Goal: Information Seeking & Learning: Learn about a topic

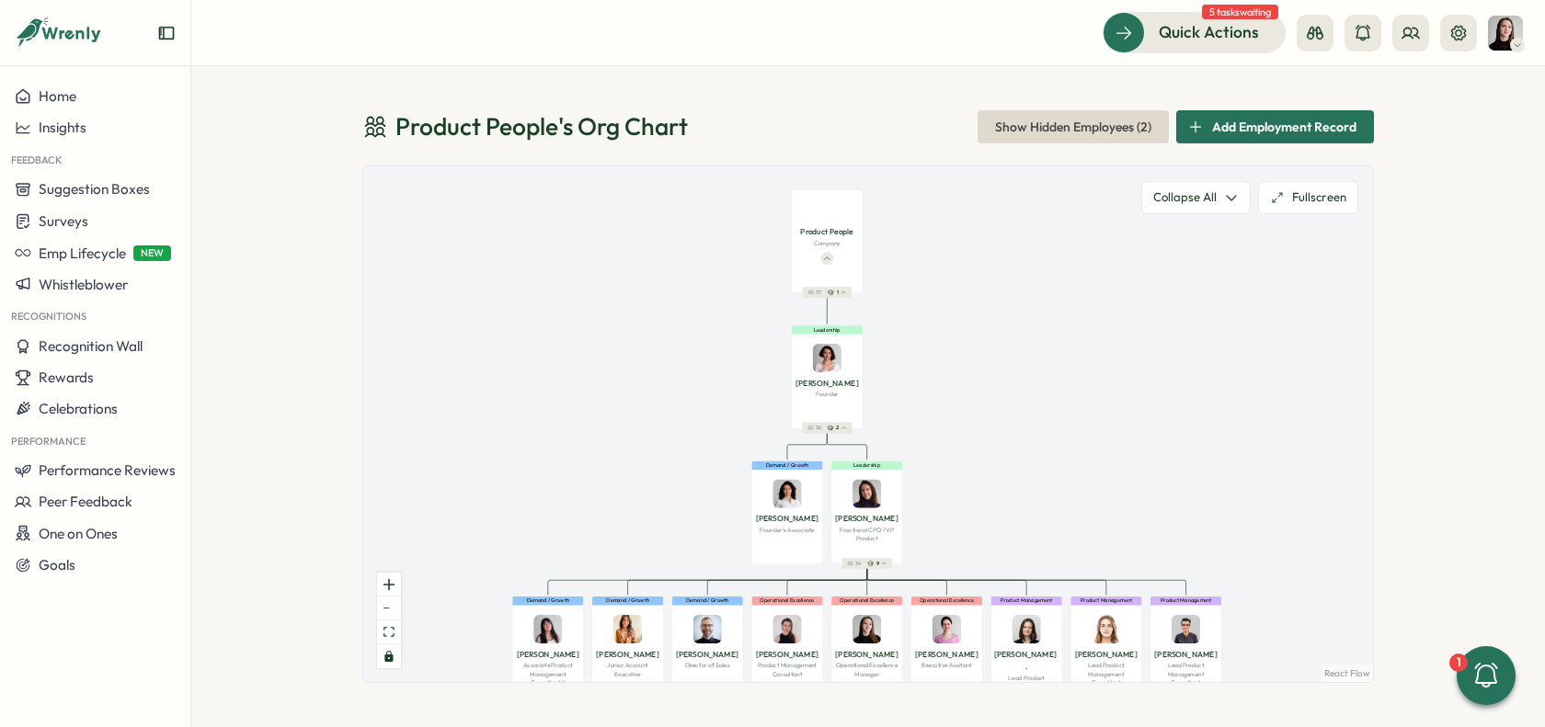
click at [1467, 258] on div "Product People 's Org Chart Show Hidden Employees ( 2 ) Add Employment Record P…" at bounding box center [868, 396] width 1354 height 661
click at [1104, 135] on span "Show Hidden Employees ( 2 )" at bounding box center [1073, 126] width 156 height 31
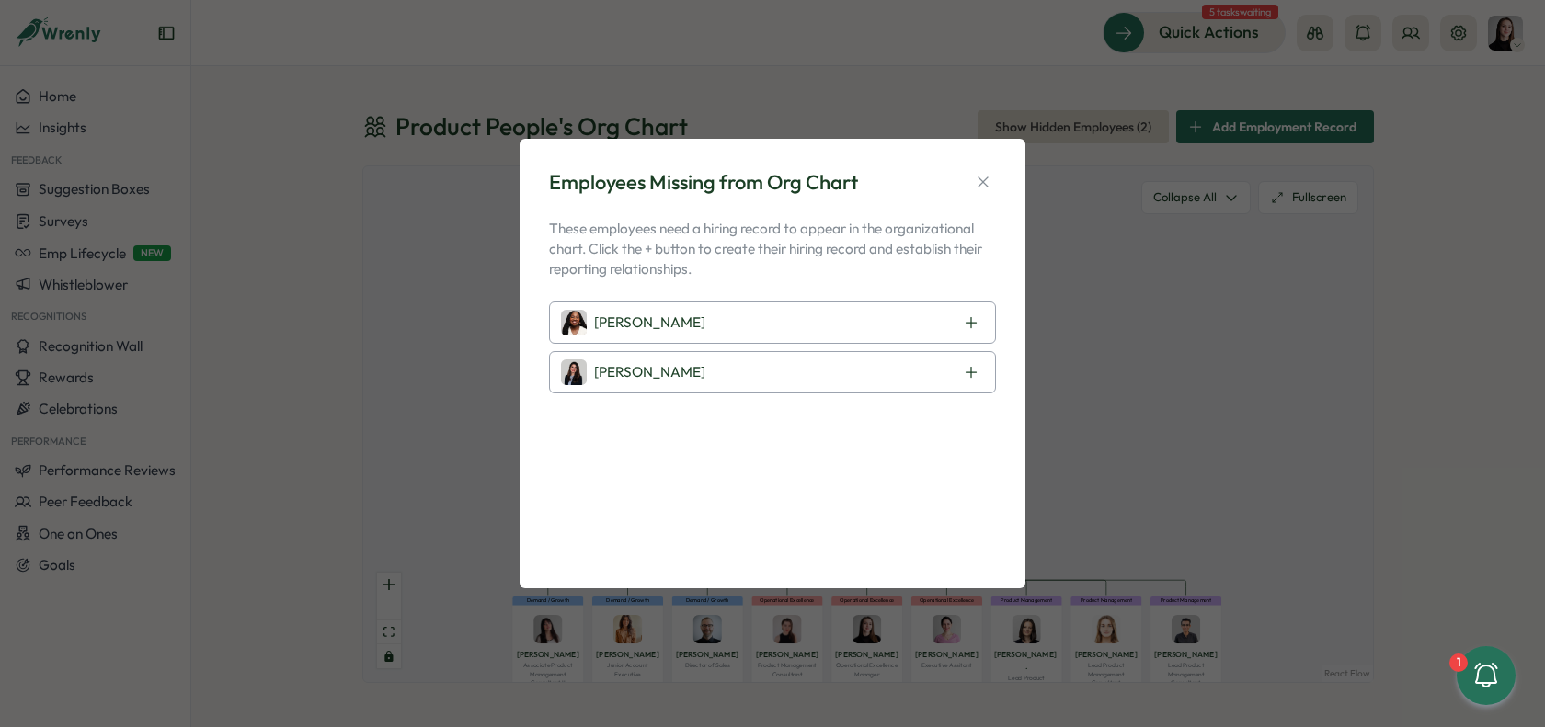
click at [731, 259] on p "These employees need a hiring record to appear in the organizational chart. Cli…" at bounding box center [772, 249] width 447 height 61
click at [898, 219] on p "These employees need a hiring record to appear in the organizational chart. Cli…" at bounding box center [772, 249] width 447 height 61
click at [905, 326] on div "Laissa Duclos" at bounding box center [772, 323] width 447 height 42
click at [914, 326] on div "Laissa Duclos" at bounding box center [772, 323] width 447 height 42
click at [964, 326] on icon at bounding box center [971, 322] width 15 height 15
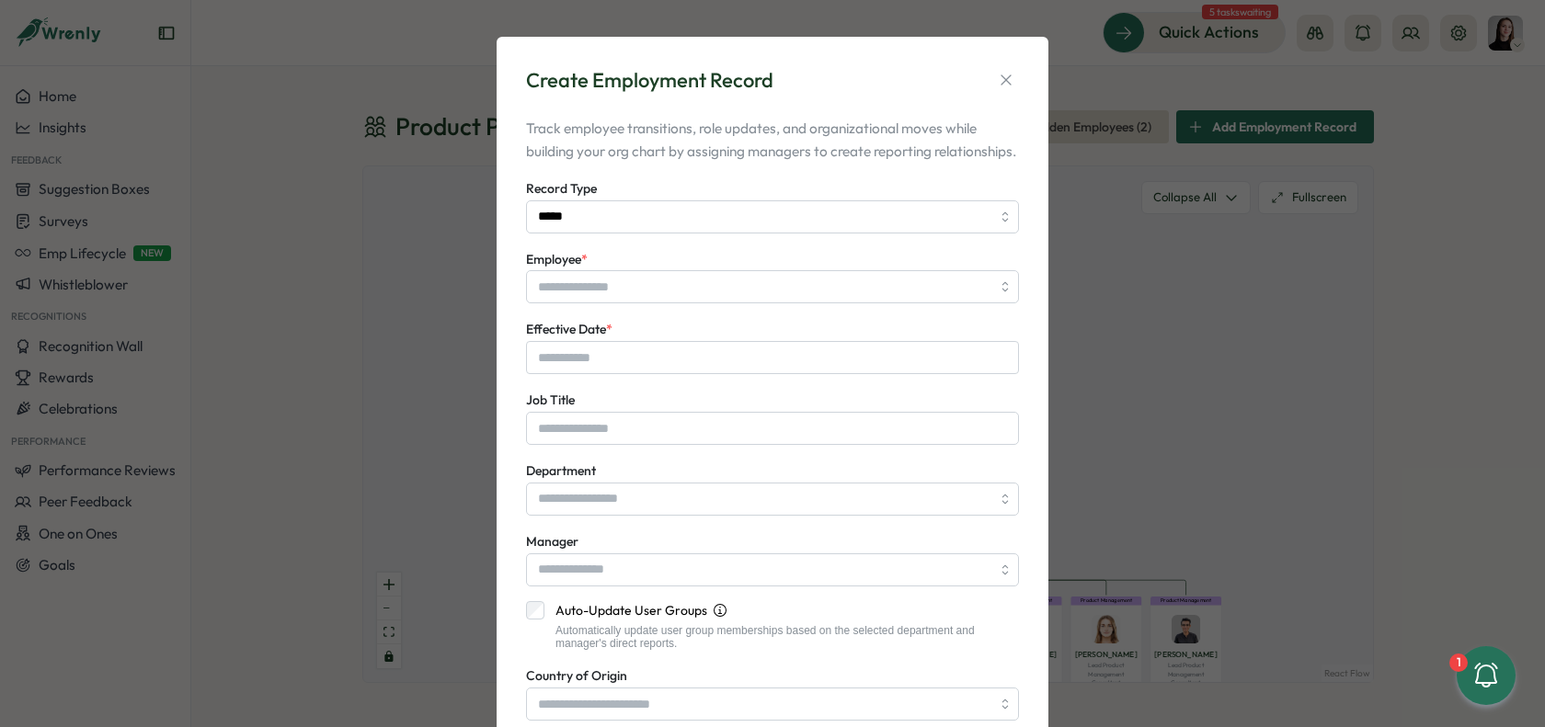
type input "**********"
click at [1005, 81] on icon "button" at bounding box center [1006, 80] width 18 height 18
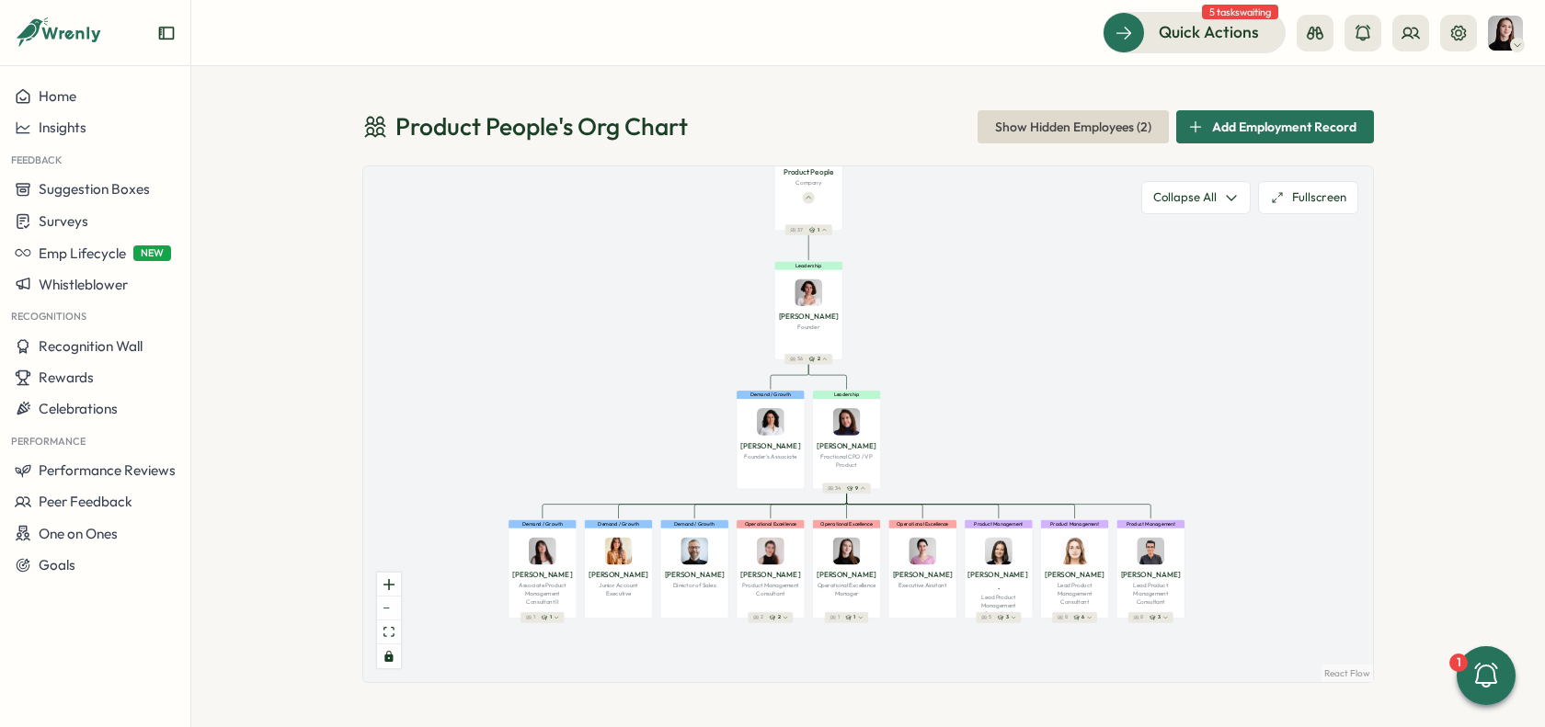
drag, startPoint x: 1120, startPoint y: 273, endPoint x: 1088, endPoint y: 212, distance: 69.5
click at [1088, 212] on div "Product People Company 37 1 Leadership Mirela M. Founder 36 2 Demand / Growth V…" at bounding box center [868, 424] width 1010 height 516
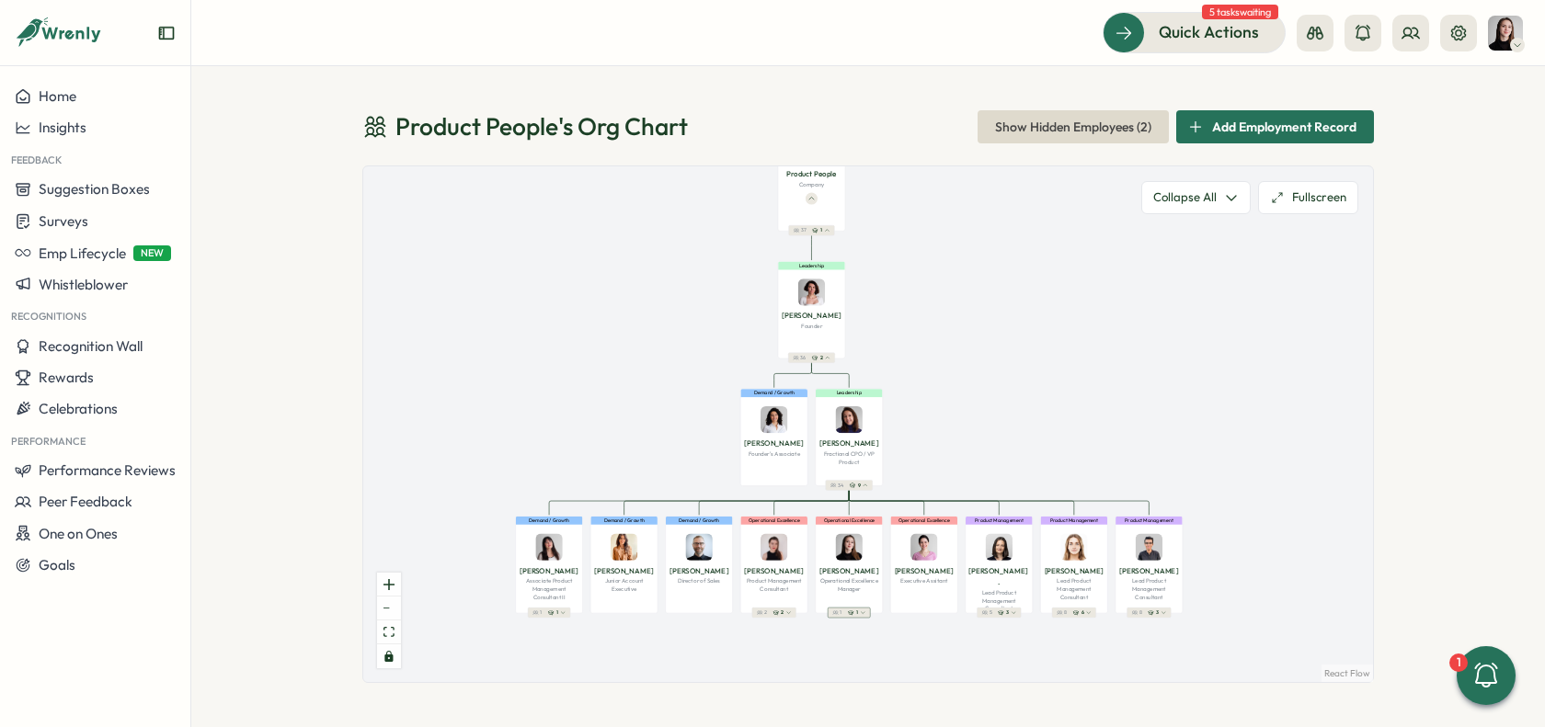
click at [869, 613] on button "1 1" at bounding box center [849, 613] width 42 height 10
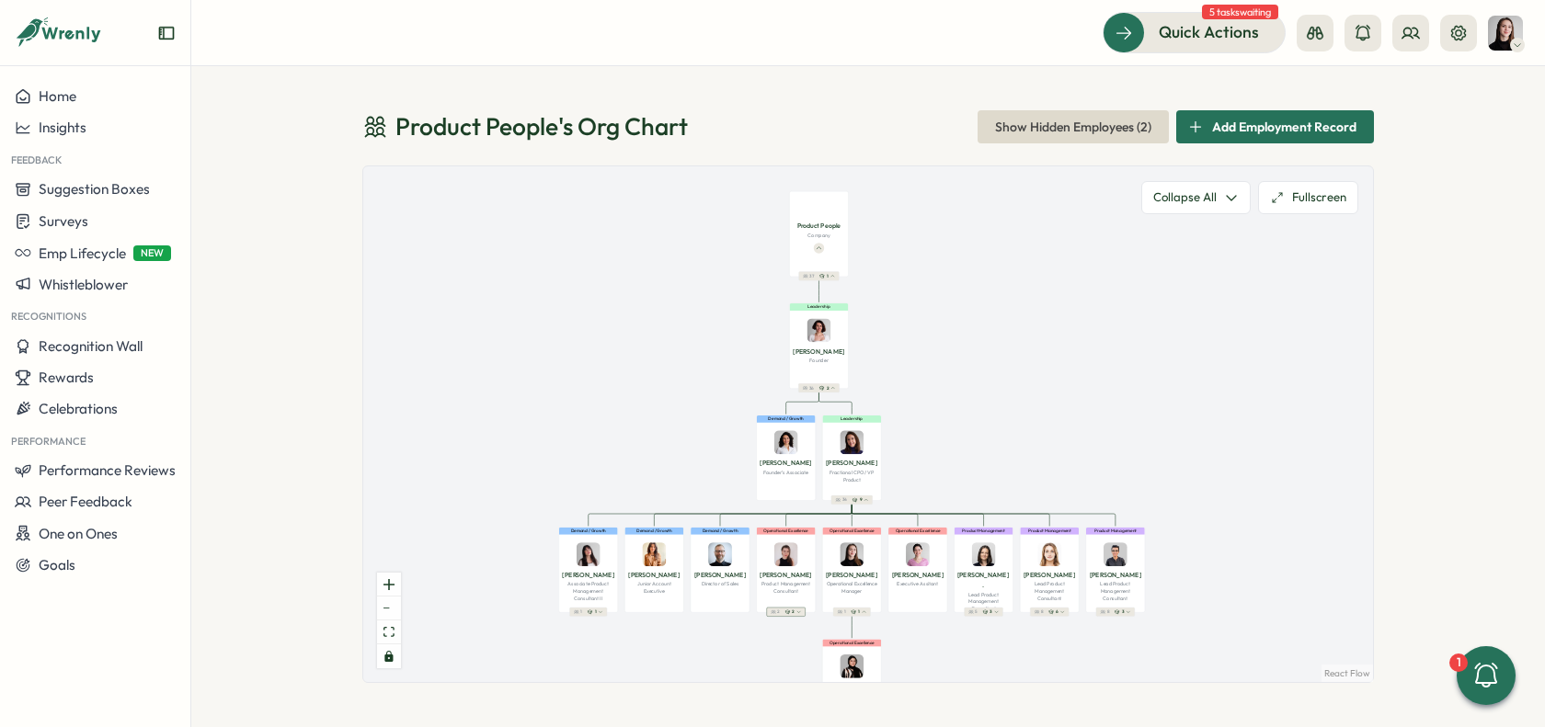
click at [802, 612] on button "2 2" at bounding box center [786, 612] width 39 height 9
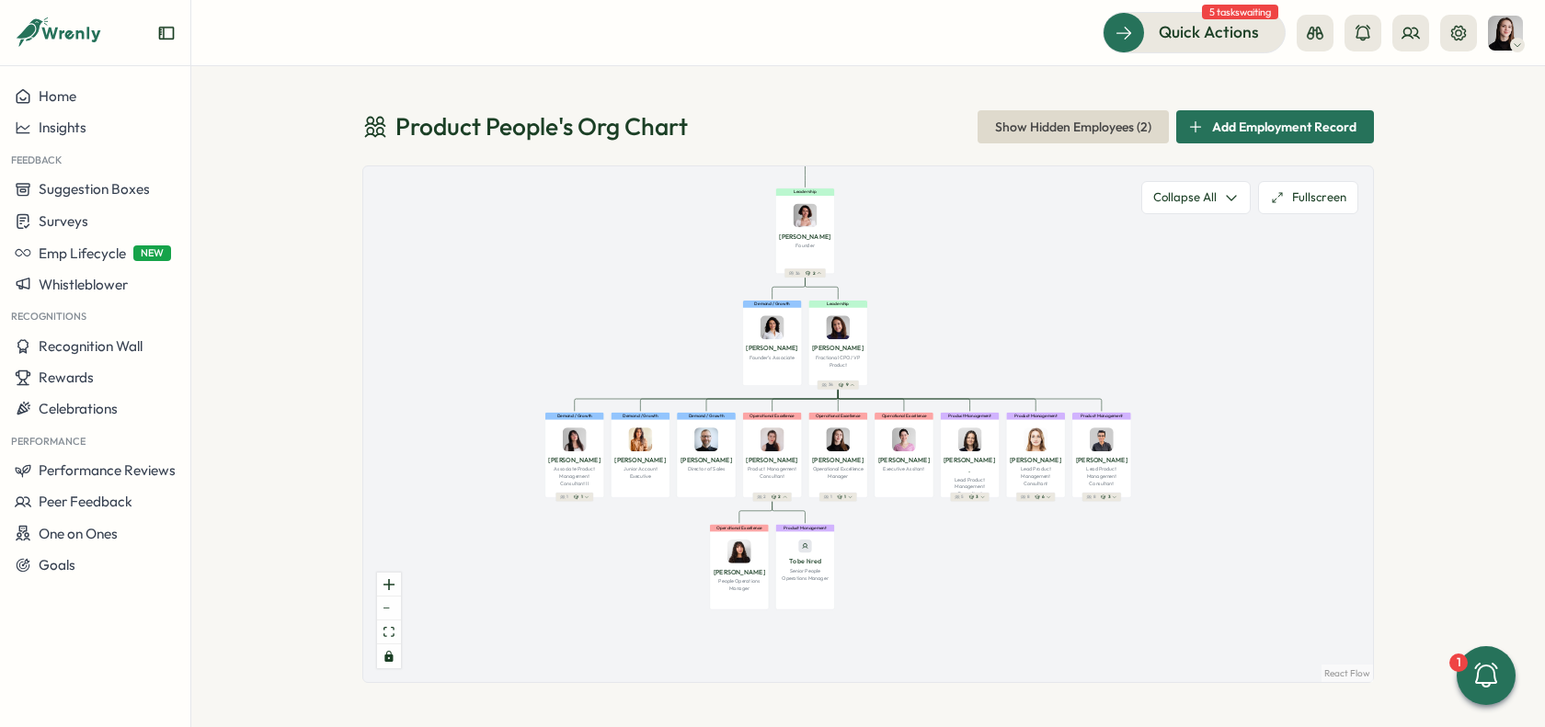
drag, startPoint x: 927, startPoint y: 639, endPoint x: 913, endPoint y: 528, distance: 112.1
click at [913, 528] on div "Product People Company 37 1 Leadership Mirela M. Founder 36 2 Demand / Growth V…" at bounding box center [868, 424] width 1010 height 516
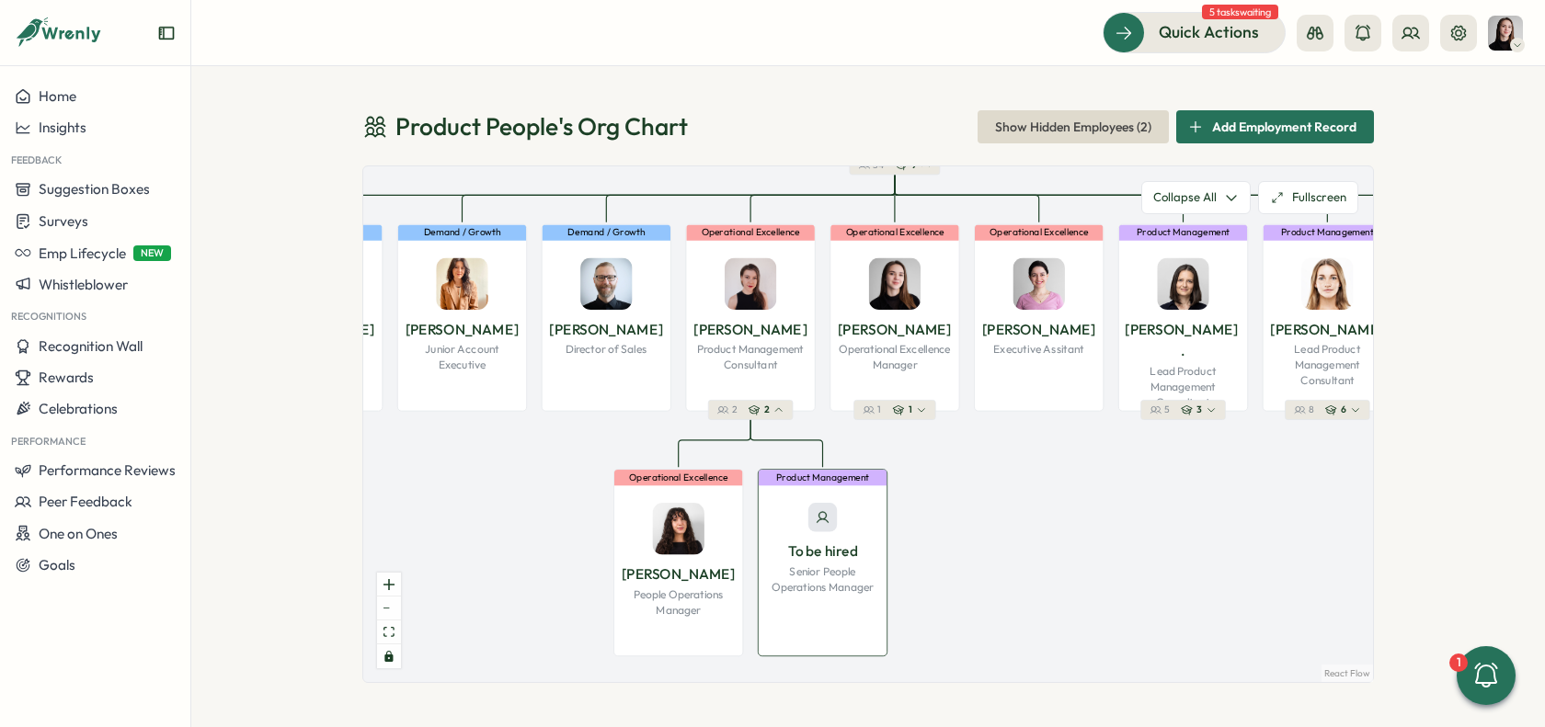
click at [826, 613] on div "Product Management To be hired Senior People Operations Manager" at bounding box center [823, 563] width 130 height 188
click at [824, 536] on div "To be hired Senior People Operations Manager" at bounding box center [823, 541] width 129 height 106
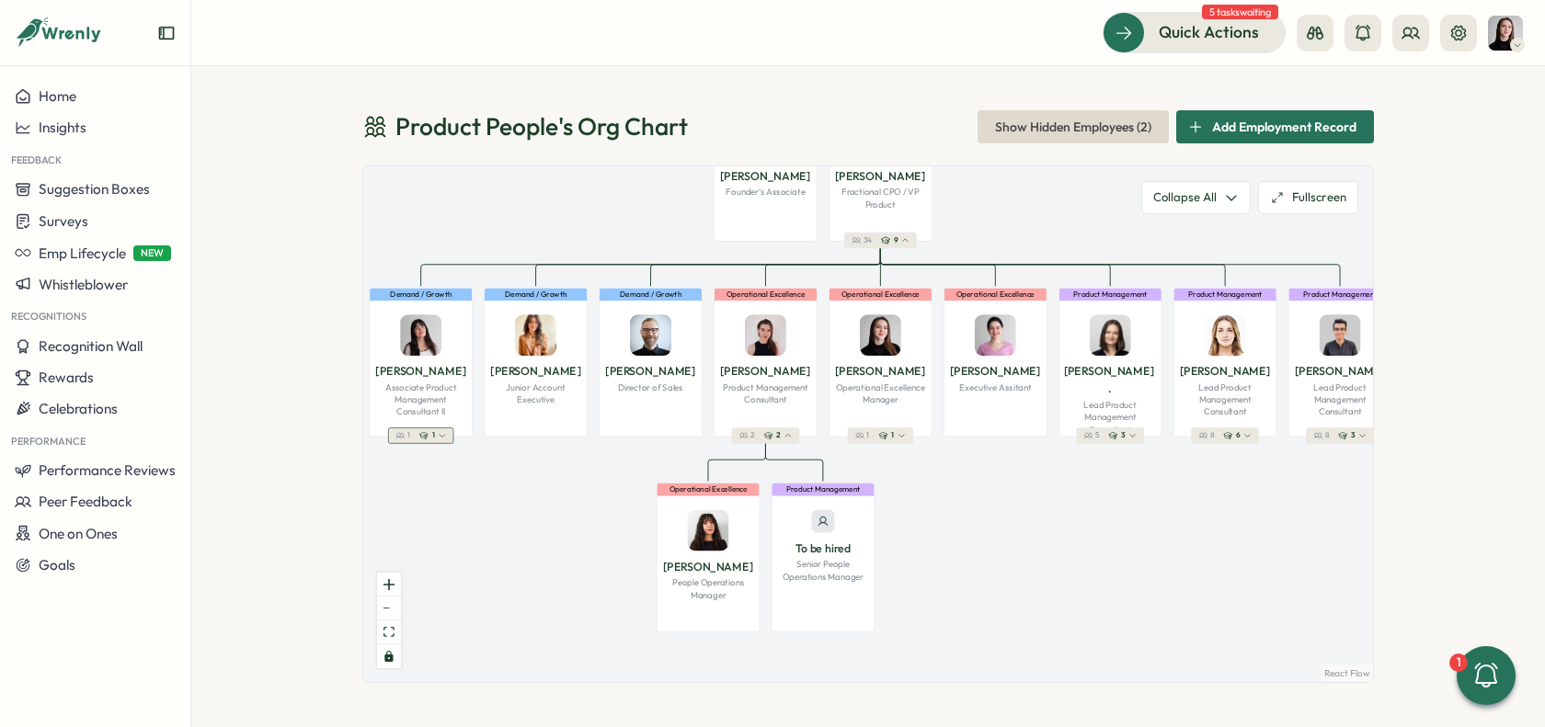
click at [438, 442] on button "1 1" at bounding box center [420, 436] width 65 height 16
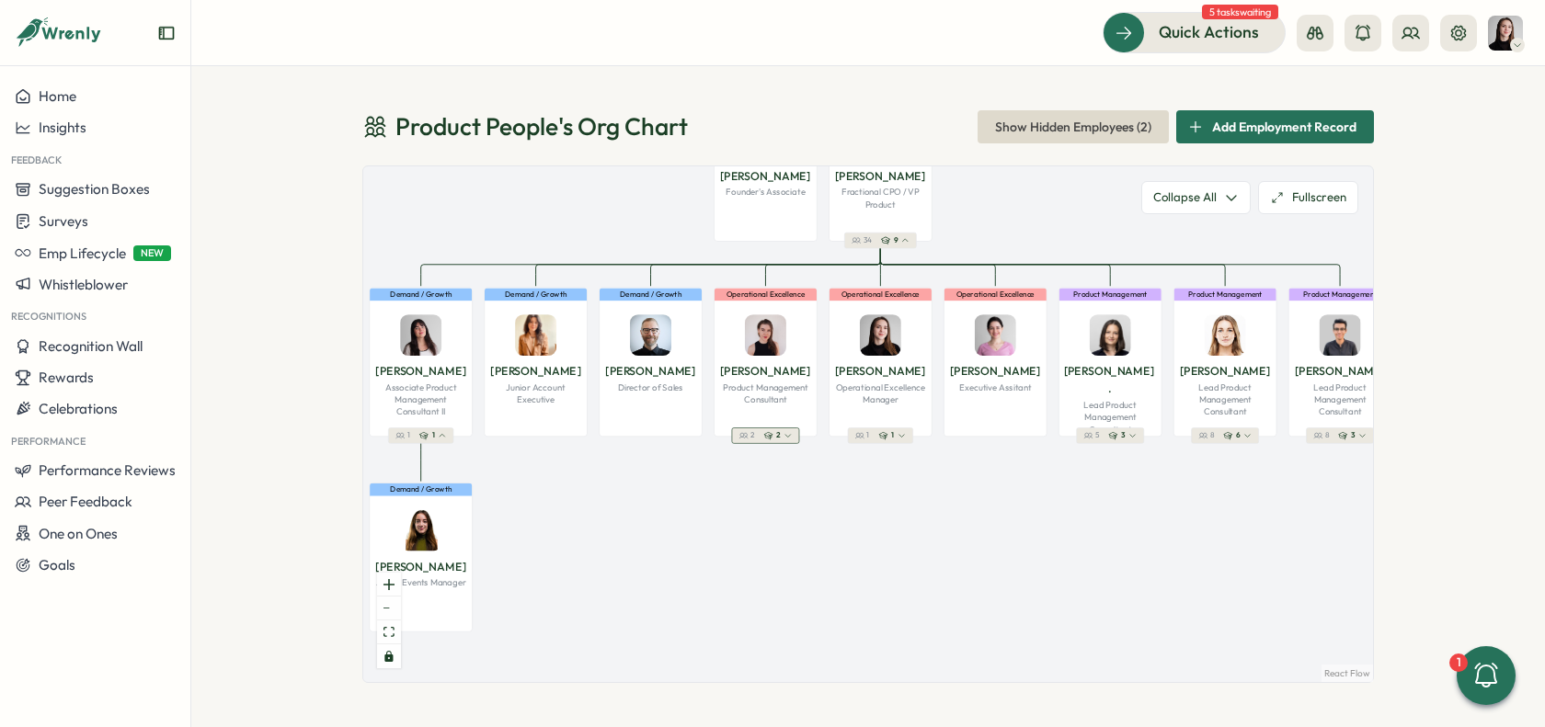
click at [764, 439] on icon "button" at bounding box center [768, 435] width 9 height 9
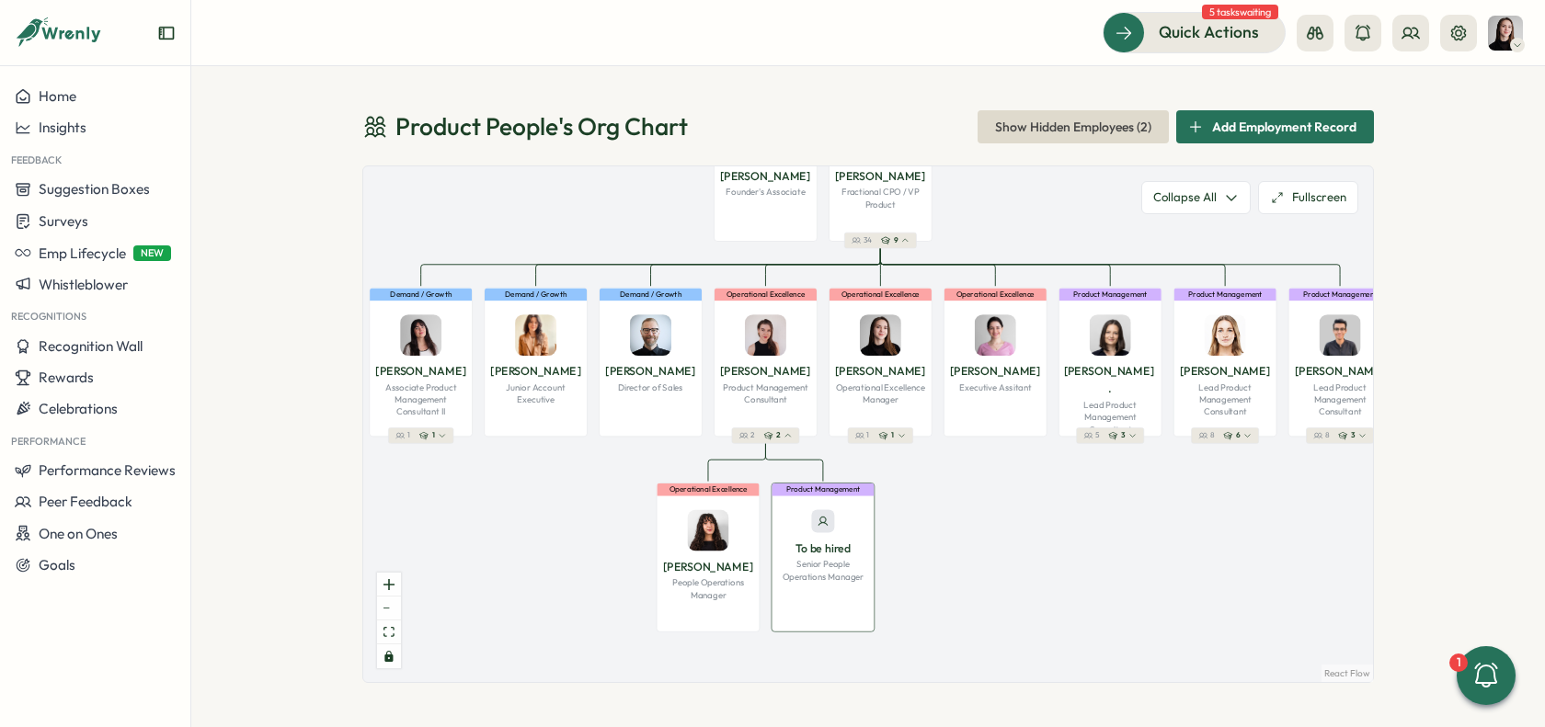
click at [865, 594] on div "Product Management To be hired Senior People Operations Manager" at bounding box center [823, 557] width 103 height 149
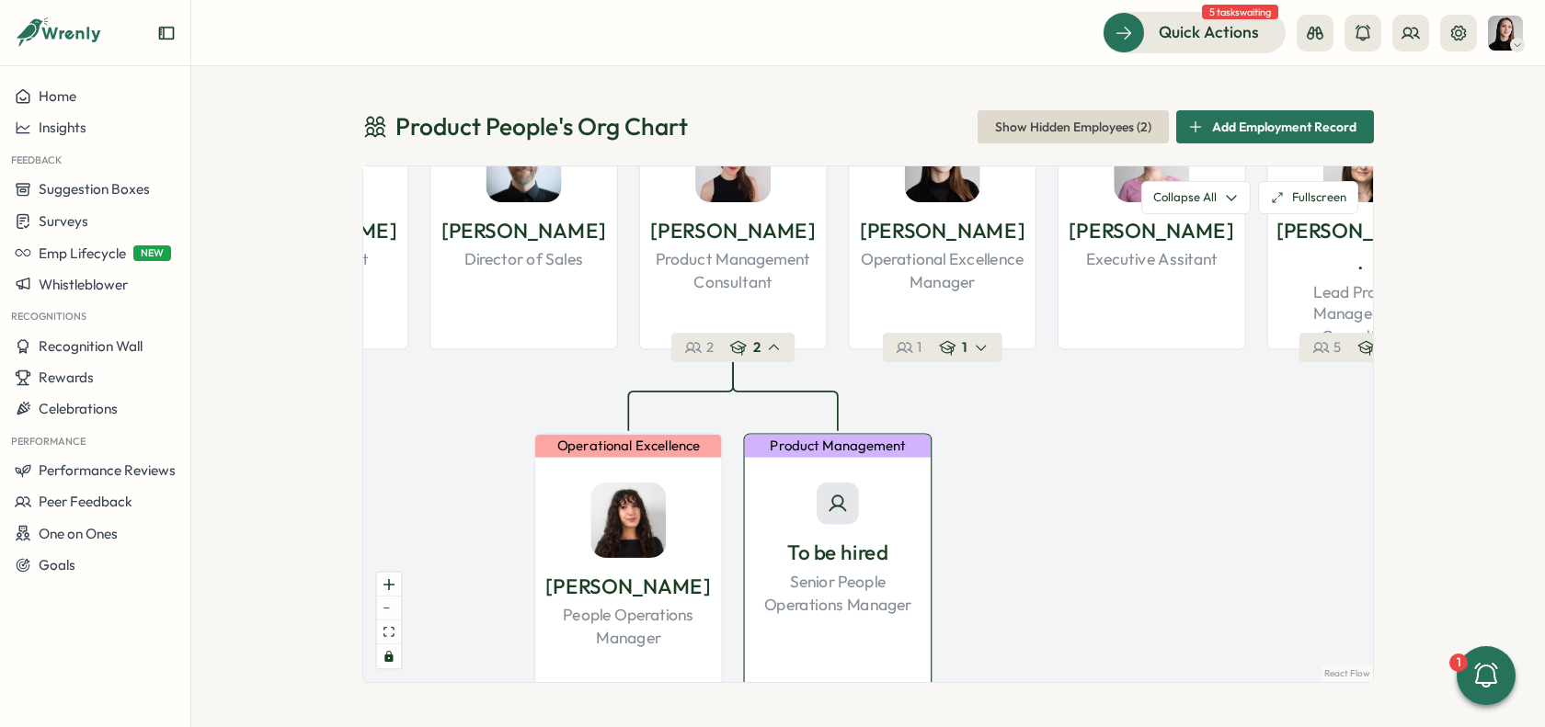
click at [798, 567] on p "To be hired" at bounding box center [837, 553] width 100 height 32
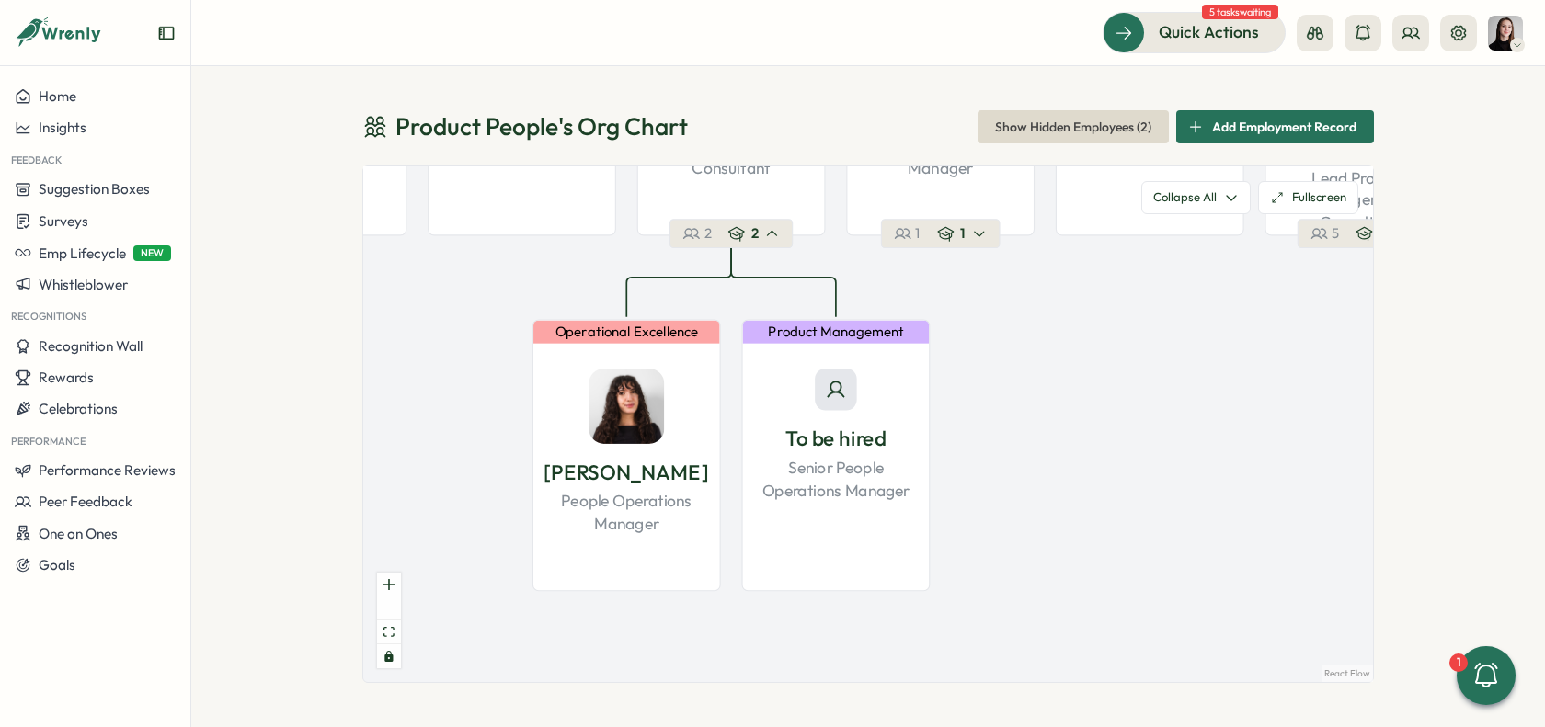
drag, startPoint x: 1009, startPoint y: 557, endPoint x: 1004, endPoint y: 451, distance: 106.8
click at [1007, 444] on div "Product People Company 37 1 Leadership Mirela M. Founder 36 2 Demand / Growth V…" at bounding box center [868, 424] width 1010 height 516
click at [877, 425] on p "To be hired" at bounding box center [835, 439] width 100 height 32
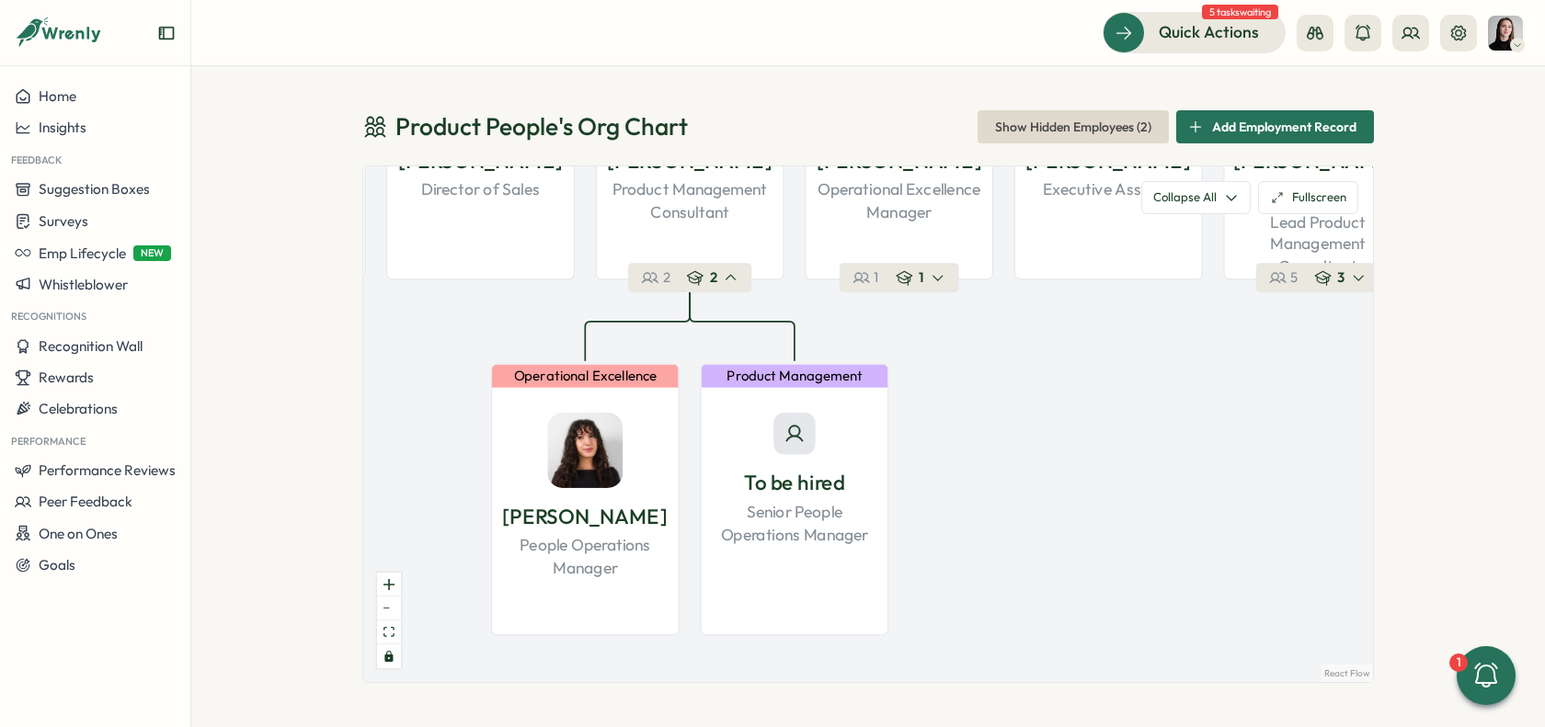
drag, startPoint x: 1096, startPoint y: 454, endPoint x: 1055, endPoint y: 498, distance: 59.8
click at [1055, 498] on div "Product People Company 37 1 Leadership Mirela M. Founder 36 2 Demand / Growth V…" at bounding box center [868, 424] width 1010 height 516
click at [932, 293] on div "Product People Company 37 1 Leadership Mirela M. Founder 36 2 Demand / Growth V…" at bounding box center [868, 424] width 1010 height 516
click at [928, 281] on div "1" at bounding box center [920, 278] width 49 height 18
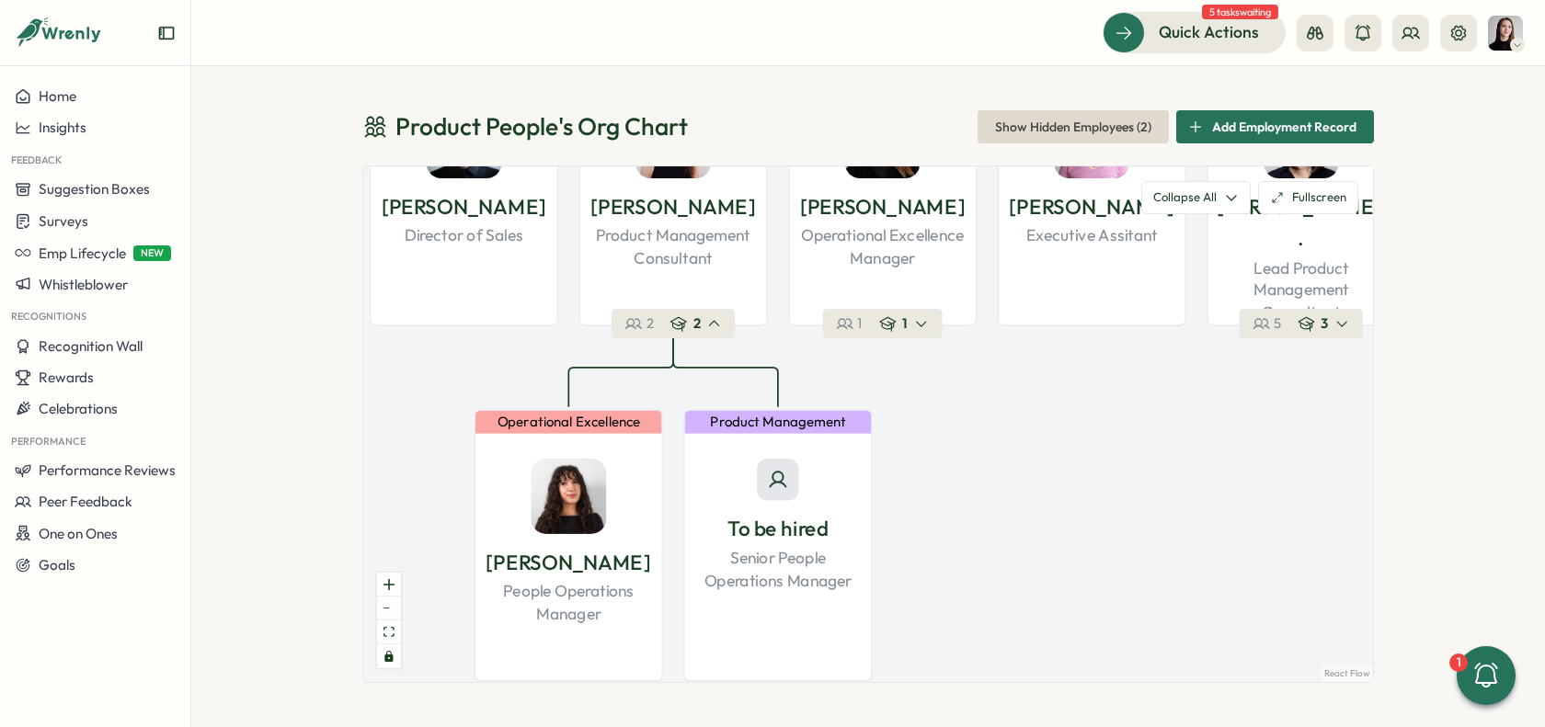
drag, startPoint x: 1008, startPoint y: 456, endPoint x: 1000, endPoint y: 487, distance: 32.3
click at [1003, 491] on div "Product People Company 37 1 Leadership Mirela M. Founder 36 2 Demand / Growth V…" at bounding box center [868, 424] width 1010 height 516
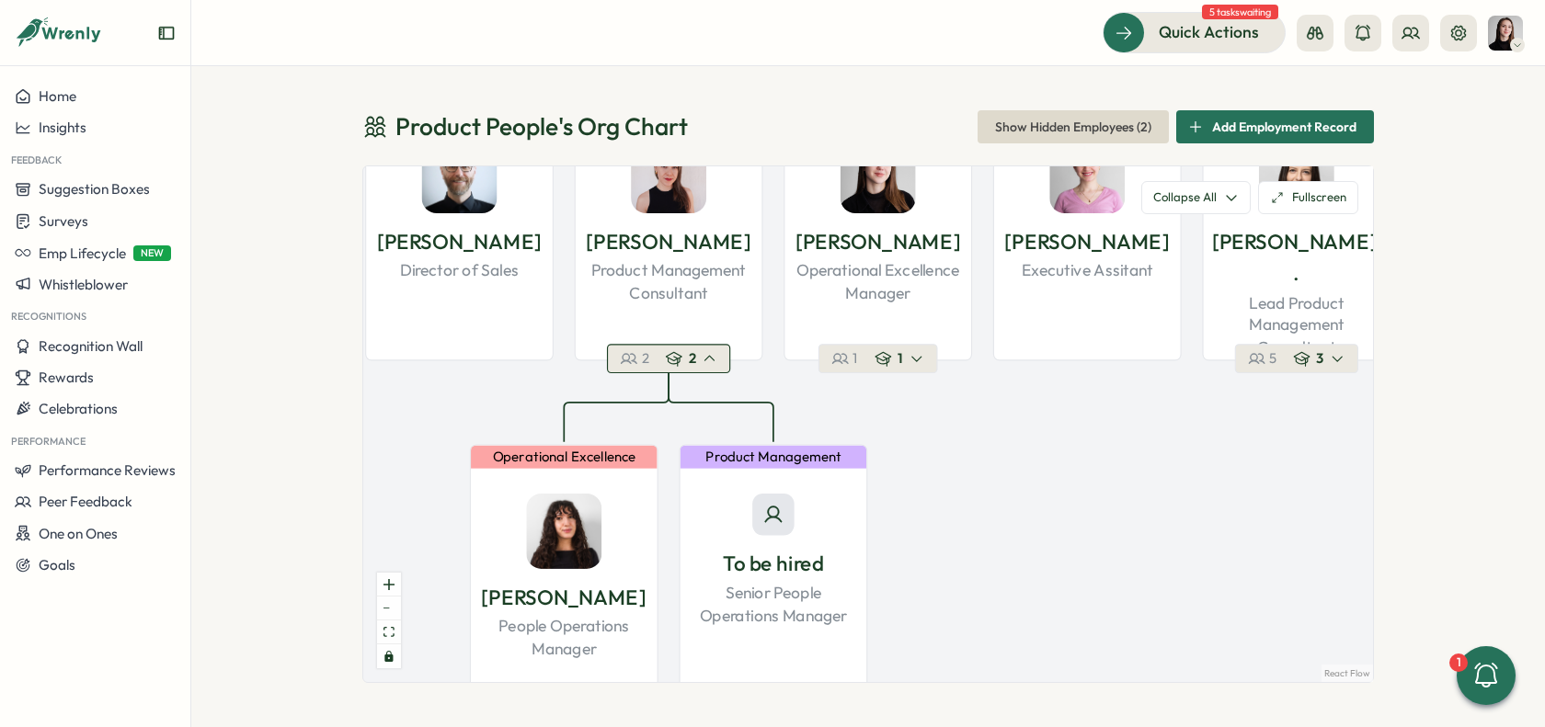
click at [686, 361] on div "2" at bounding box center [692, 358] width 52 height 18
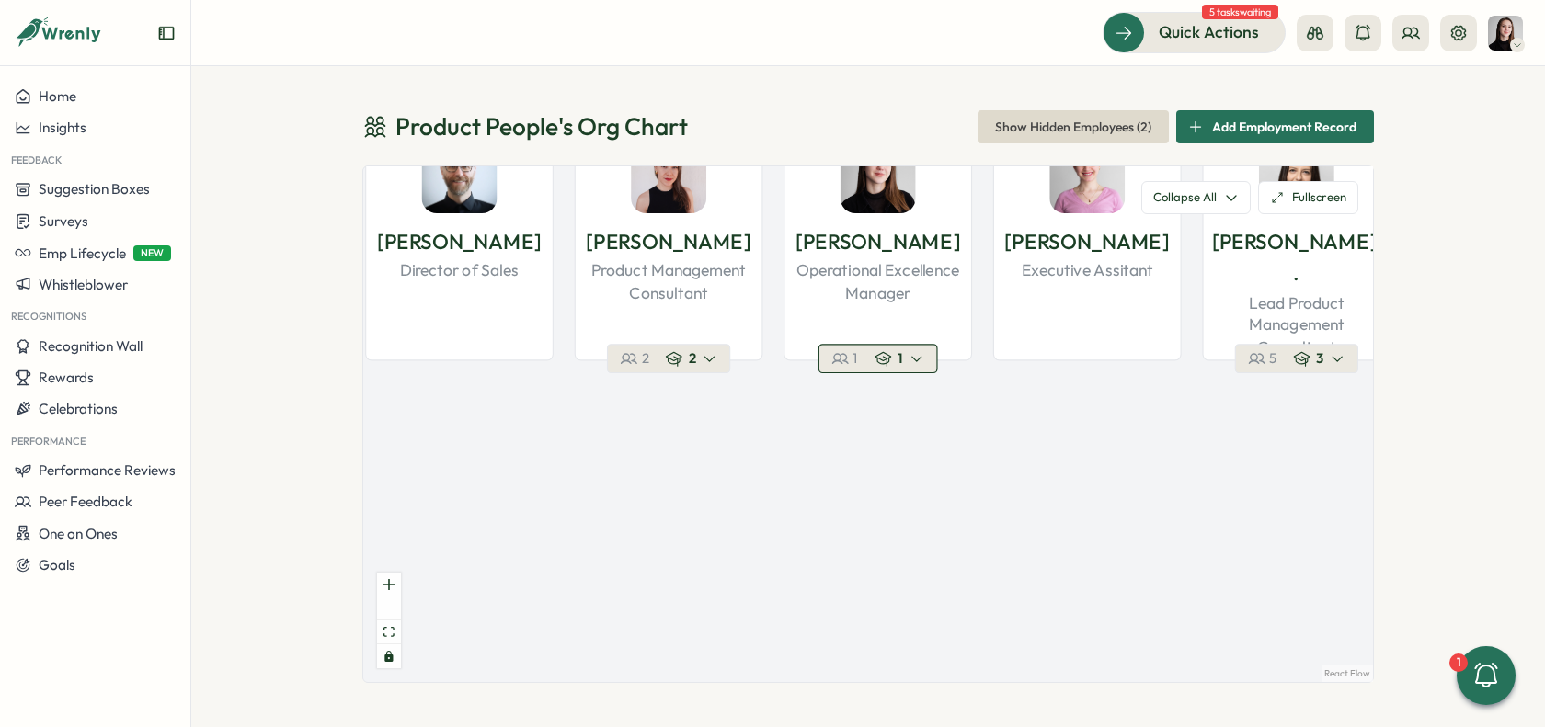
click at [877, 362] on icon "button" at bounding box center [883, 359] width 17 height 15
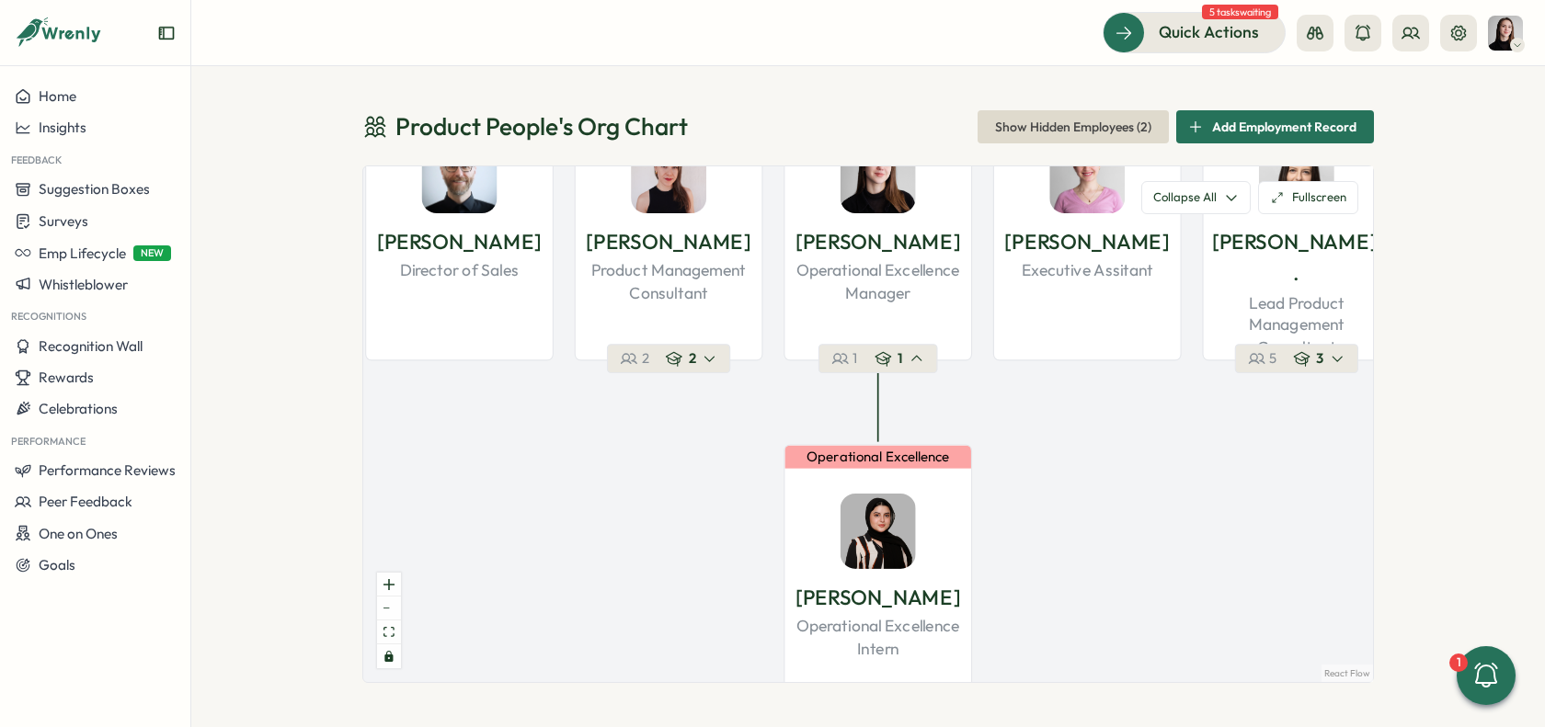
click at [877, 362] on icon "button" at bounding box center [883, 359] width 17 height 15
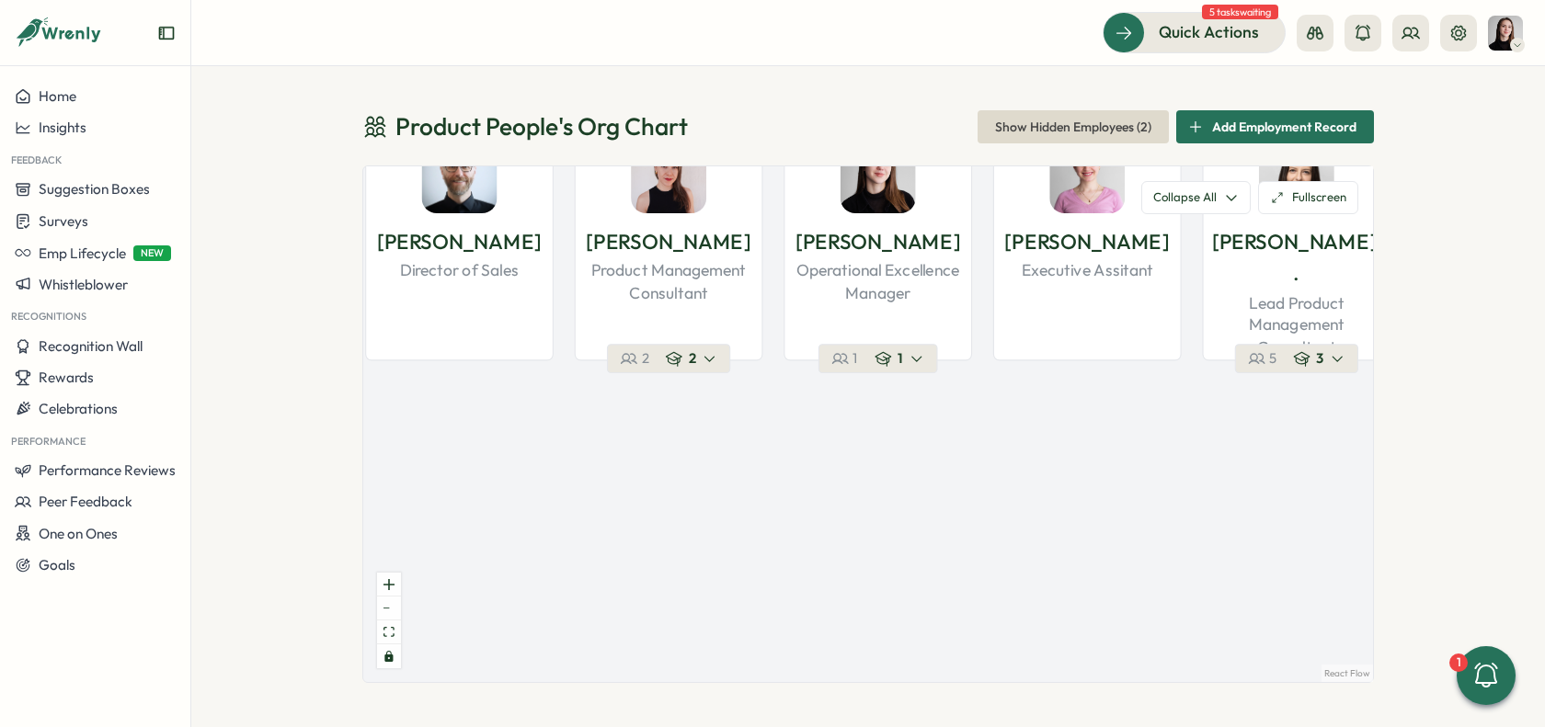
click at [877, 362] on icon "button" at bounding box center [883, 359] width 17 height 15
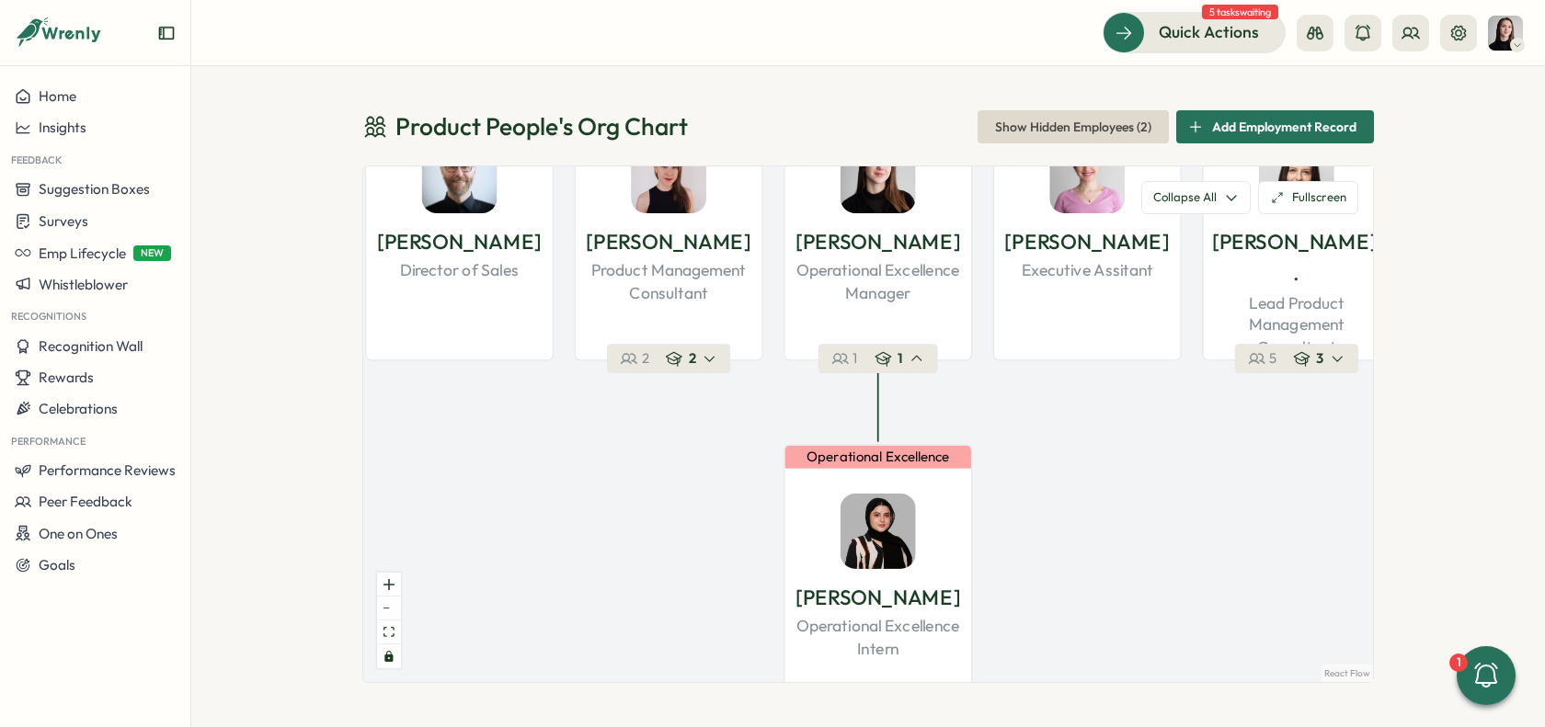
click at [877, 362] on icon "button" at bounding box center [883, 359] width 17 height 15
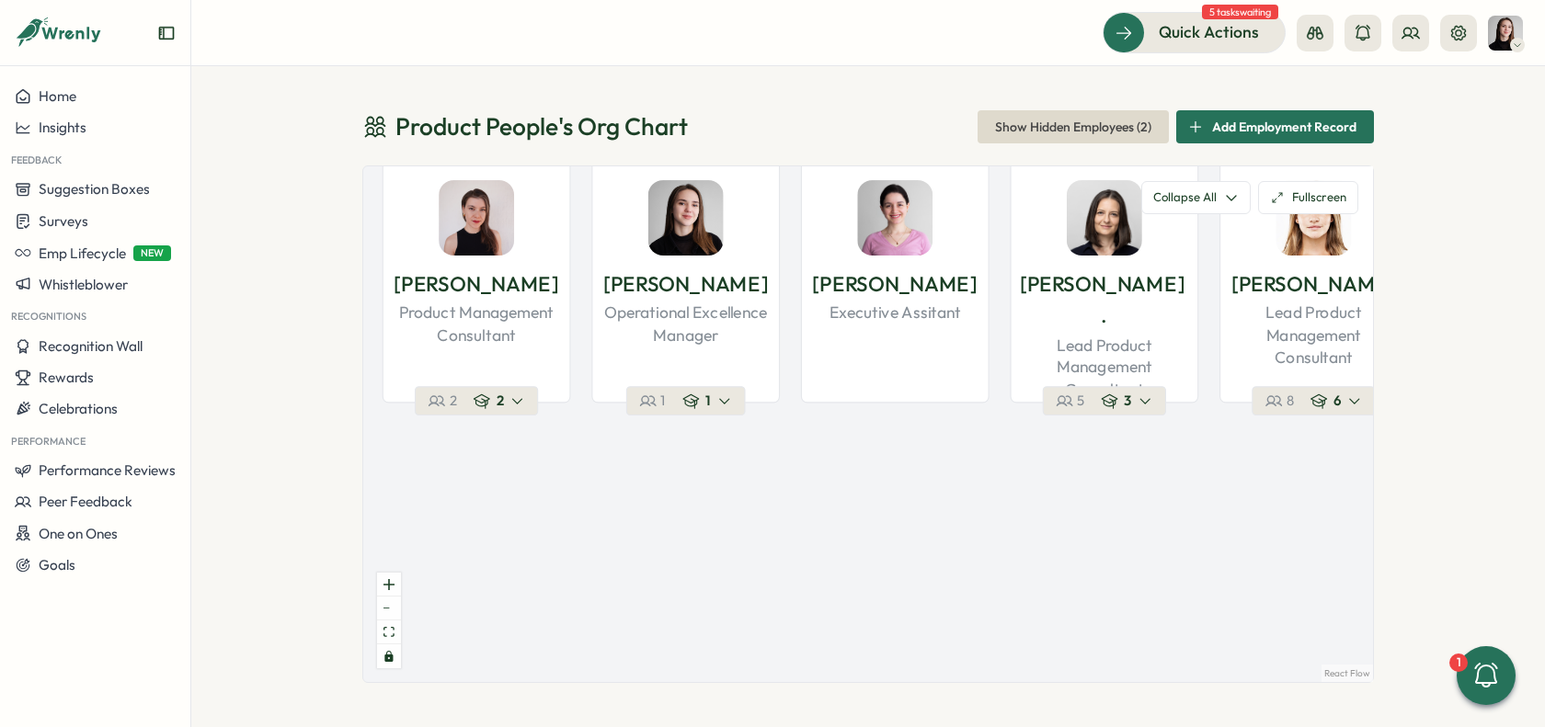
drag, startPoint x: 1128, startPoint y: 434, endPoint x: 1016, endPoint y: 429, distance: 111.4
click at [938, 476] on div "Product People Company 37 1 Leadership Mirela M. Founder 36 2 Demand / Growth V…" at bounding box center [868, 424] width 1010 height 516
click at [1118, 402] on div "3" at bounding box center [1128, 401] width 52 height 18
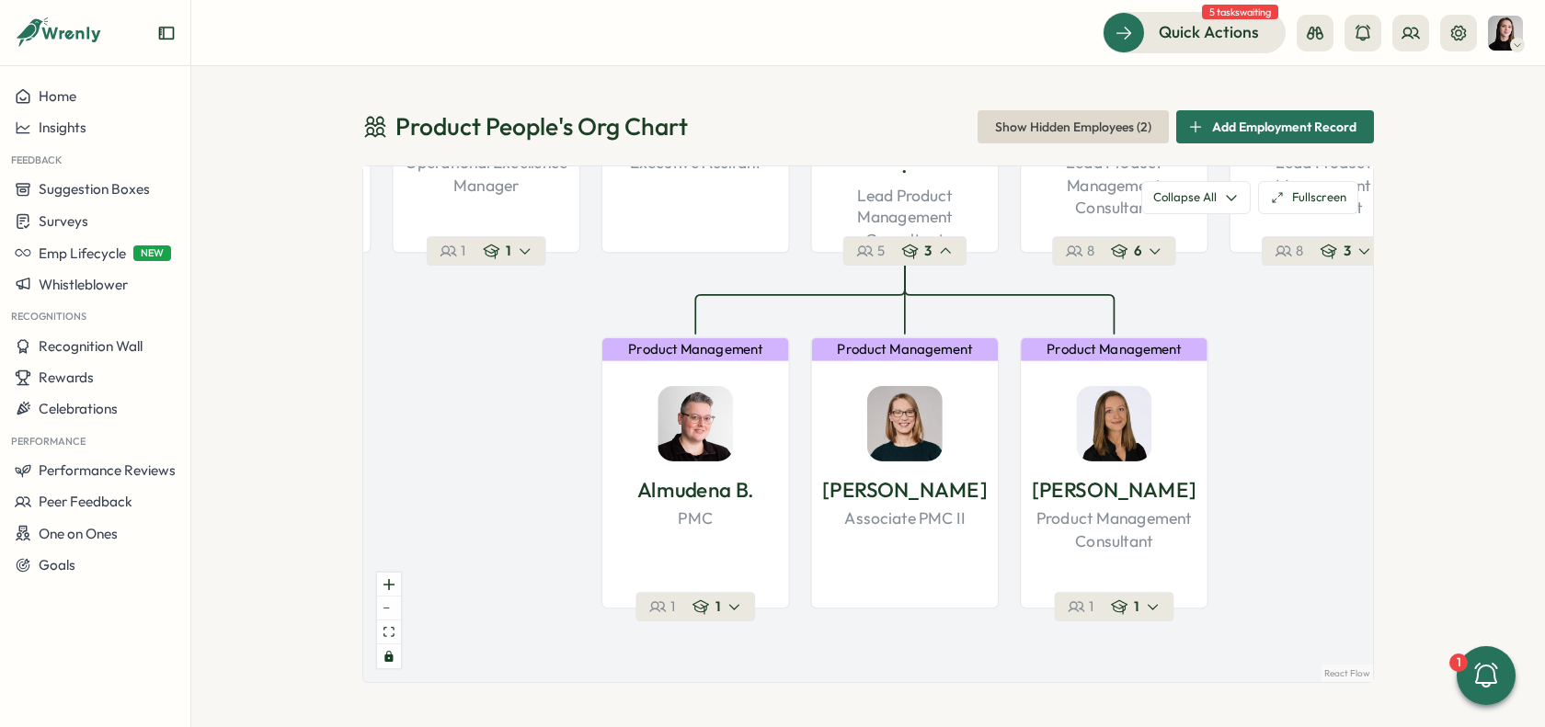
drag, startPoint x: 1185, startPoint y: 478, endPoint x: 986, endPoint y: 333, distance: 246.9
click at [985, 328] on div "Product People Company 37 1 Leadership Mirela M. Founder 36 2 Demand / Growth V…" at bounding box center [868, 424] width 1010 height 516
drag, startPoint x: 933, startPoint y: 258, endPoint x: 941, endPoint y: 270, distance: 14.8
click at [934, 258] on div "3" at bounding box center [927, 251] width 52 height 18
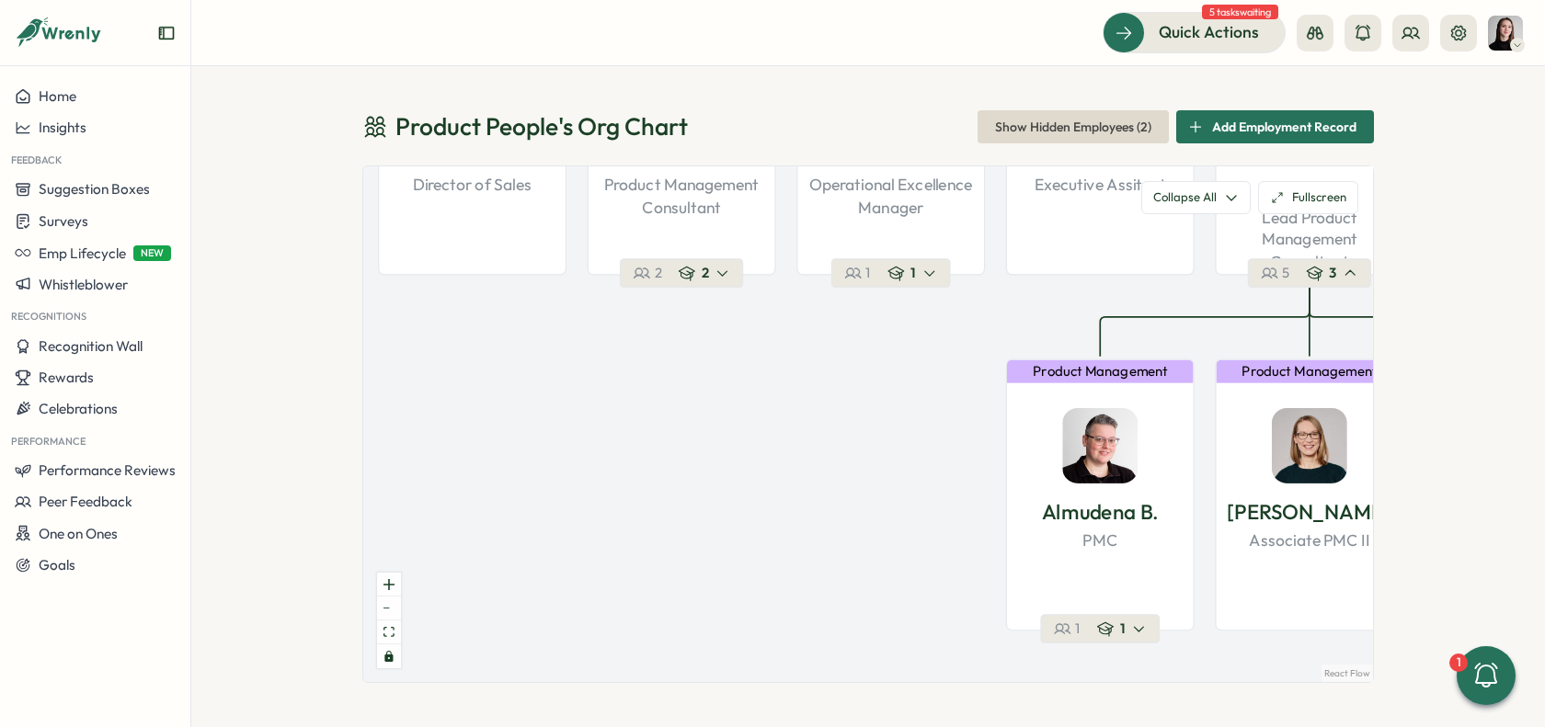
drag, startPoint x: 499, startPoint y: 293, endPoint x: 910, endPoint y: 315, distance: 410.8
click at [910, 315] on div "Product People Company 37 1 Leadership Mirela M. Founder 36 2 Demand / Growth V…" at bounding box center [868, 424] width 1010 height 516
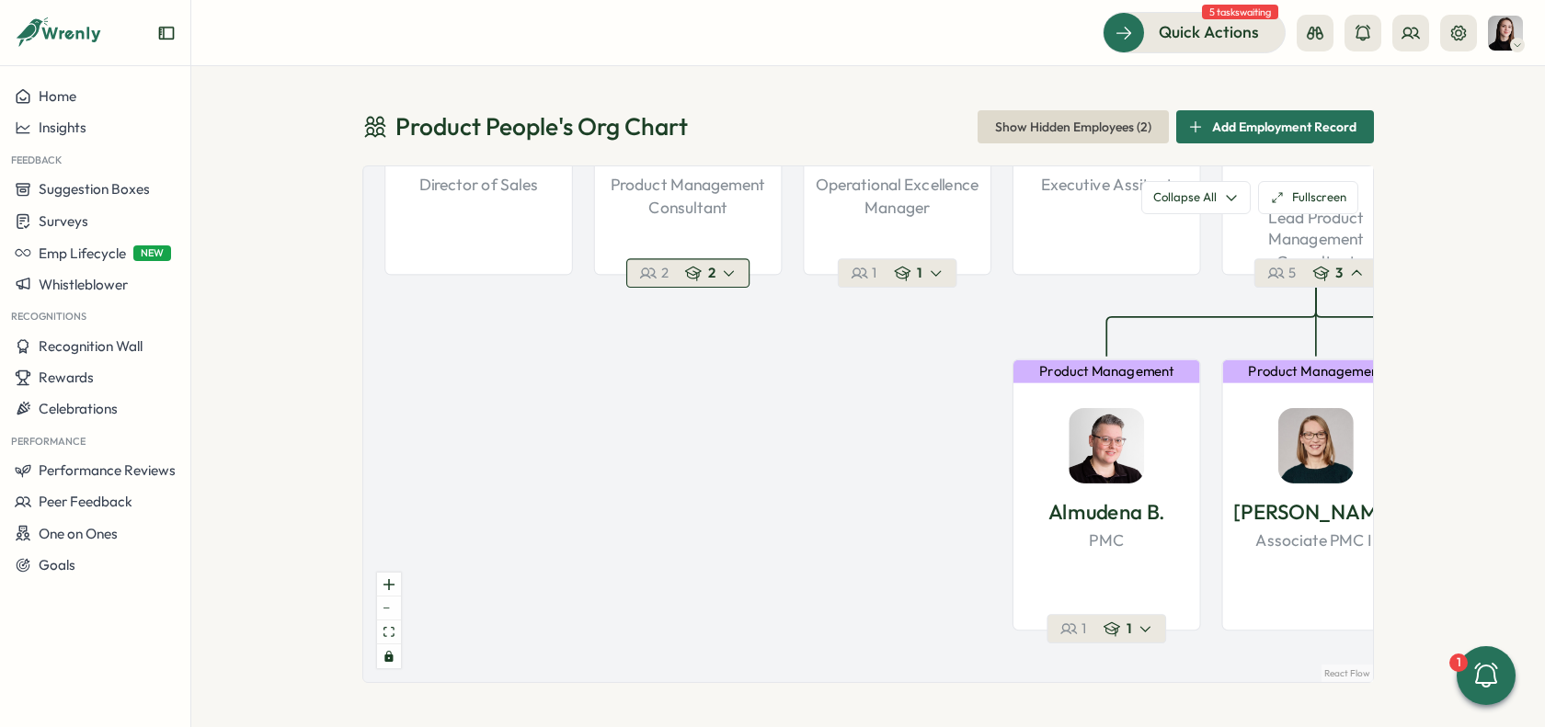
click at [729, 281] on icon "button" at bounding box center [729, 273] width 15 height 15
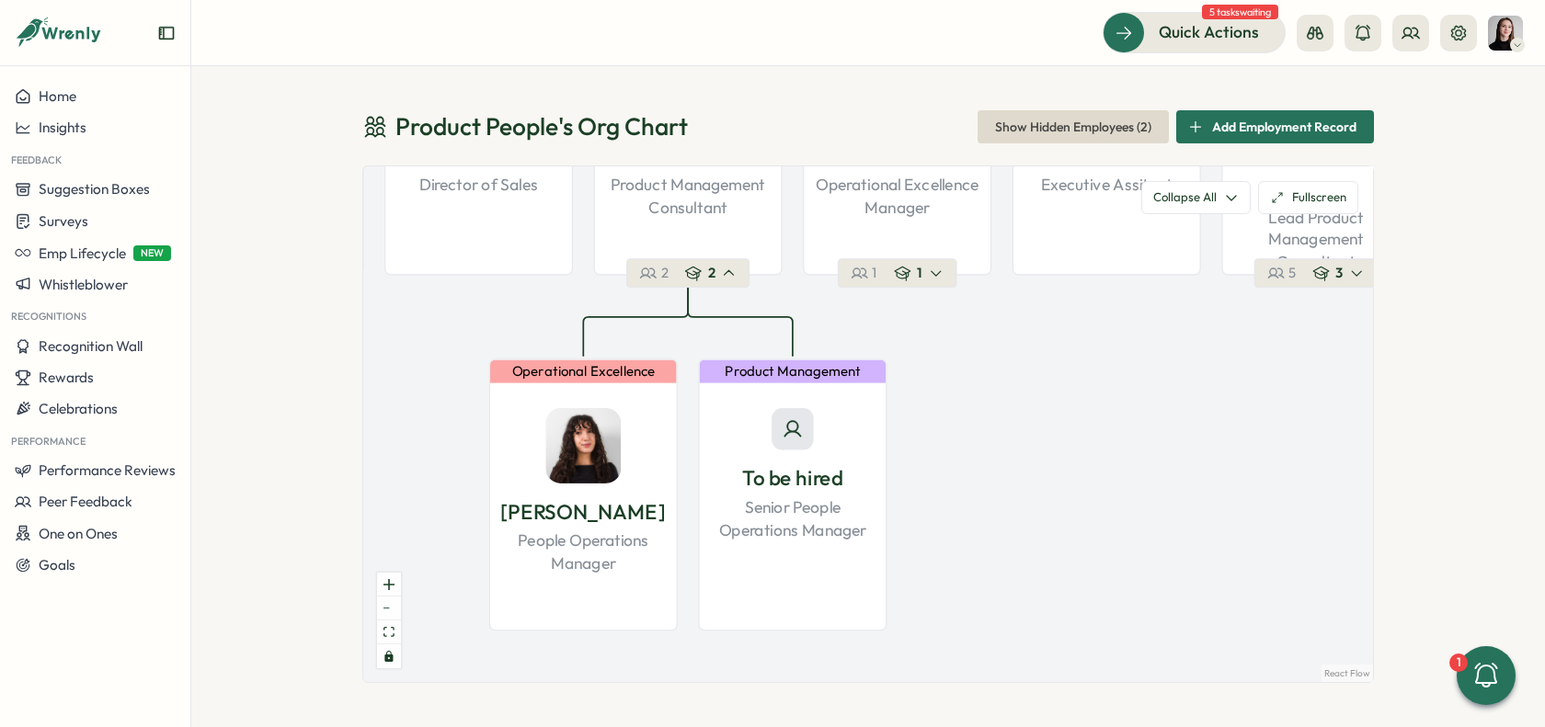
click at [704, 293] on div "Product People Company 37 1 Leadership Mirela M. Founder 36 2 Demand / Growth V…" at bounding box center [868, 424] width 1010 height 516
click at [717, 270] on div "2" at bounding box center [711, 273] width 52 height 18
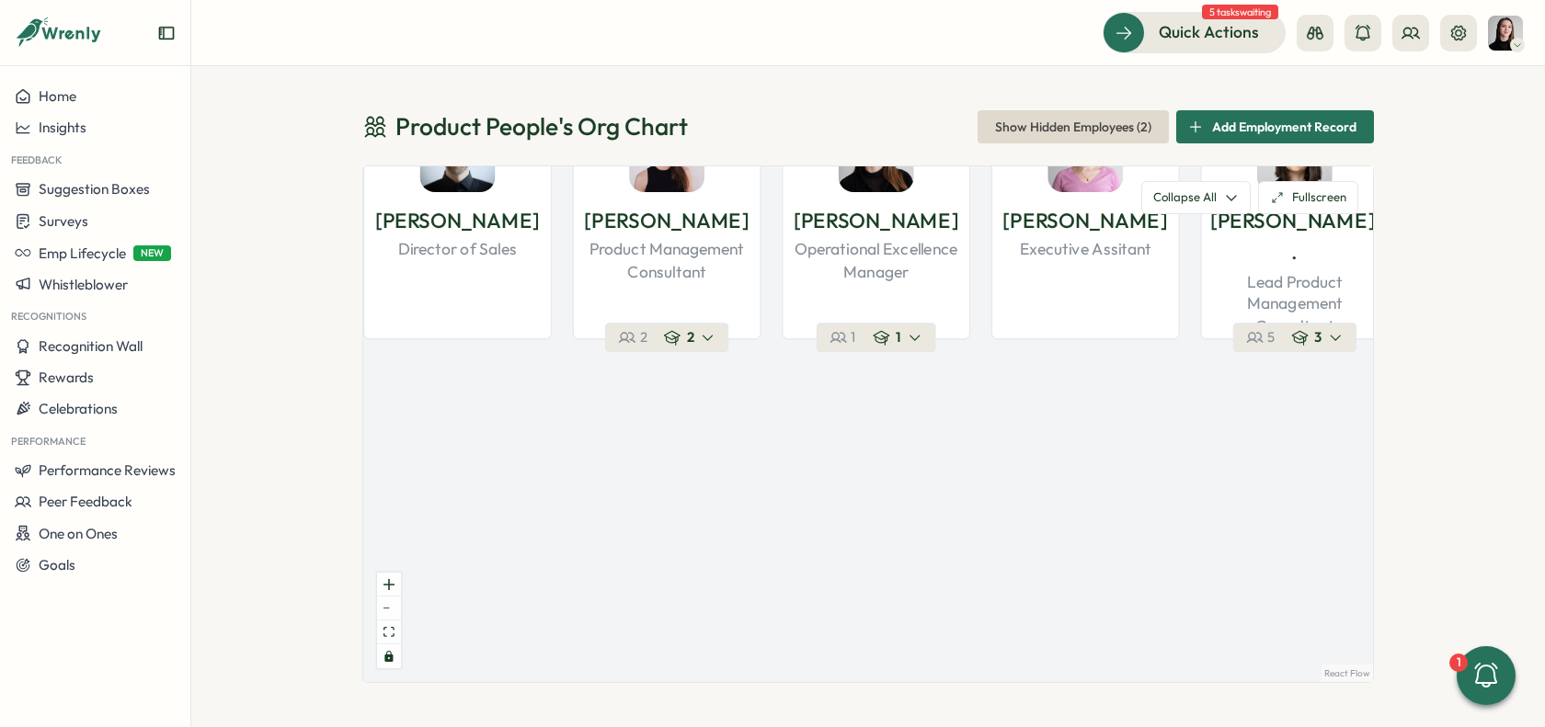
drag, startPoint x: 997, startPoint y: 384, endPoint x: 952, endPoint y: 455, distance: 84.7
click at [952, 456] on div "Product People Company 37 1 Leadership Mirela M. Founder 36 2 Demand / Growth V…" at bounding box center [868, 424] width 1010 height 516
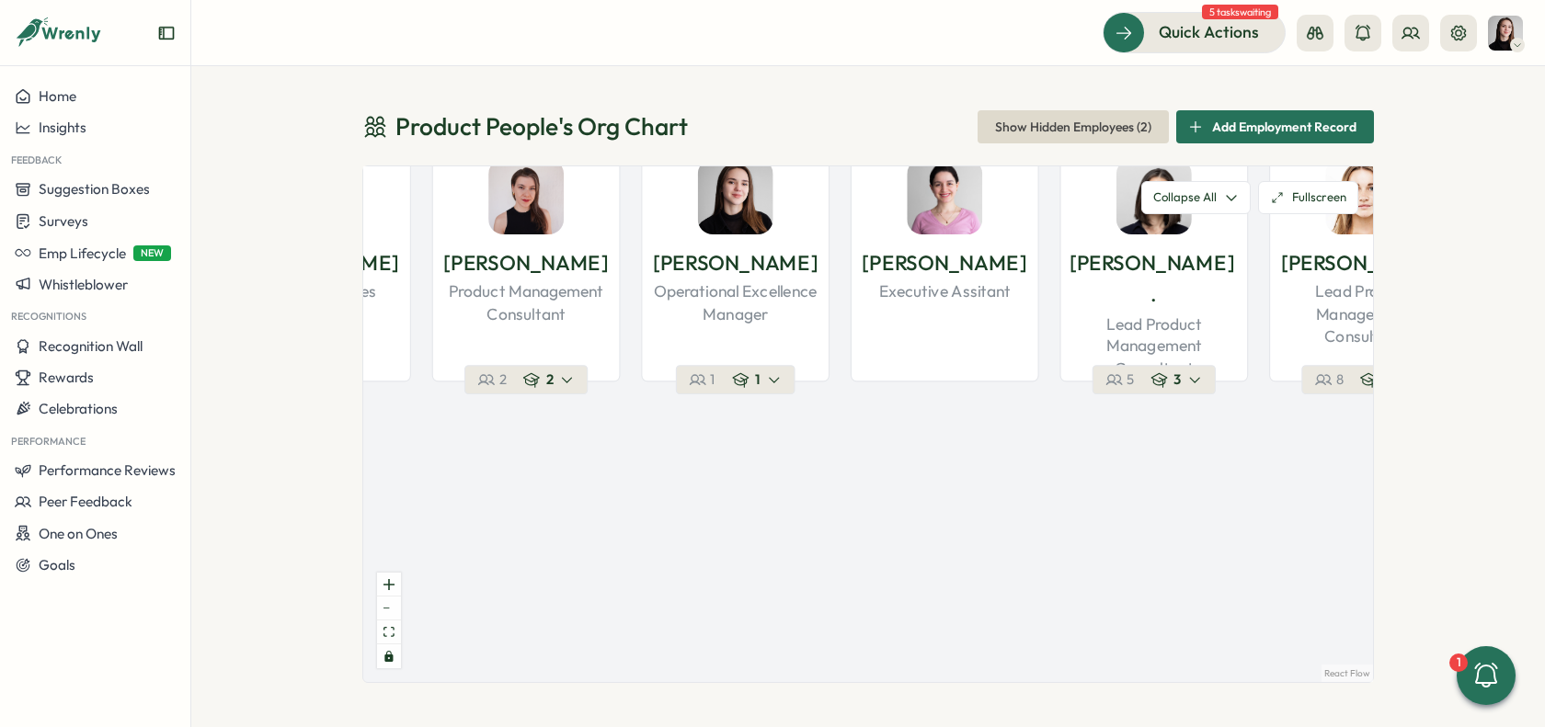
drag, startPoint x: 965, startPoint y: 449, endPoint x: 814, endPoint y: 462, distance: 151.4
click at [804, 470] on div "Product People Company 37 1 Leadership Mirela M. Founder 36 2 Demand / Growth V…" at bounding box center [868, 424] width 1010 height 516
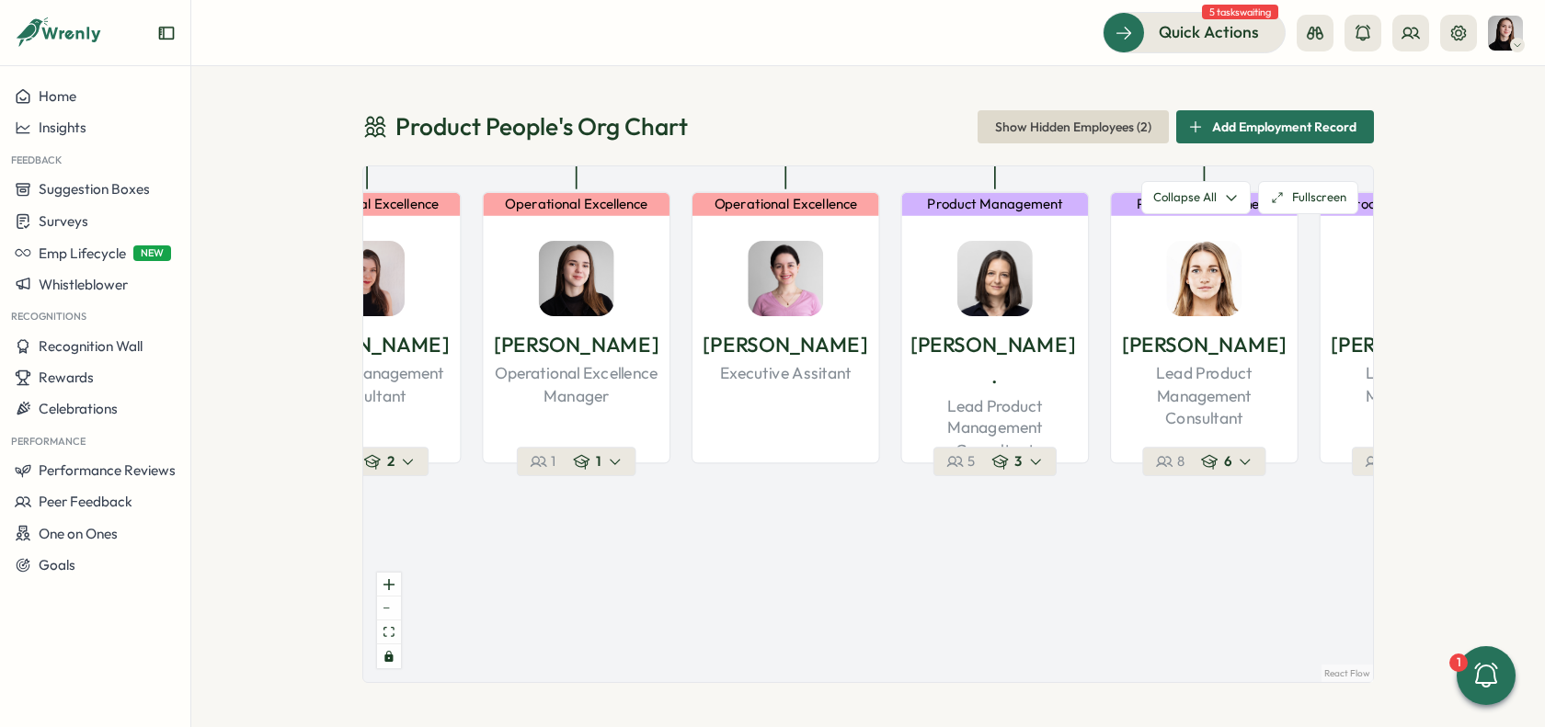
drag, startPoint x: 1222, startPoint y: 436, endPoint x: 975, endPoint y: 501, distance: 255.9
click at [975, 501] on div "Product People Company 37 1 Leadership Mirela M. Founder 36 2 Demand / Growth V…" at bounding box center [868, 424] width 1010 height 516
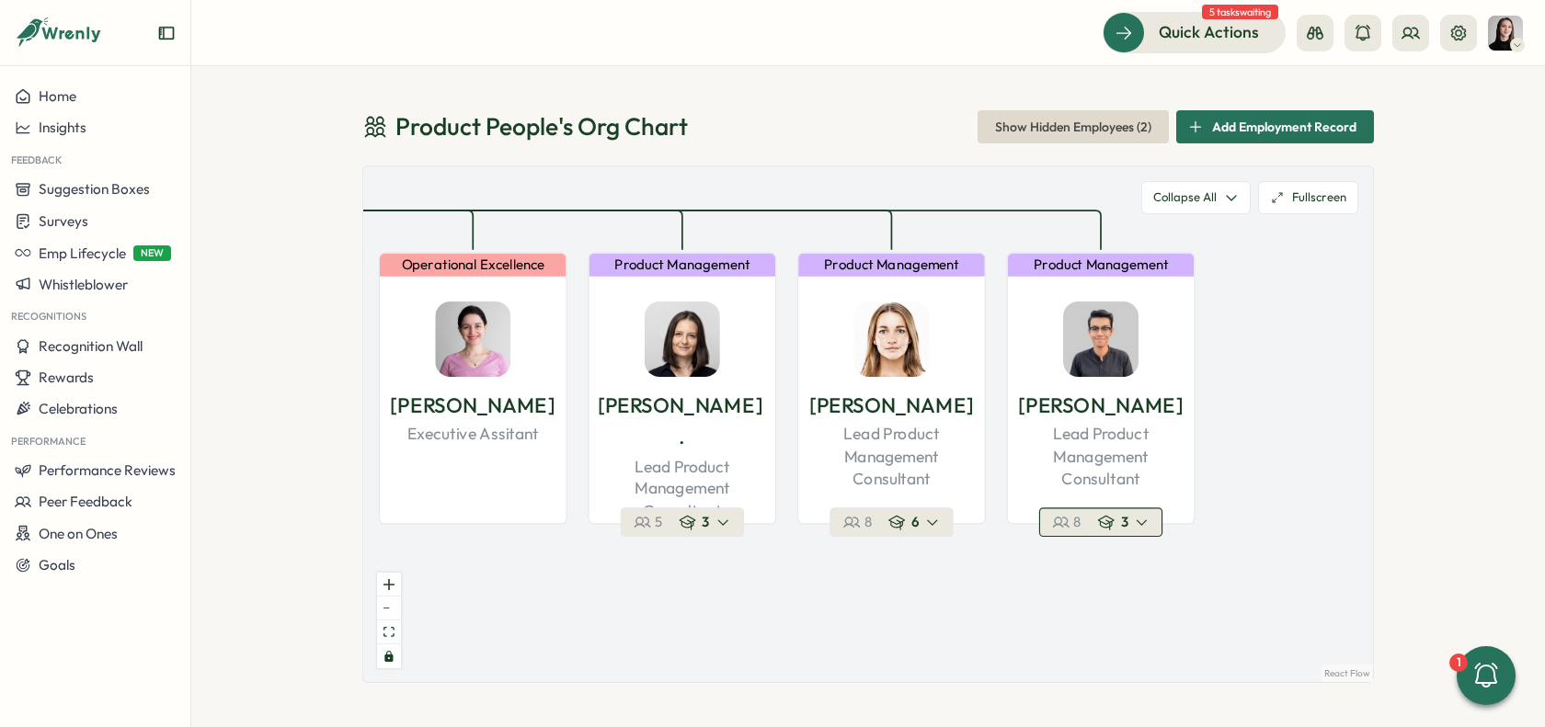
drag, startPoint x: 1071, startPoint y: 489, endPoint x: 1047, endPoint y: 513, distance: 34.5
click at [857, 555] on div "Product People Company 37 1 Leadership Mirela M. Founder 36 2 Demand / Growth V…" at bounding box center [868, 424] width 1010 height 516
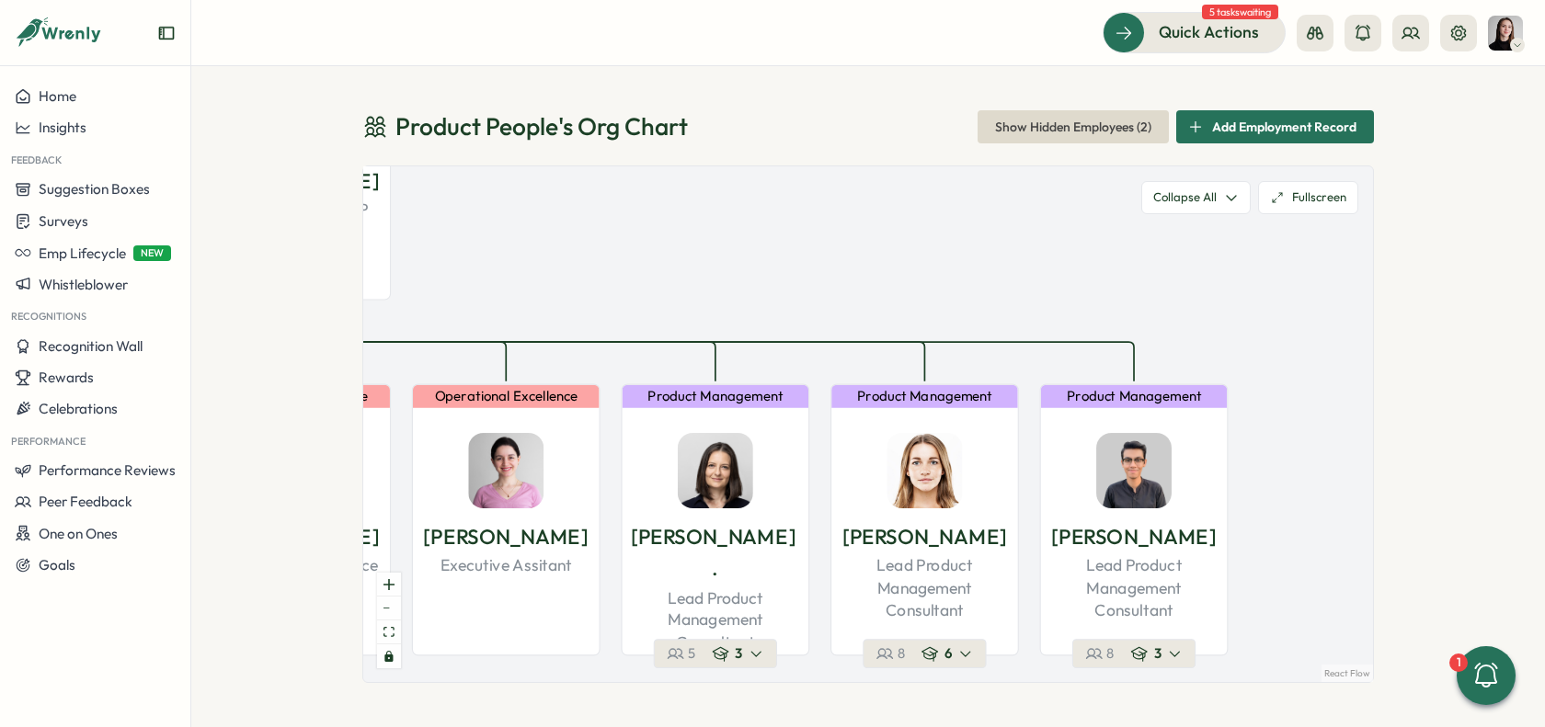
drag, startPoint x: 1318, startPoint y: 419, endPoint x: 1362, endPoint y: 515, distance: 105.3
click at [1424, 543] on div "Product People 's Org Chart Show Hidden Employees ( 2 ) Add Employment Record P…" at bounding box center [868, 396] width 1354 height 661
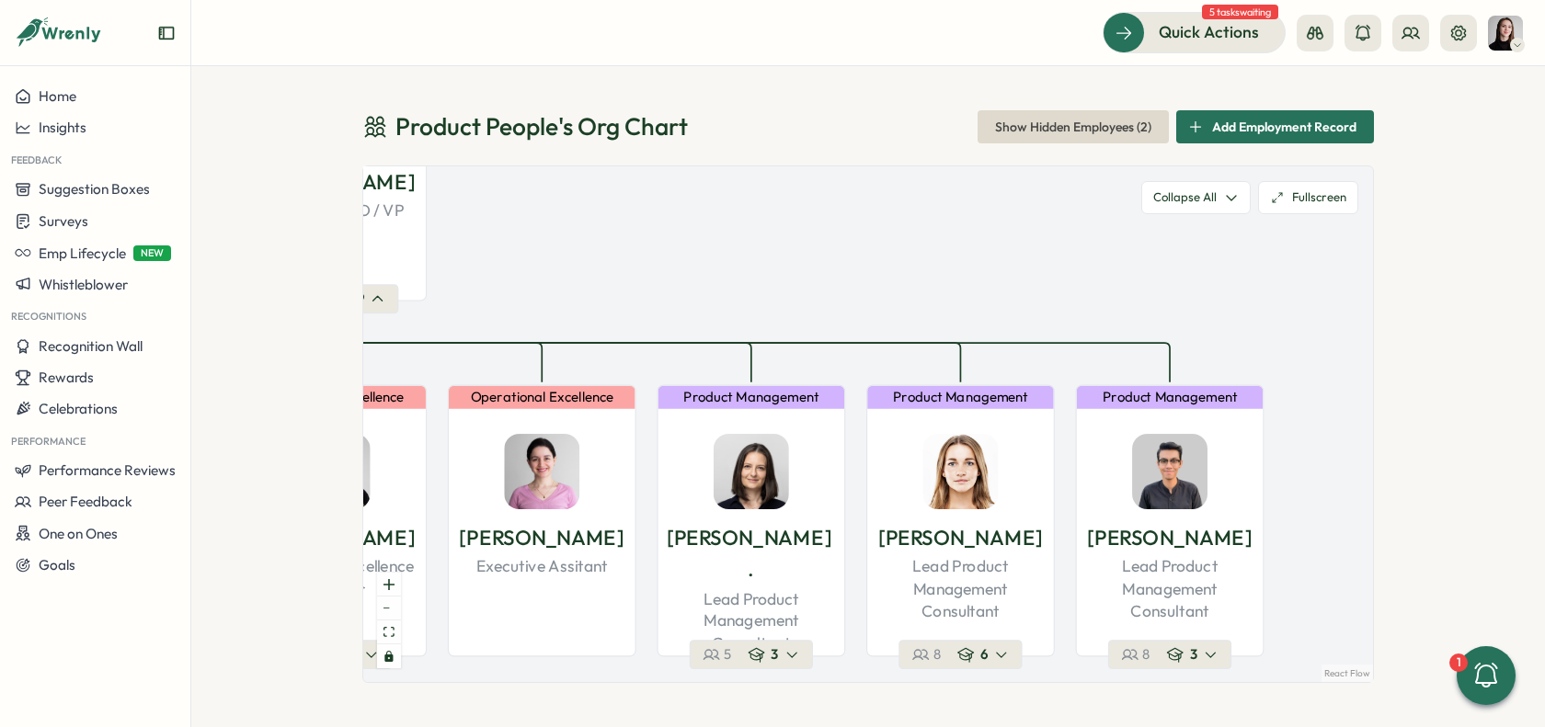
drag, startPoint x: 1292, startPoint y: 490, endPoint x: 1478, endPoint y: 482, distance: 186.0
click at [1483, 486] on div "Product People 's Org Chart Show Hidden Employees ( 2 ) Add Employment Record P…" at bounding box center [868, 396] width 1354 height 661
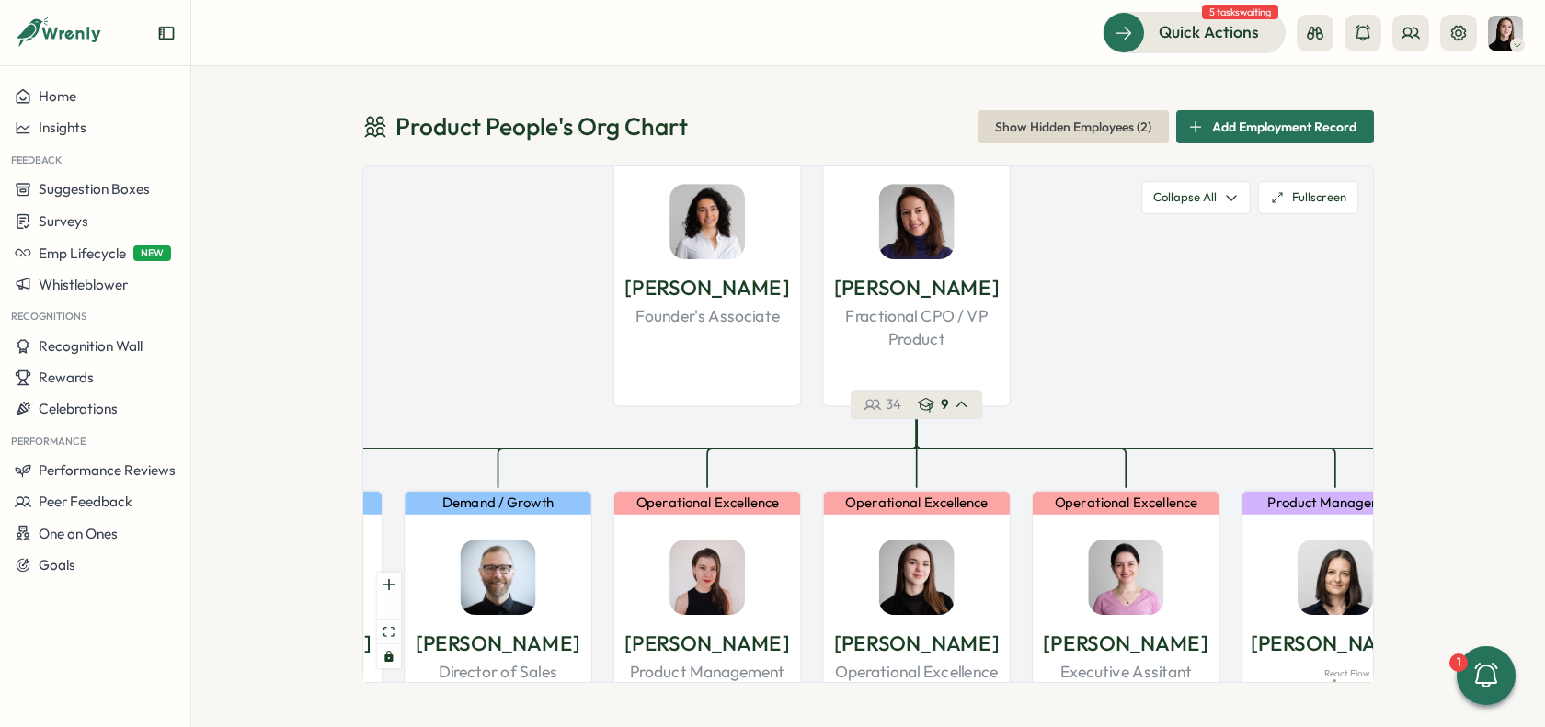
drag, startPoint x: 979, startPoint y: 407, endPoint x: 1162, endPoint y: 426, distance: 183.0
click at [1350, 502] on div "Product Management" at bounding box center [1336, 503] width 187 height 23
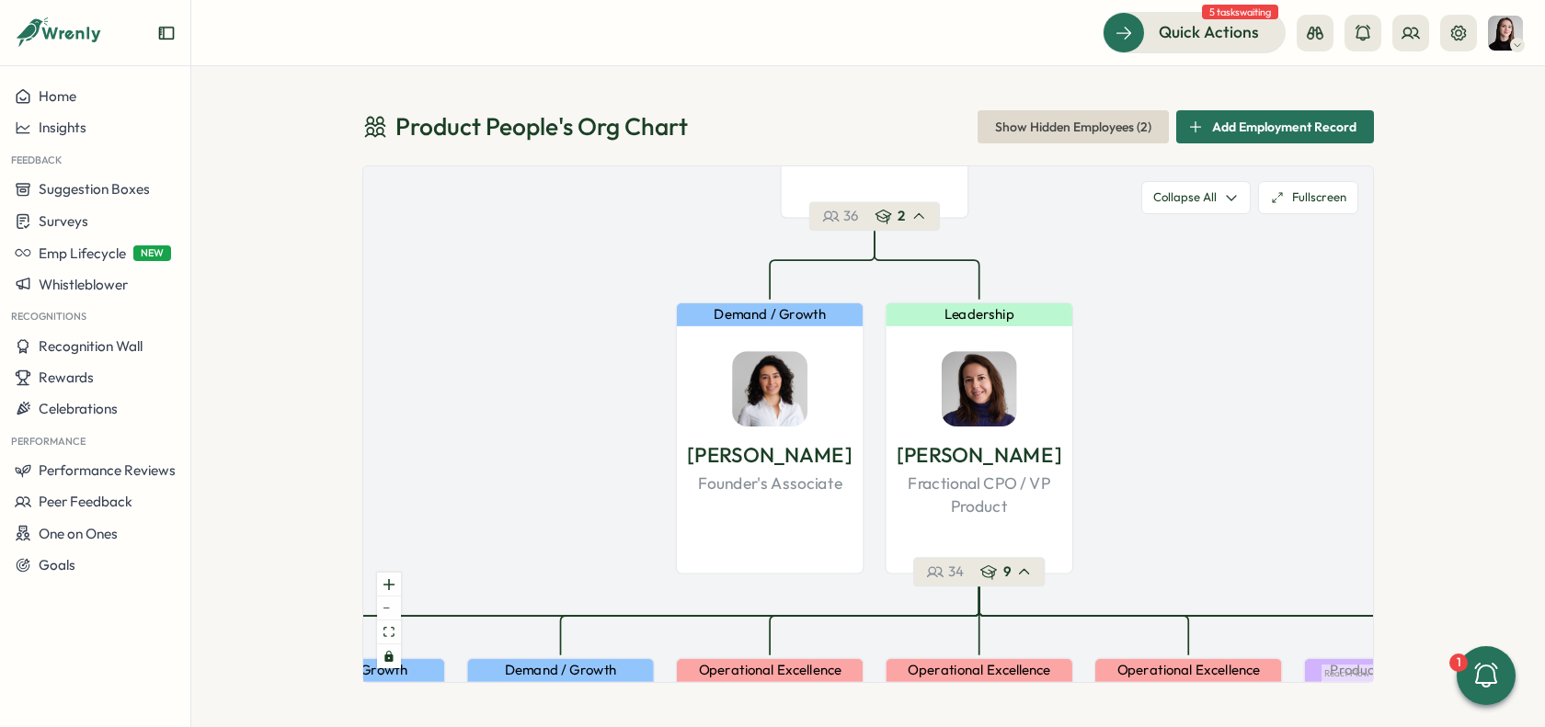
drag, startPoint x: 1159, startPoint y: 401, endPoint x: 1242, endPoint y: 573, distance: 190.9
click at [1240, 576] on div "Product People Company 37 1 Leadership Mirela M. Founder 36 2 Demand / Growth V…" at bounding box center [868, 424] width 1010 height 516
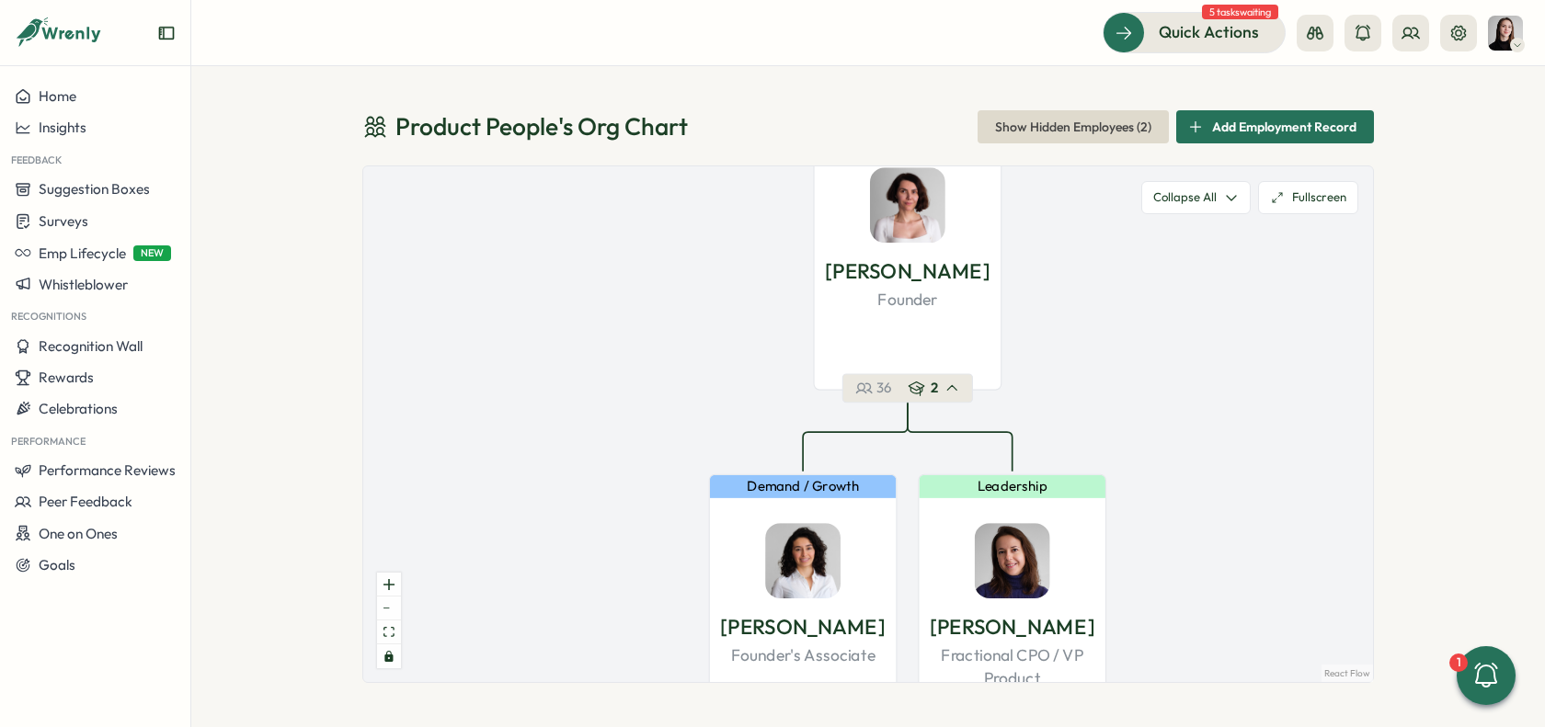
drag, startPoint x: 1123, startPoint y: 454, endPoint x: 1172, endPoint y: 597, distance: 150.7
click at [1182, 651] on div "Product People Company 37 1 Leadership Mirela M. Founder 36 2 Demand / Growth V…" at bounding box center [868, 424] width 1010 height 516
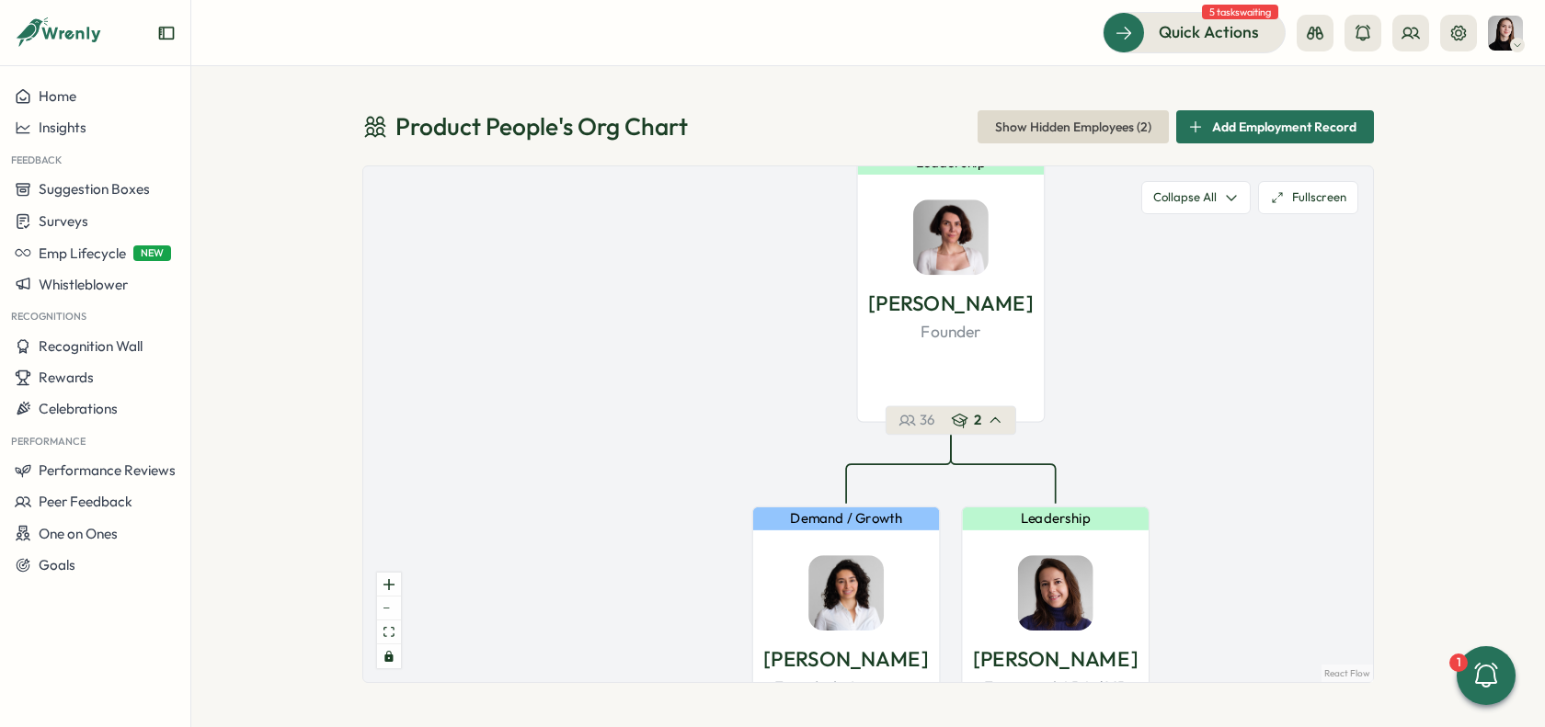
drag, startPoint x: 1530, startPoint y: 397, endPoint x: 1330, endPoint y: 389, distance: 200.7
click at [1522, 396] on div "Product People 's Org Chart Show Hidden Employees ( 2 ) Add Employment Record P…" at bounding box center [868, 396] width 1354 height 661
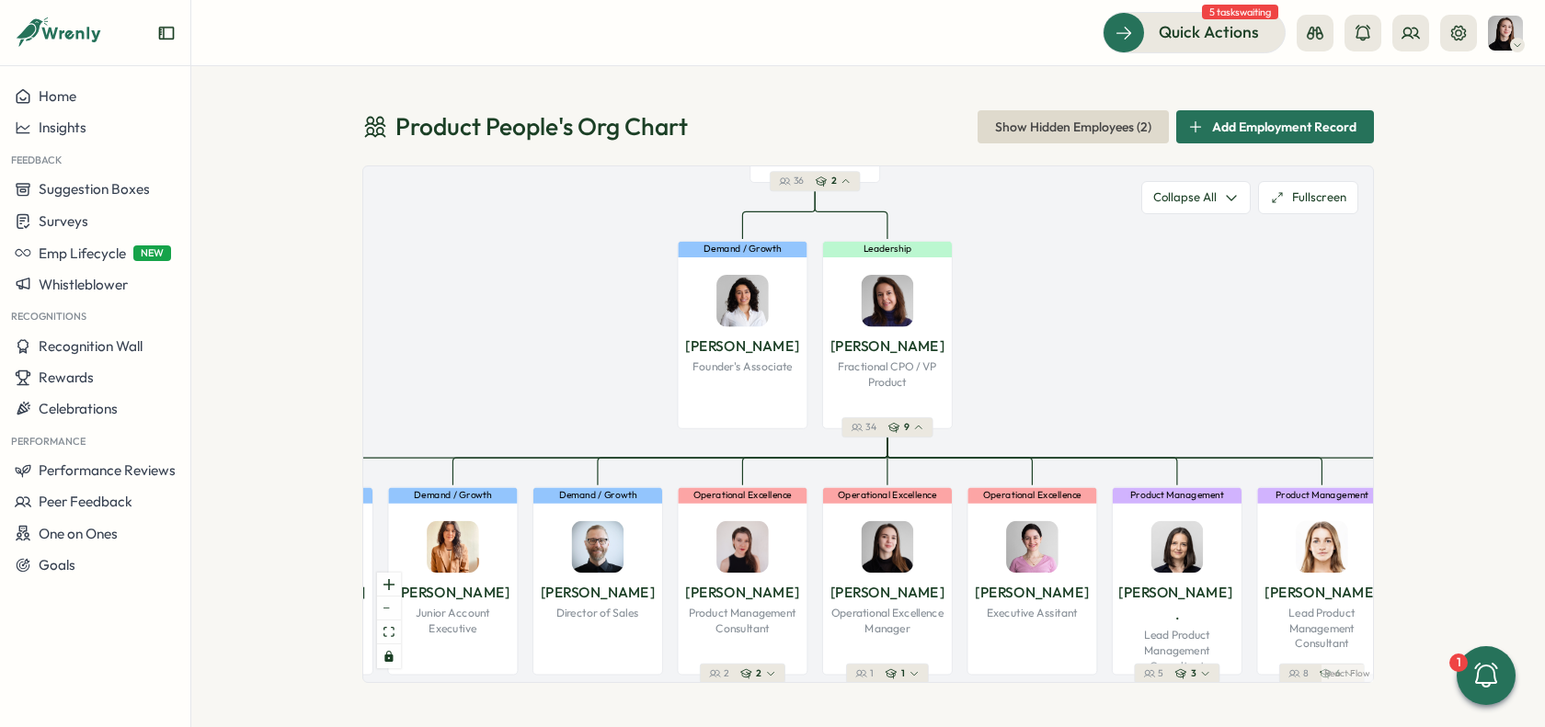
drag, startPoint x: 1231, startPoint y: 453, endPoint x: 1092, endPoint y: 201, distance: 288.2
click at [1092, 201] on div "Product People Company 37 1 Leadership Mirela M. Founder 36 2 Demand / Growth V…" at bounding box center [868, 424] width 1010 height 516
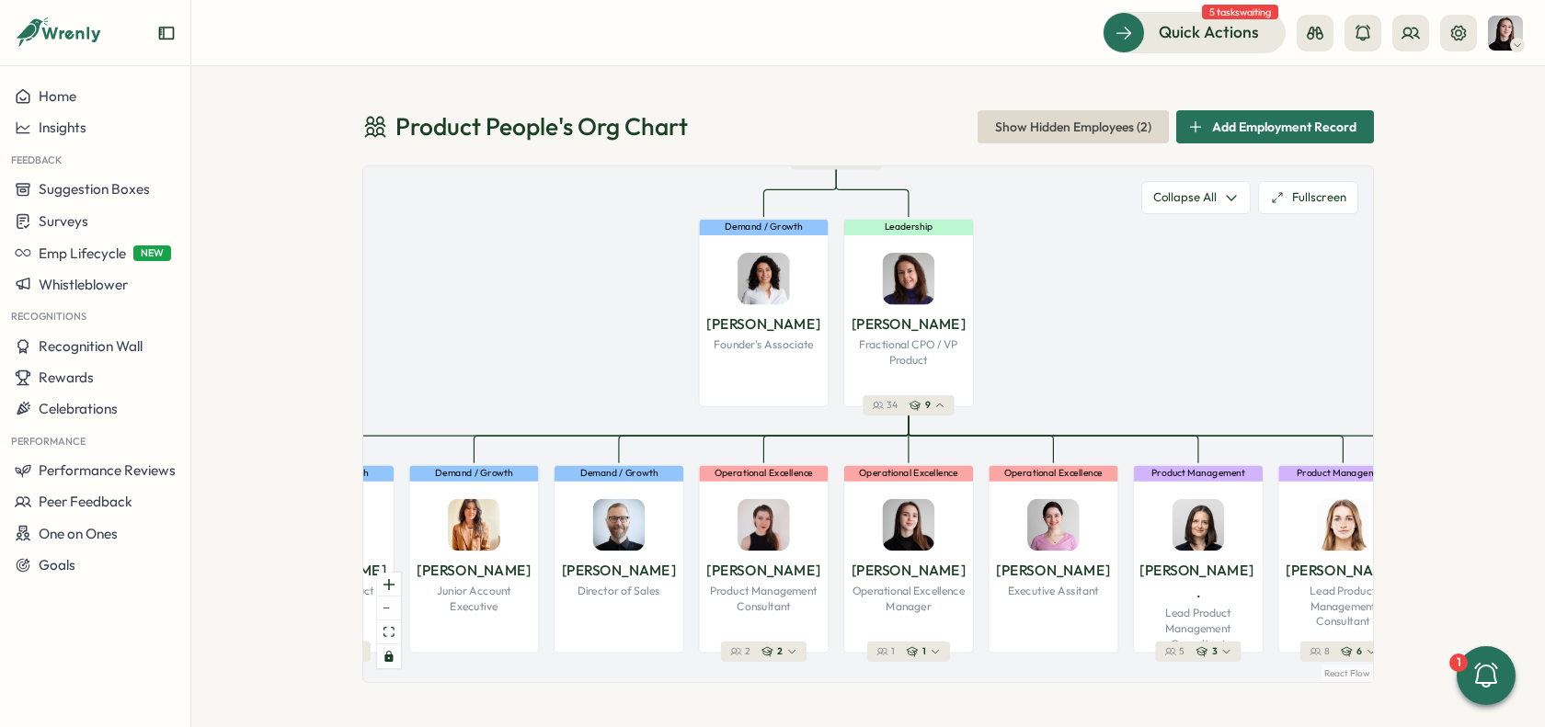
click at [1246, 134] on span "Add Employment Record" at bounding box center [1284, 126] width 144 height 31
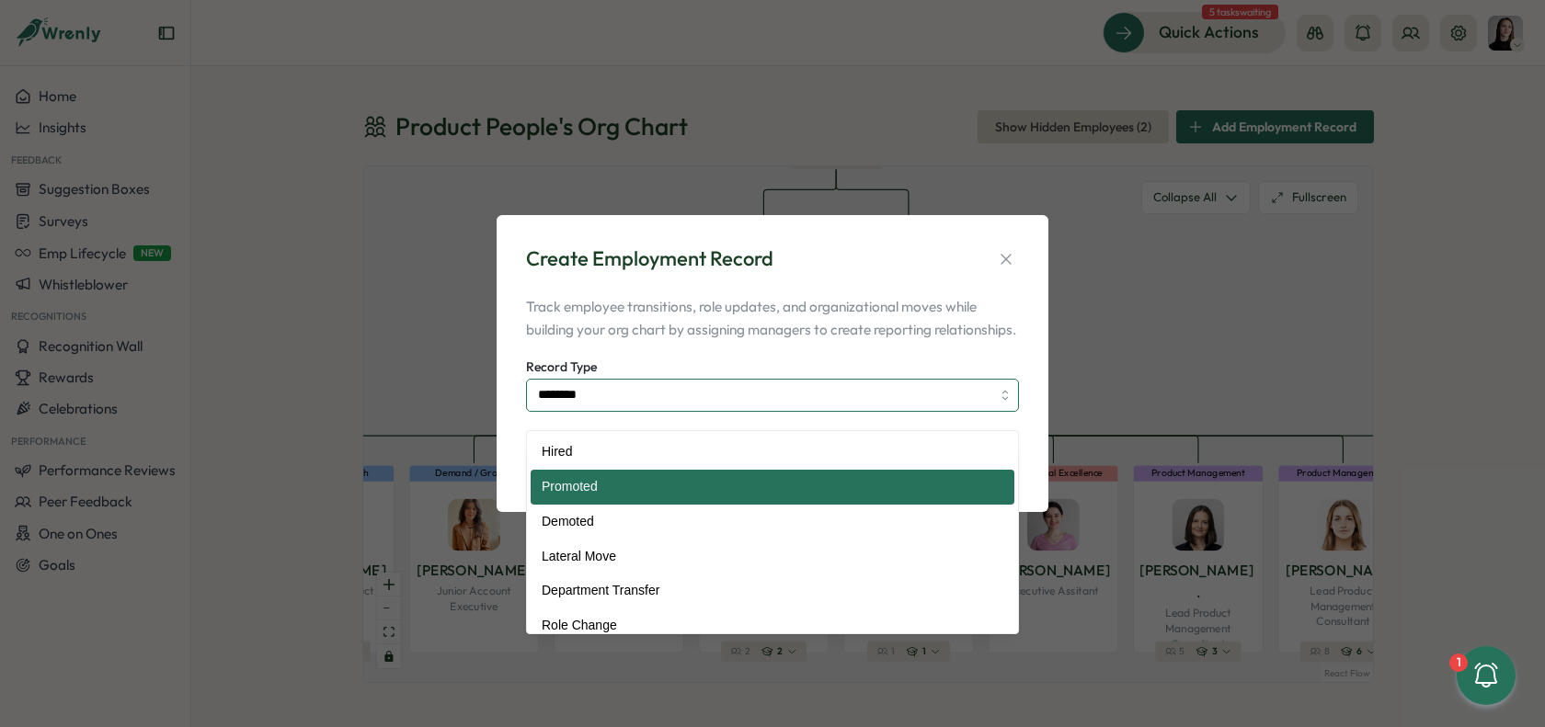
click at [699, 412] on input "********" at bounding box center [772, 395] width 493 height 33
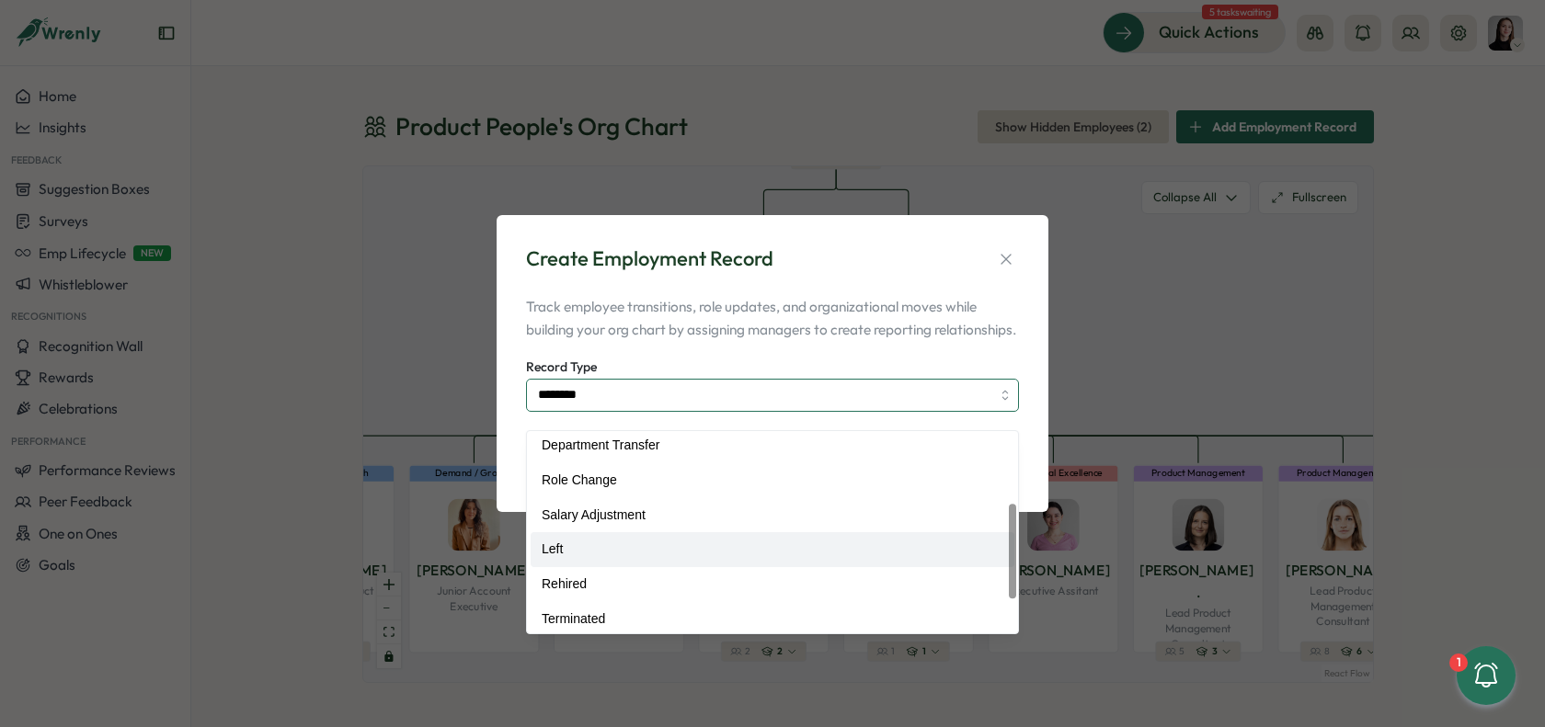
scroll to position [149, 0]
type input "****"
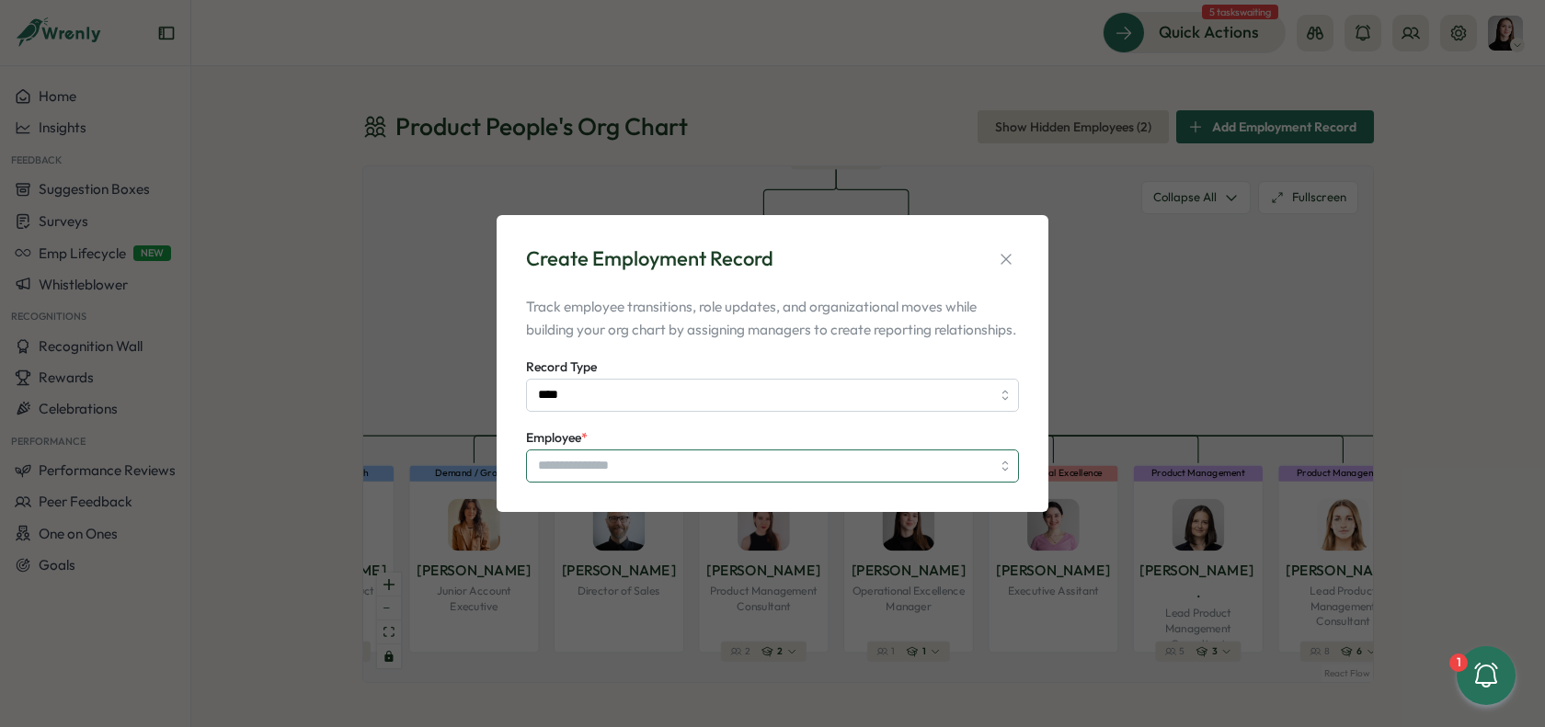
click at [648, 483] on input "Employee *" at bounding box center [772, 466] width 493 height 33
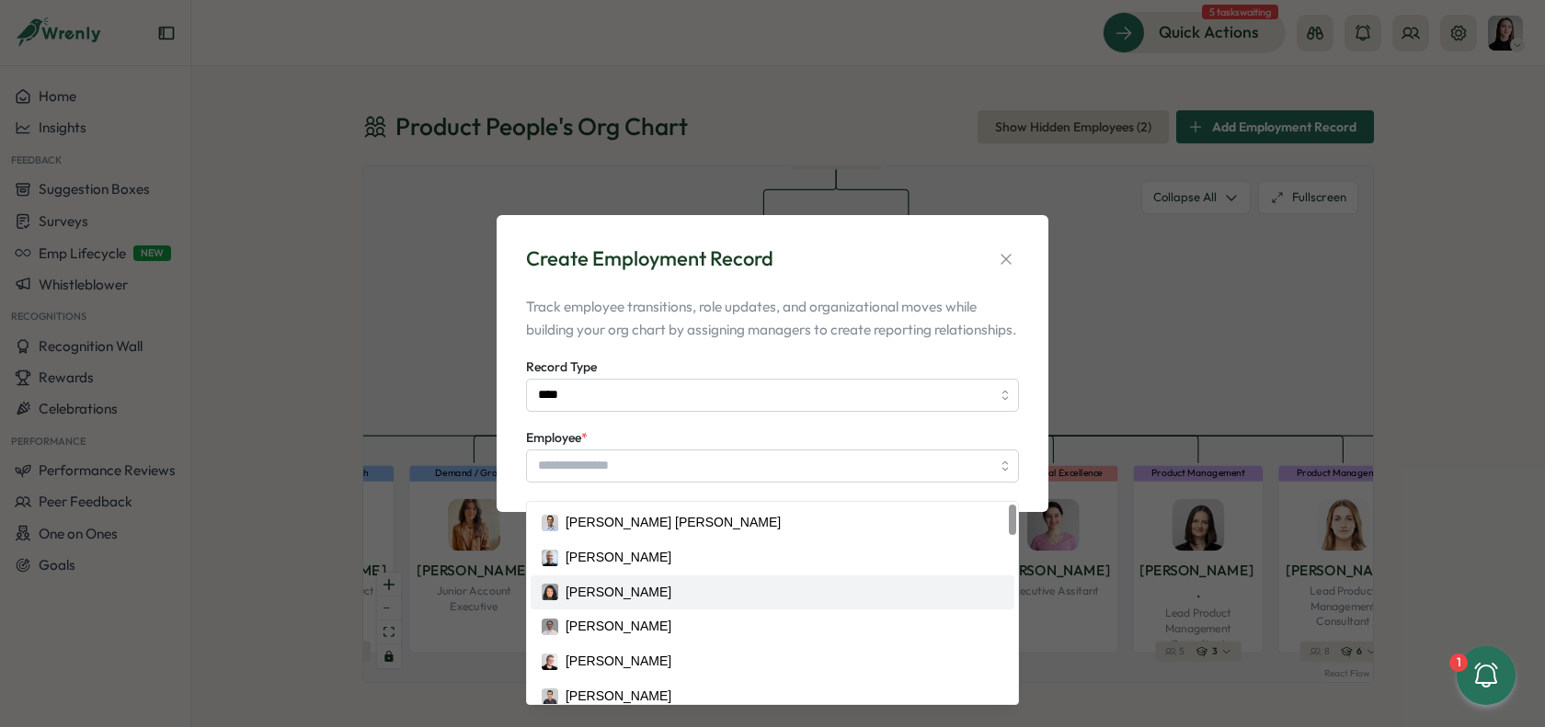
drag, startPoint x: 1013, startPoint y: 249, endPoint x: 1094, endPoint y: 330, distance: 114.5
click at [1013, 251] on icon "button" at bounding box center [1006, 259] width 18 height 18
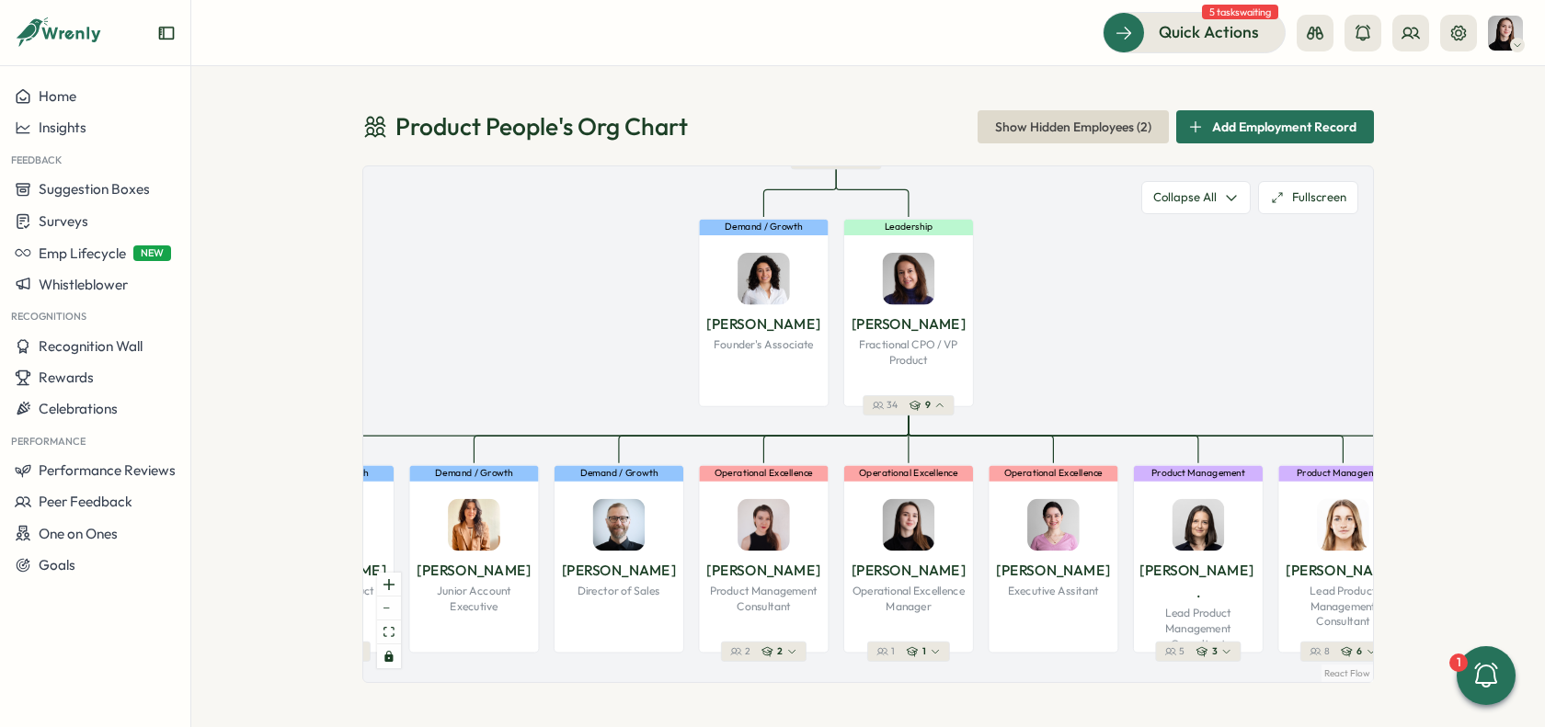
click at [1505, 345] on div "Product People 's Org Chart Show Hidden Employees ( 2 ) Add Employment Record P…" at bounding box center [868, 396] width 1354 height 661
click at [1406, 395] on div "Product People 's Org Chart Show Hidden Employees ( 2 ) Add Employment Record P…" at bounding box center [868, 396] width 1354 height 661
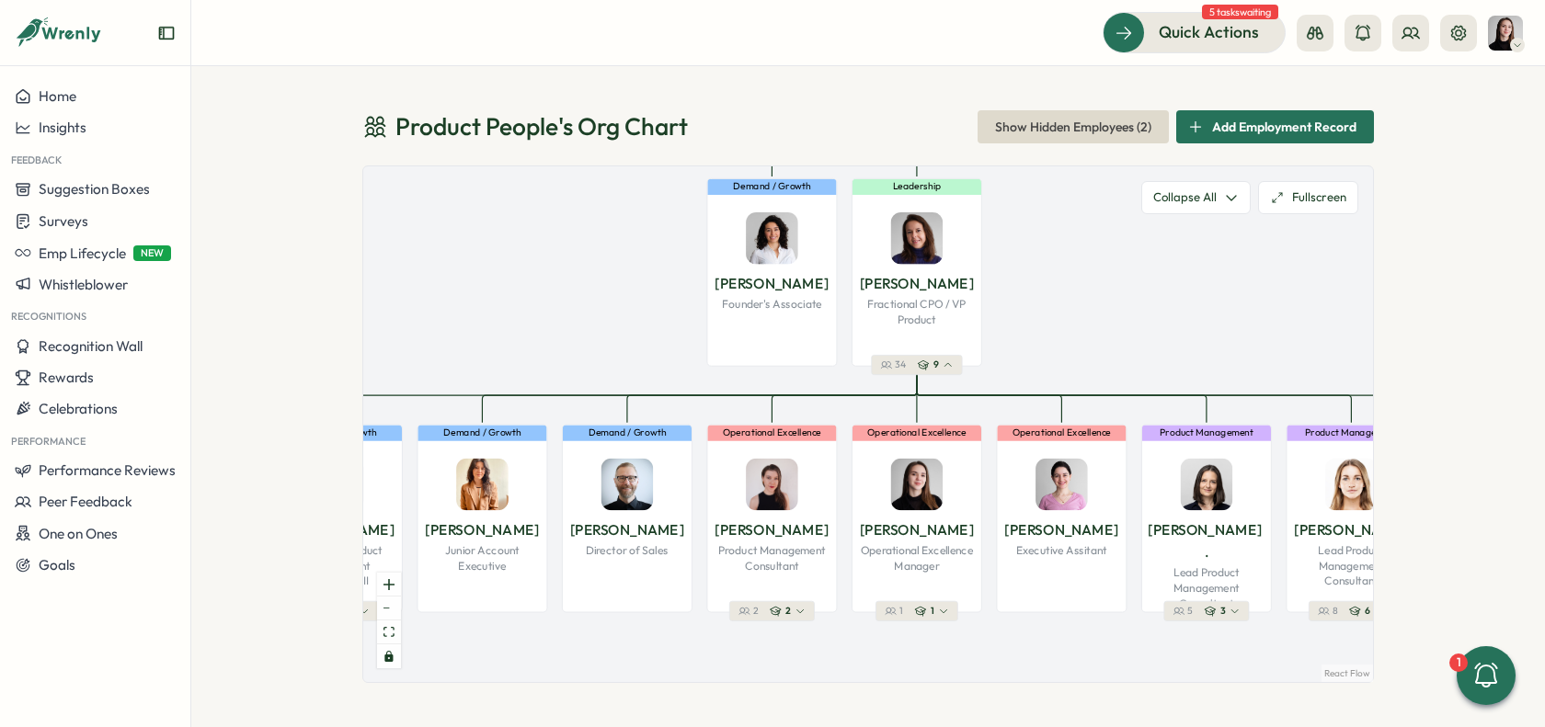
drag, startPoint x: 1134, startPoint y: 349, endPoint x: 1142, endPoint y: 309, distance: 41.3
click at [1142, 309] on div "Product People Company 37 1 Leadership Mirela M. Founder 36 2 Demand / Growth V…" at bounding box center [868, 424] width 1010 height 516
click at [930, 561] on p "Operational Excellence Manager" at bounding box center [917, 558] width 118 height 30
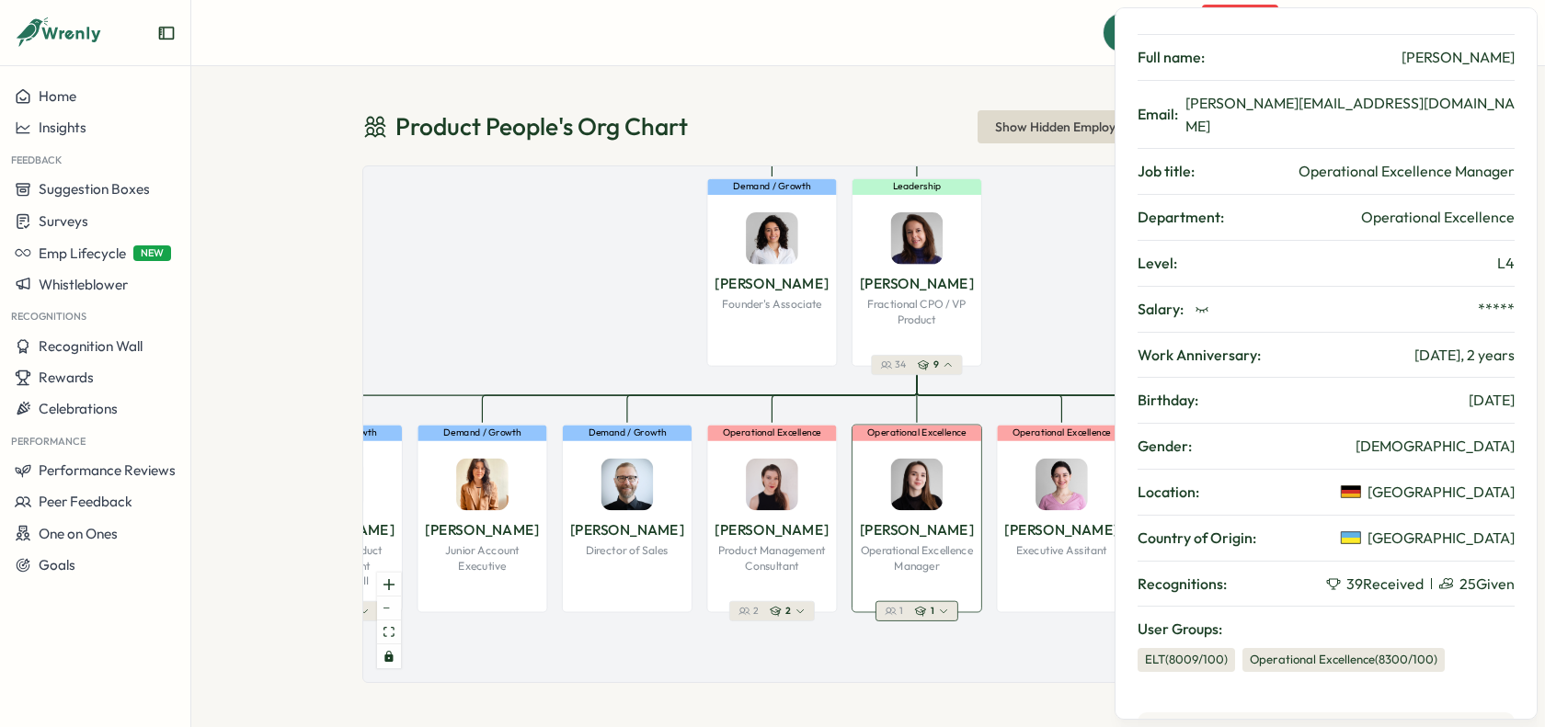
scroll to position [0, 0]
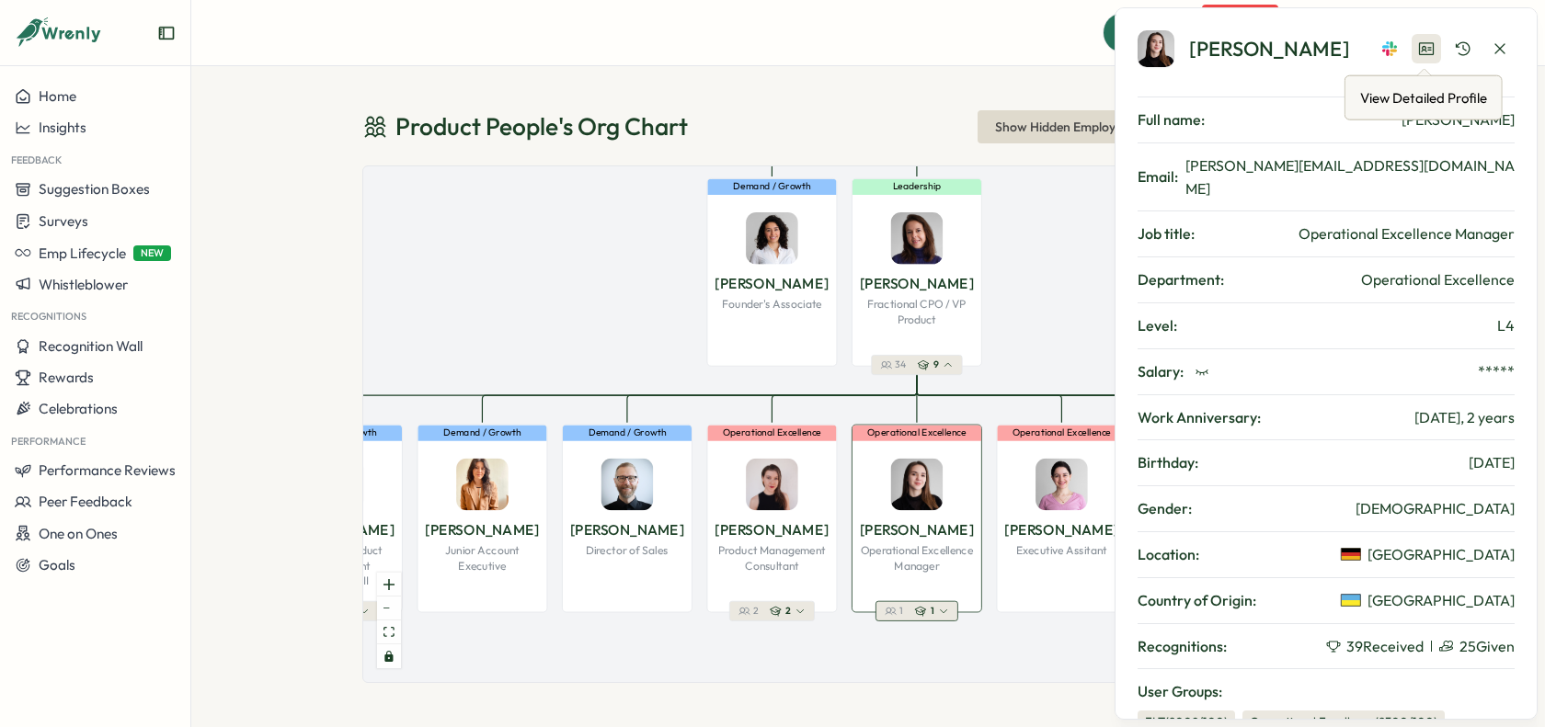
click at [1428, 55] on icon at bounding box center [1426, 49] width 18 height 18
click at [1510, 62] on div at bounding box center [1445, 48] width 140 height 29
click at [1501, 60] on button "button" at bounding box center [1499, 48] width 29 height 29
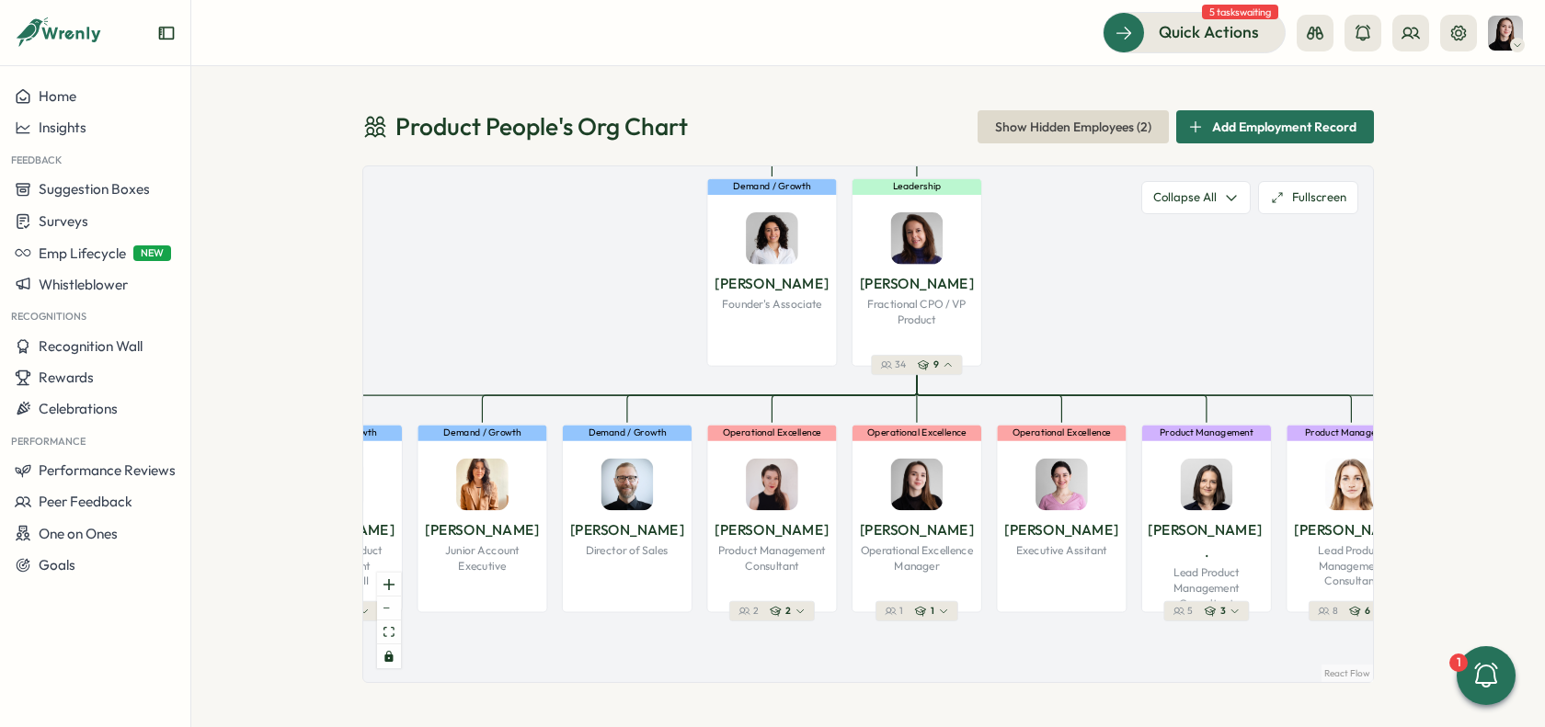
click at [1415, 287] on div "Product People 's Org Chart Show Hidden Employees ( 2 ) Add Employment Record P…" at bounding box center [868, 396] width 1354 height 661
click at [1406, 36] on icon at bounding box center [1411, 33] width 18 height 18
click at [1416, 89] on div "Org Members" at bounding box center [1412, 91] width 116 height 20
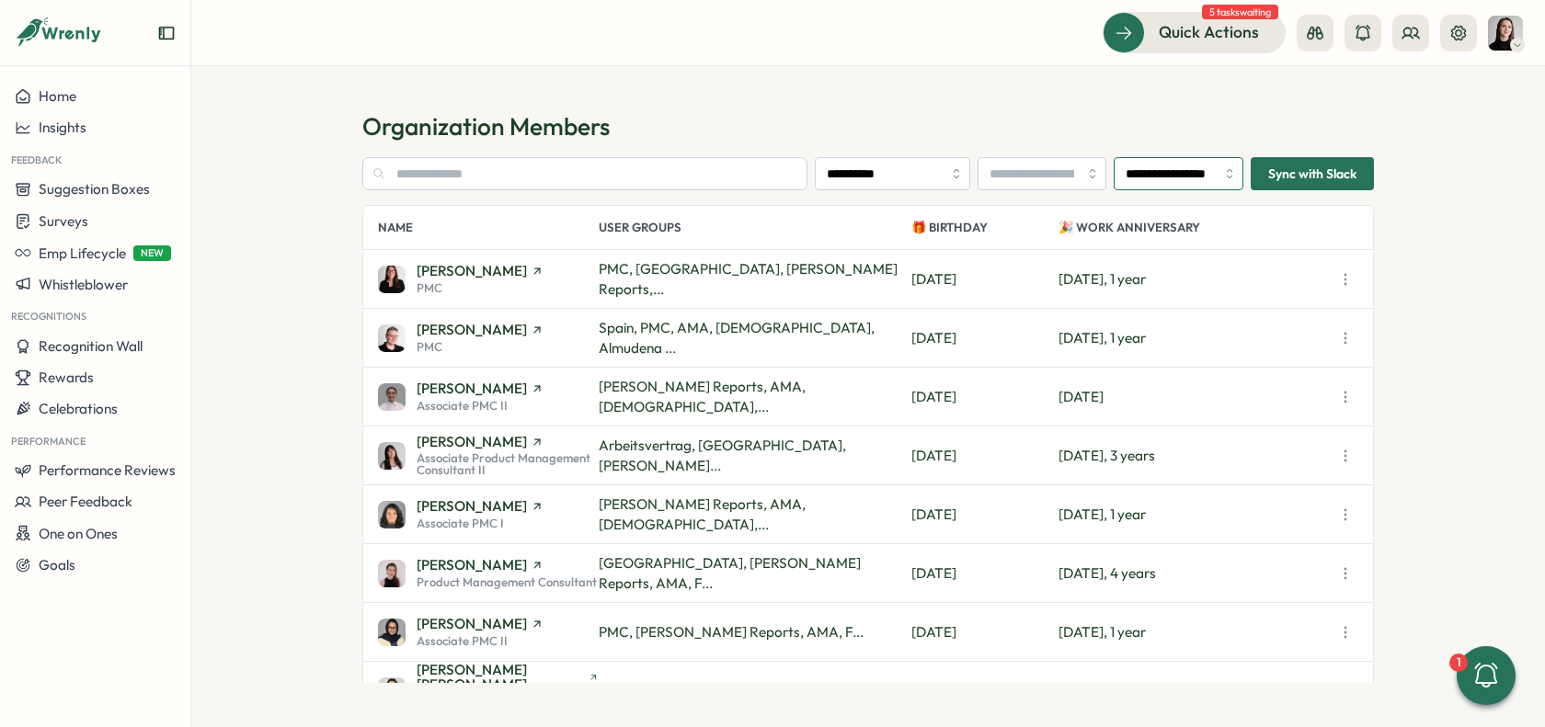
click at [1206, 160] on input "**********" at bounding box center [1179, 173] width 130 height 33
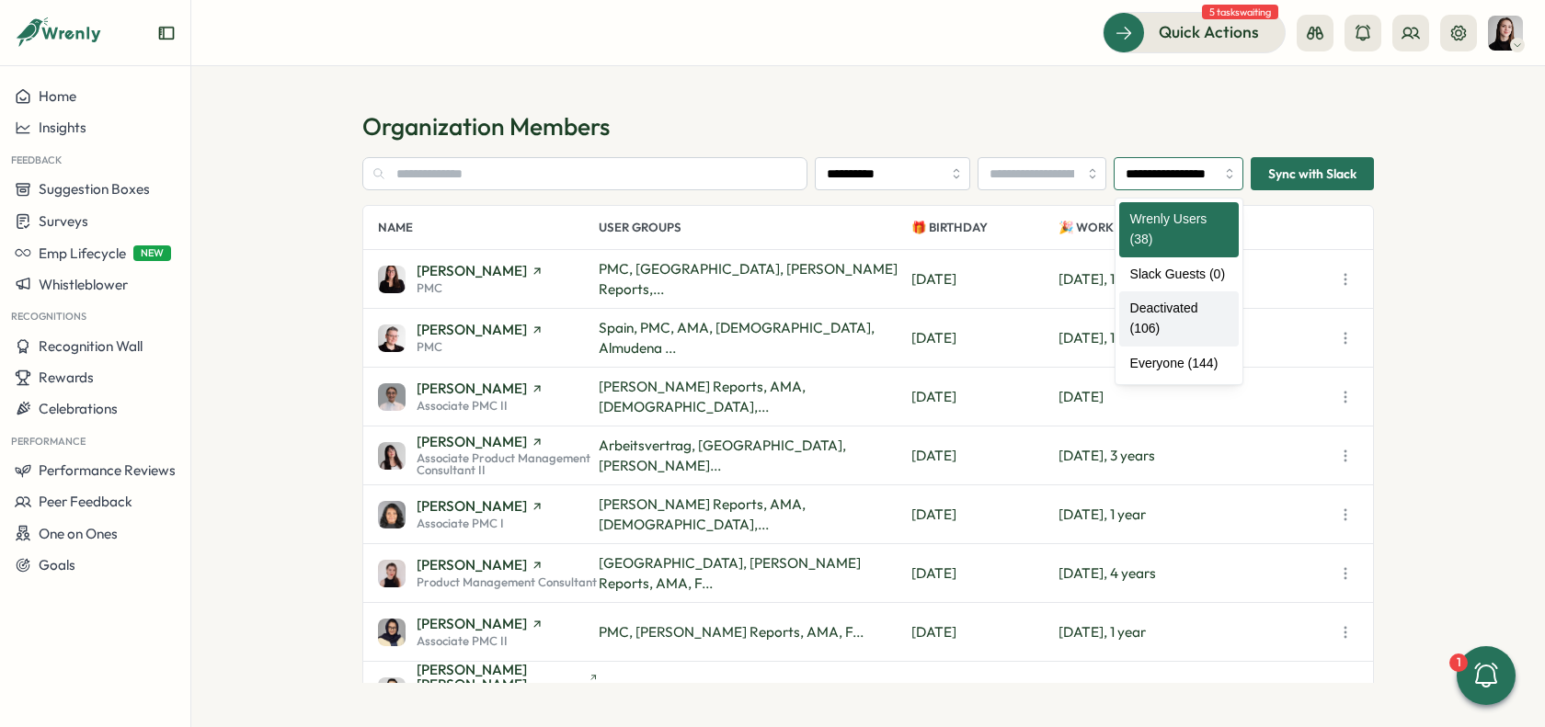
type input "**********"
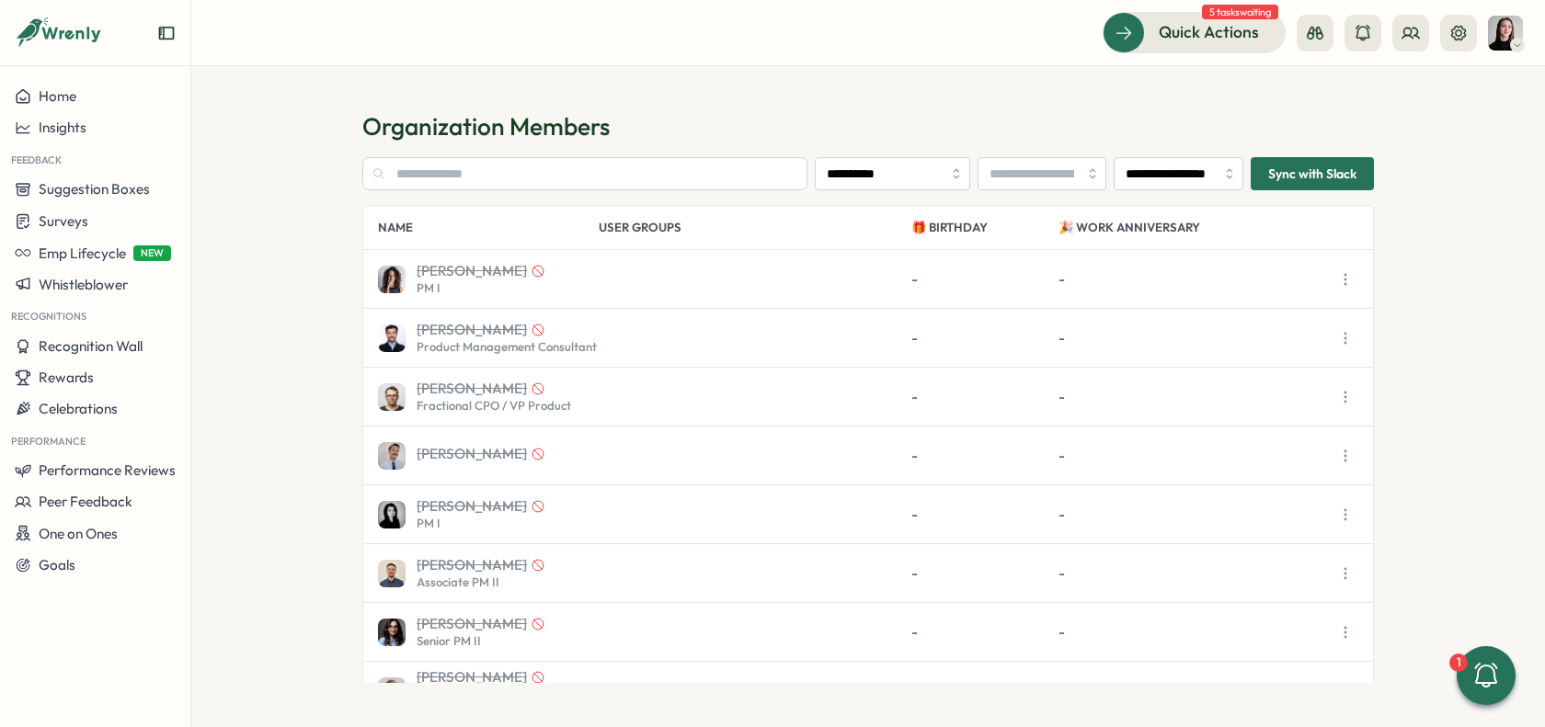
click at [1340, 333] on icon "button" at bounding box center [1345, 338] width 18 height 18
click at [1325, 362] on link "View Profile" at bounding box center [1299, 379] width 118 height 35
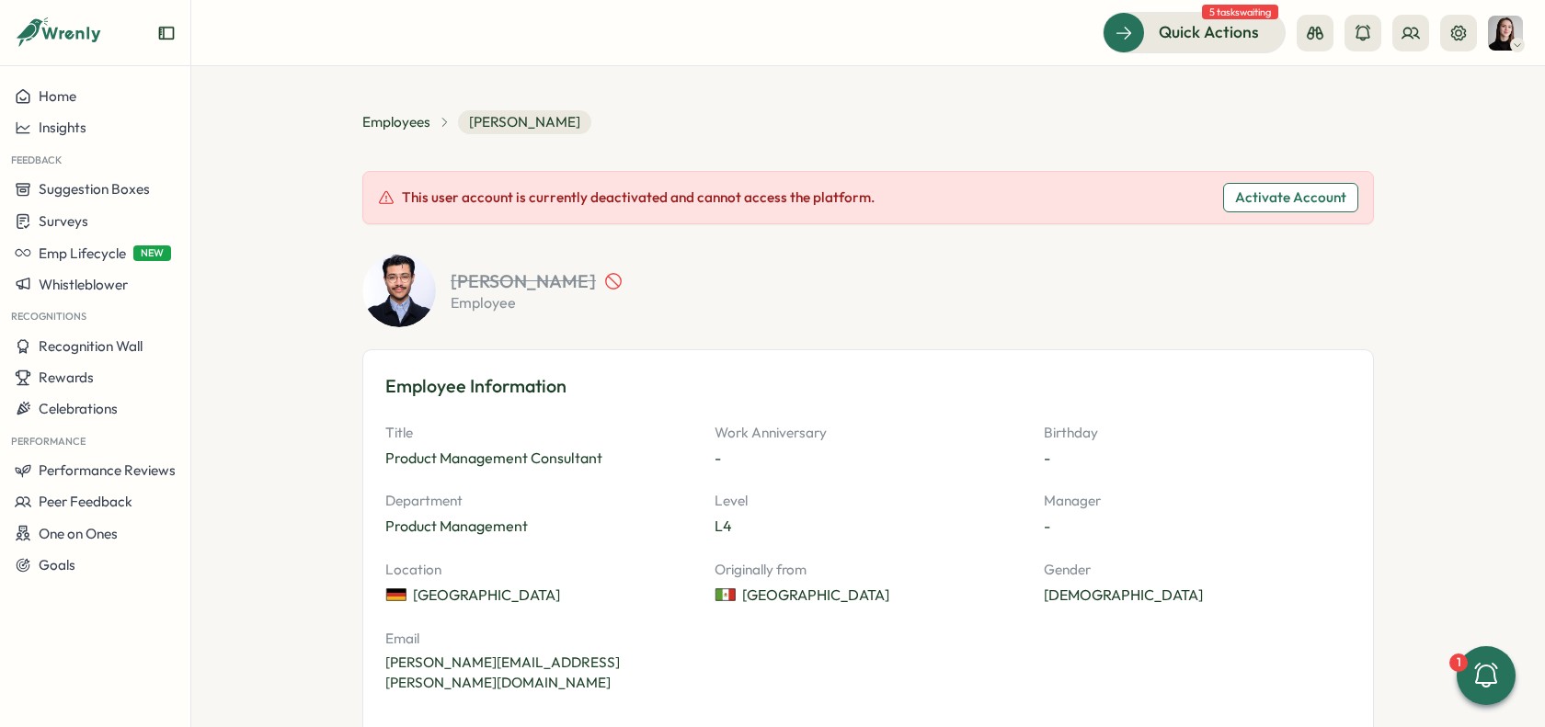
scroll to position [1, 0]
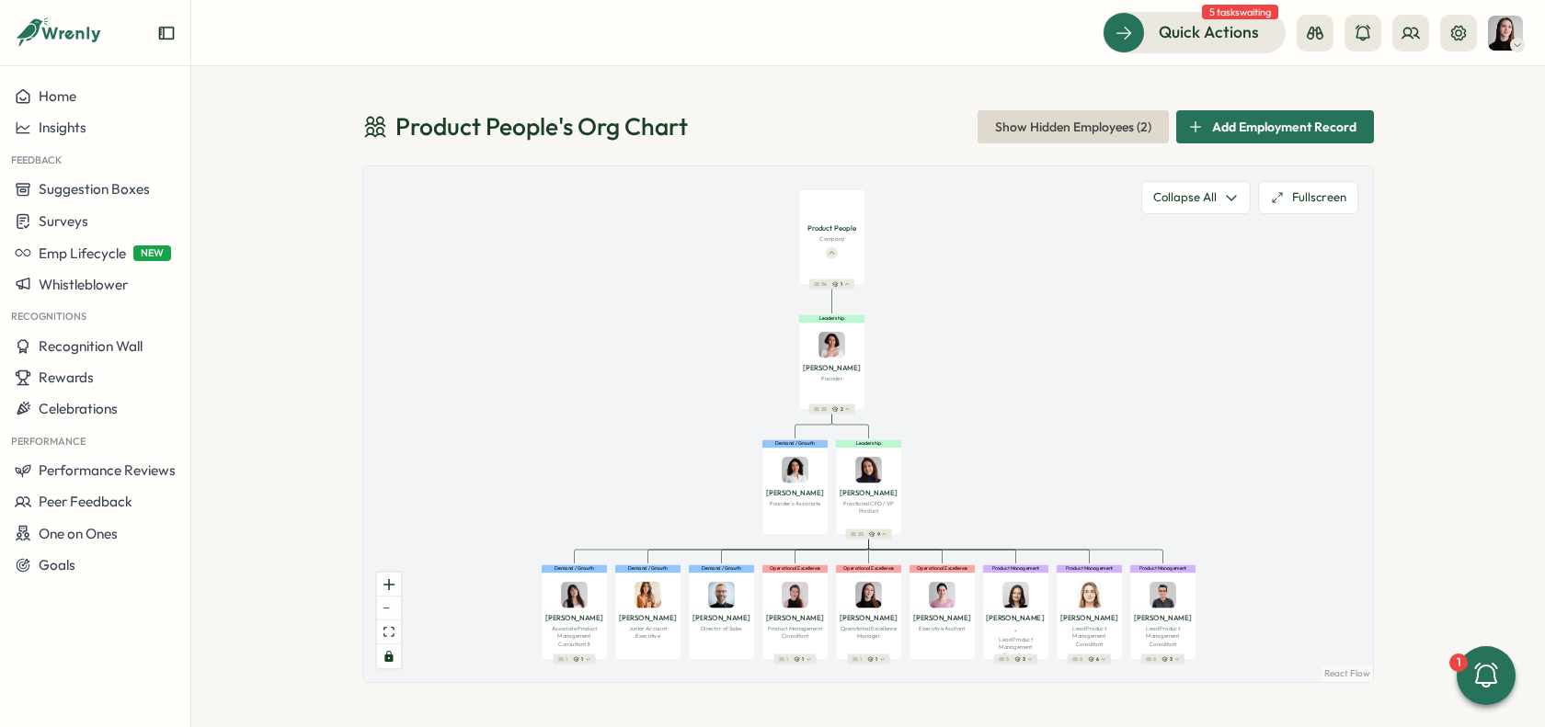
click at [1412, 331] on div "Product People 's Org Chart Show Hidden Employees ( 2 ) Add Employment Record P…" at bounding box center [868, 396] width 1354 height 661
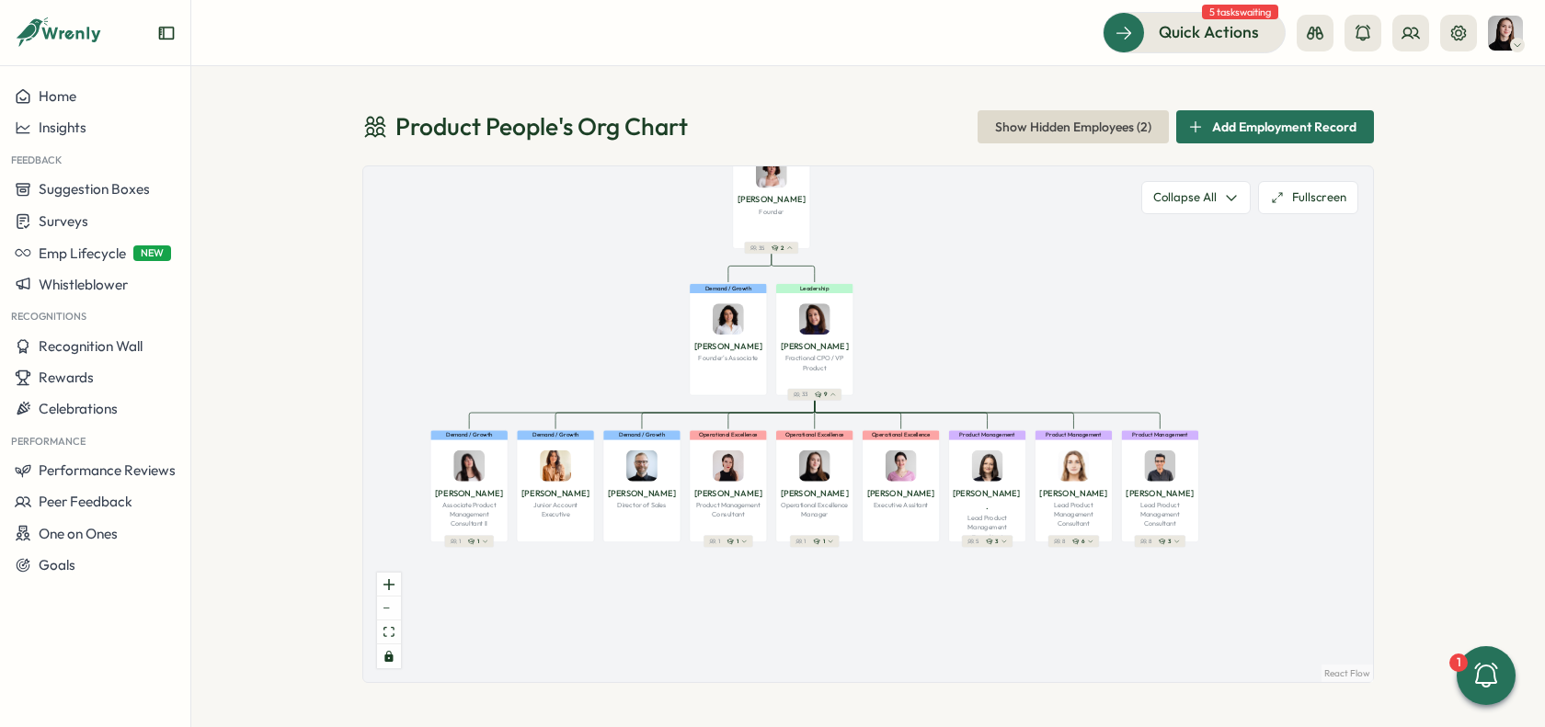
drag, startPoint x: 1080, startPoint y: 414, endPoint x: 1084, endPoint y: 265, distance: 149.1
click at [1077, 264] on div "Product People Company 36 1 Leadership Mirela M. Founder 35 2 Demand / Growth V…" at bounding box center [868, 424] width 1010 height 516
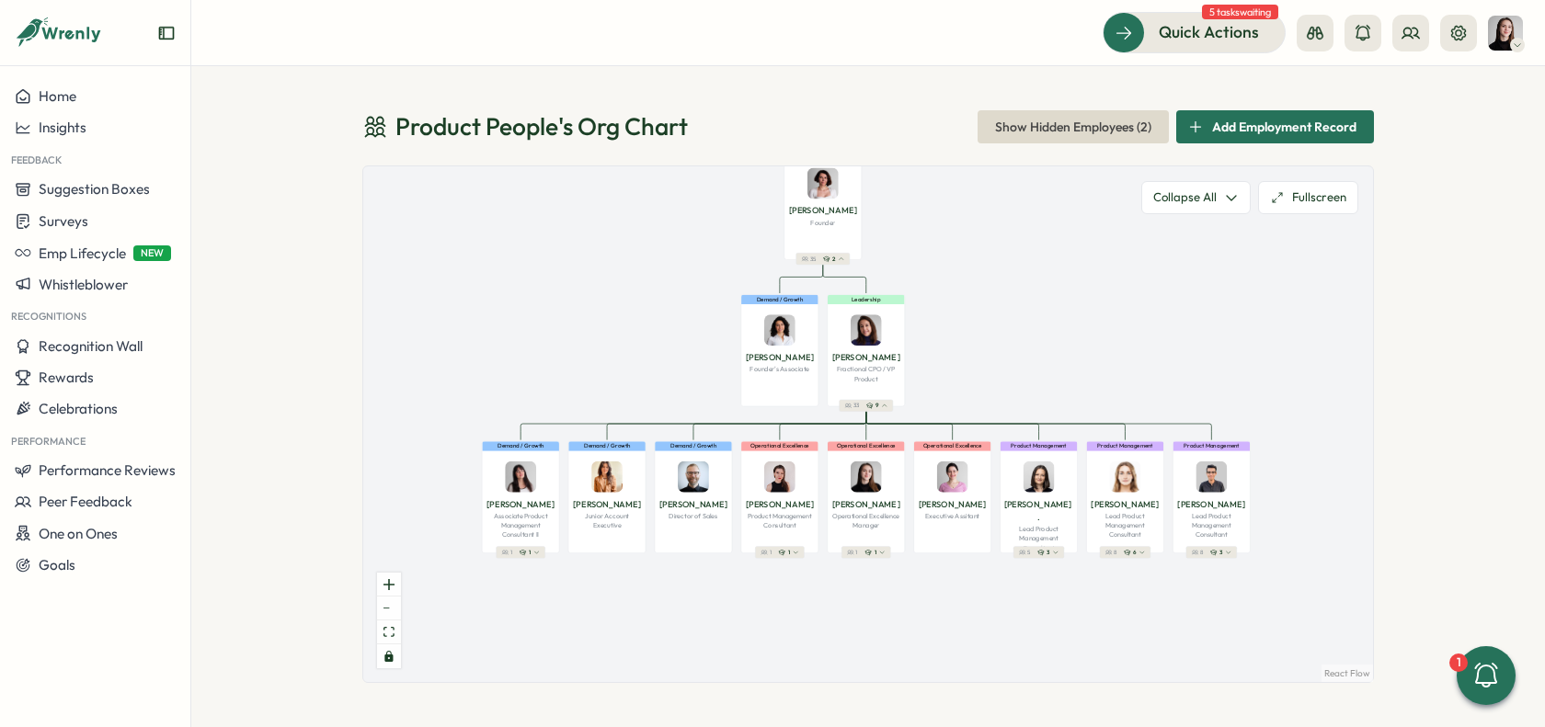
click at [1455, 244] on div "Product People 's Org Chart Show Hidden Employees ( 2 ) Add Employment Record P…" at bounding box center [868, 396] width 1354 height 661
click at [1394, 43] on button at bounding box center [1410, 33] width 37 height 37
click at [1388, 93] on div "Org Members" at bounding box center [1412, 91] width 116 height 20
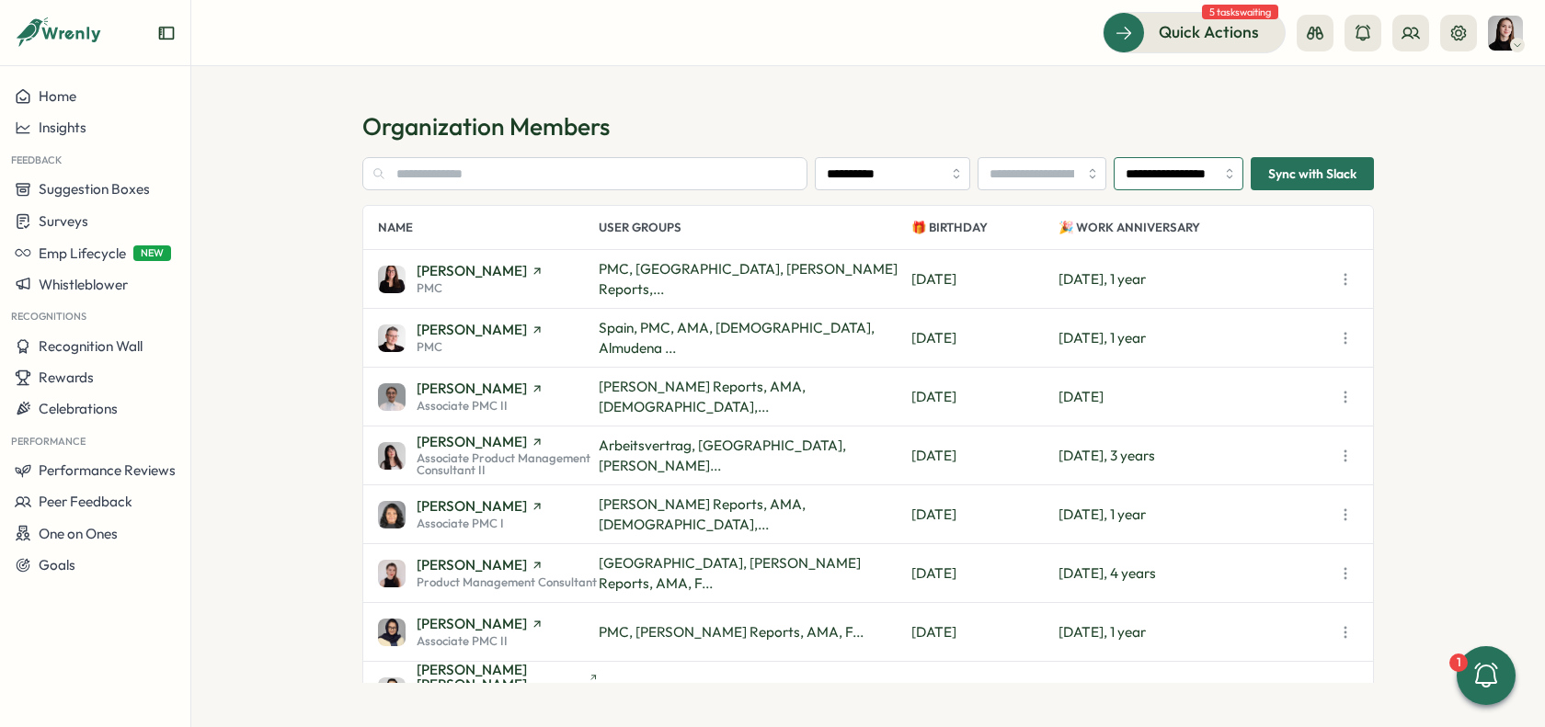
click at [1227, 178] on input "**********" at bounding box center [1179, 173] width 130 height 33
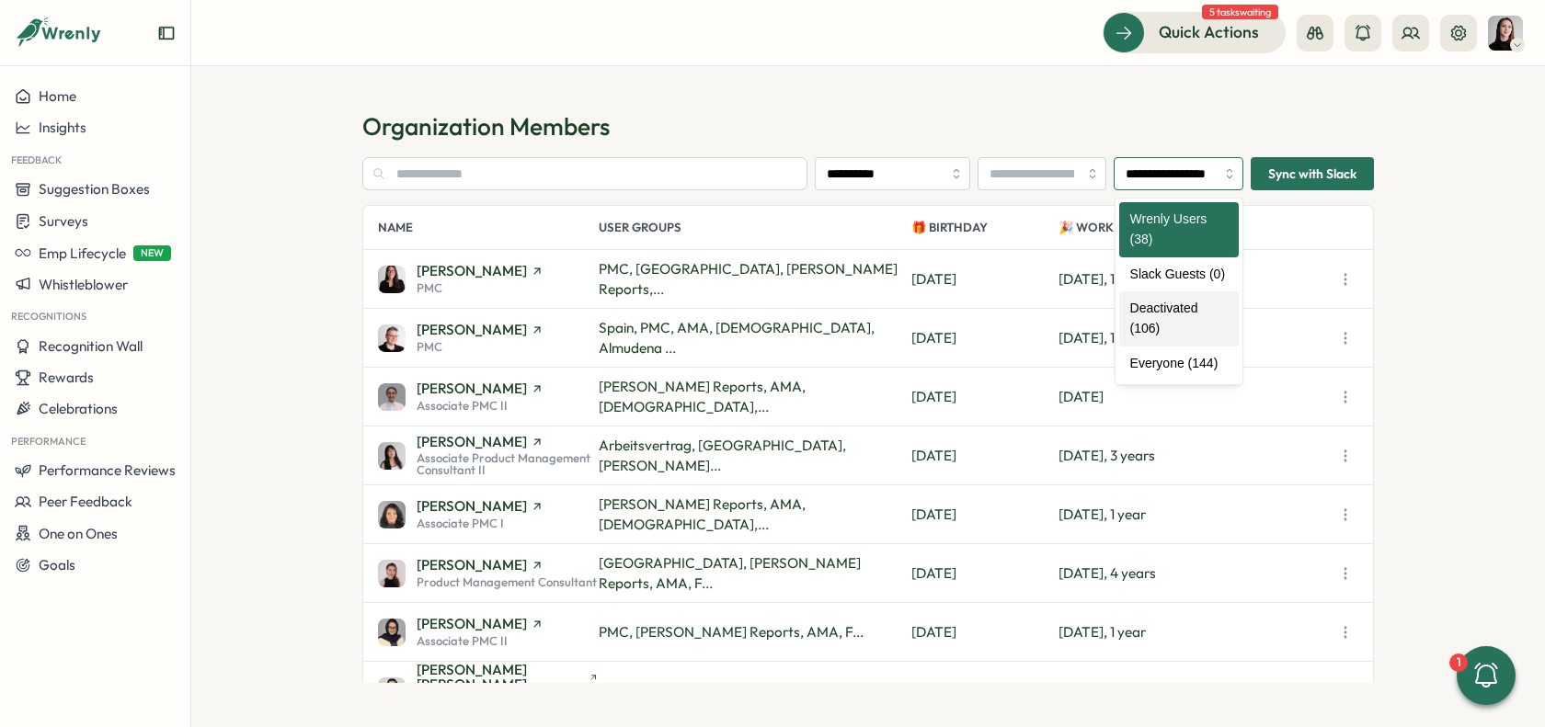
type input "**********"
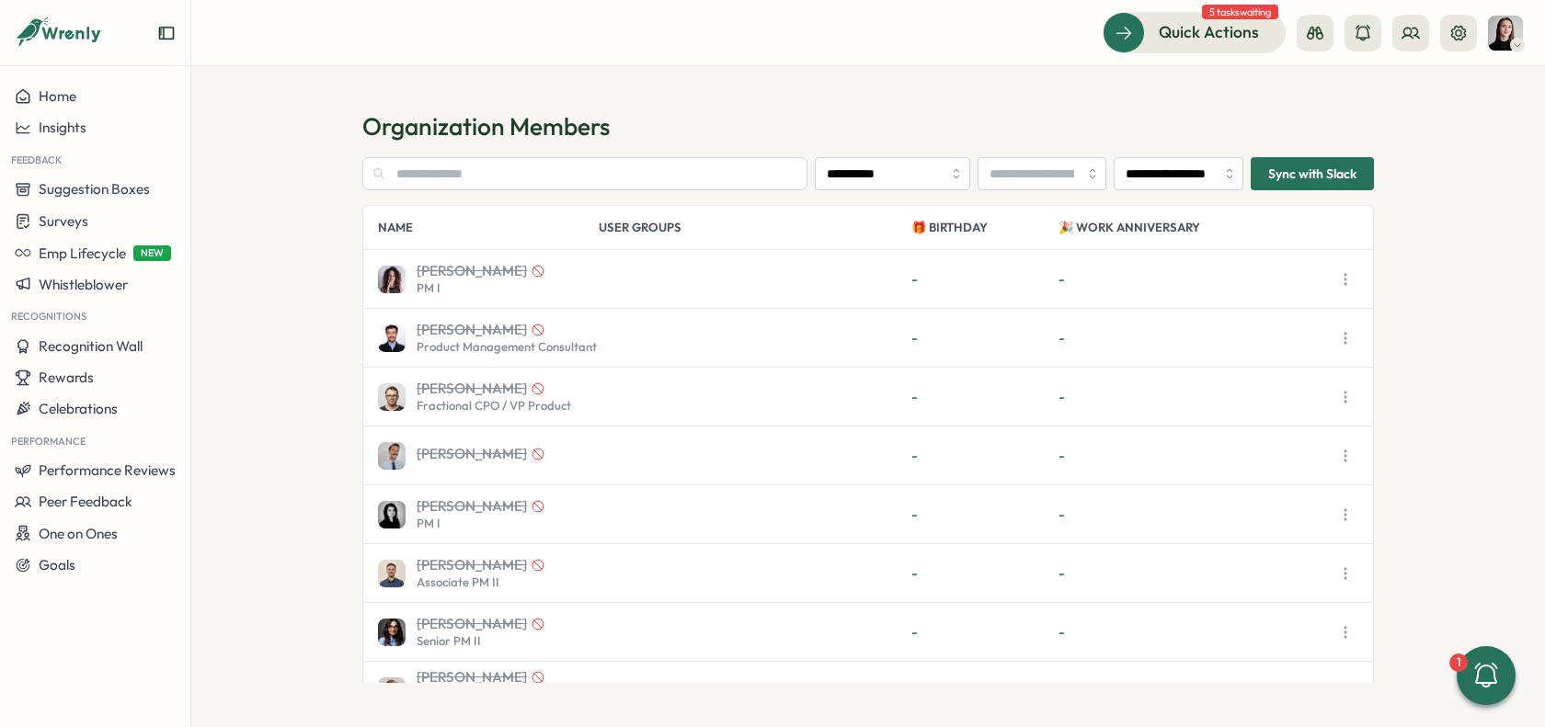
click at [659, 288] on div "Adela Strakova PM I - -" at bounding box center [868, 279] width 1010 height 59
drag, startPoint x: 903, startPoint y: 226, endPoint x: 1046, endPoint y: 218, distance: 142.8
click at [1046, 218] on div "Name User Groups 🎁 Birthday 🎉 Work Anniversary" at bounding box center [868, 228] width 1010 height 44
drag, startPoint x: 1076, startPoint y: 222, endPoint x: 1002, endPoint y: 222, distance: 73.6
click at [1002, 222] on div "Name User Groups 🎁 Birthday 🎉 Work Anniversary" at bounding box center [868, 228] width 1010 height 44
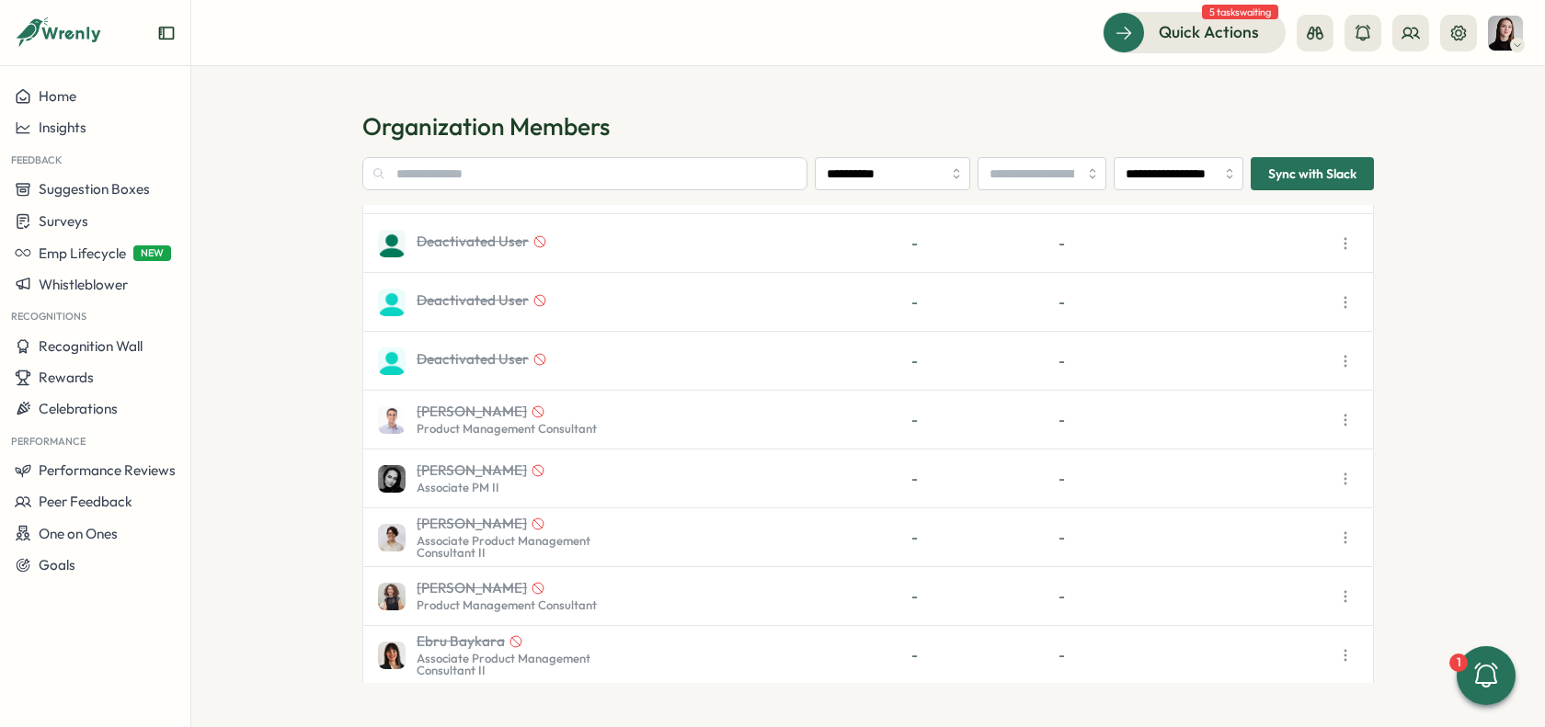
scroll to position [1682, 0]
drag, startPoint x: 325, startPoint y: 363, endPoint x: 403, endPoint y: 362, distance: 78.2
click at [337, 363] on section "**********" at bounding box center [868, 396] width 1354 height 661
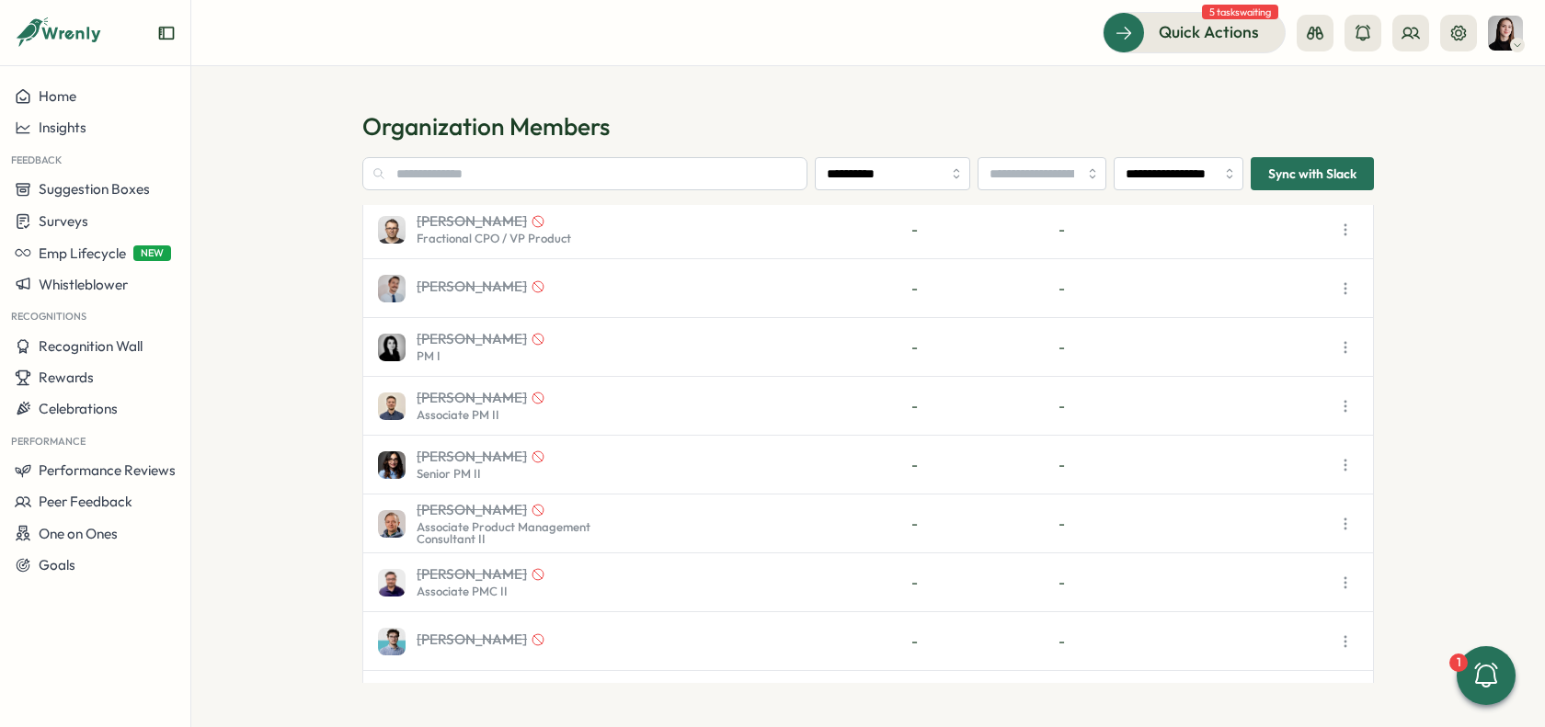
scroll to position [168, 0]
click at [402, 516] on img at bounding box center [392, 524] width 28 height 28
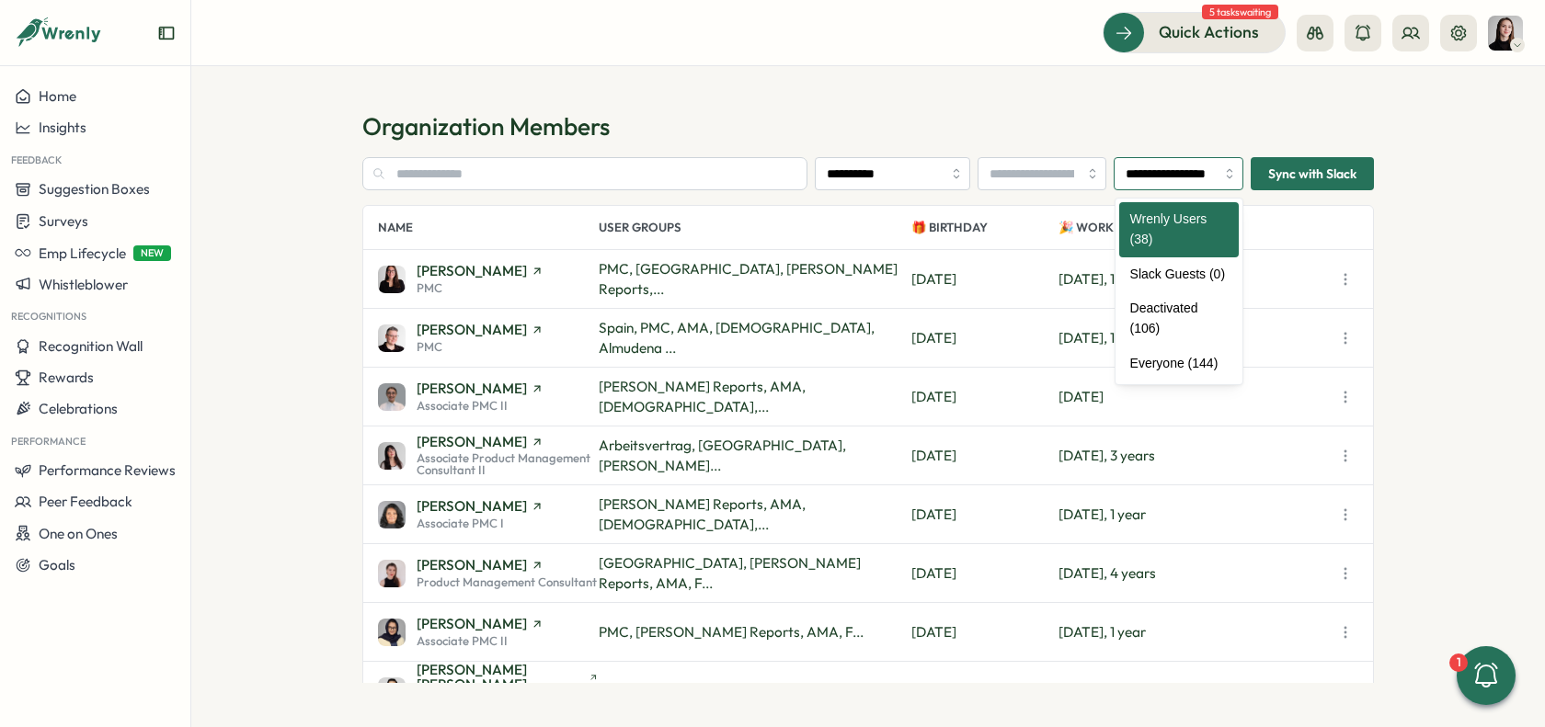
click at [1173, 169] on input "**********" at bounding box center [1179, 173] width 130 height 33
type input "**********"
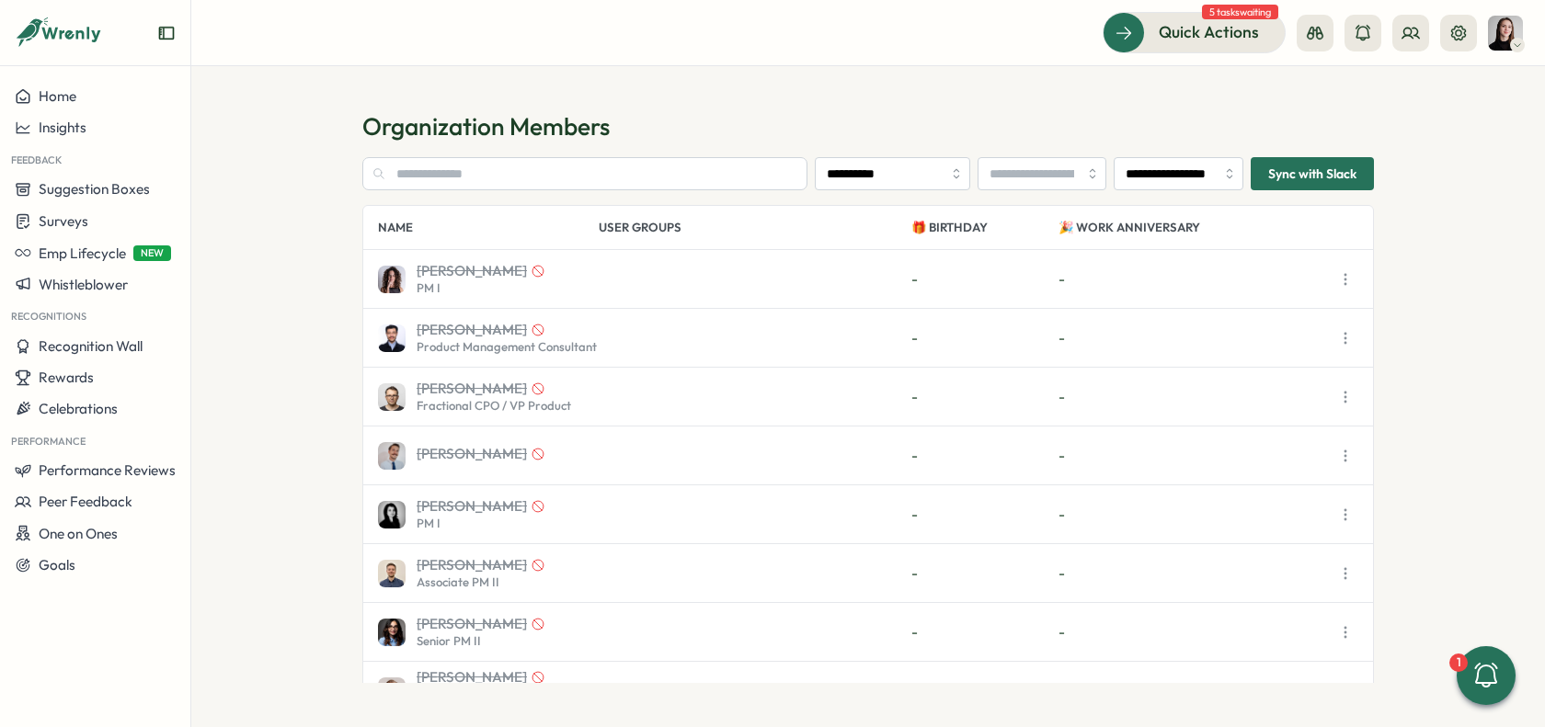
click at [1332, 49] on div at bounding box center [1387, 33] width 180 height 37
drag, startPoint x: 1332, startPoint y: 49, endPoint x: 1313, endPoint y: 43, distance: 19.2
click at [1313, 43] on button at bounding box center [1315, 33] width 37 height 37
click at [1430, 42] on div "Admin View Manager View Employee View" at bounding box center [1387, 33] width 180 height 37
drag, startPoint x: 1313, startPoint y: 43, endPoint x: 1421, endPoint y: 44, distance: 107.6
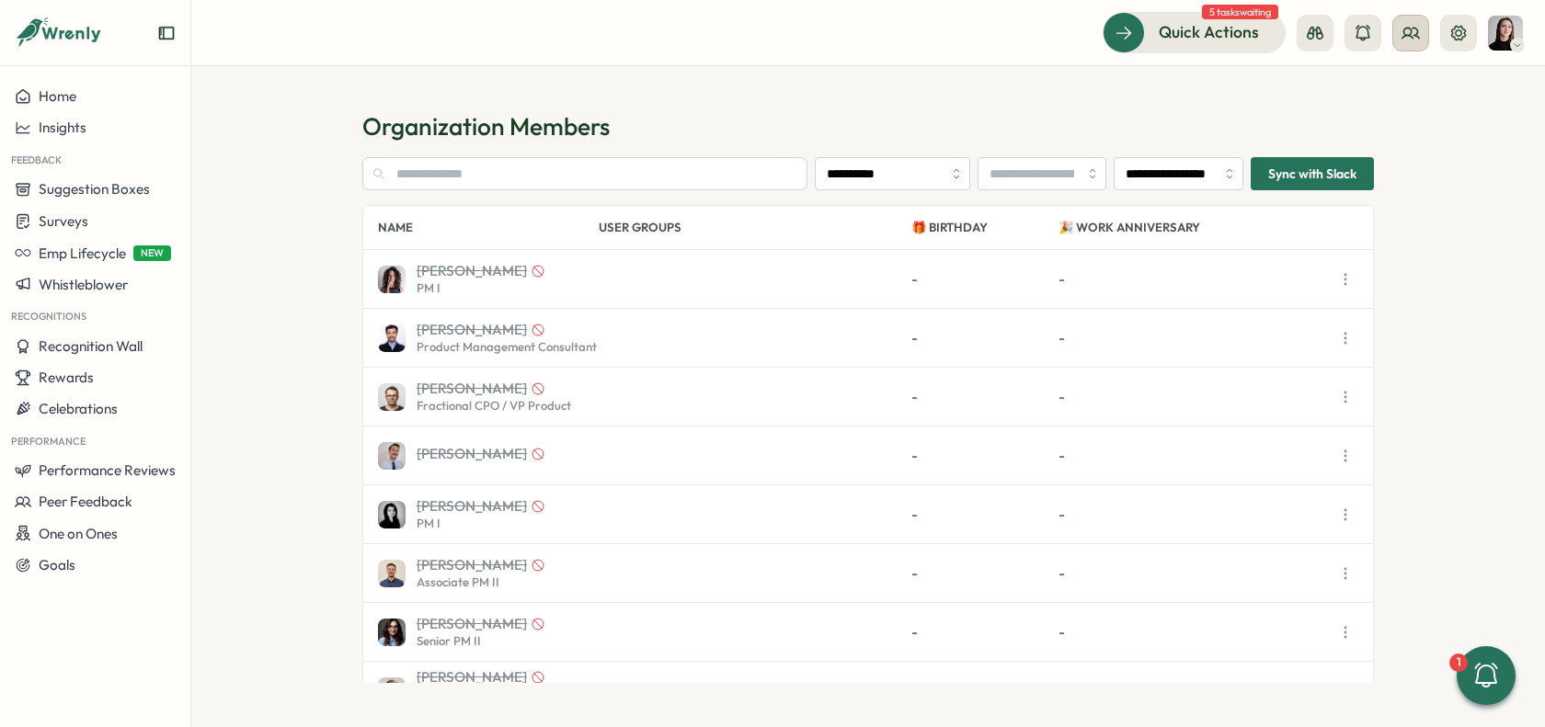
click at [1421, 44] on button at bounding box center [1410, 33] width 37 height 37
click at [1275, 100] on section "**********" at bounding box center [868, 396] width 1354 height 661
click at [74, 107] on button "Home" at bounding box center [95, 96] width 190 height 31
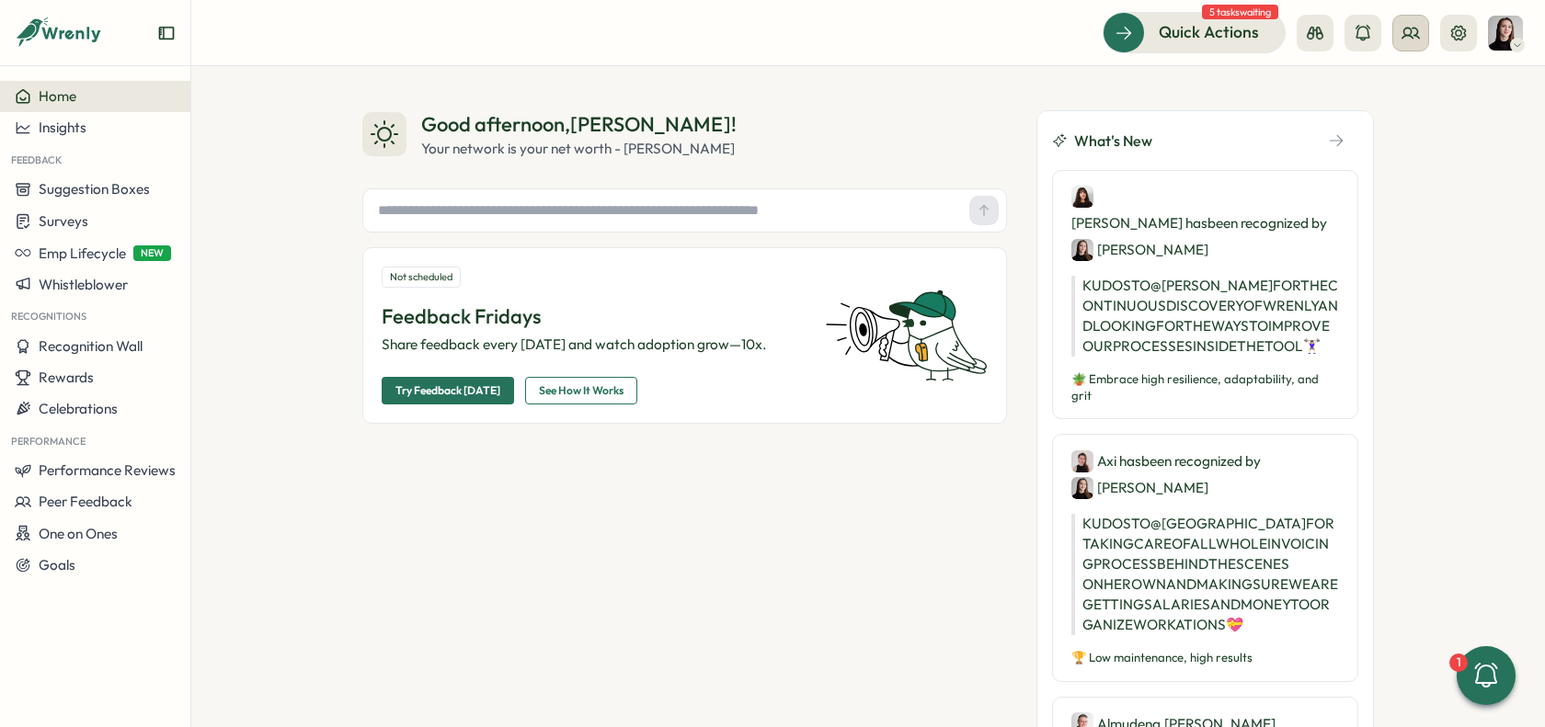
click at [1414, 34] on icon at bounding box center [1411, 33] width 17 height 10
click at [1414, 37] on icon at bounding box center [1411, 33] width 18 height 18
click at [870, 63] on header "Quick Actions 5 tasks waiting" at bounding box center [868, 33] width 1354 height 66
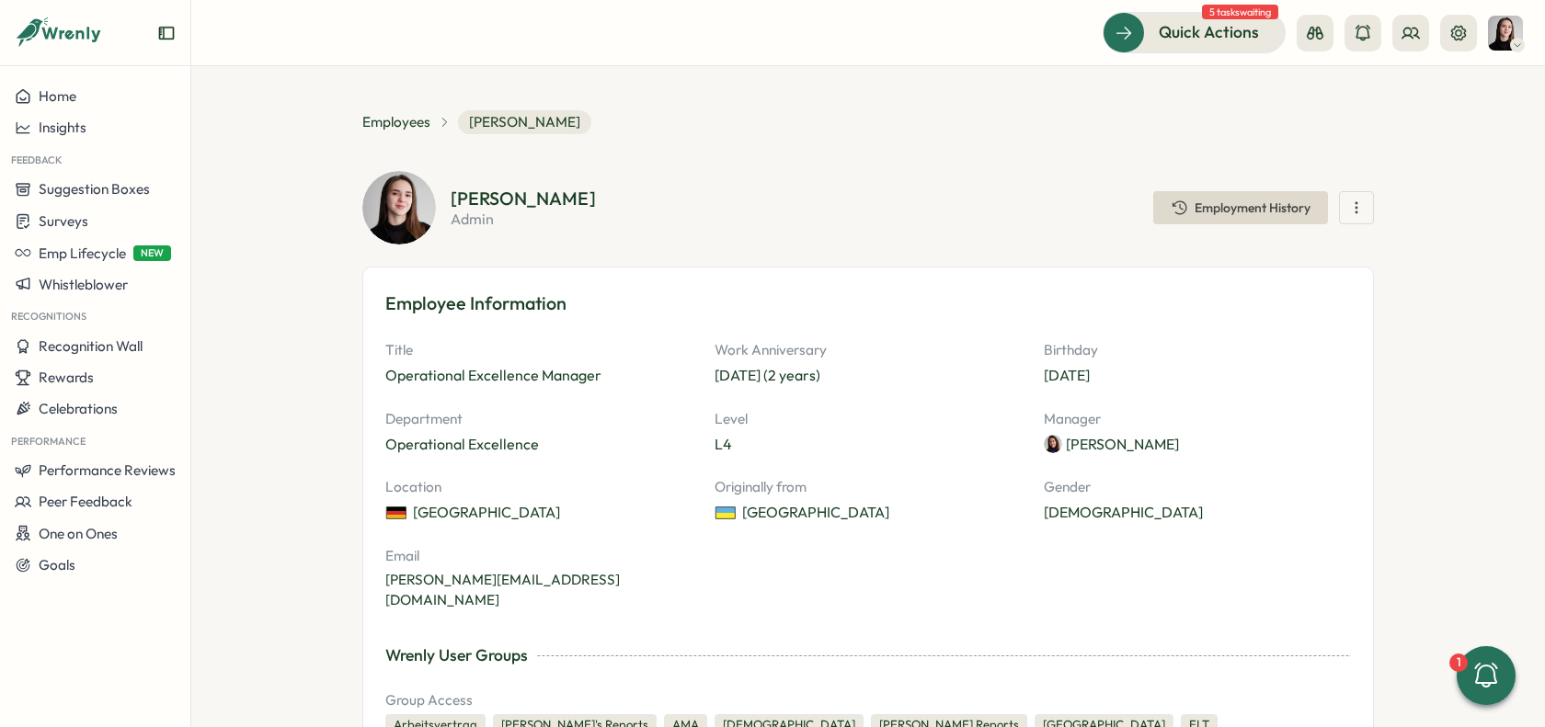
scroll to position [32, 0]
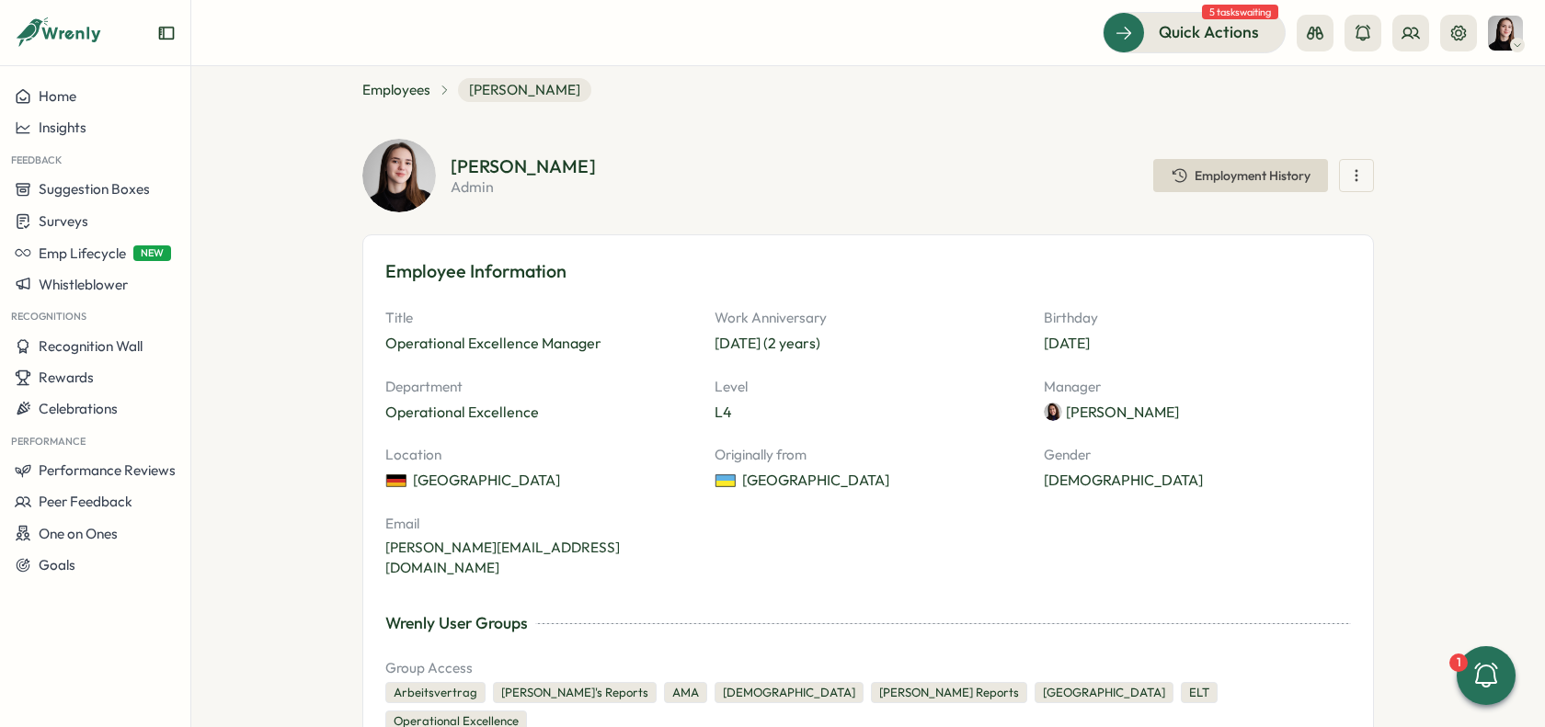
click at [1339, 170] on button "button" at bounding box center [1356, 175] width 35 height 33
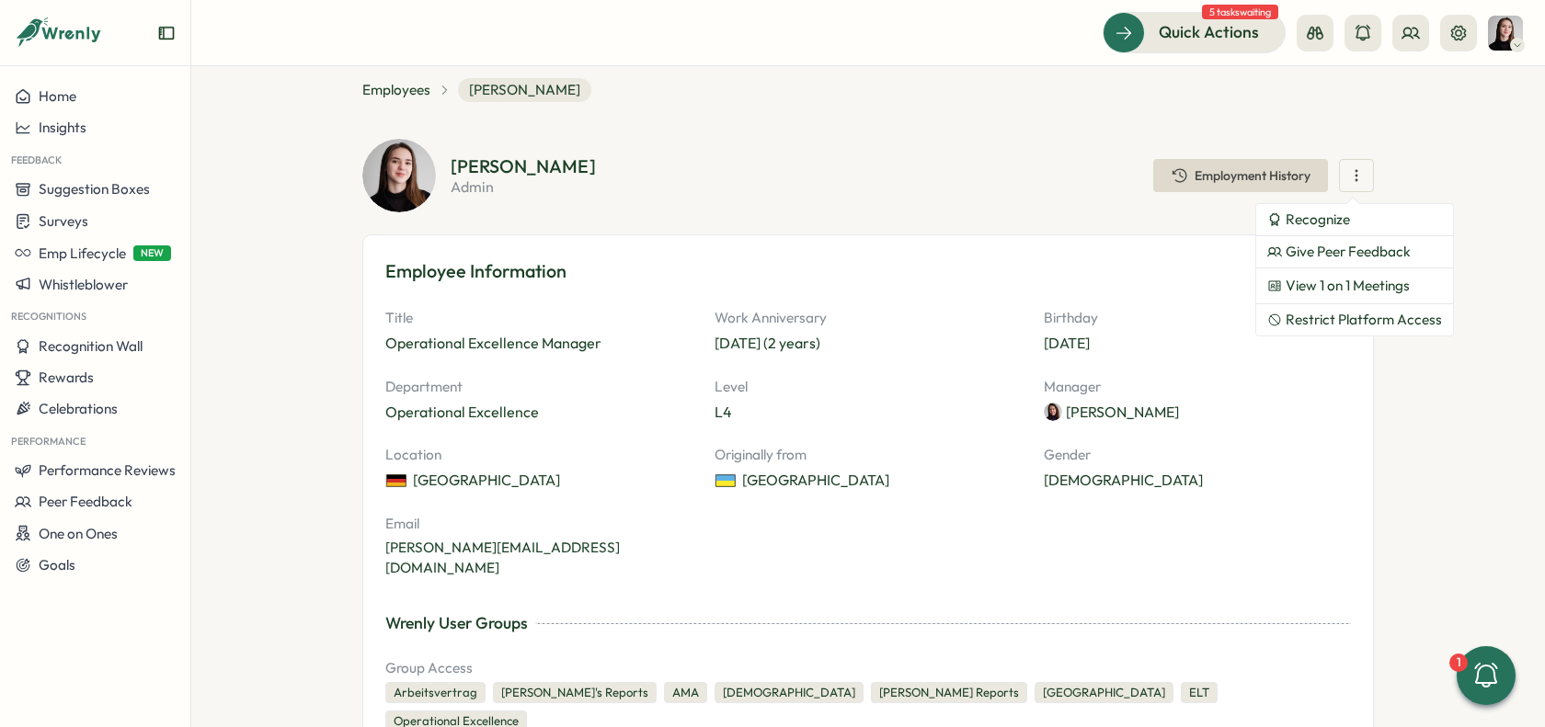
click at [1402, 174] on section "Employees Elena Ladushyna Elena Ladushyna admin Employment History Recognize Gi…" at bounding box center [868, 396] width 1354 height 661
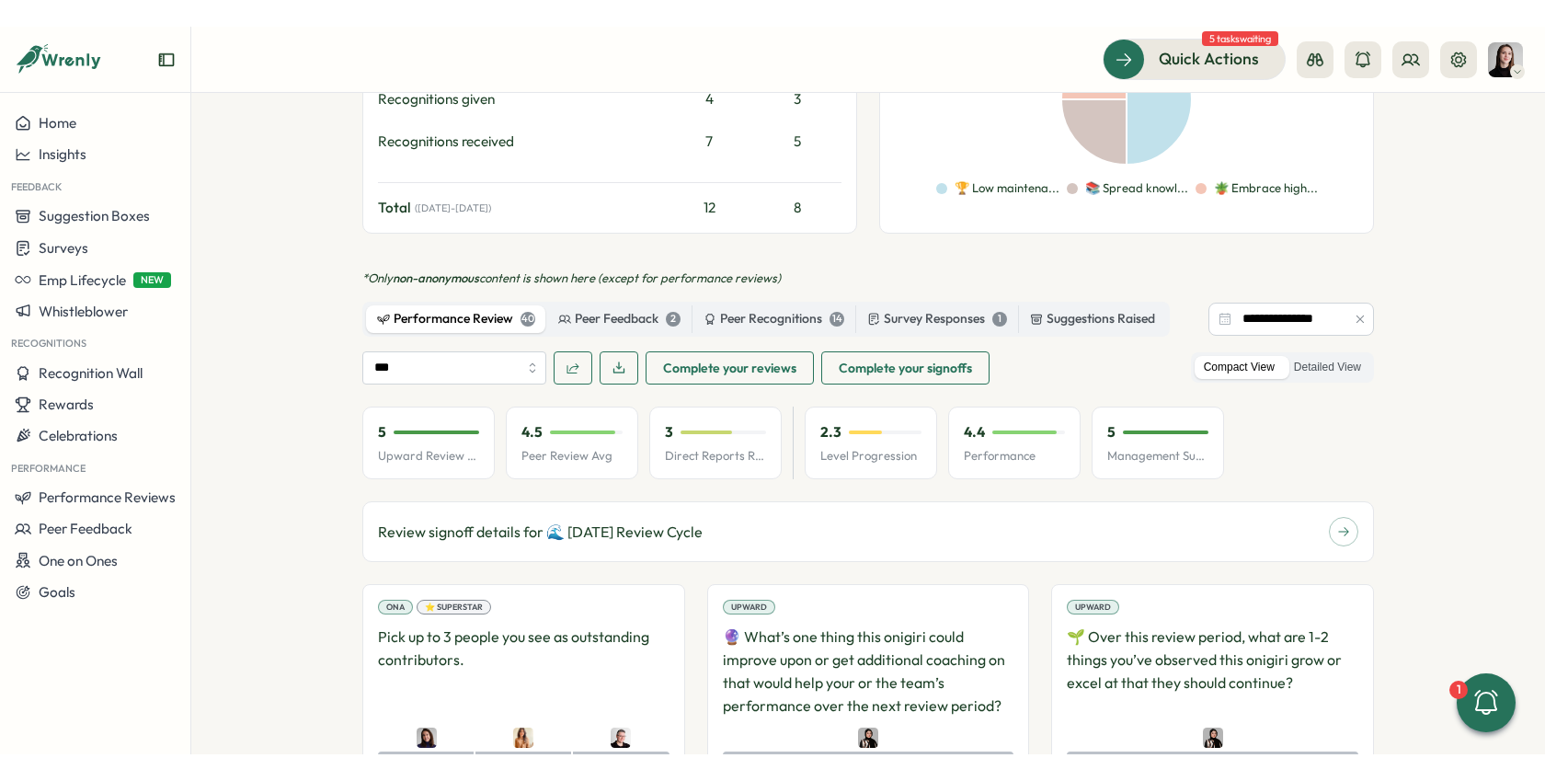
scroll to position [921, 0]
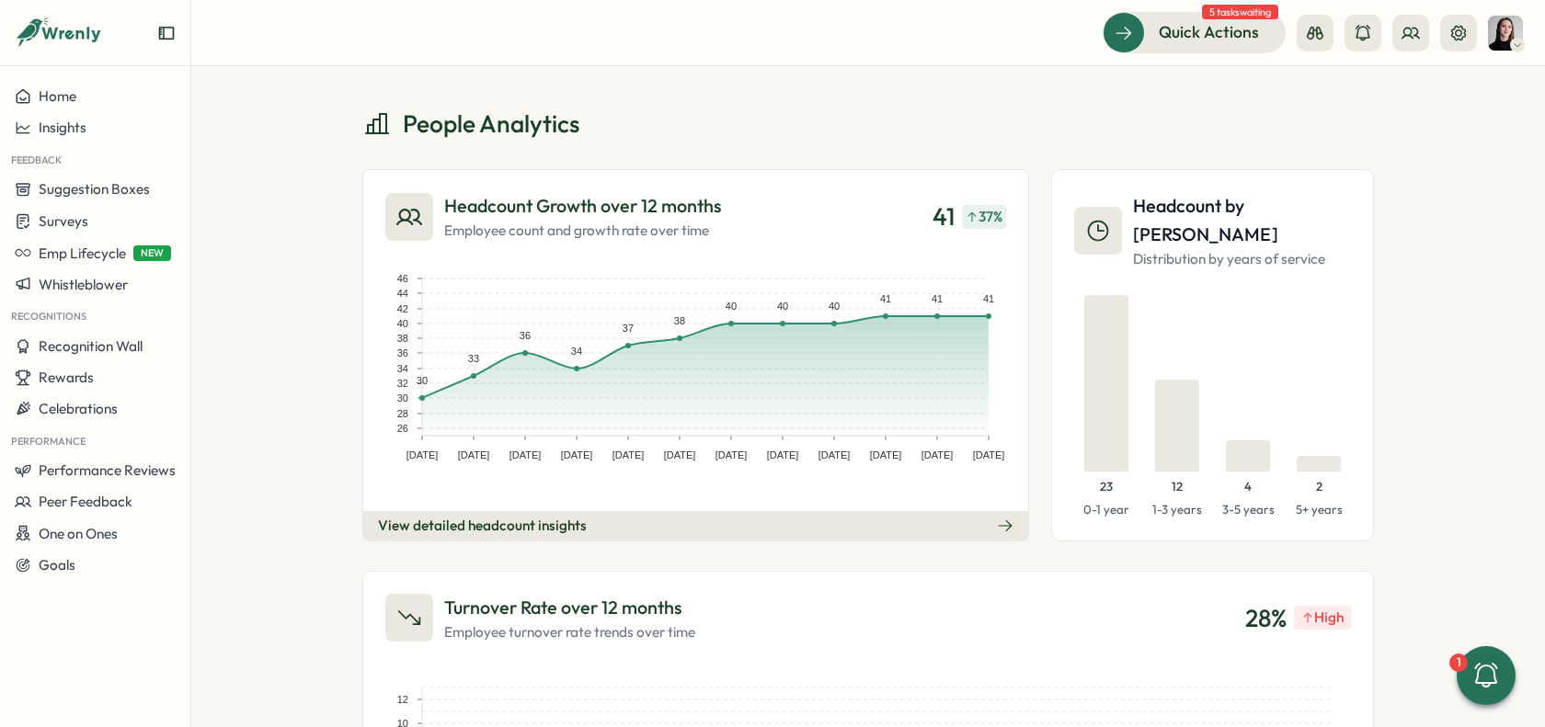
scroll to position [4, 0]
click at [172, 39] on icon "Expand sidebar" at bounding box center [166, 33] width 15 height 13
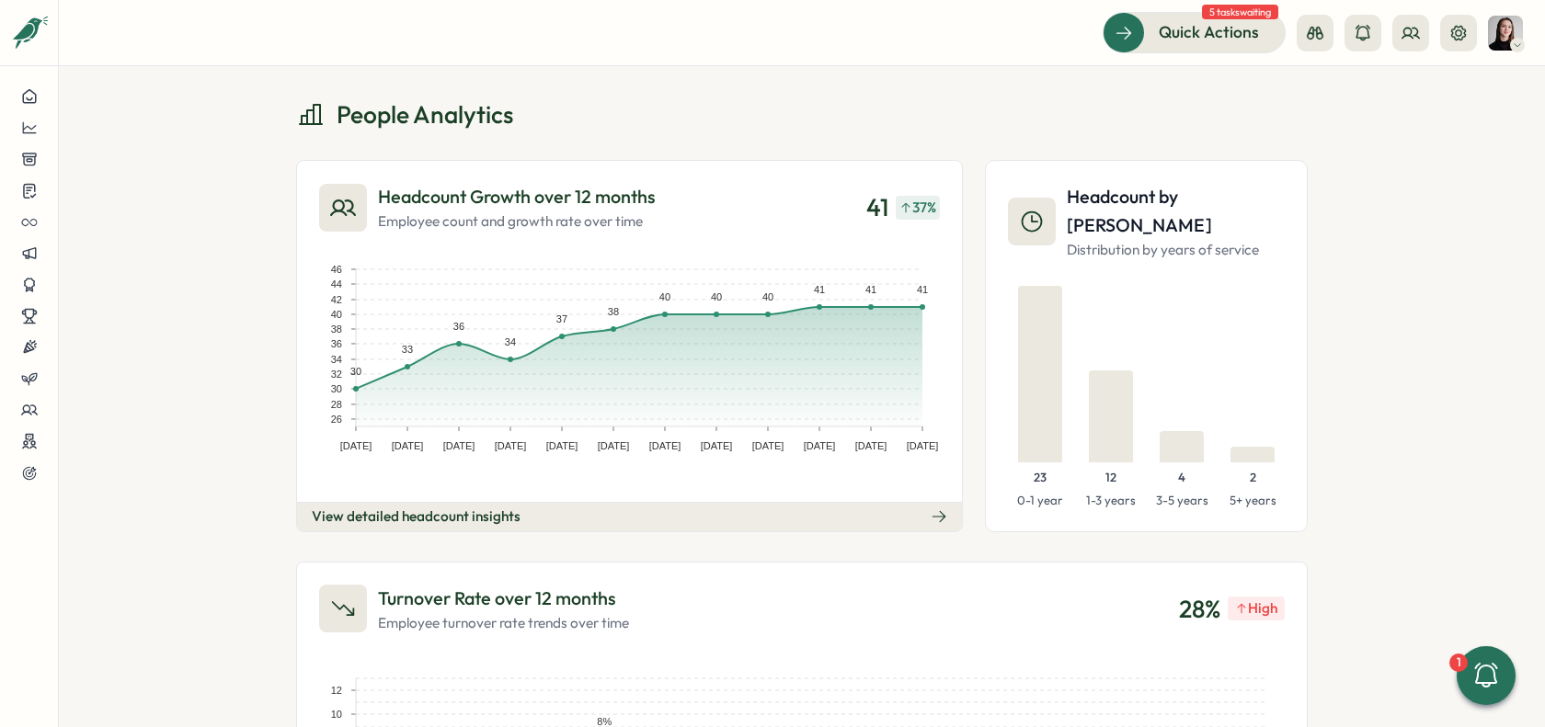
scroll to position [0, 0]
click at [931, 510] on icon at bounding box center [939, 518] width 17 height 17
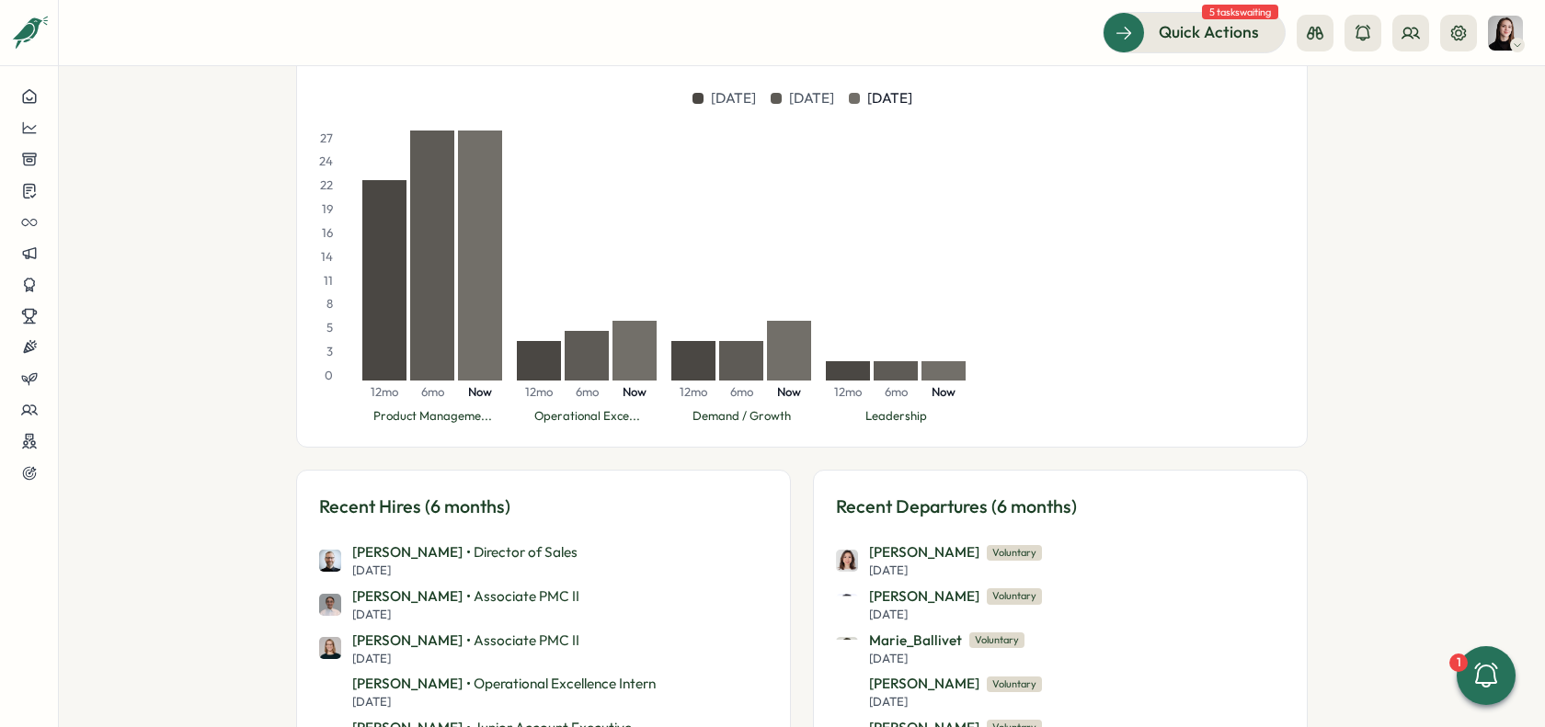
scroll to position [338, 0]
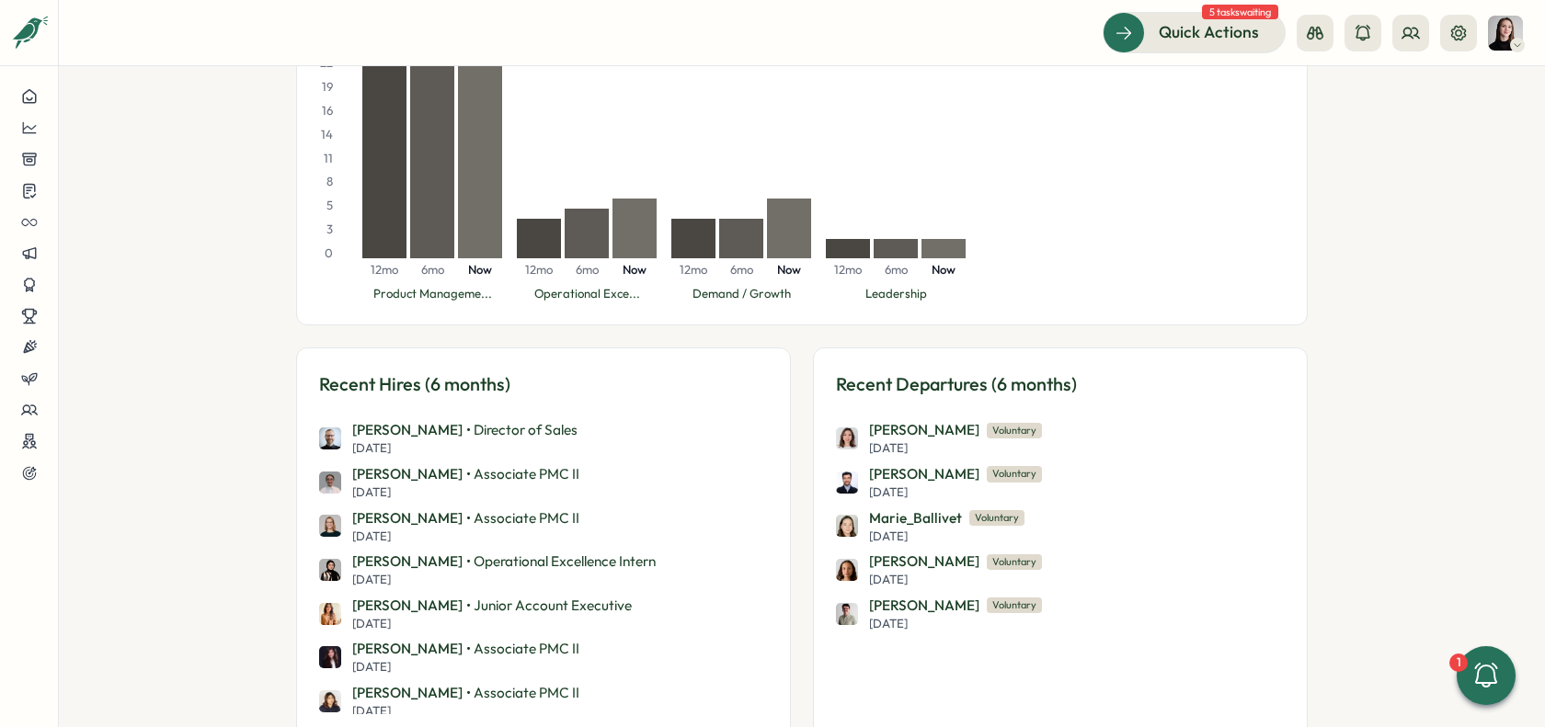
click at [987, 434] on span "Voluntary" at bounding box center [1014, 431] width 55 height 16
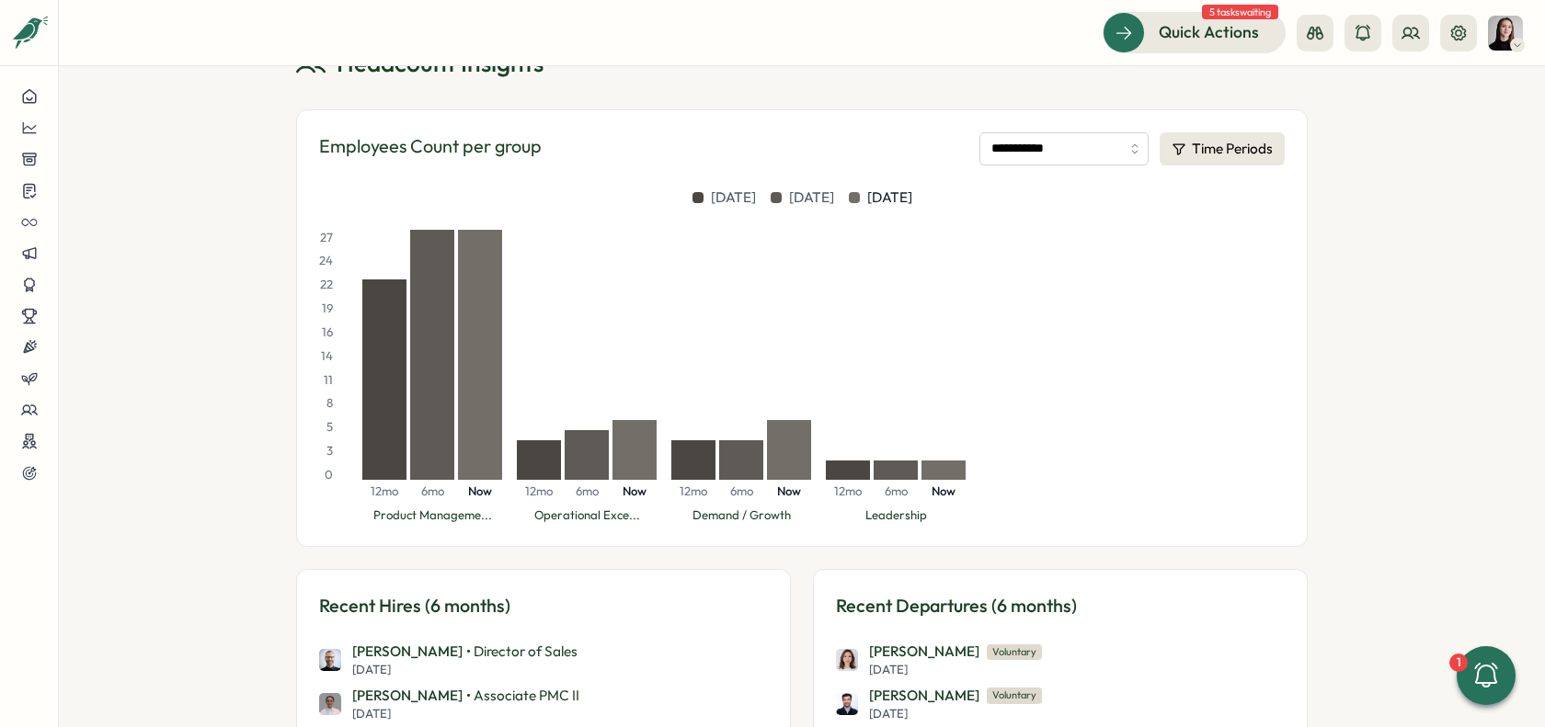
scroll to position [72, 0]
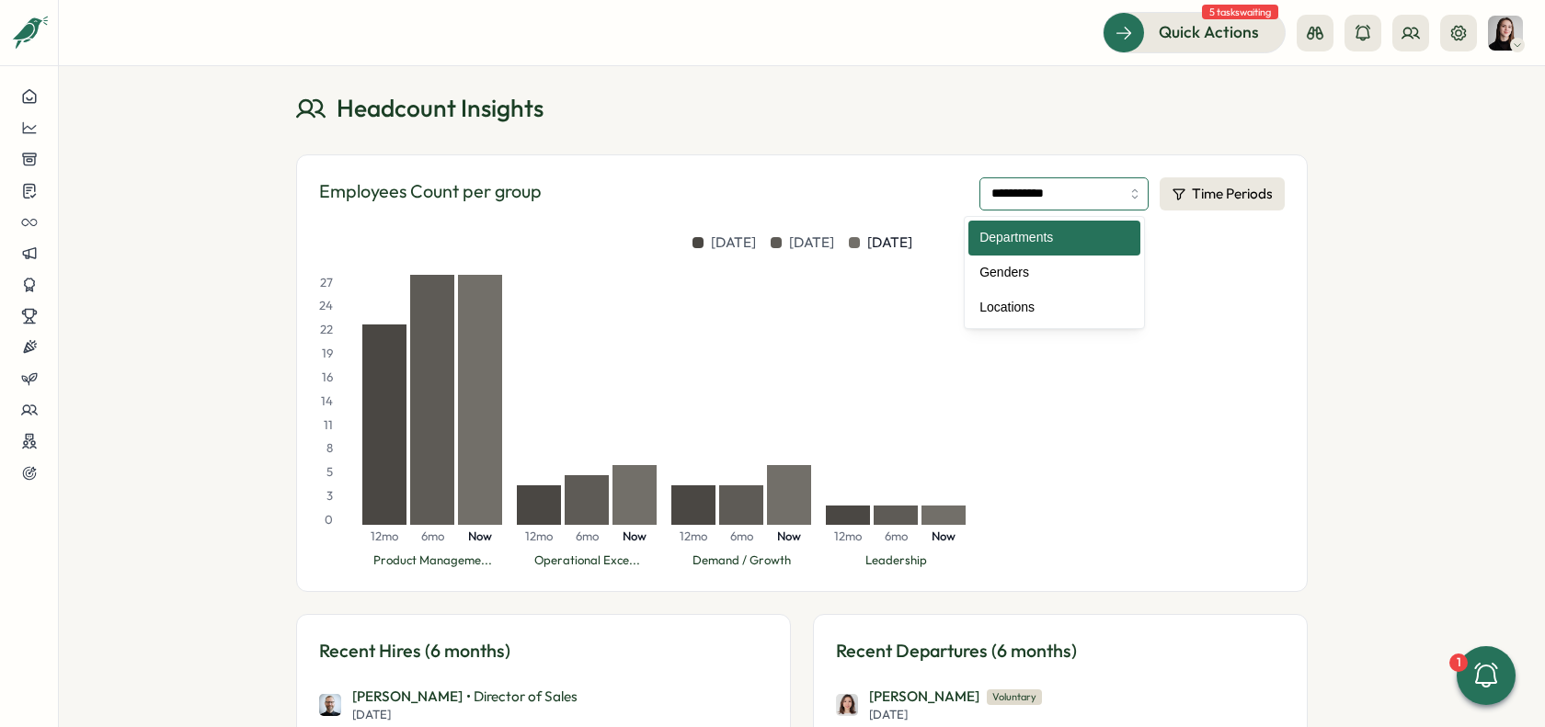
click at [1042, 183] on input "**********" at bounding box center [1063, 194] width 169 height 33
drag, startPoint x: 1346, startPoint y: 269, endPoint x: 1322, endPoint y: 272, distance: 24.2
click at [1341, 270] on div "**********" at bounding box center [802, 396] width 1486 height 661
click at [1055, 200] on input "**********" at bounding box center [1063, 194] width 169 height 33
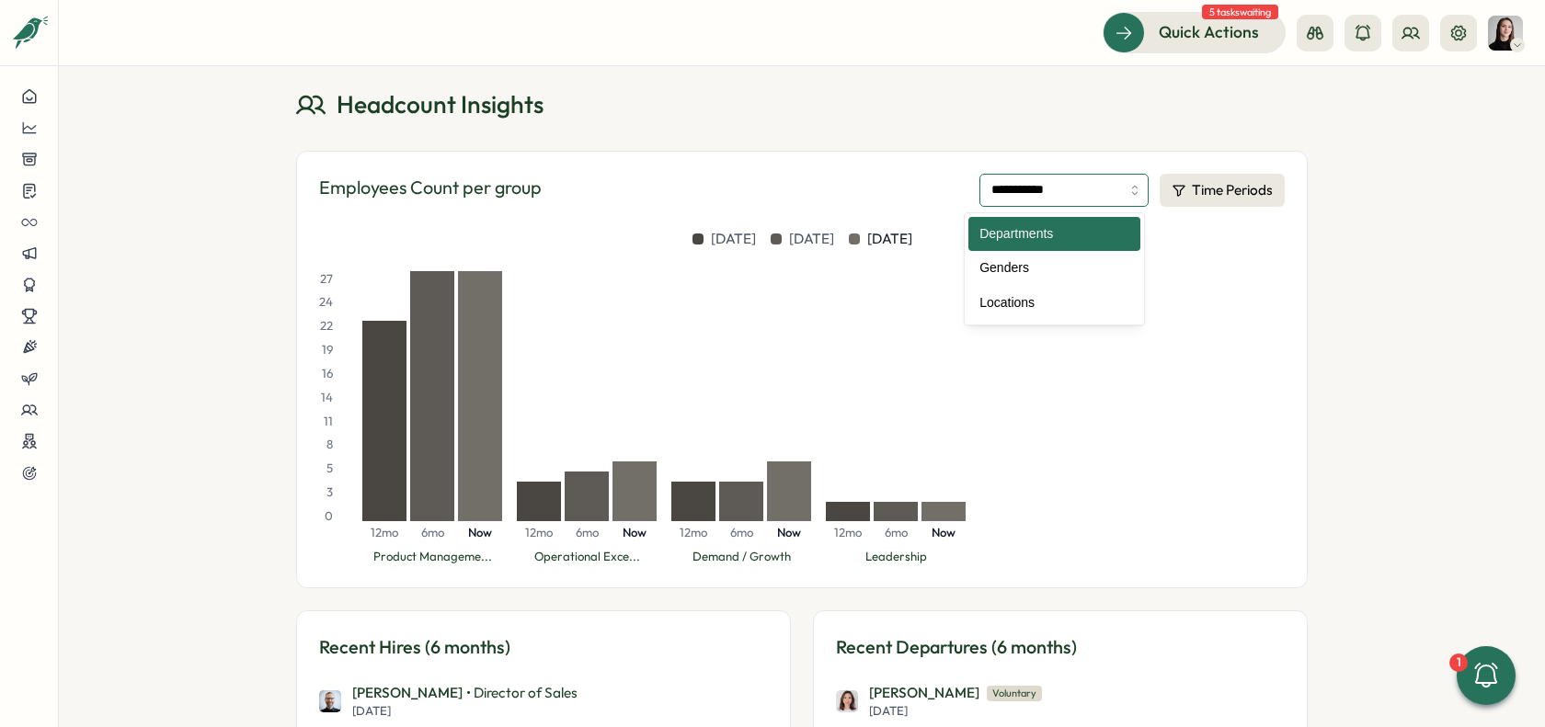
scroll to position [76, 0]
drag, startPoint x: 1338, startPoint y: 288, endPoint x: 1290, endPoint y: 296, distance: 48.5
click at [1334, 288] on div "**********" at bounding box center [802, 396] width 1486 height 661
click at [1048, 197] on input "**********" at bounding box center [1063, 189] width 169 height 33
click at [915, 194] on div "**********" at bounding box center [802, 189] width 966 height 33
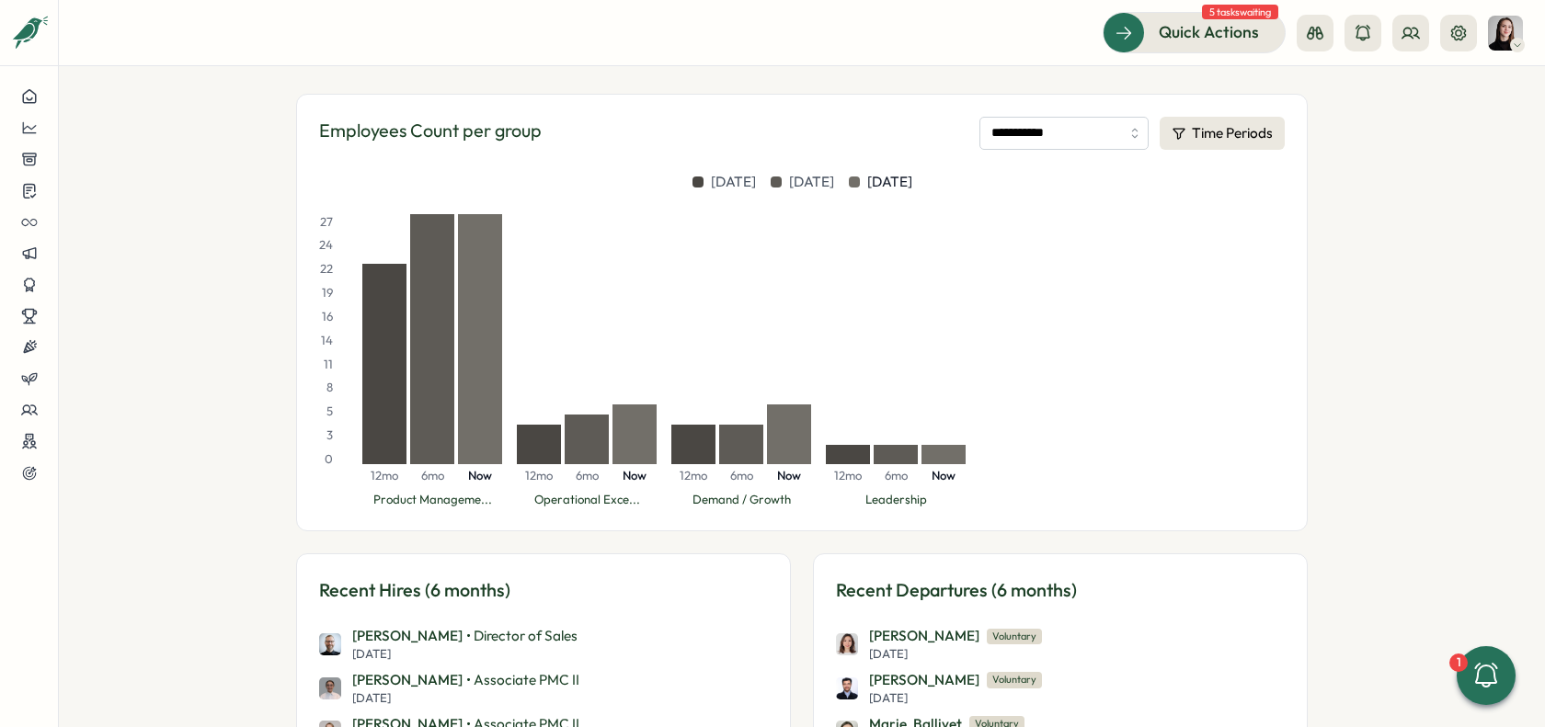
scroll to position [0, 0]
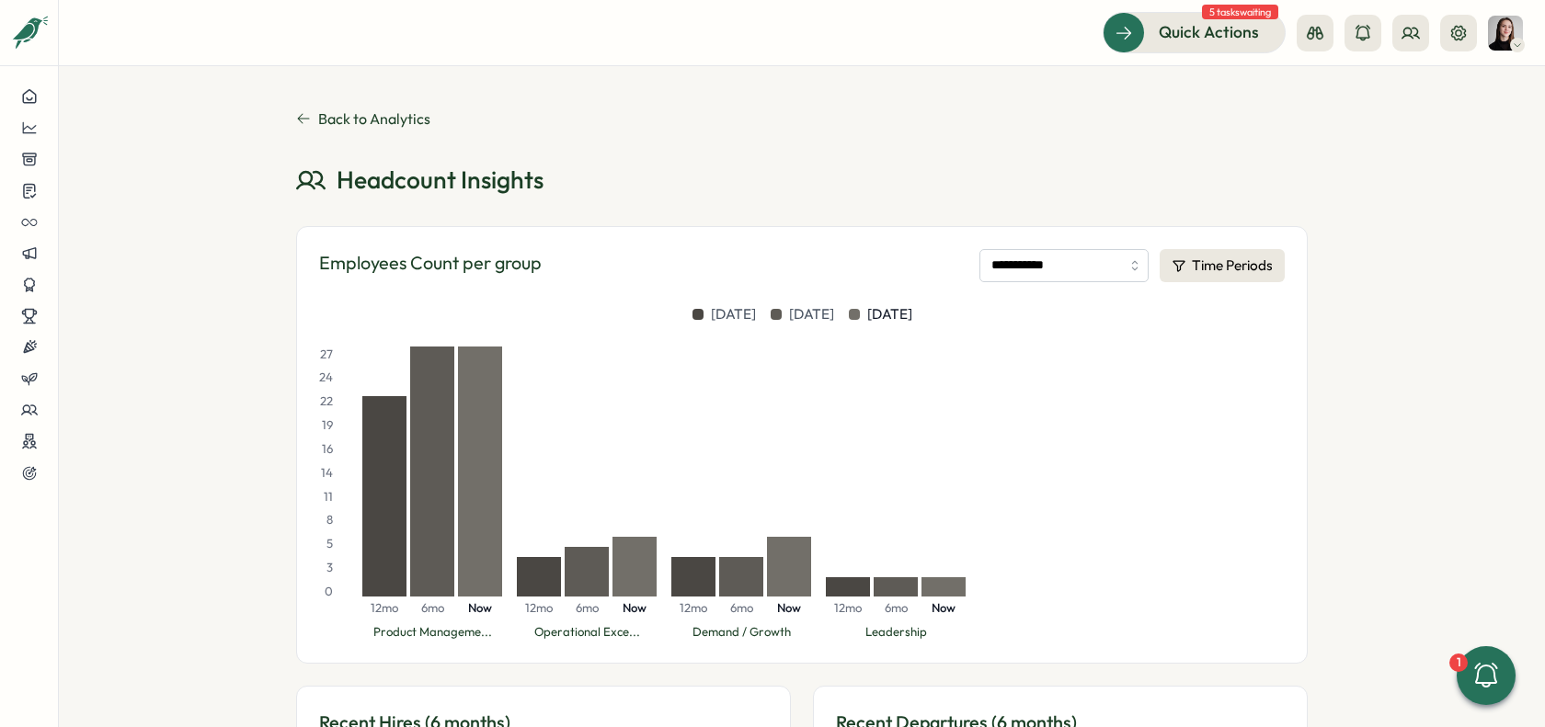
click at [319, 114] on span "Back to Analytics" at bounding box center [374, 118] width 112 height 17
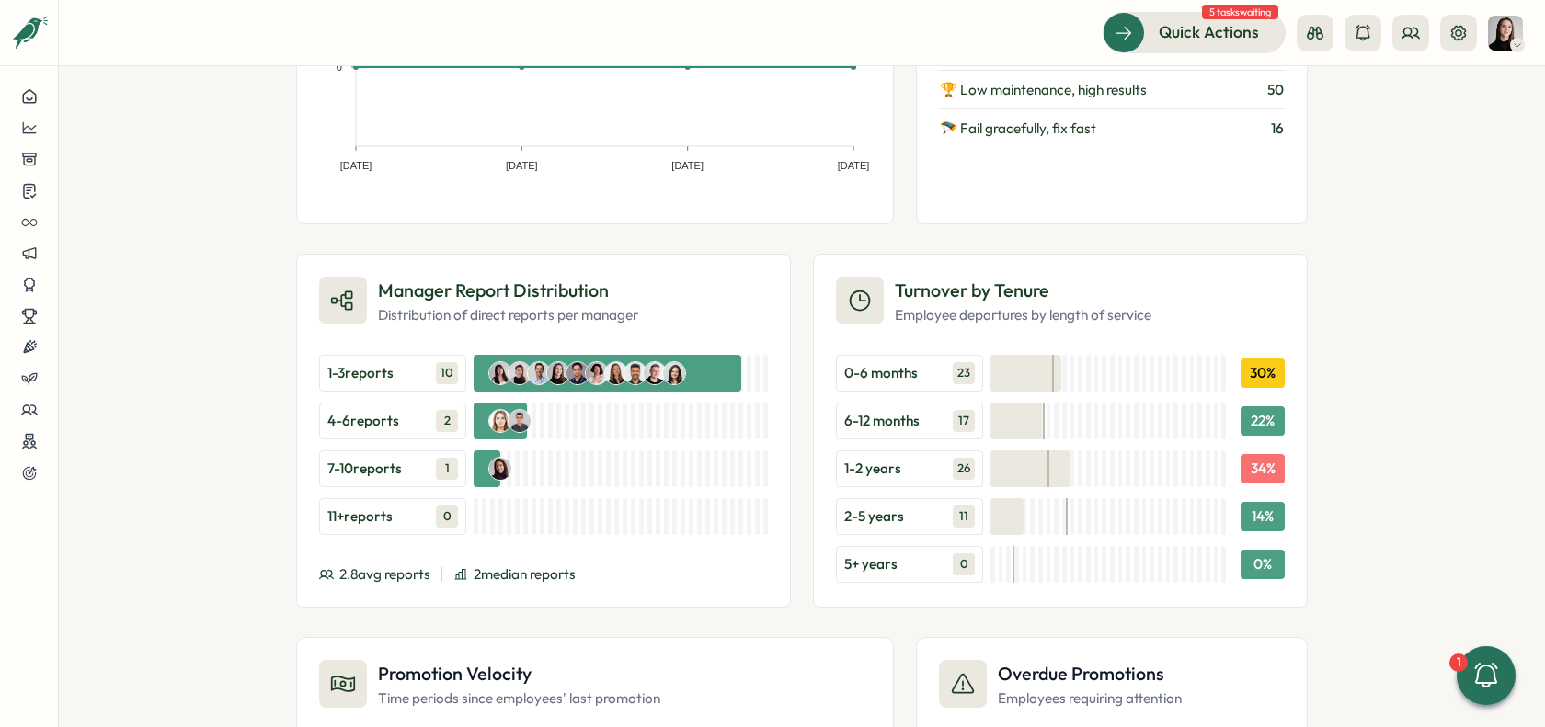
scroll to position [1712, 0]
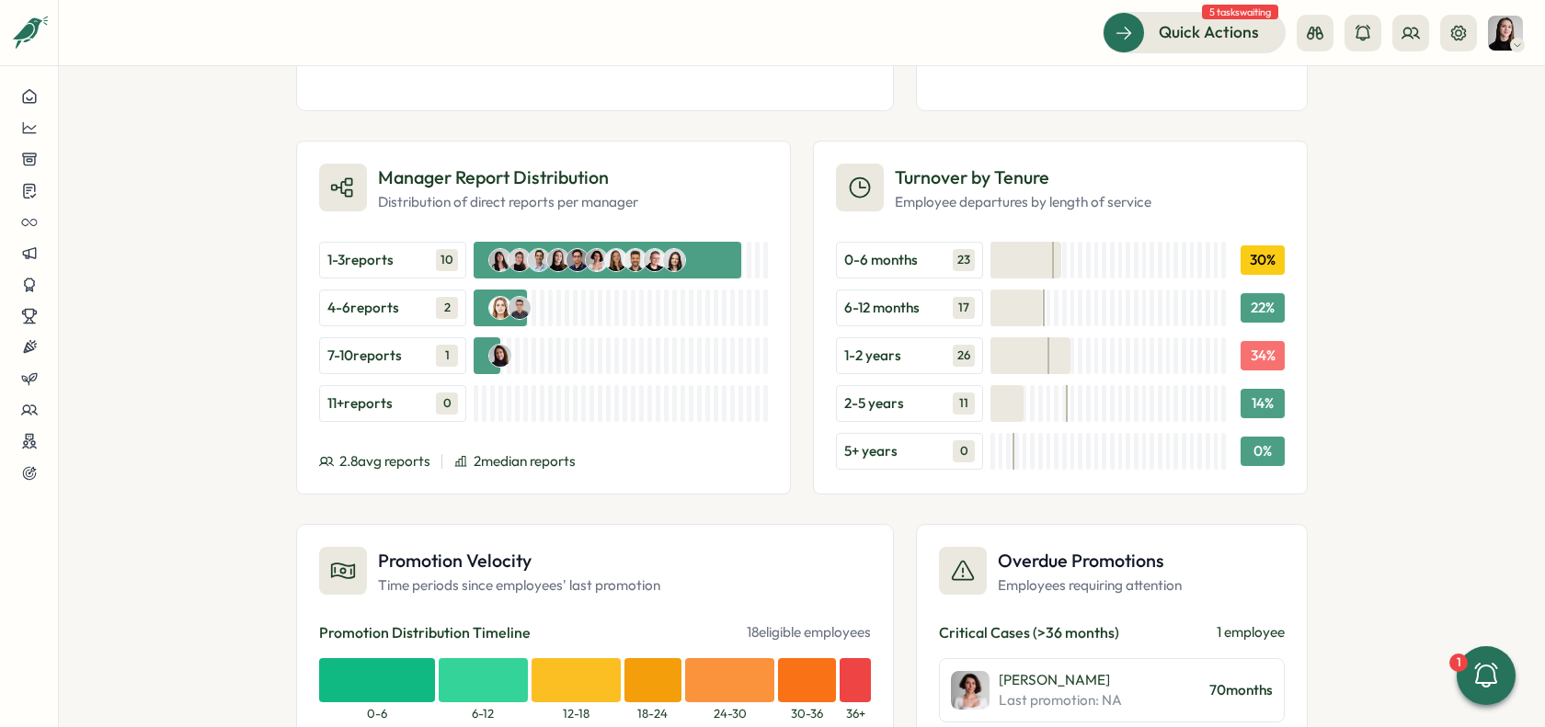
click at [1367, 286] on div "People Analytics Headcount Growth over 12 months Employee count and growth rate…" at bounding box center [802, 396] width 1486 height 661
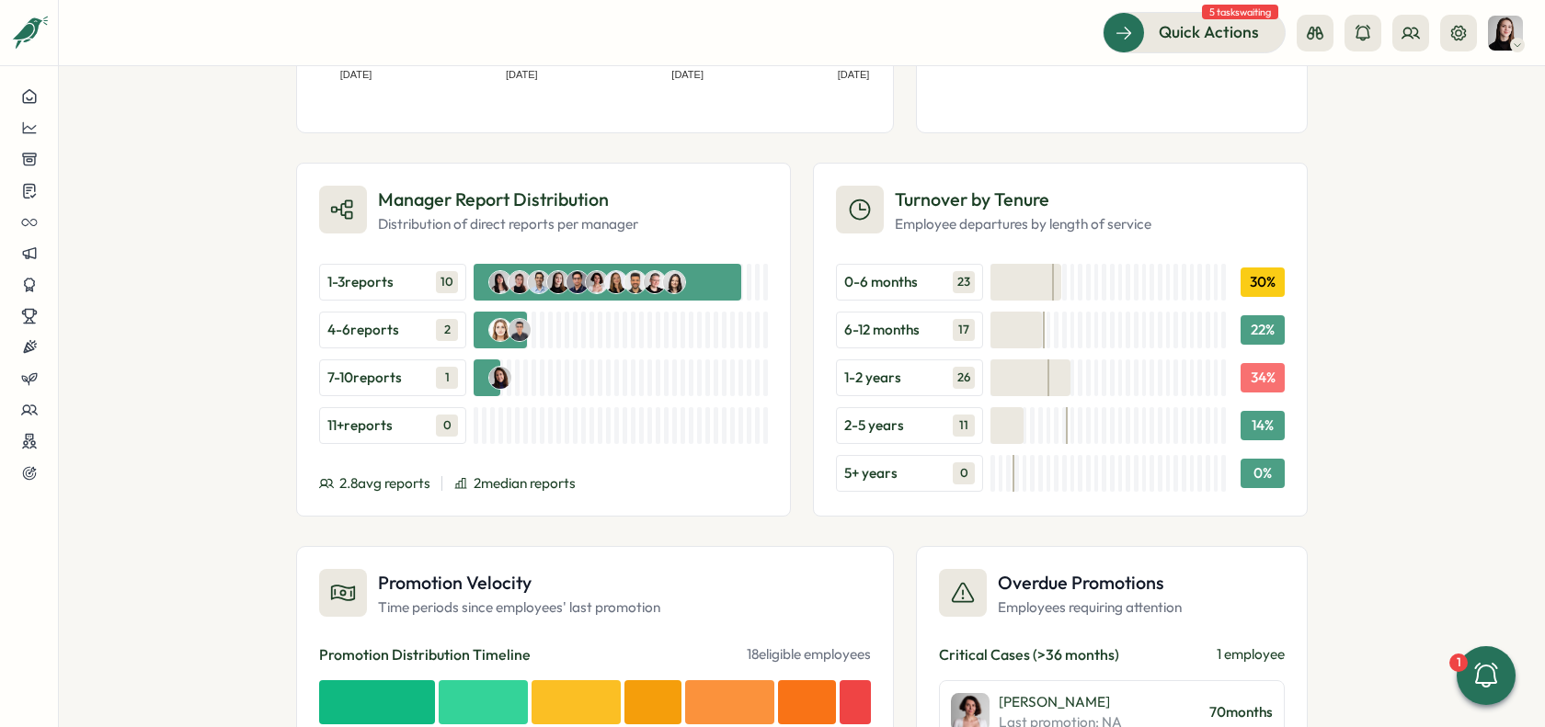
drag, startPoint x: 953, startPoint y: 272, endPoint x: 974, endPoint y: 273, distance: 21.2
click at [974, 273] on div "0-6 months 23" at bounding box center [909, 282] width 147 height 37
click at [945, 272] on div "0-6 months 23" at bounding box center [909, 282] width 147 height 37
click at [943, 286] on div "0-6 months 23" at bounding box center [909, 282] width 147 height 37
click at [960, 319] on span "17" at bounding box center [964, 330] width 22 height 22
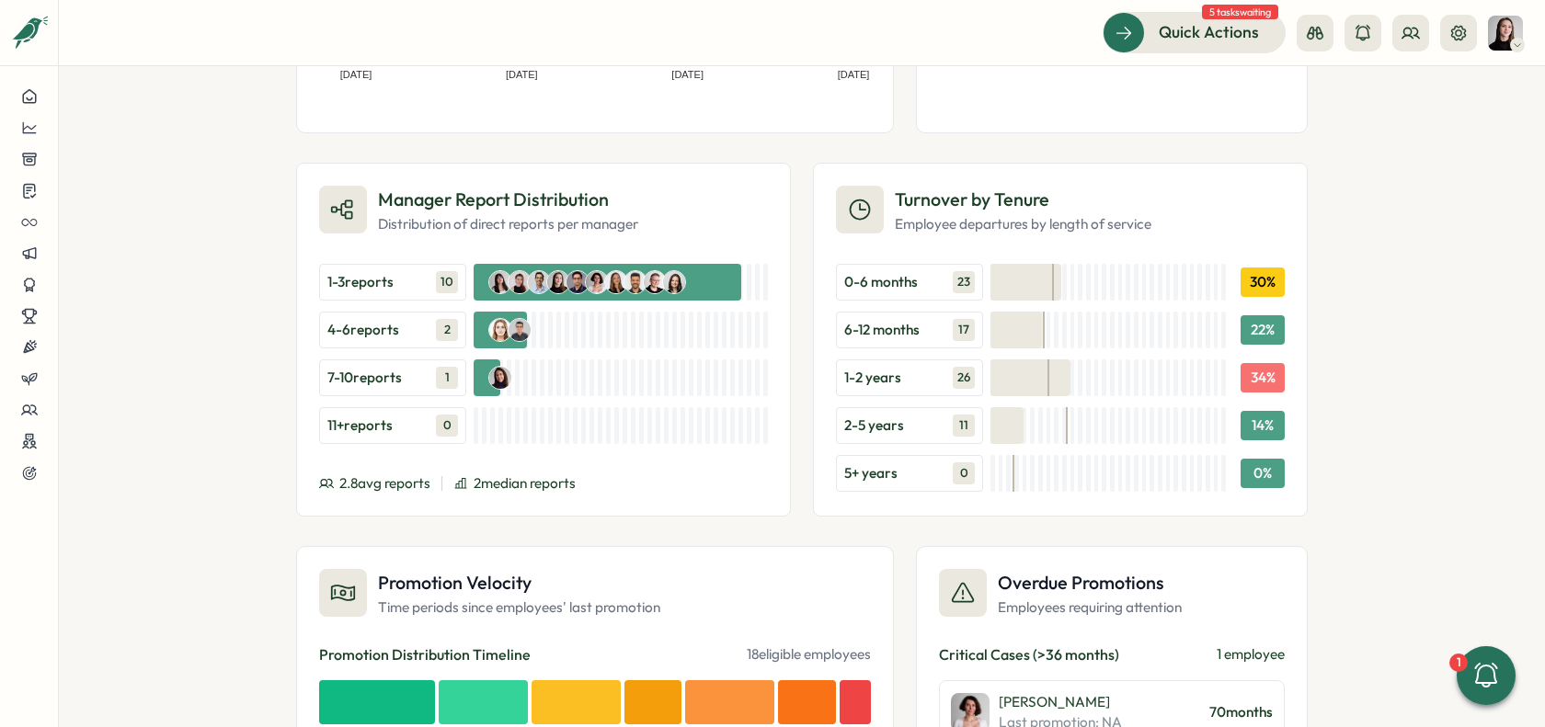
click at [962, 321] on span "17" at bounding box center [964, 330] width 22 height 22
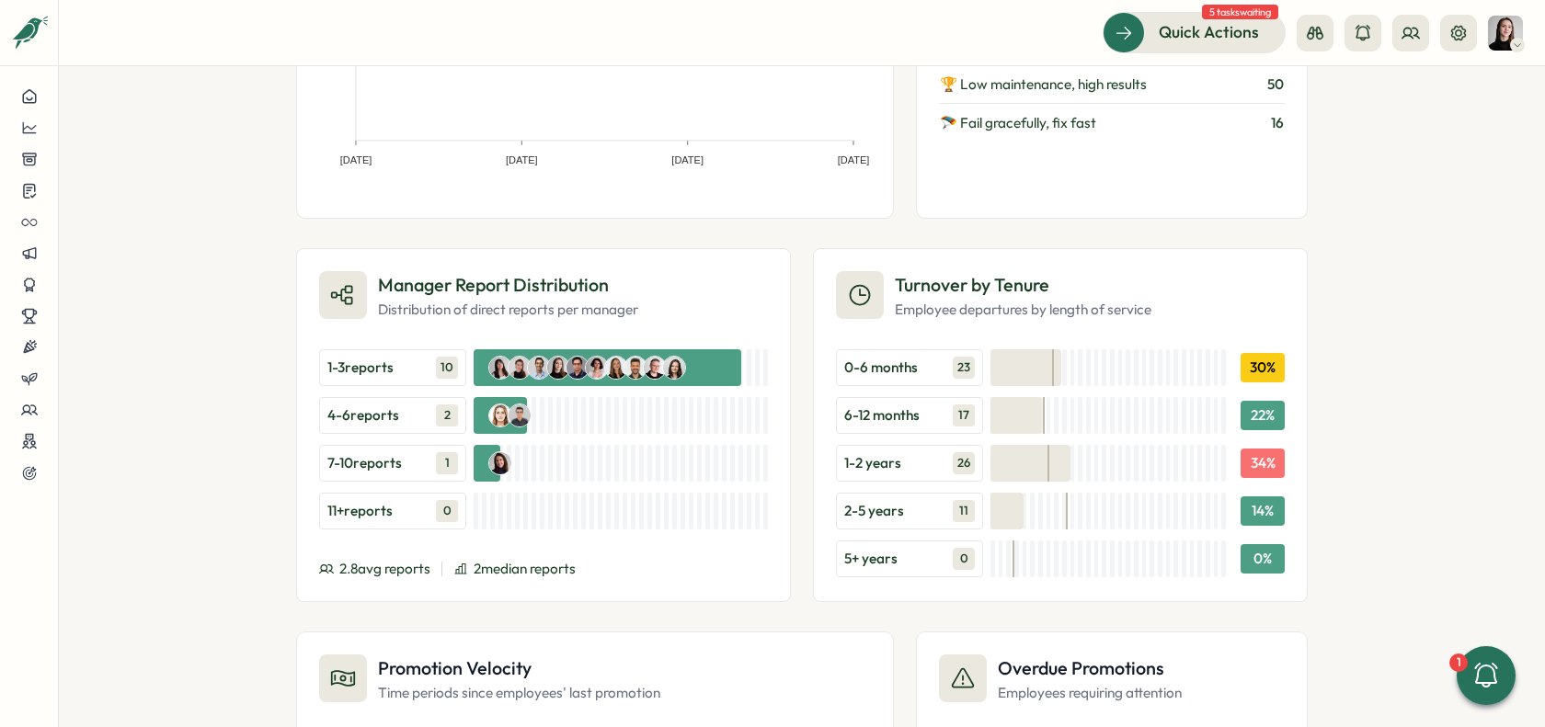
scroll to position [1606, 0]
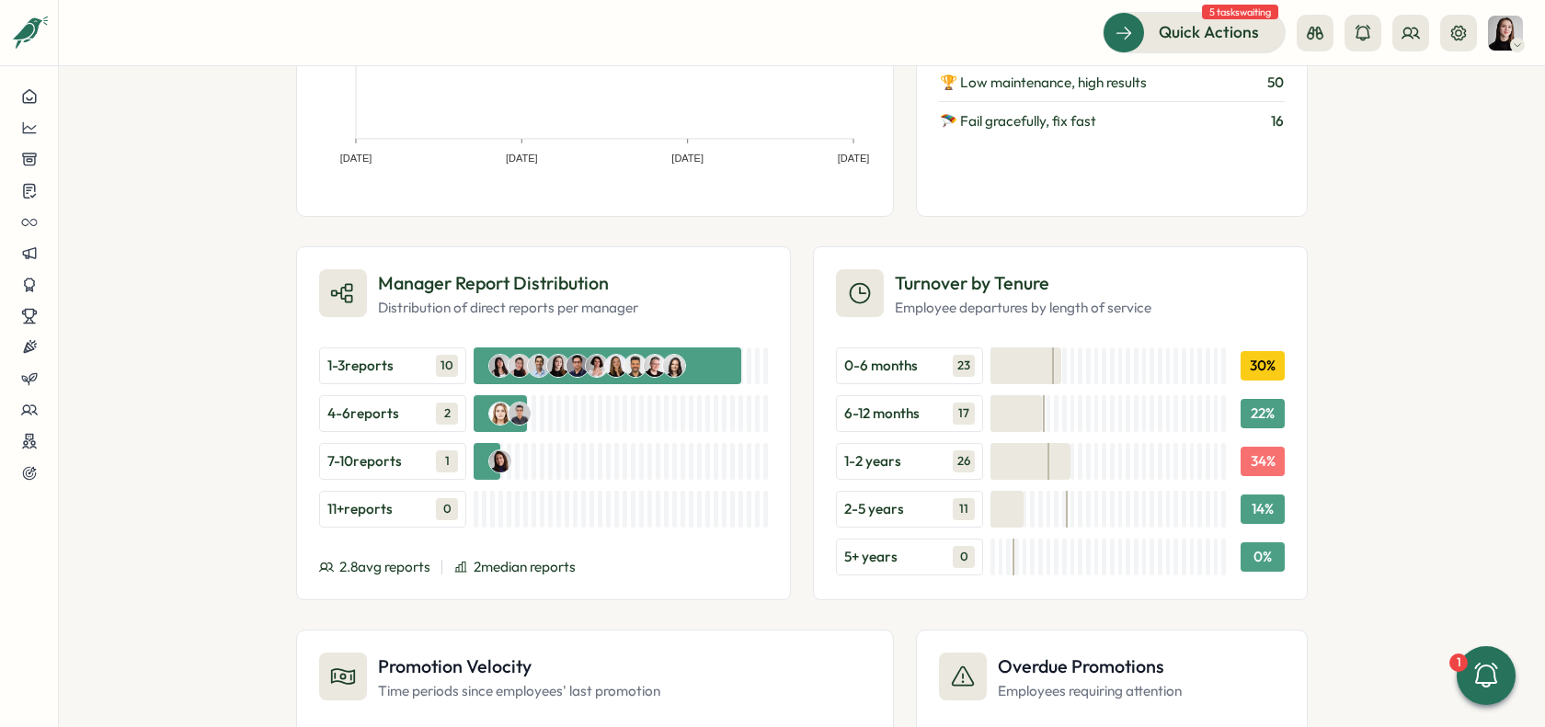
click at [1059, 273] on h3 "Turnover by Tenure" at bounding box center [1023, 283] width 257 height 29
drag, startPoint x: 1002, startPoint y: 279, endPoint x: 892, endPoint y: 276, distance: 109.5
click at [895, 276] on h3 "Turnover by Tenure" at bounding box center [1023, 283] width 257 height 29
click at [1374, 259] on div "People Analytics Headcount Growth over 12 months Employee count and growth rate…" at bounding box center [802, 396] width 1486 height 661
drag, startPoint x: 888, startPoint y: 273, endPoint x: 1052, endPoint y: 276, distance: 163.7
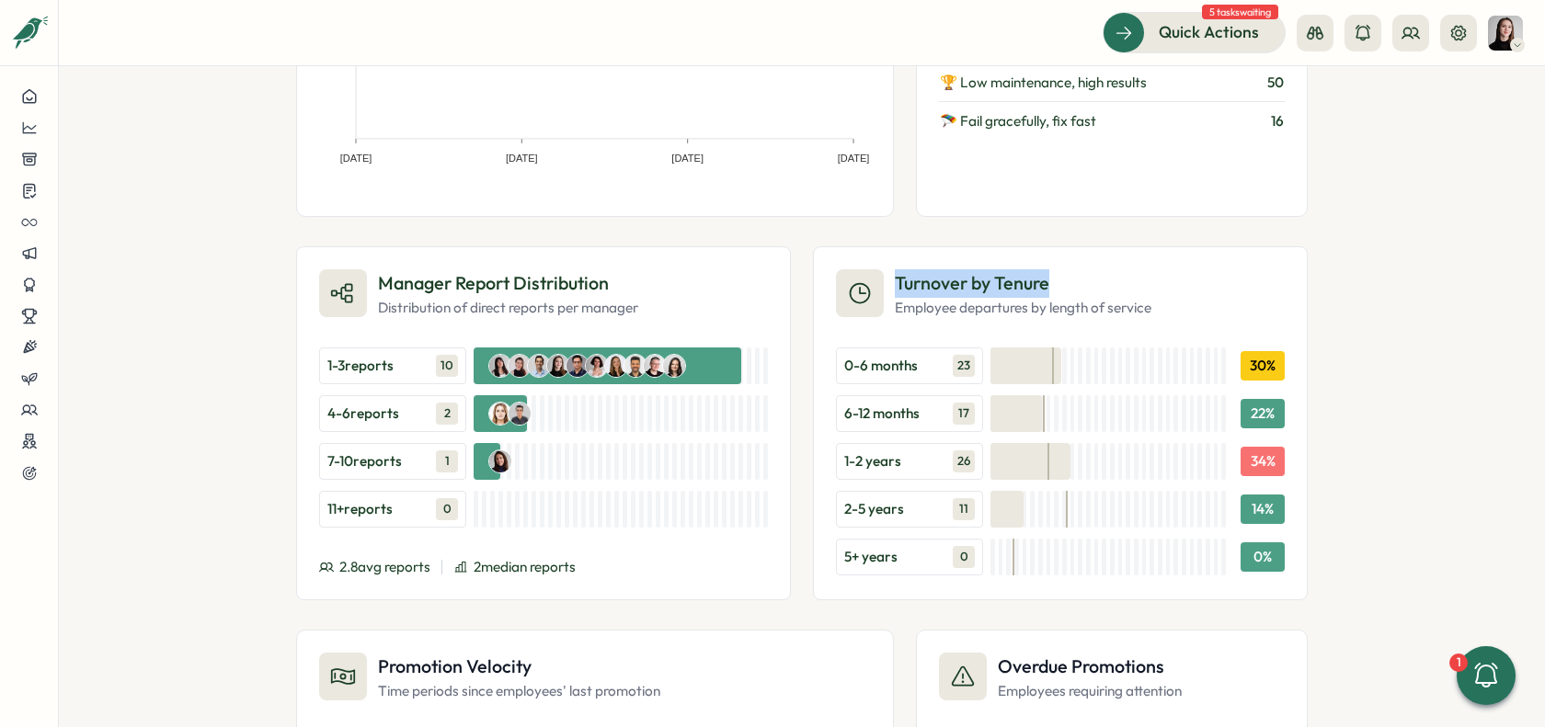
click at [1052, 276] on div "Turnover by Tenure Employee departures by length of service" at bounding box center [993, 293] width 315 height 49
click at [1068, 275] on h3 "Turnover by Tenure" at bounding box center [1023, 283] width 257 height 29
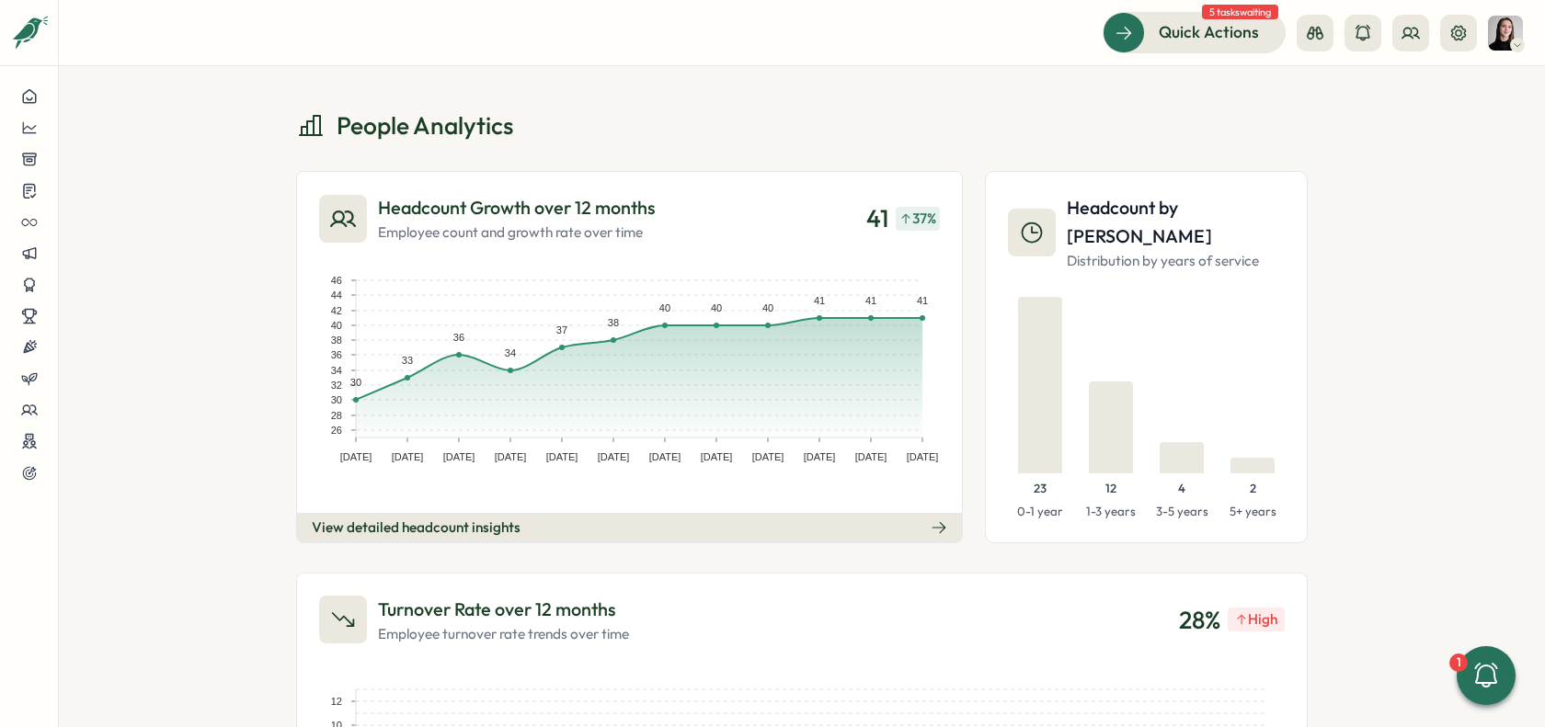
scroll to position [0, 0]
click at [1161, 252] on p "Distribution by years of service" at bounding box center [1176, 262] width 218 height 20
click at [1112, 195] on h3 "Headcount by [PERSON_NAME]" at bounding box center [1176, 223] width 218 height 57
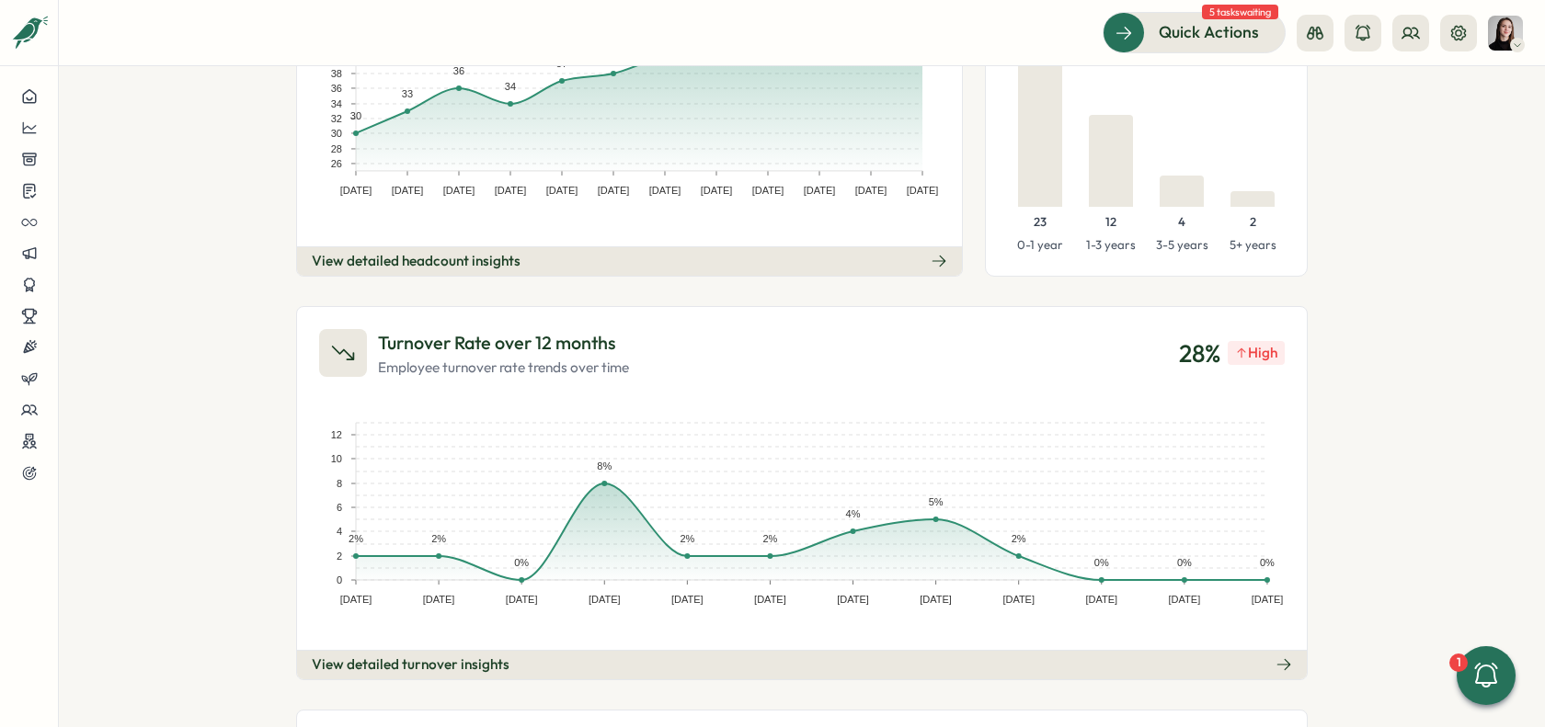
scroll to position [379, 0]
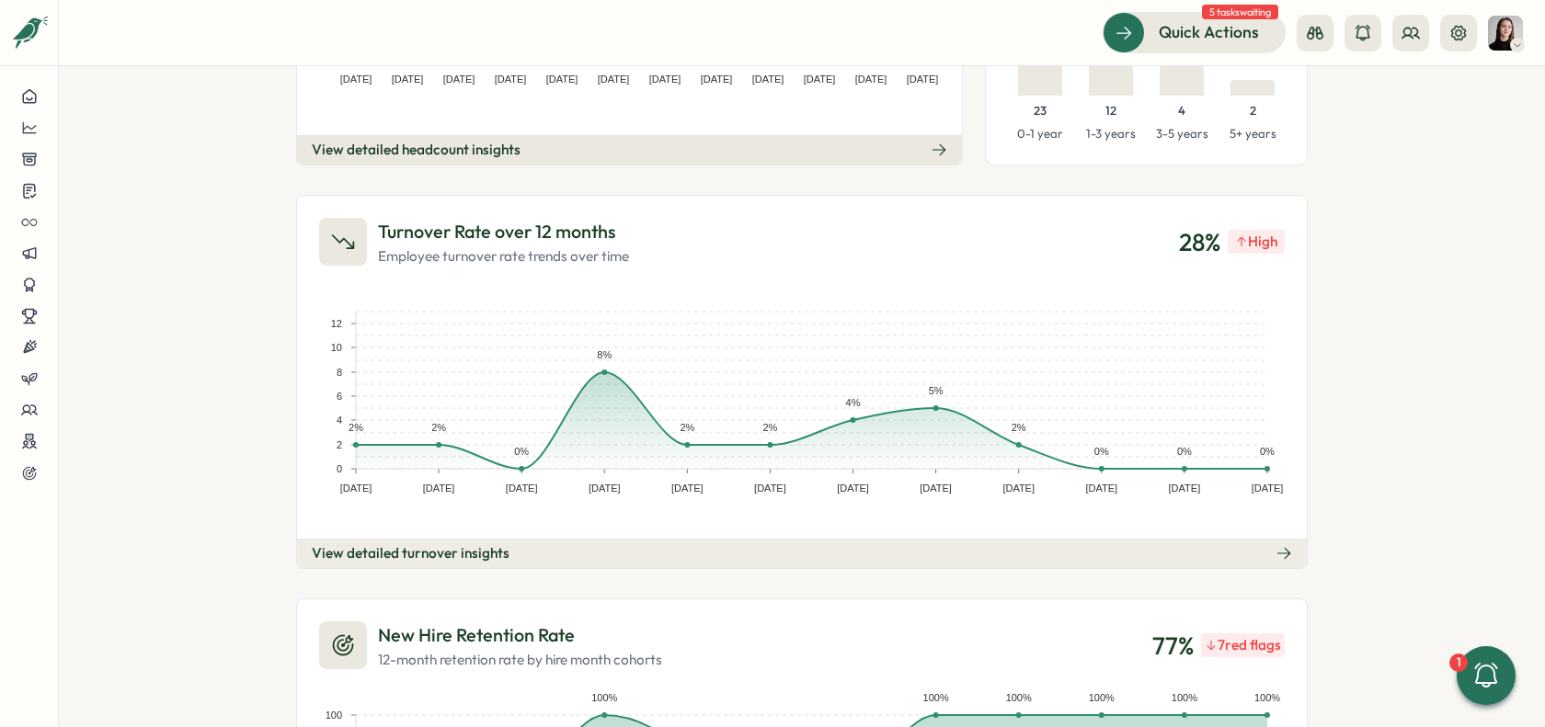
click at [828, 545] on button "View detailed turnover insights" at bounding box center [802, 553] width 1010 height 29
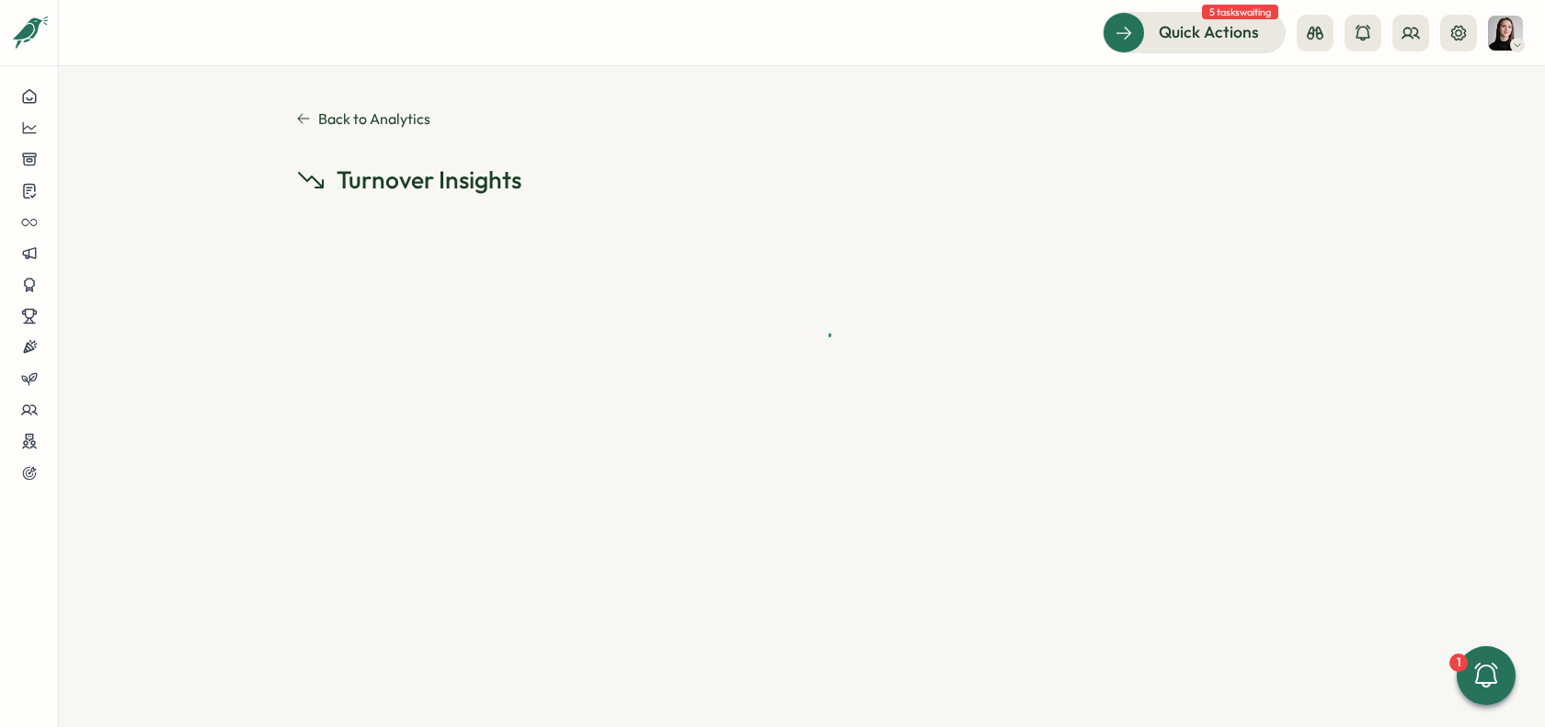
scroll to position [0, 0]
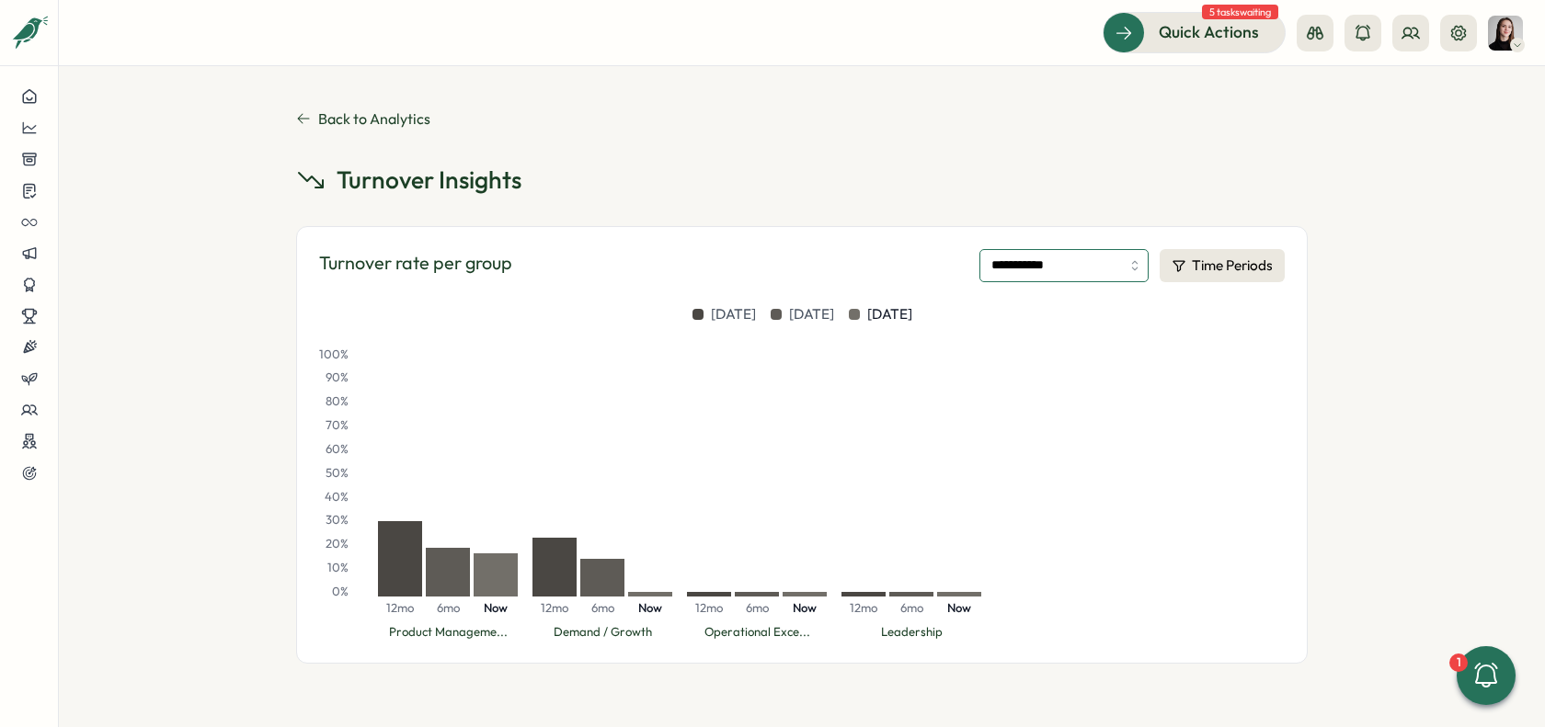
click at [1085, 263] on input "**********" at bounding box center [1063, 265] width 169 height 33
click at [834, 200] on div "**********" at bounding box center [802, 413] width 1012 height 499
click at [299, 122] on icon at bounding box center [303, 118] width 15 height 15
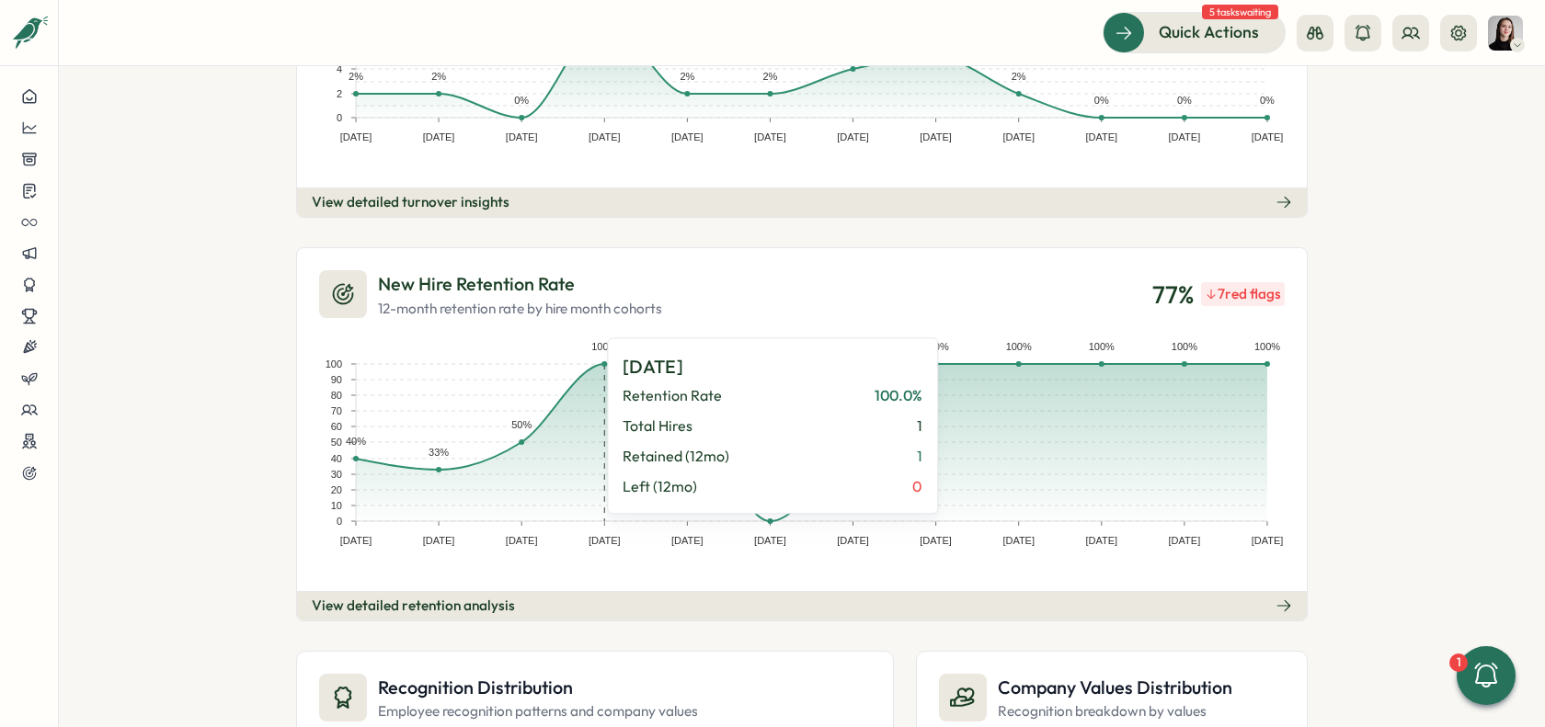
scroll to position [727, 0]
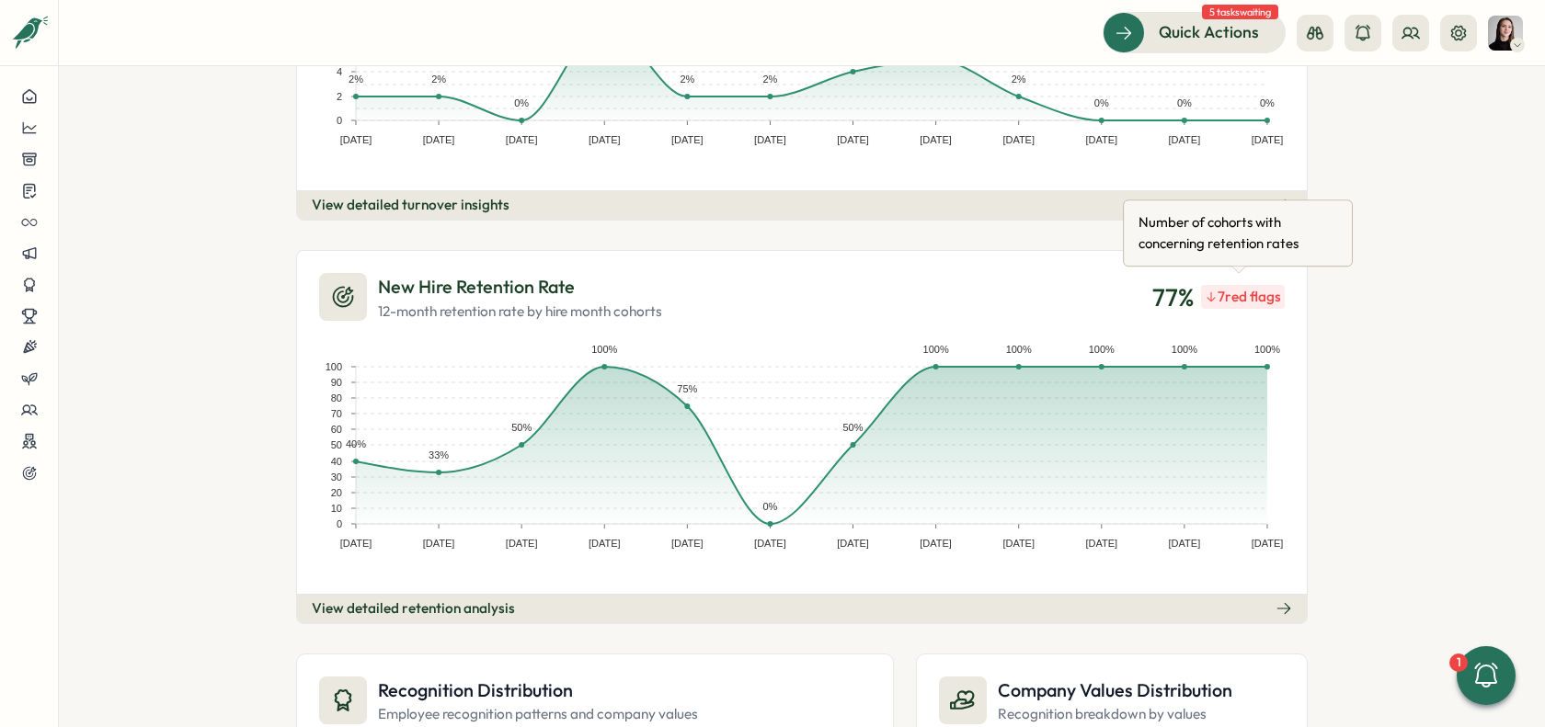
click at [1243, 292] on div "7 red flags" at bounding box center [1243, 297] width 84 height 24
click at [1215, 286] on div "7 red flags" at bounding box center [1243, 297] width 84 height 24
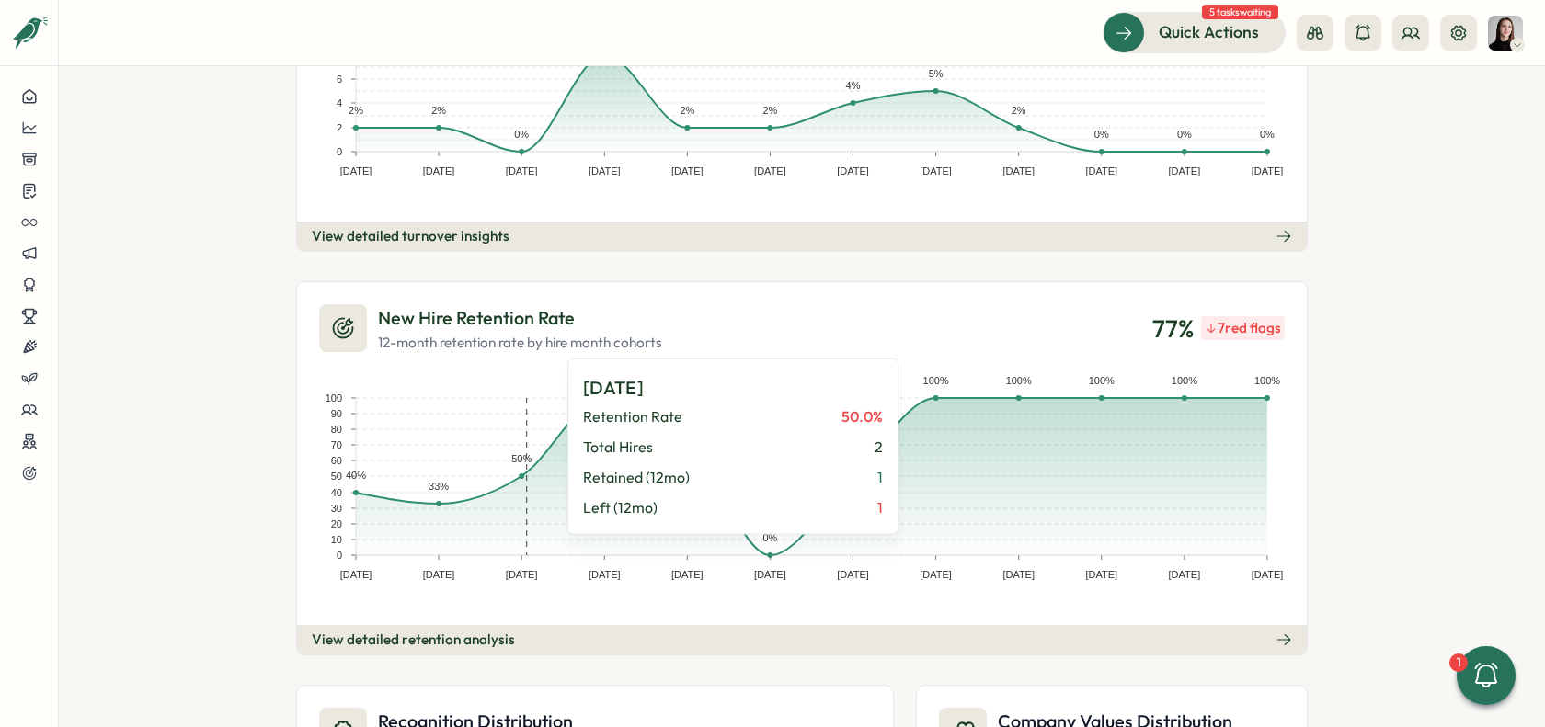
scroll to position [695, 0]
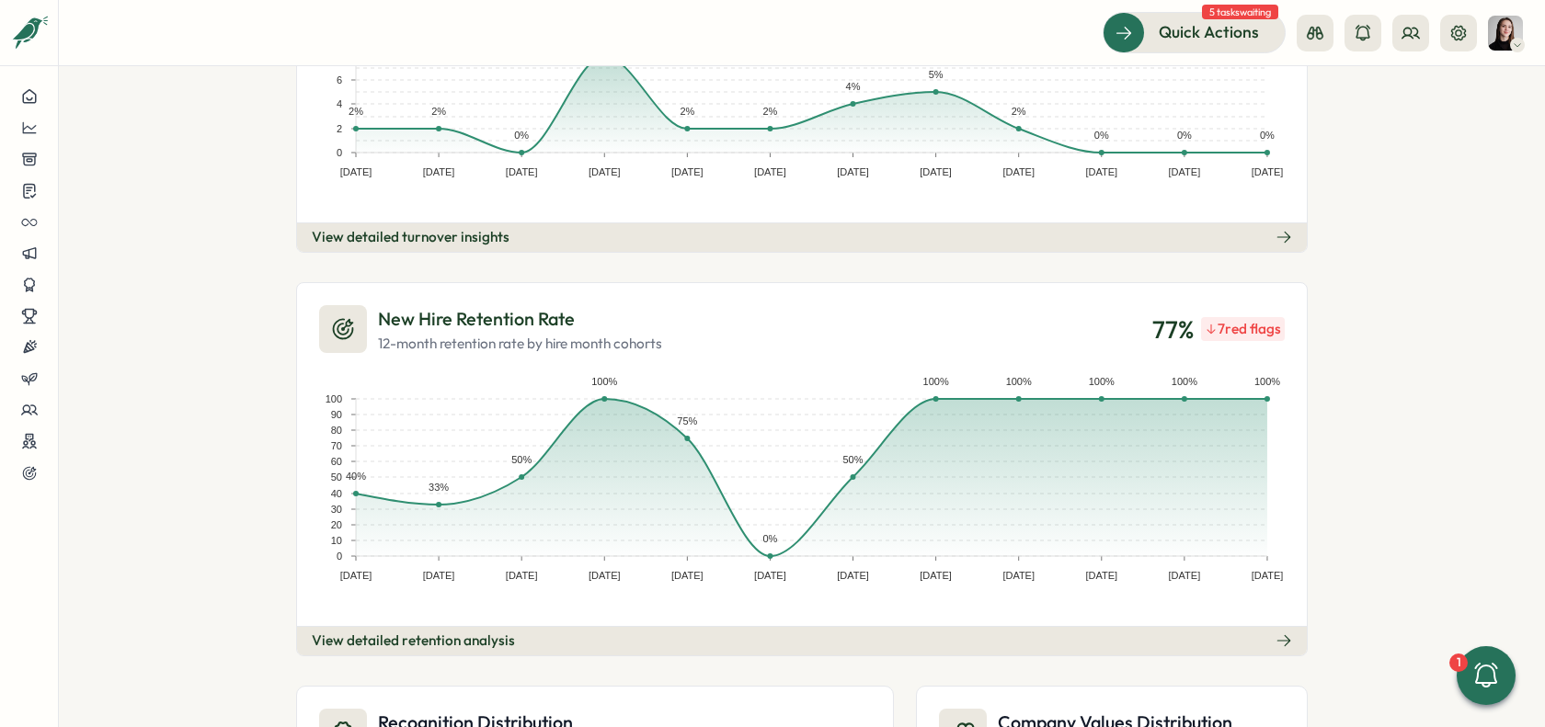
click at [1392, 432] on div "People Analytics Headcount Growth over 12 months Employee count and growth rate…" at bounding box center [802, 396] width 1486 height 661
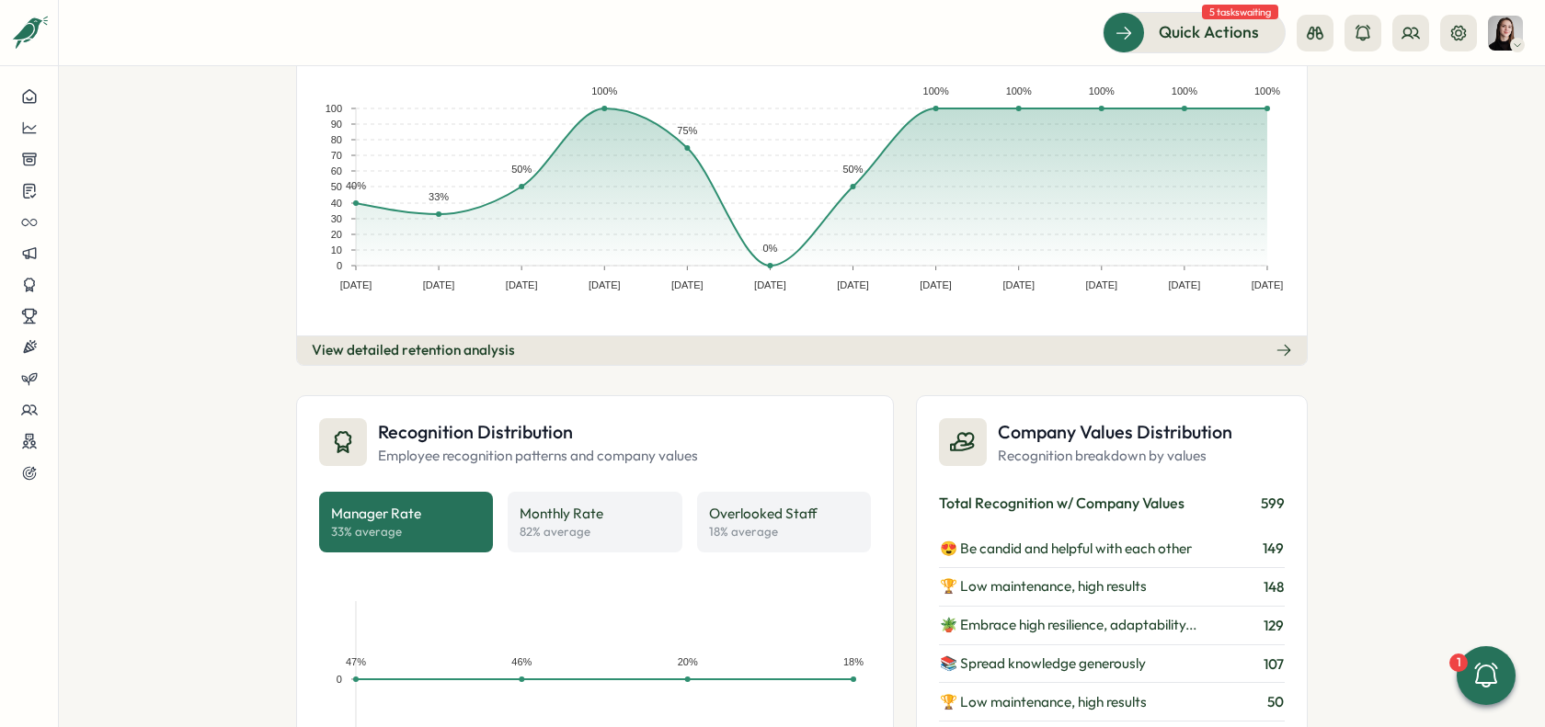
scroll to position [879, 0]
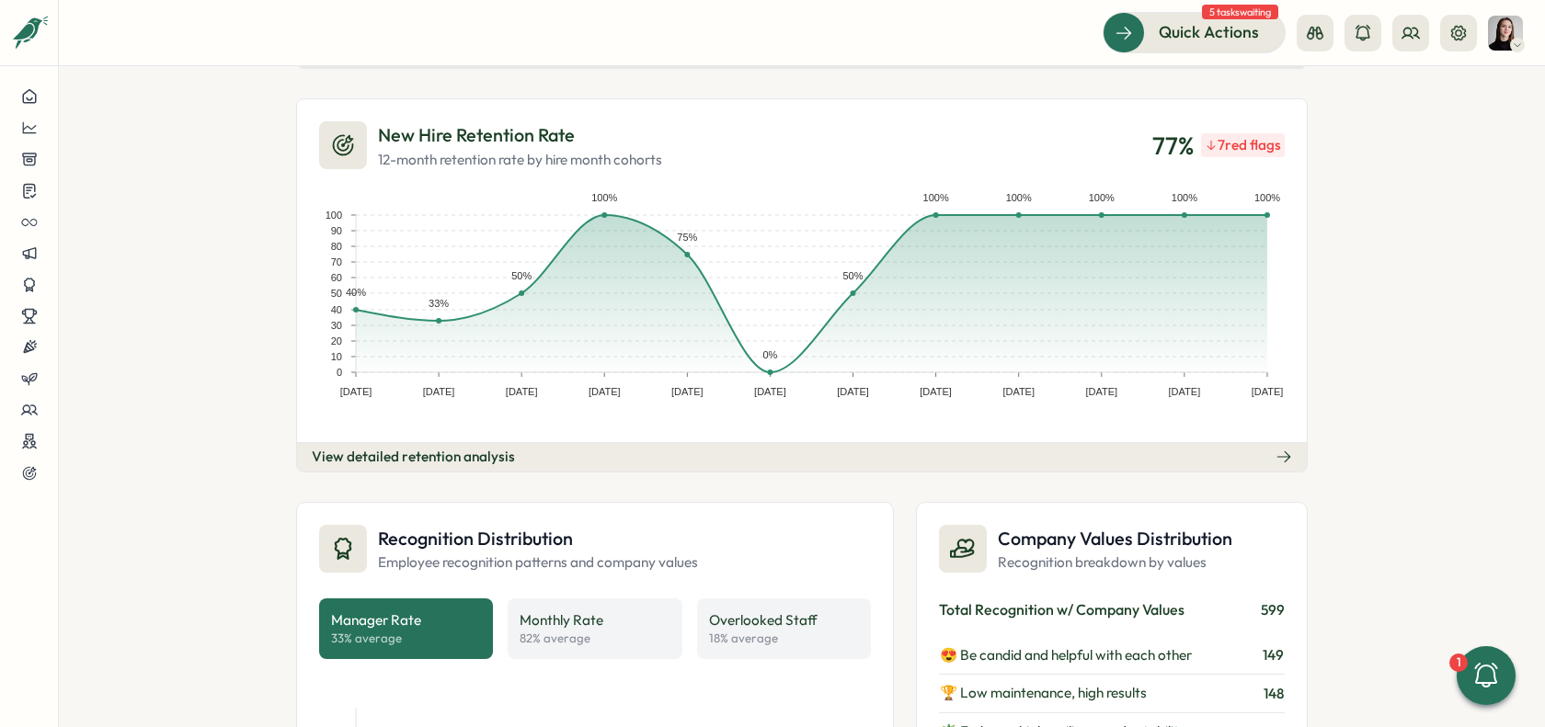
click at [1173, 442] on button "View detailed retention analysis" at bounding box center [802, 456] width 1010 height 29
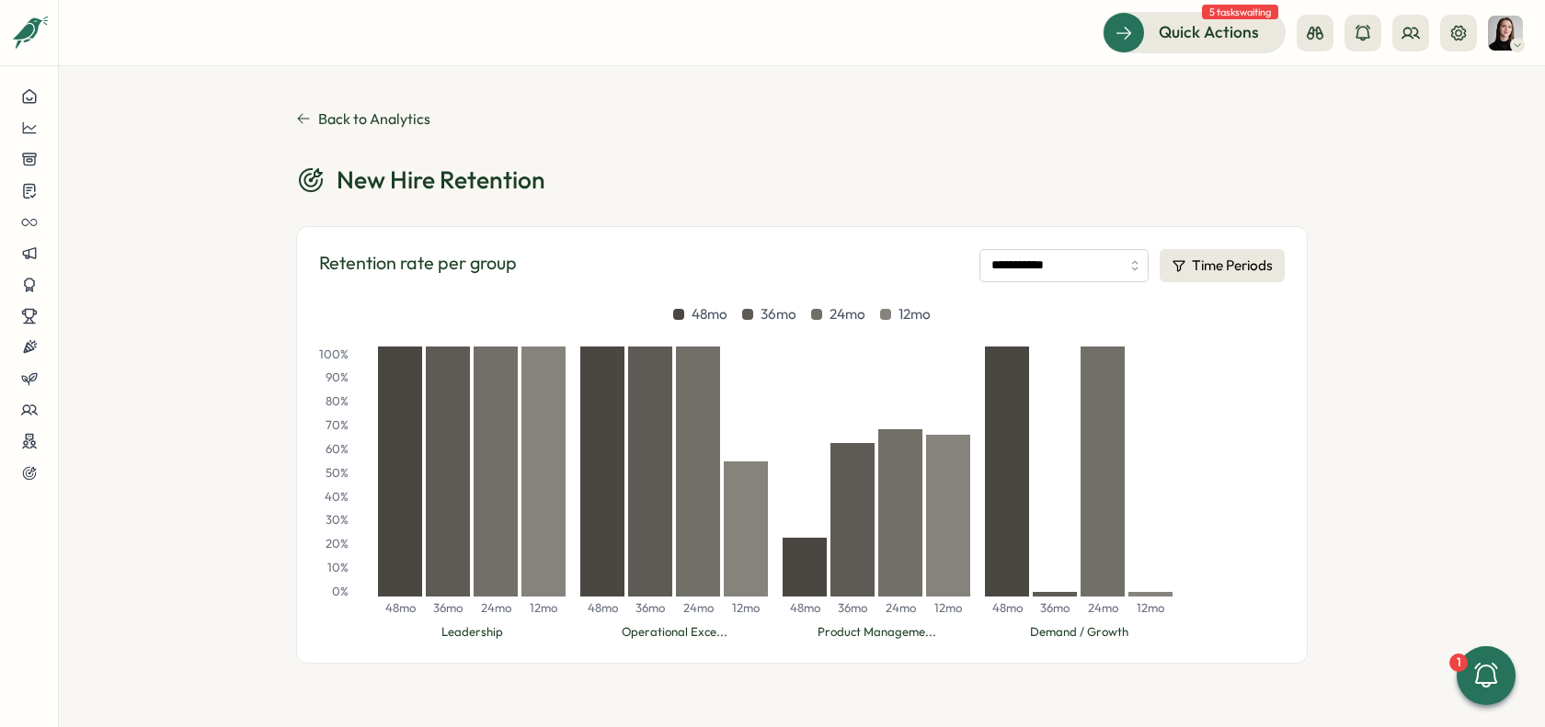
click at [314, 121] on button "Back to Analytics" at bounding box center [802, 118] width 1012 height 17
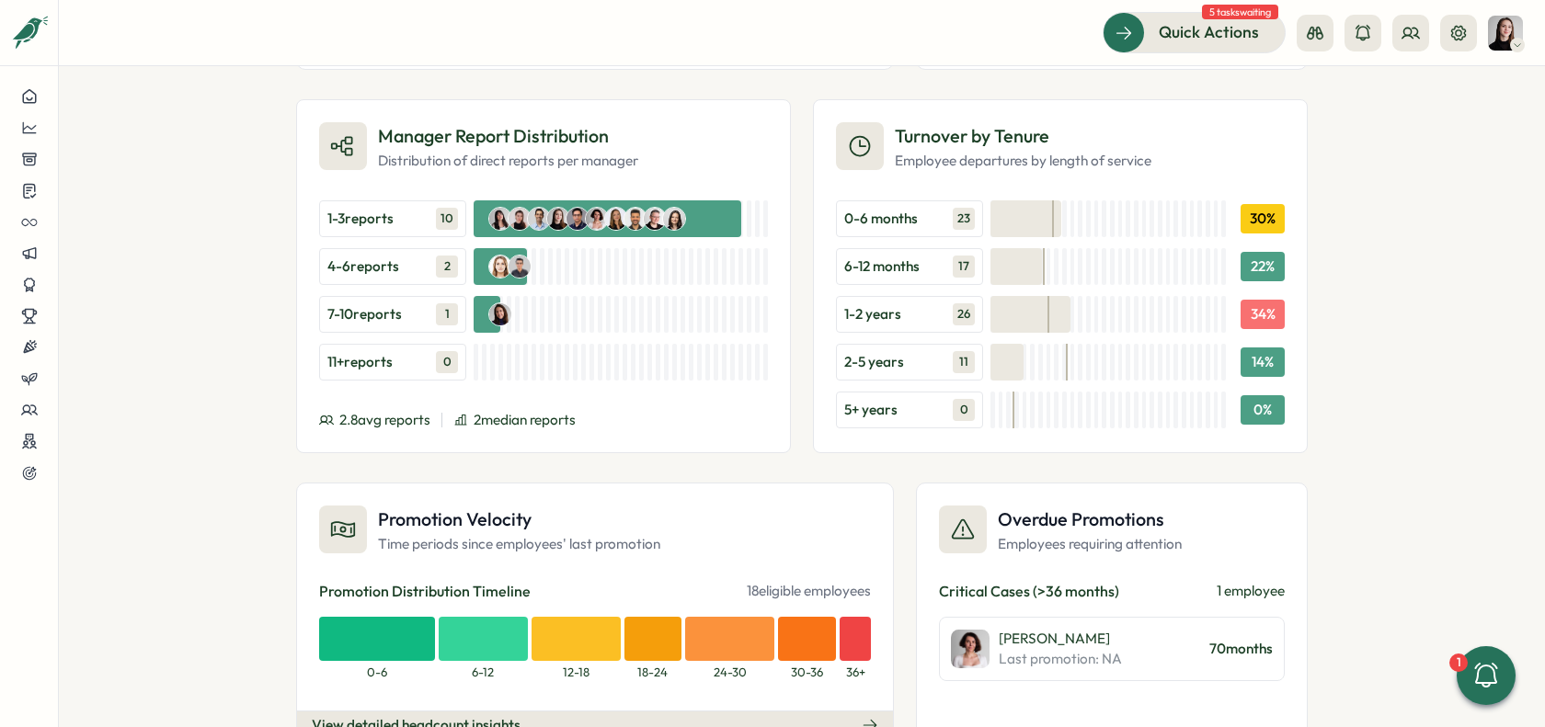
scroll to position [1887, 0]
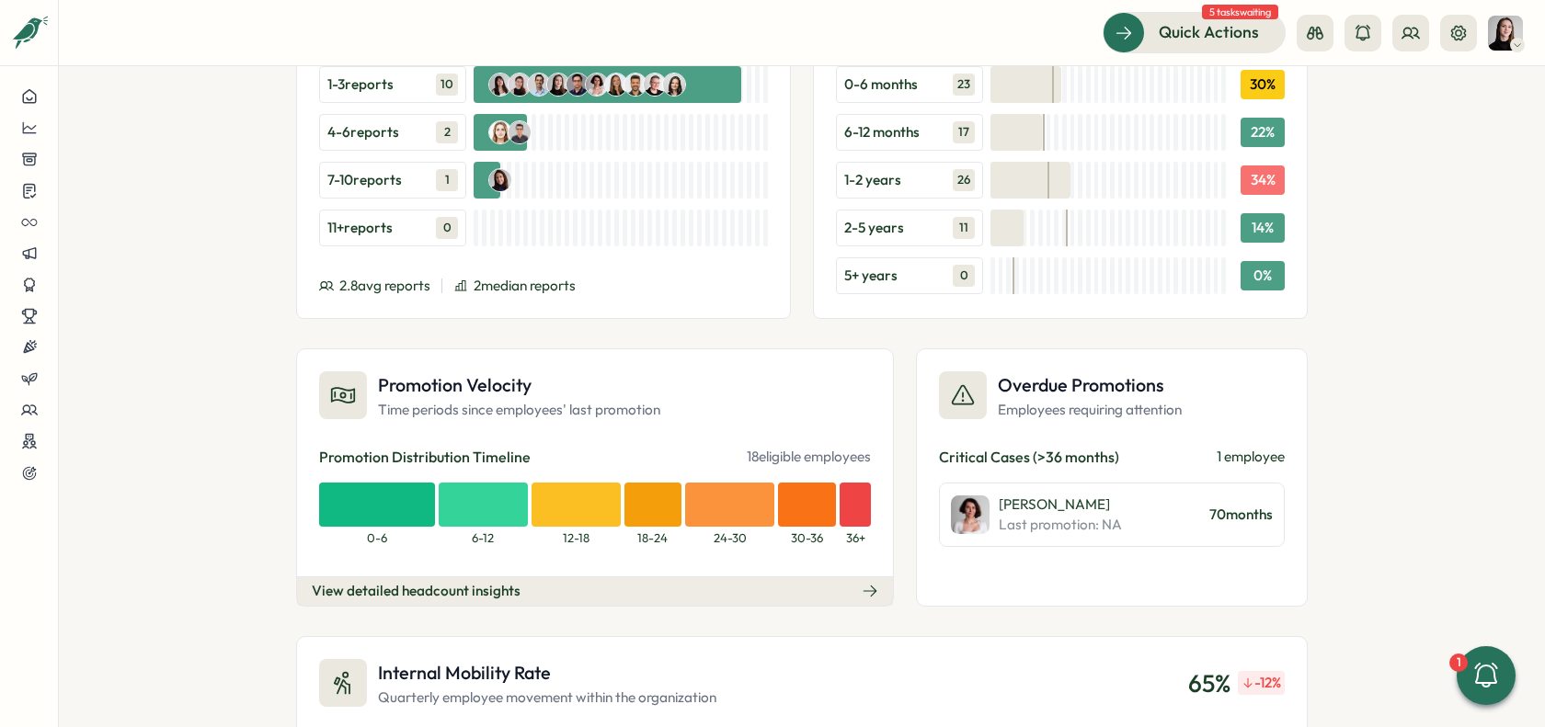
click at [689, 578] on button "View detailed headcount insights" at bounding box center [595, 591] width 596 height 29
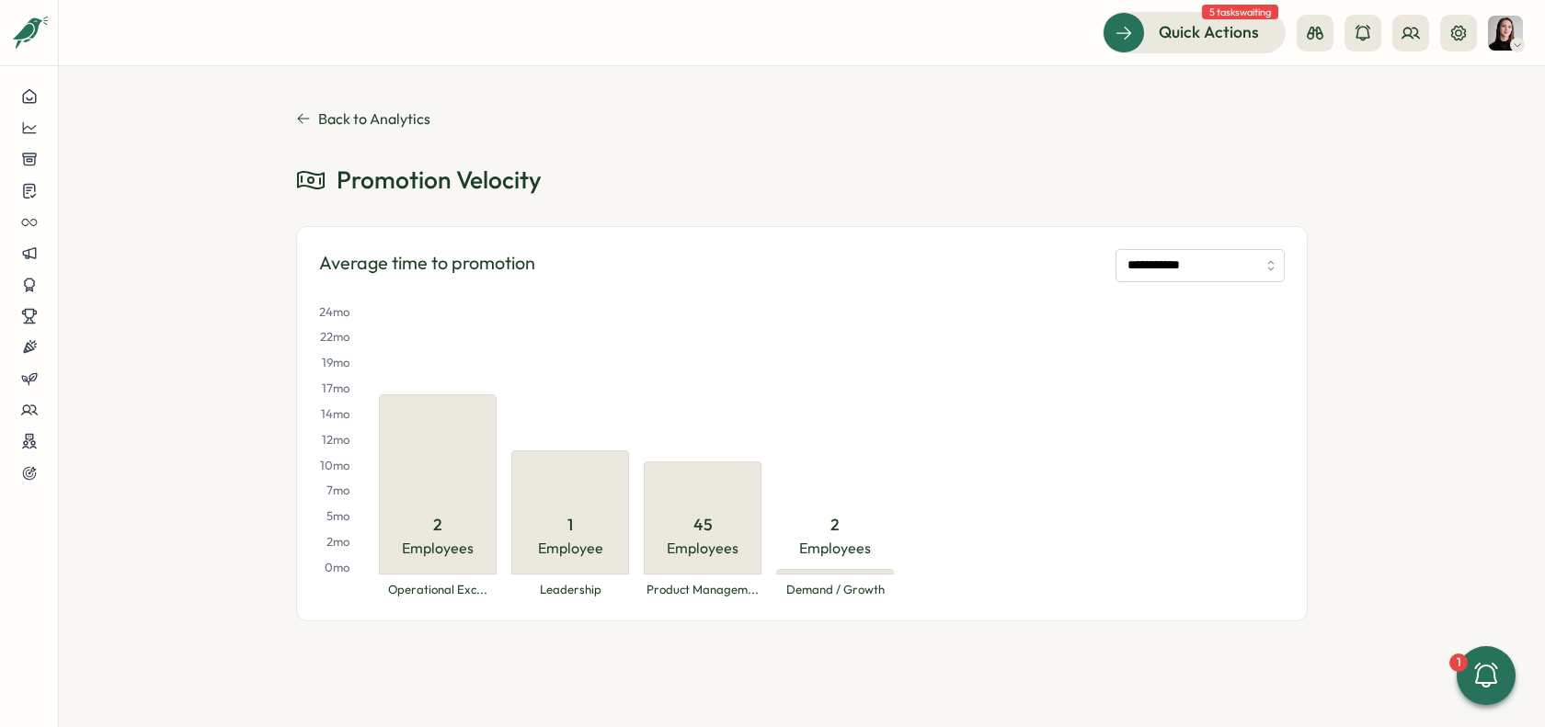
click at [300, 120] on icon at bounding box center [304, 119] width 12 height 10
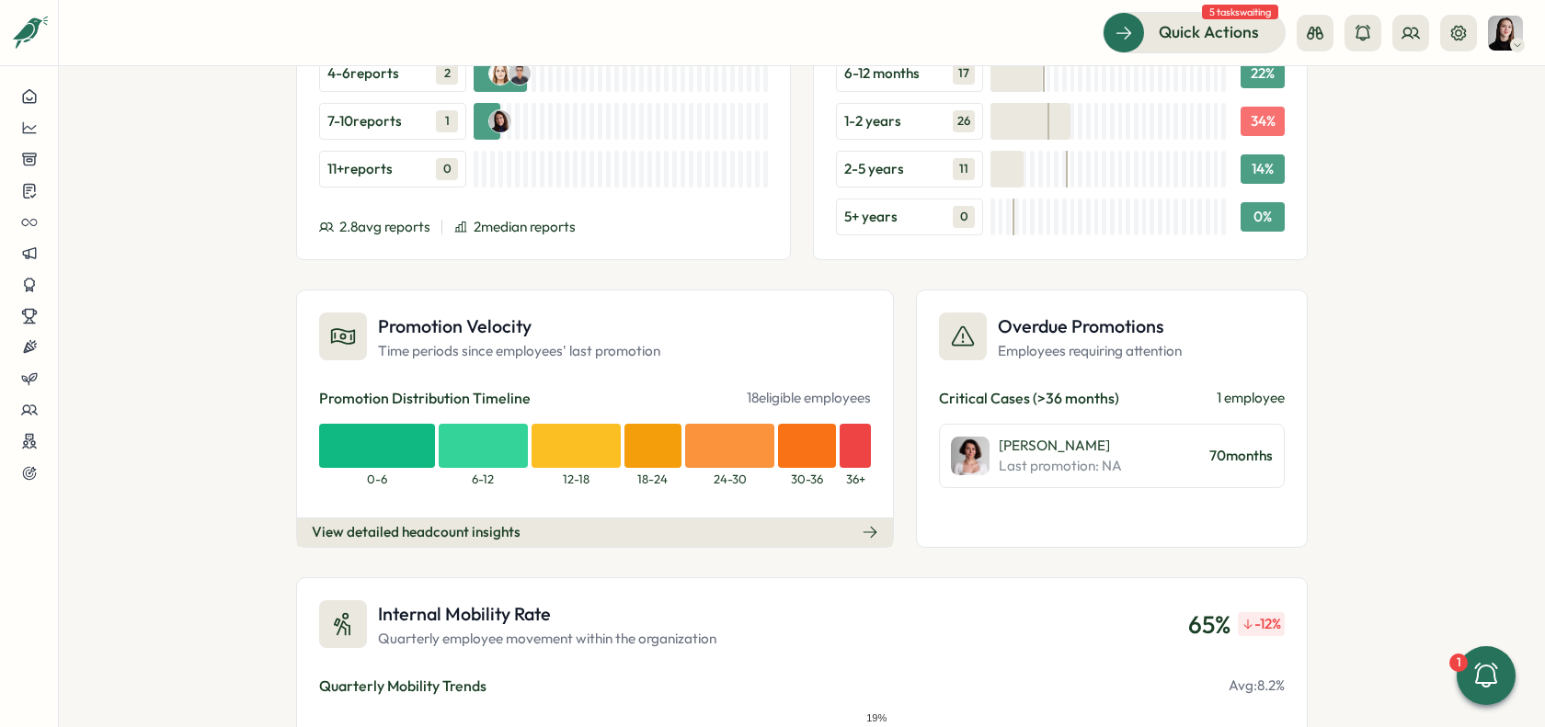
scroll to position [1948, 0]
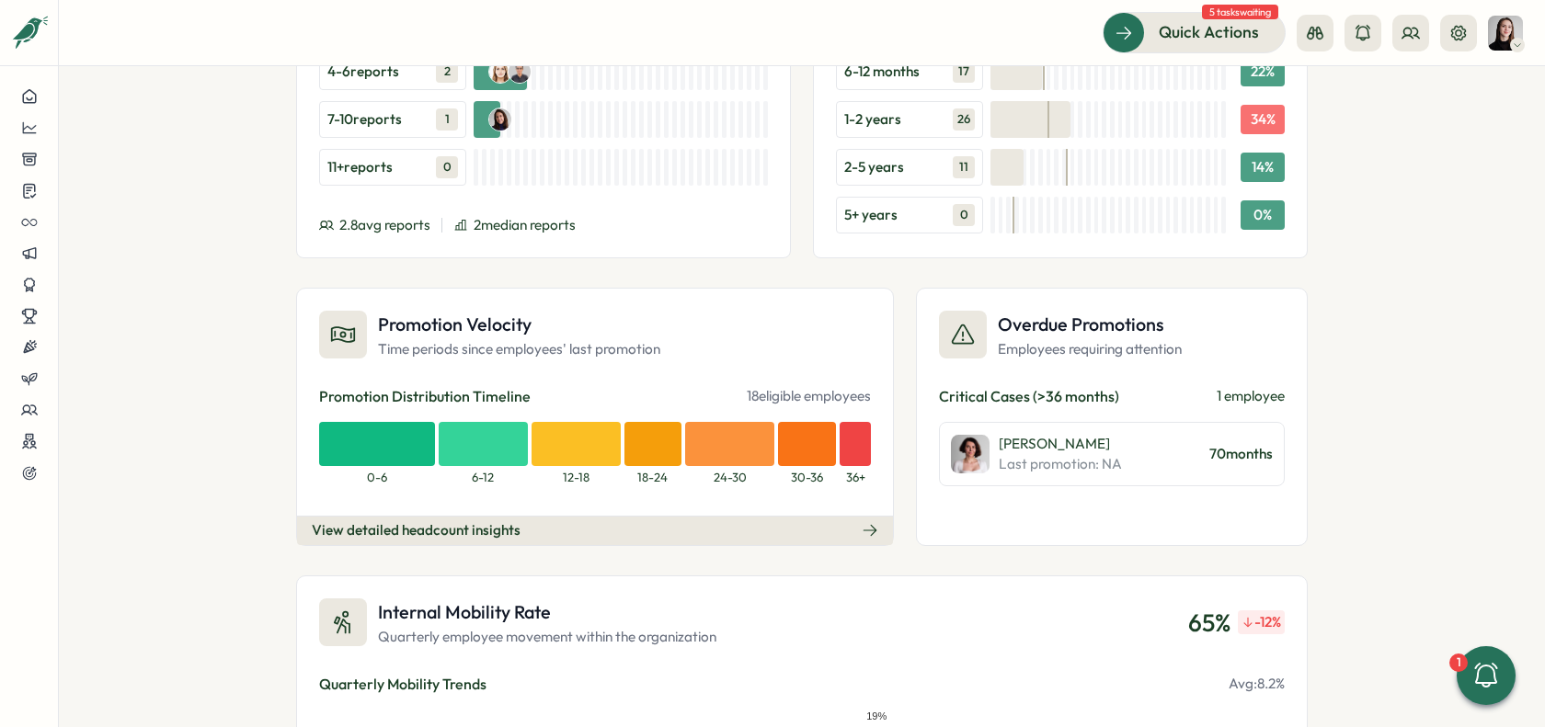
drag, startPoint x: 734, startPoint y: 383, endPoint x: 869, endPoint y: 385, distance: 135.2
click at [869, 385] on div "Promotion Velocity Time periods since employees' last promotion Promotion Distr…" at bounding box center [595, 417] width 598 height 258
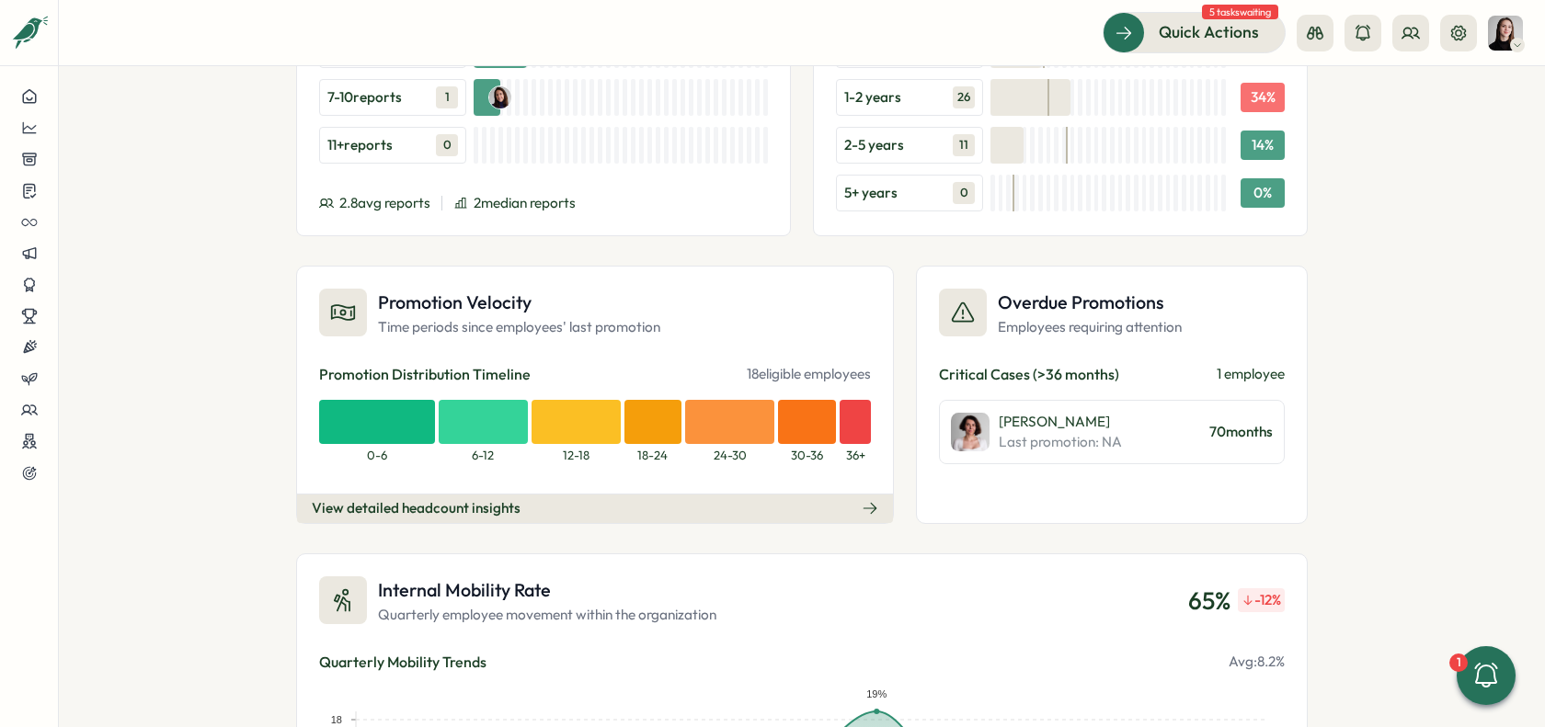
scroll to position [1988, 0]
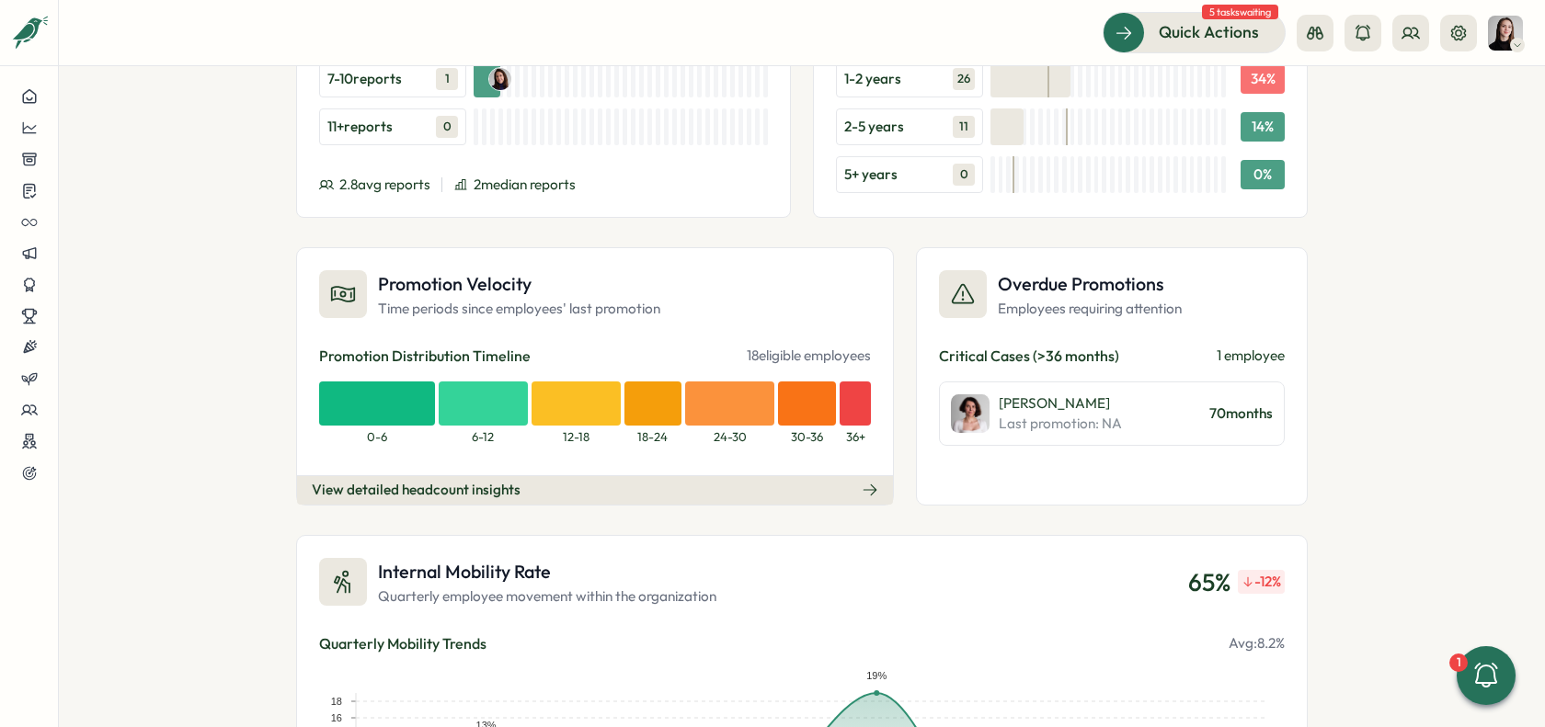
click at [899, 407] on div "Promotion Velocity Time periods since employees' last promotion Promotion Distr…" at bounding box center [802, 376] width 1012 height 258
drag, startPoint x: 737, startPoint y: 345, endPoint x: 867, endPoint y: 346, distance: 130.6
click at [867, 346] on div "Promotion Velocity Time periods since employees' last promotion Promotion Distr…" at bounding box center [595, 376] width 598 height 258
click at [800, 330] on div "Promotion Velocity Time periods since employees' last promotion Promotion Distr…" at bounding box center [595, 376] width 598 height 258
click at [735, 484] on button "View detailed headcount insights" at bounding box center [595, 489] width 596 height 29
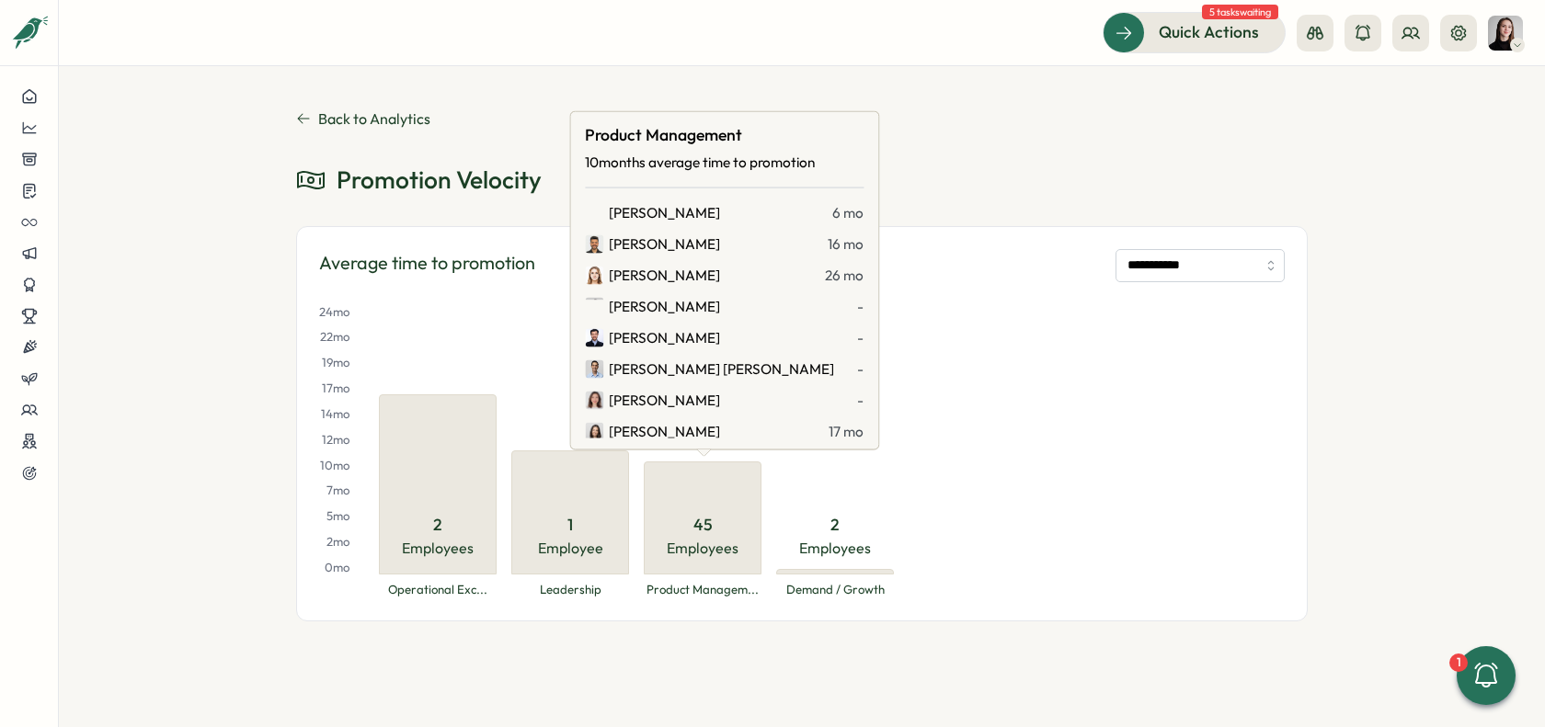
scroll to position [0, 0]
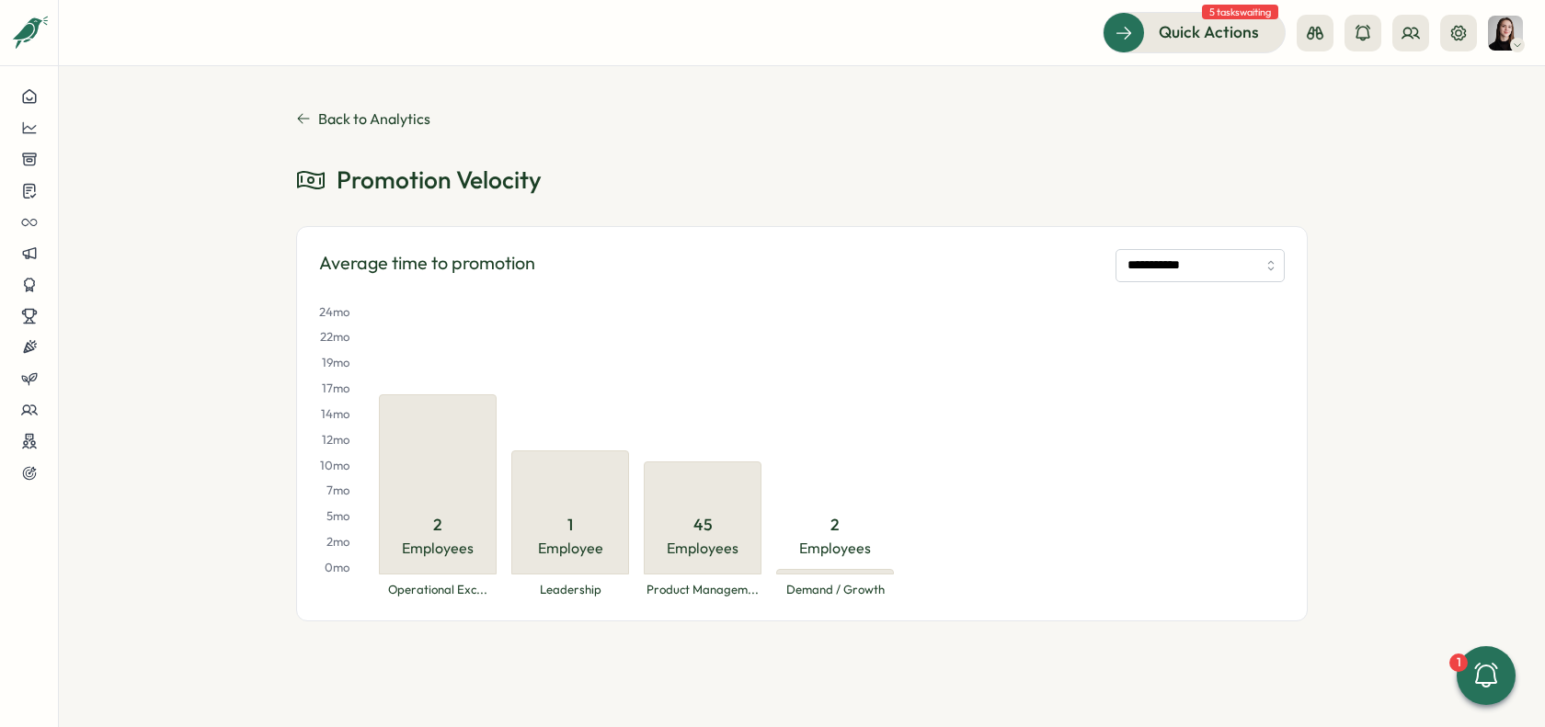
click at [307, 125] on icon at bounding box center [303, 118] width 15 height 15
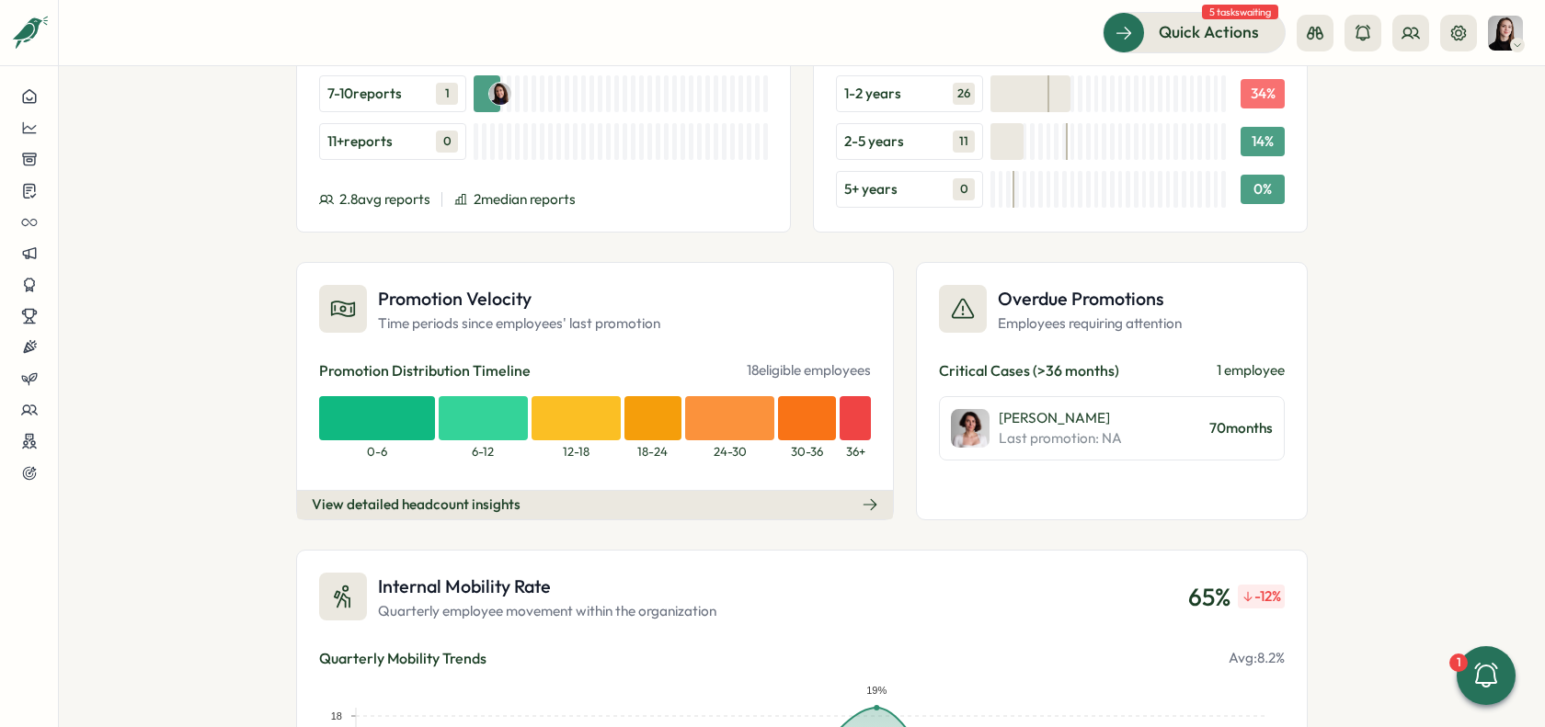
scroll to position [2019, 0]
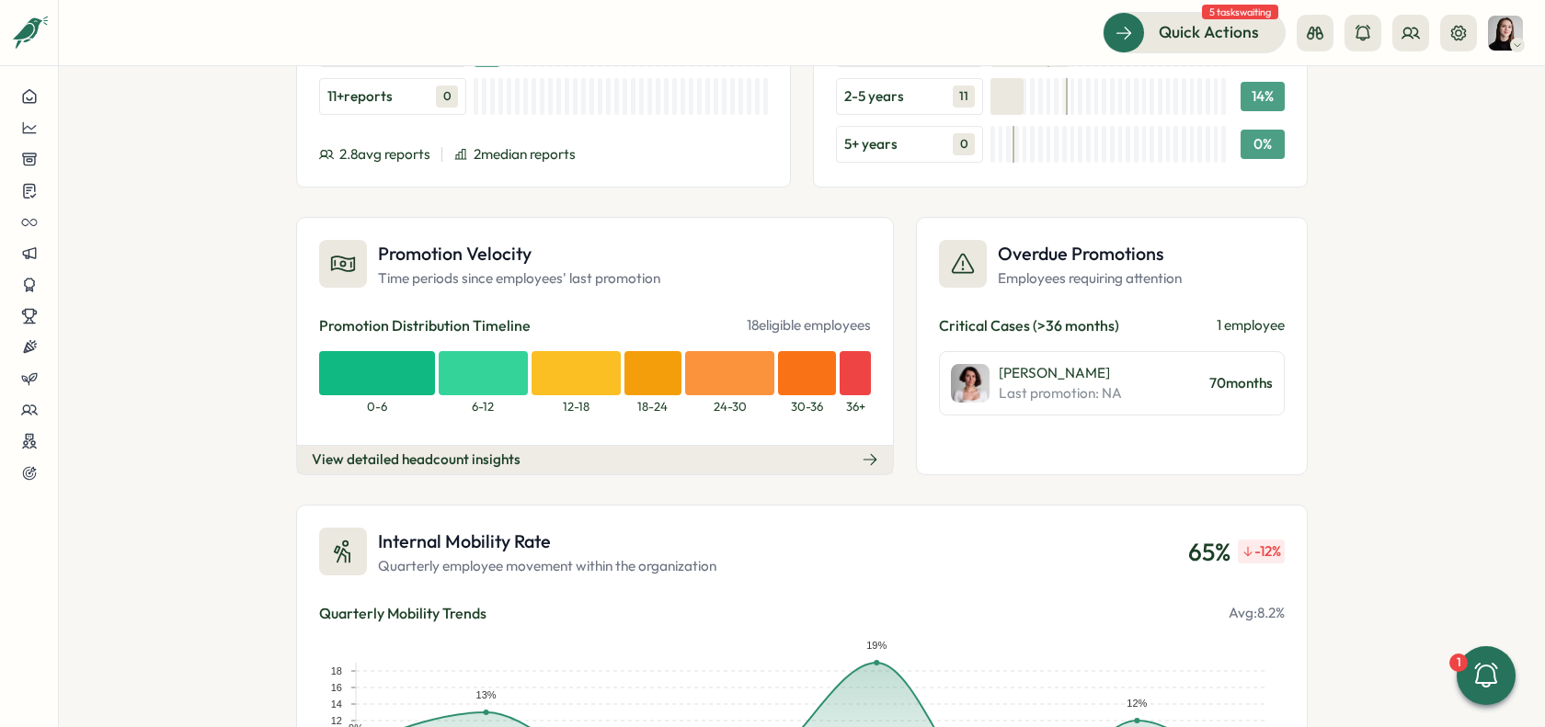
click at [700, 445] on button "View detailed headcount insights" at bounding box center [595, 459] width 596 height 29
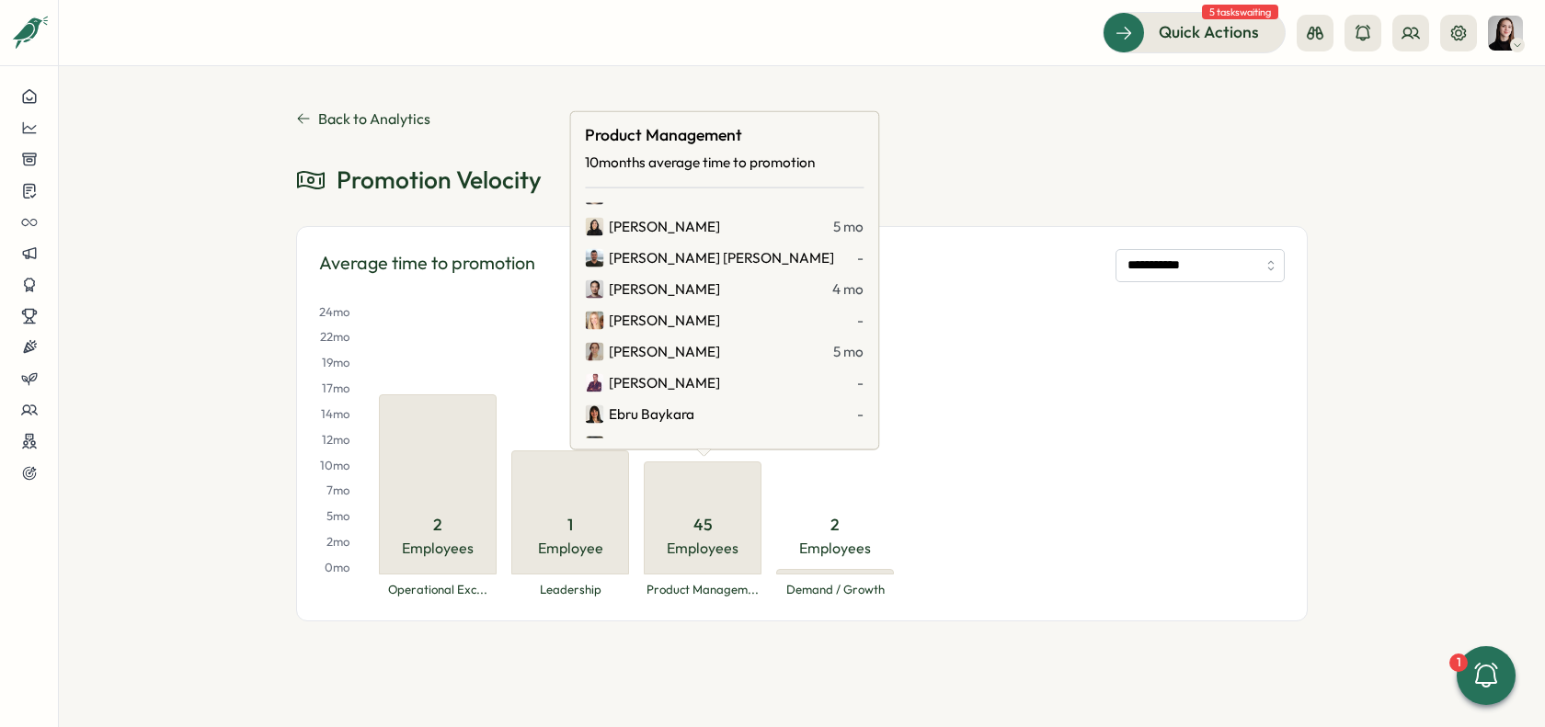
scroll to position [1160, 0]
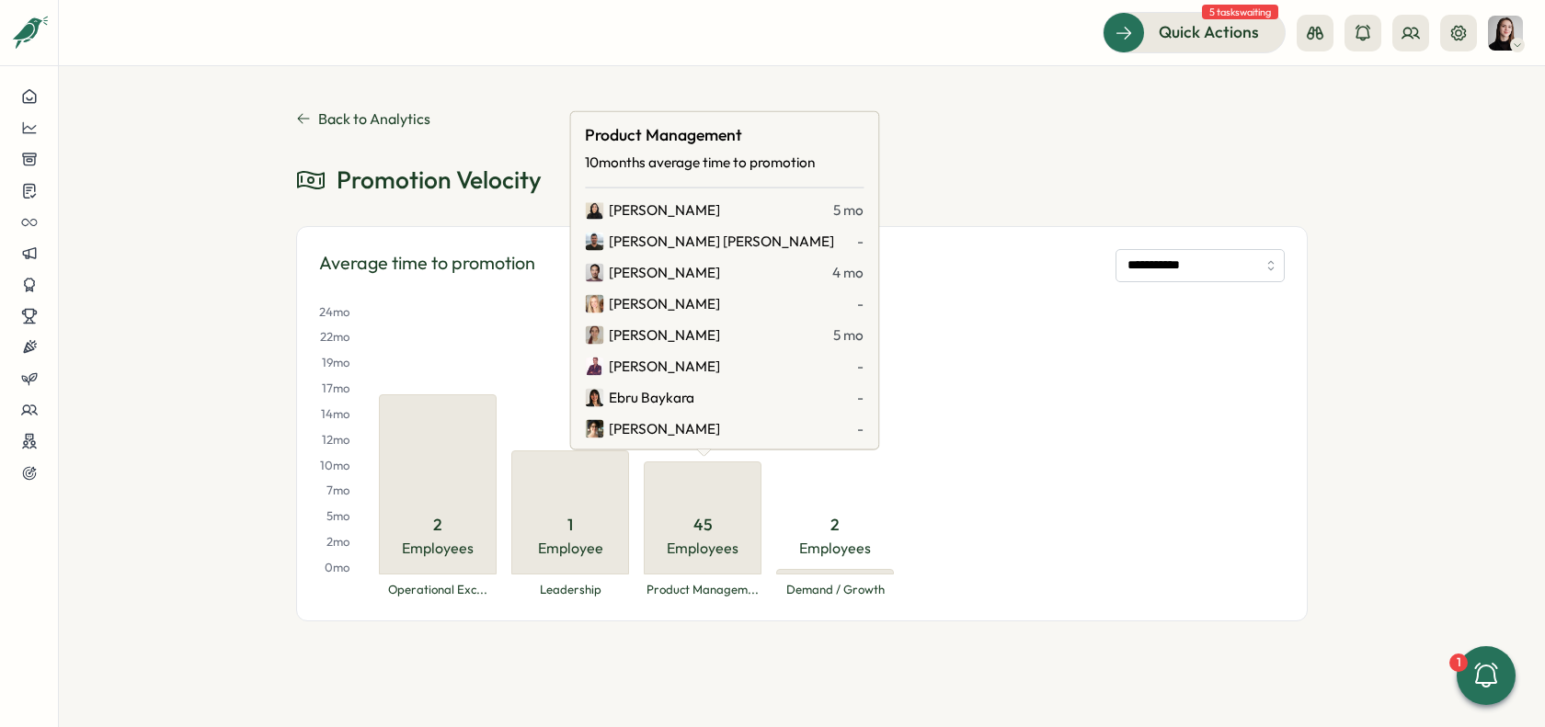
click at [968, 452] on div "24 mo 22 mo 19 mo 17 mo 14 mo 12 mo 10 mo 7 mo 5 mo 2 mo 0 mo 2 Employees Opera…" at bounding box center [802, 451] width 966 height 294
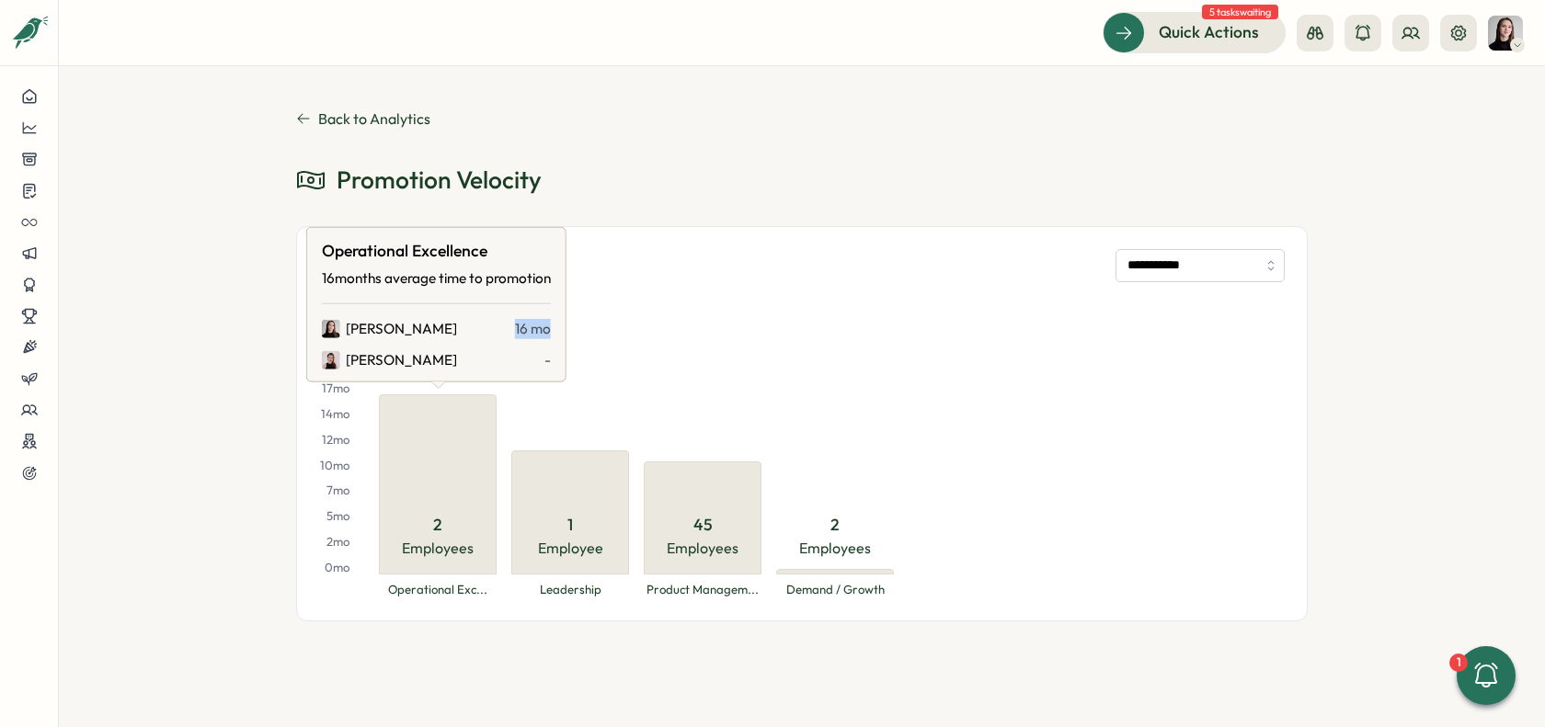
drag, startPoint x: 507, startPoint y: 327, endPoint x: 555, endPoint y: 327, distance: 48.7
click at [555, 327] on div "Operational Excellence 16 months average time to promotion Elena Ladushyna 16 m…" at bounding box center [436, 304] width 236 height 139
click at [536, 337] on span "16 mo" at bounding box center [533, 329] width 36 height 20
drag, startPoint x: 520, startPoint y: 335, endPoint x: 560, endPoint y: 327, distance: 41.1
click at [560, 327] on div "Operational Excellence 16 months average time to promotion Elena Ladushyna 16 m…" at bounding box center [436, 304] width 260 height 155
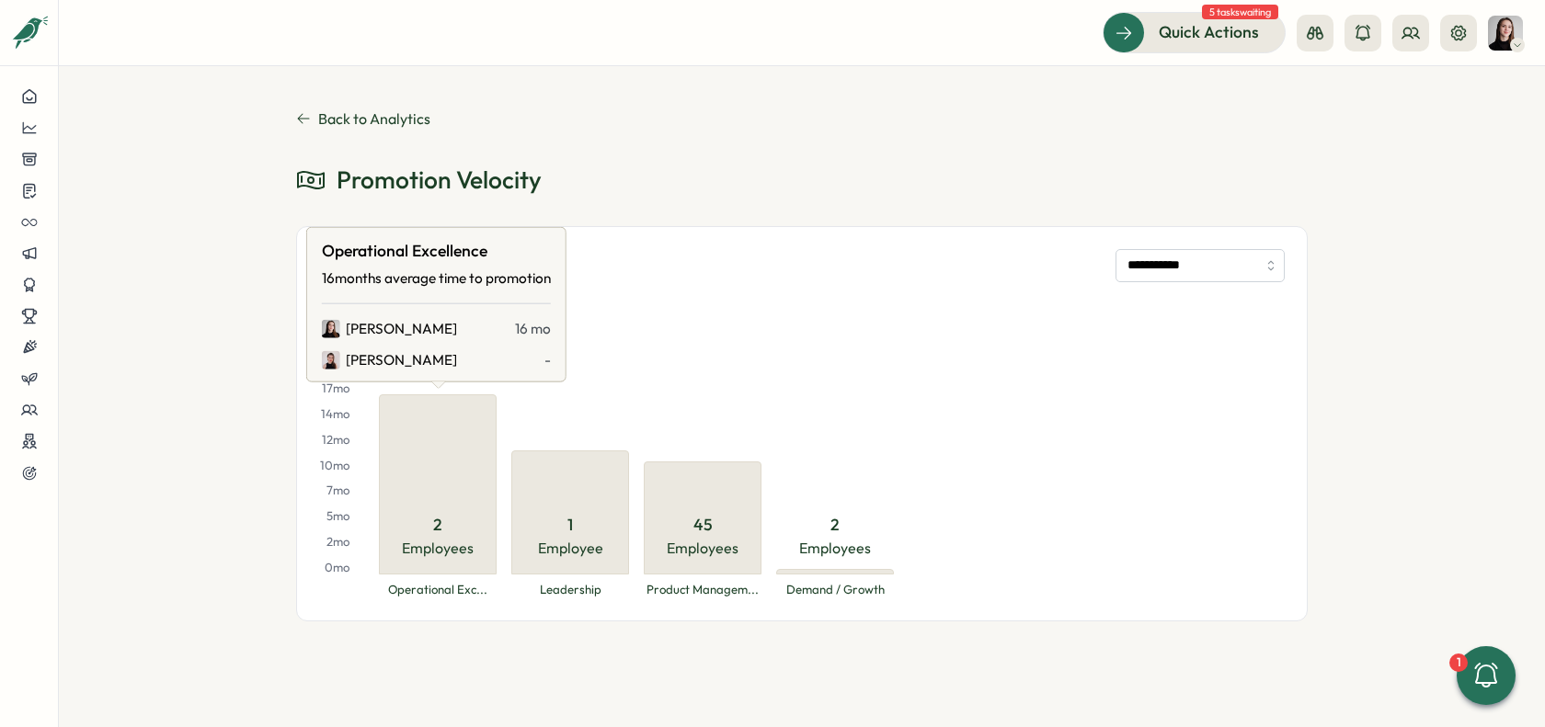
drag, startPoint x: 514, startPoint y: 339, endPoint x: 502, endPoint y: 338, distance: 12.0
click at [514, 339] on div "Elena Ladushyna 16 mo Axi Molnar -" at bounding box center [436, 345] width 229 height 52
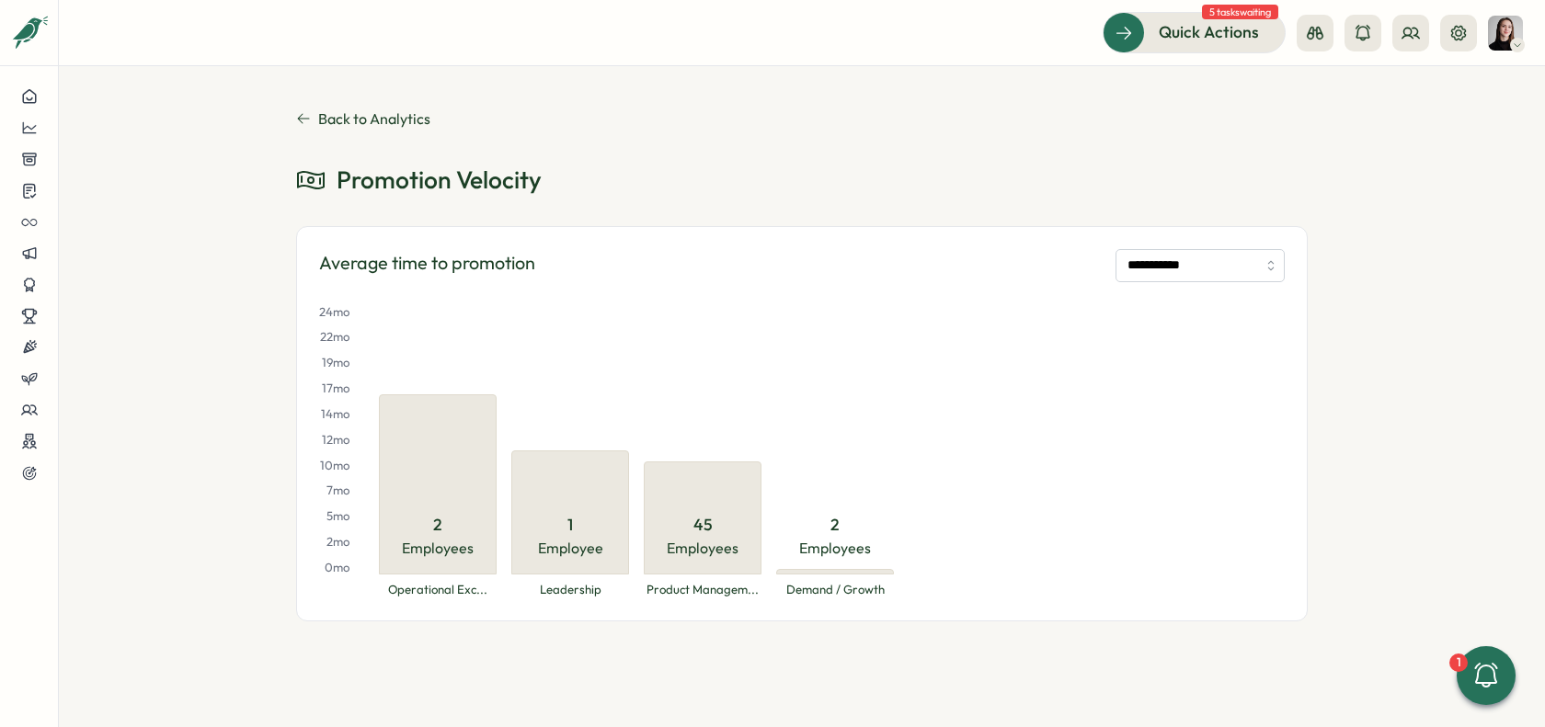
click at [924, 346] on div "24 mo 22 mo 19 mo 17 mo 14 mo 12 mo 10 mo 7 mo 5 mo 2 mo 0 mo 2 Employees Opera…" at bounding box center [802, 451] width 966 height 294
click at [305, 109] on div "**********" at bounding box center [802, 396] width 1486 height 661
click at [301, 118] on icon at bounding box center [303, 118] width 15 height 15
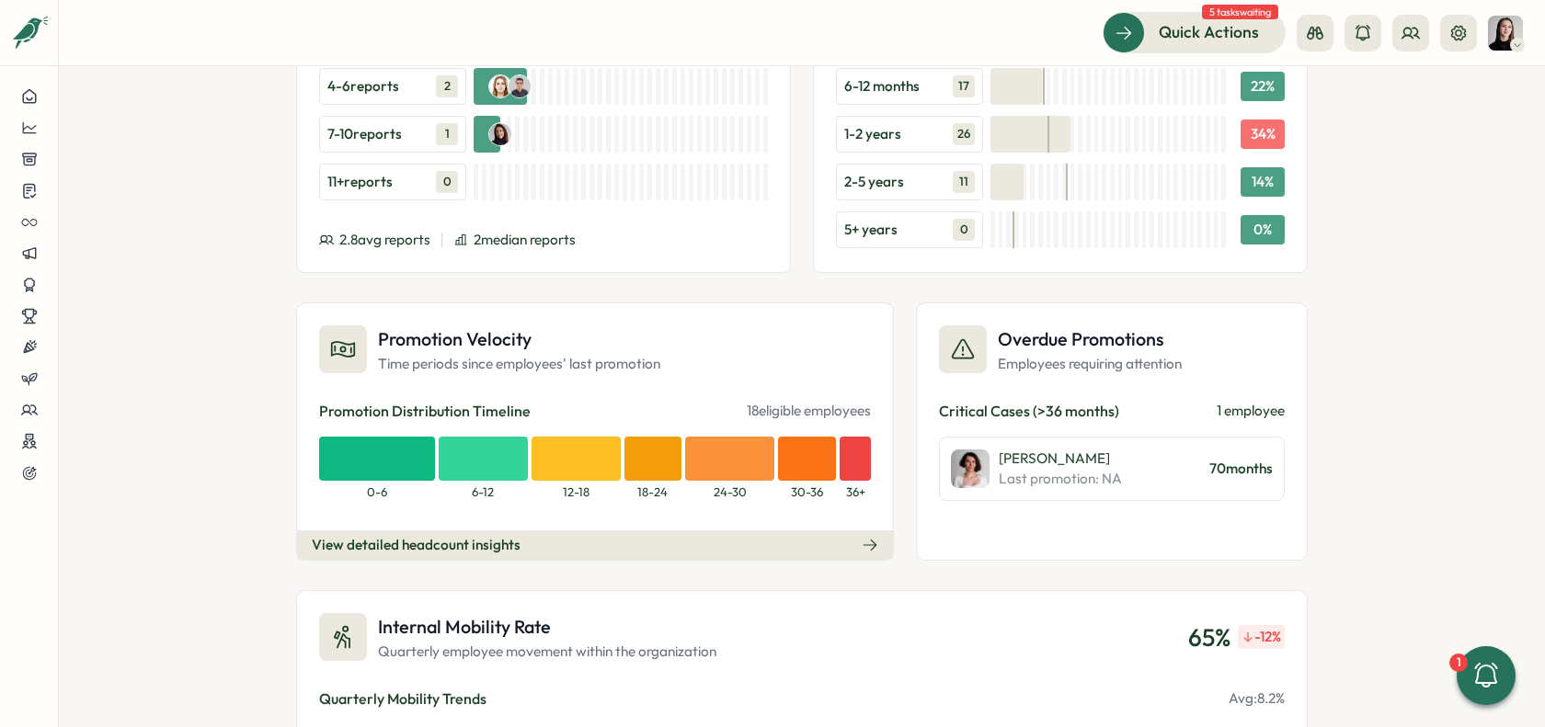
scroll to position [1926, 0]
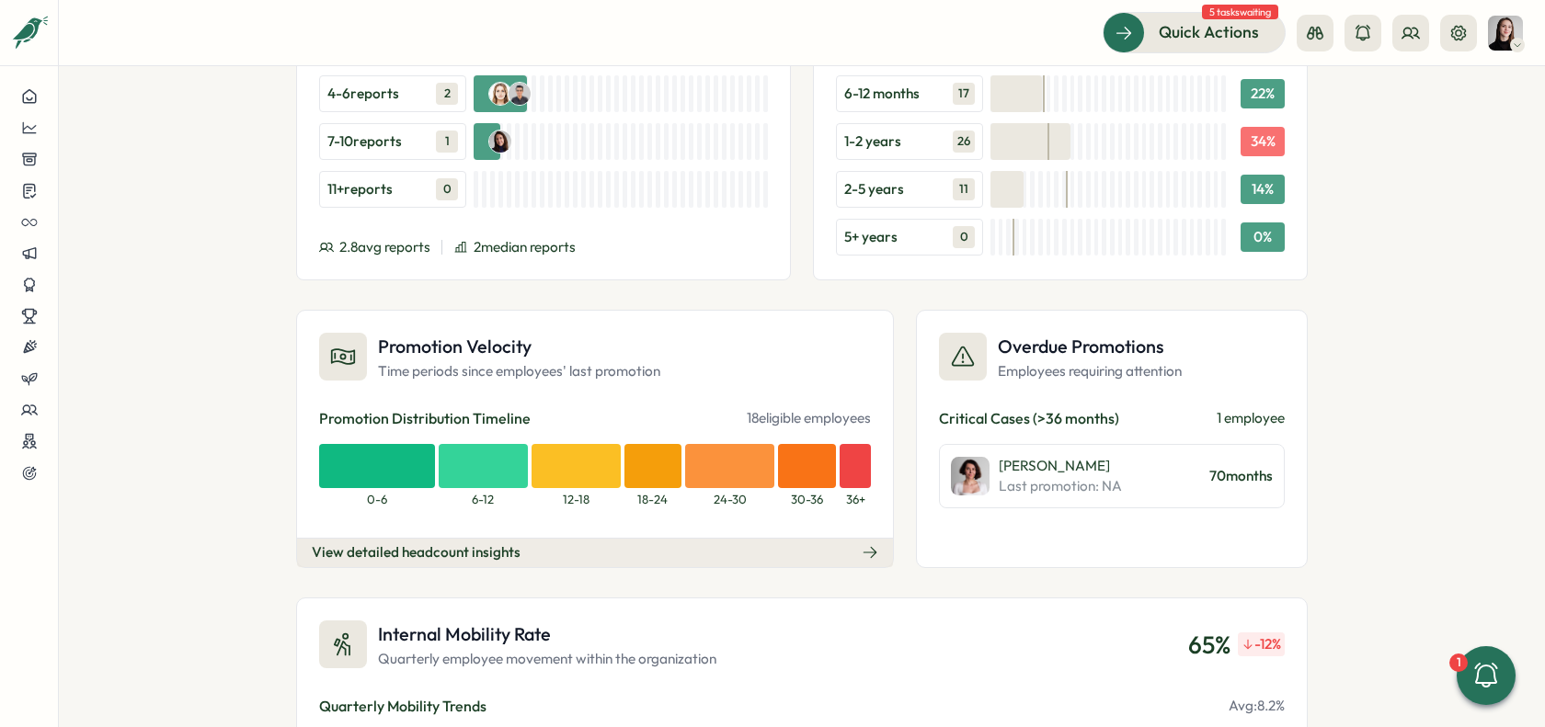
click at [426, 543] on div "View detailed headcount insights" at bounding box center [416, 553] width 209 height 20
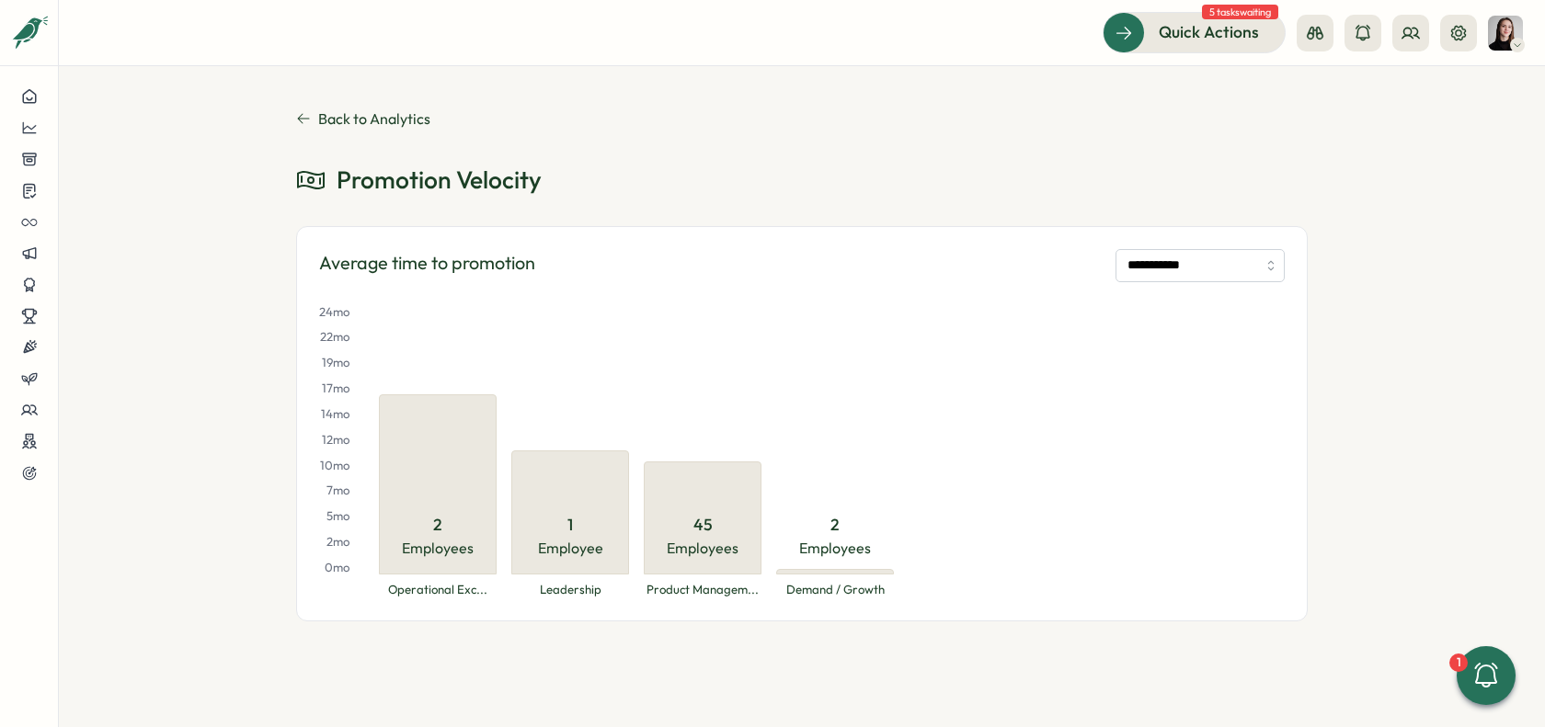
click at [830, 628] on div "**********" at bounding box center [802, 396] width 1486 height 661
click at [830, 191] on div "Promotion Velocity" at bounding box center [802, 180] width 1012 height 32
click at [1174, 249] on input "**********" at bounding box center [1200, 265] width 169 height 33
click at [318, 120] on span "Back to Analytics" at bounding box center [374, 118] width 112 height 17
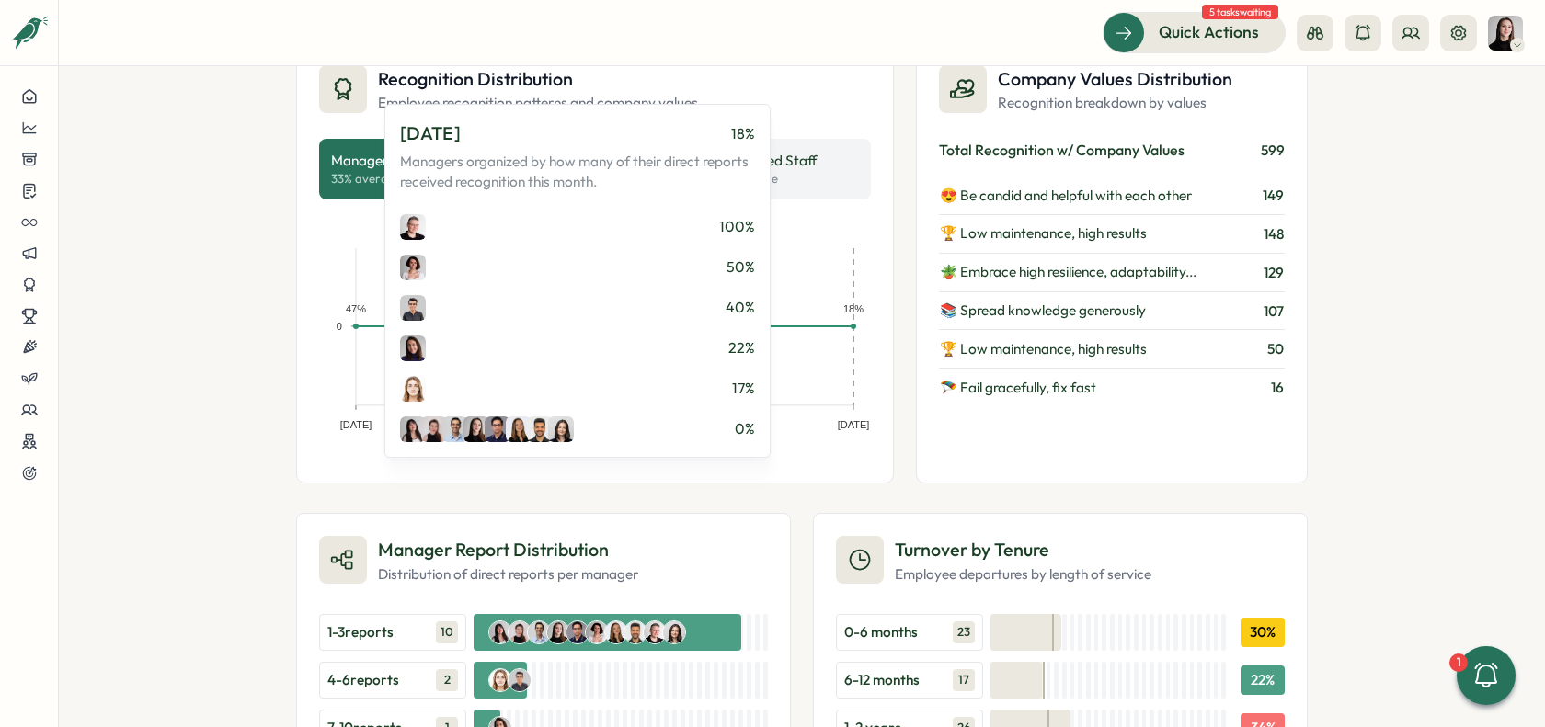
scroll to position [1372, 0]
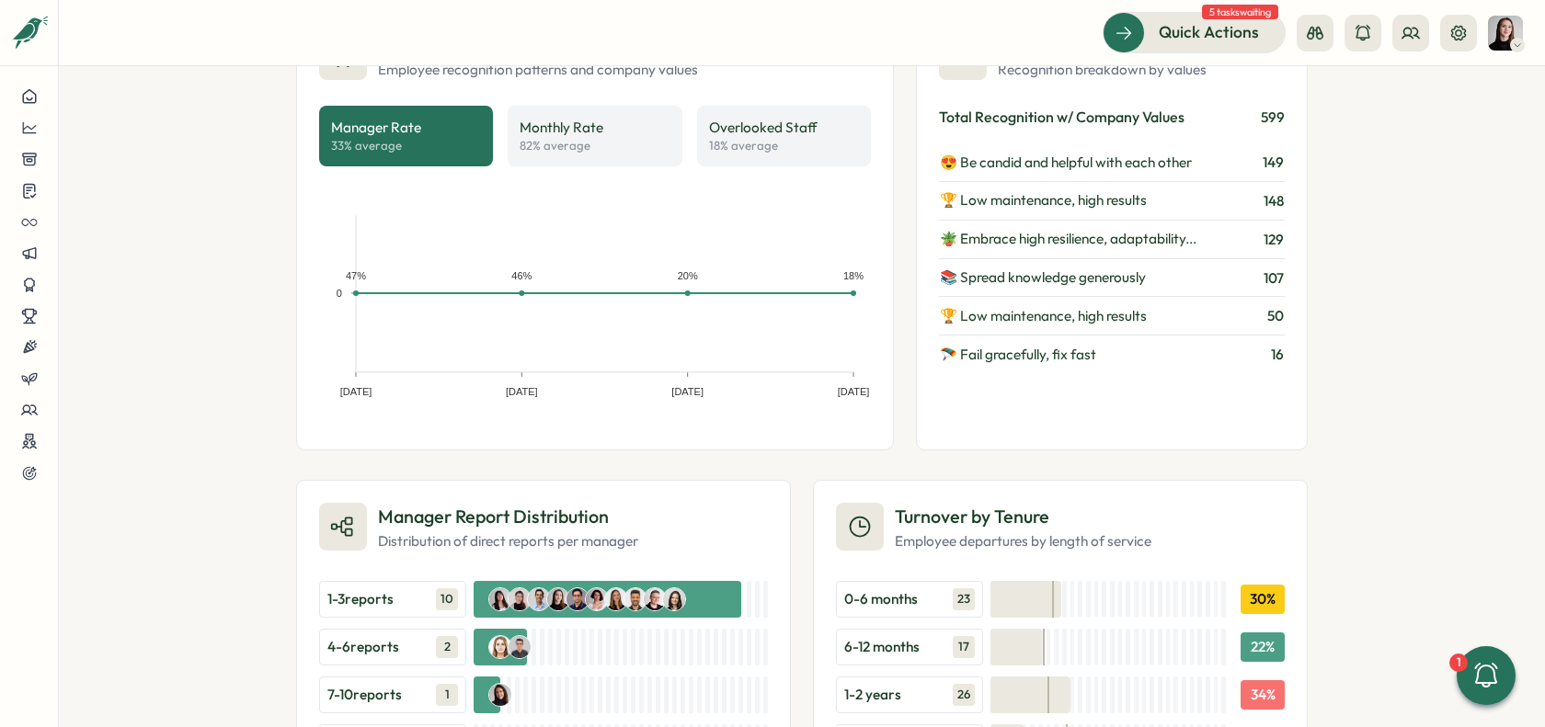
click at [184, 253] on div "People Analytics Headcount Growth over 12 months Employee count and growth rate…" at bounding box center [802, 396] width 1486 height 661
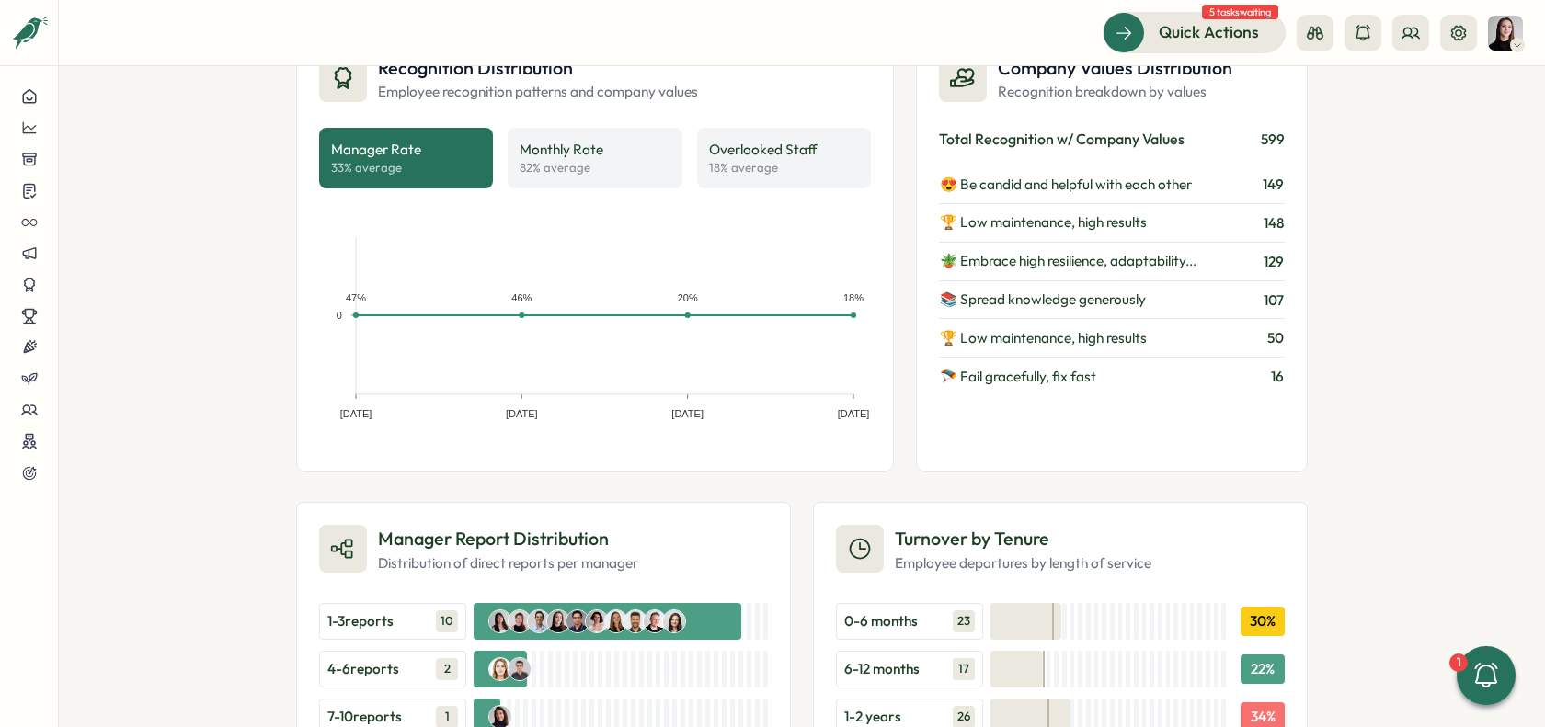
scroll to position [1226, 0]
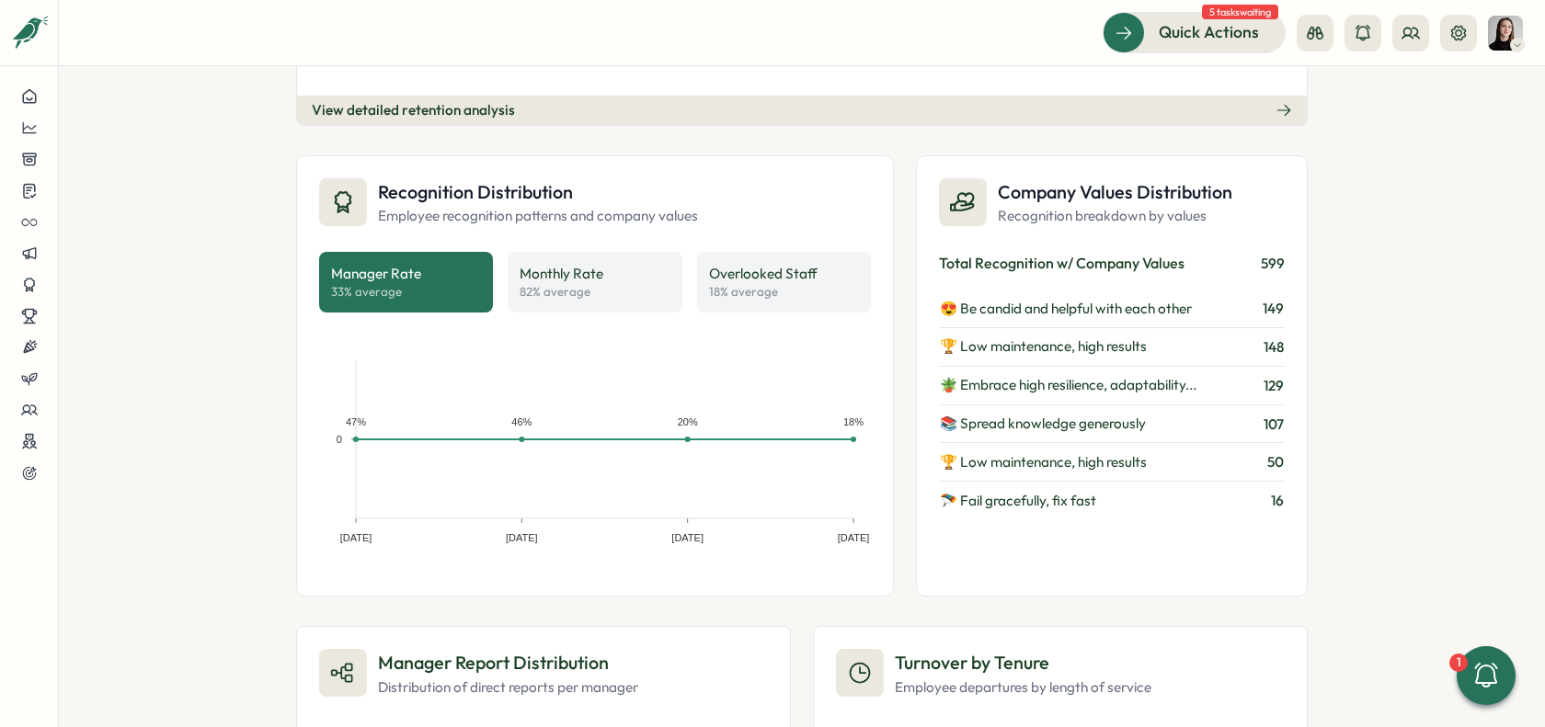
click at [1258, 194] on div "Company Values Distribution Recognition breakdown by values" at bounding box center [1112, 202] width 346 height 49
click at [24, 125] on icon at bounding box center [29, 128] width 17 height 17
click at [161, 151] on div "Recognitions" at bounding box center [155, 145] width 131 height 20
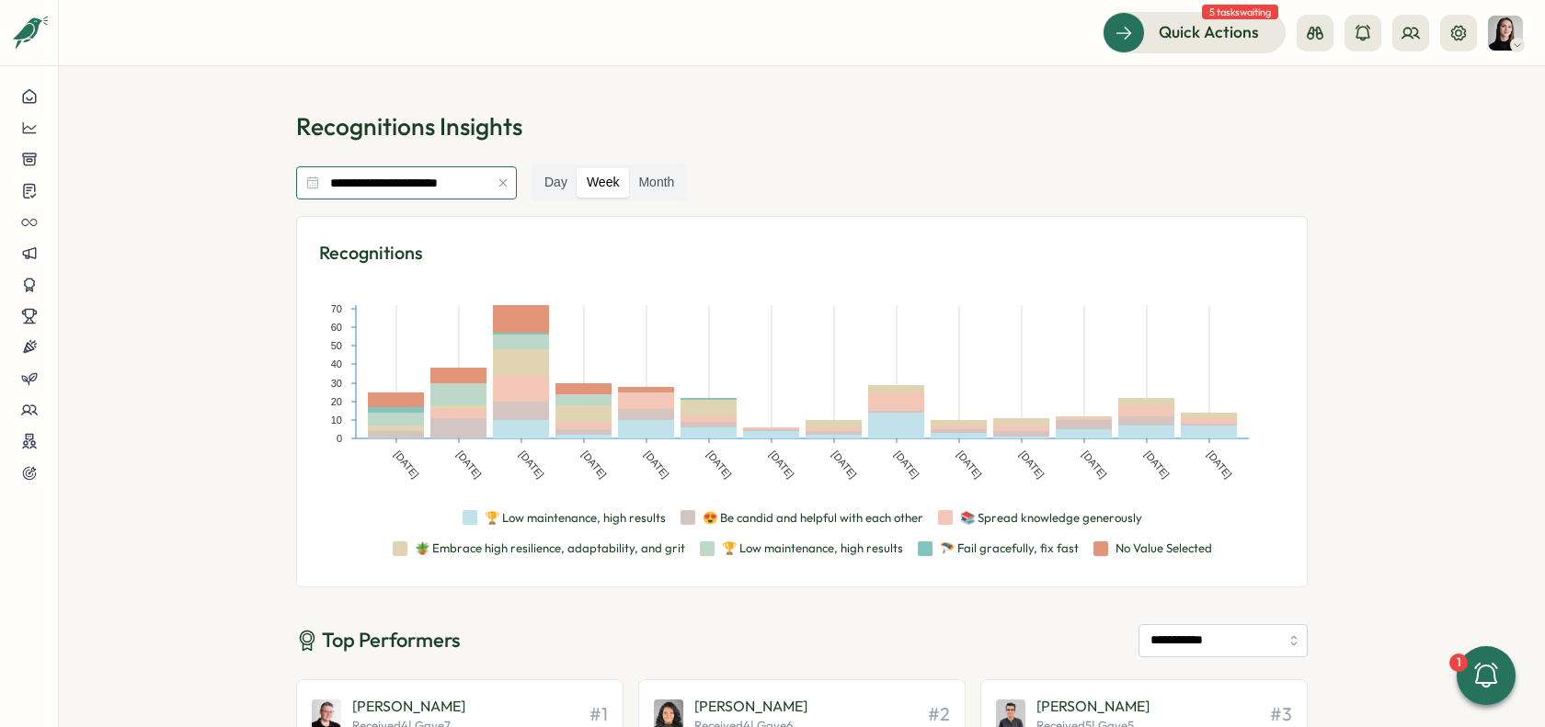
click at [480, 191] on input "**********" at bounding box center [406, 182] width 221 height 33
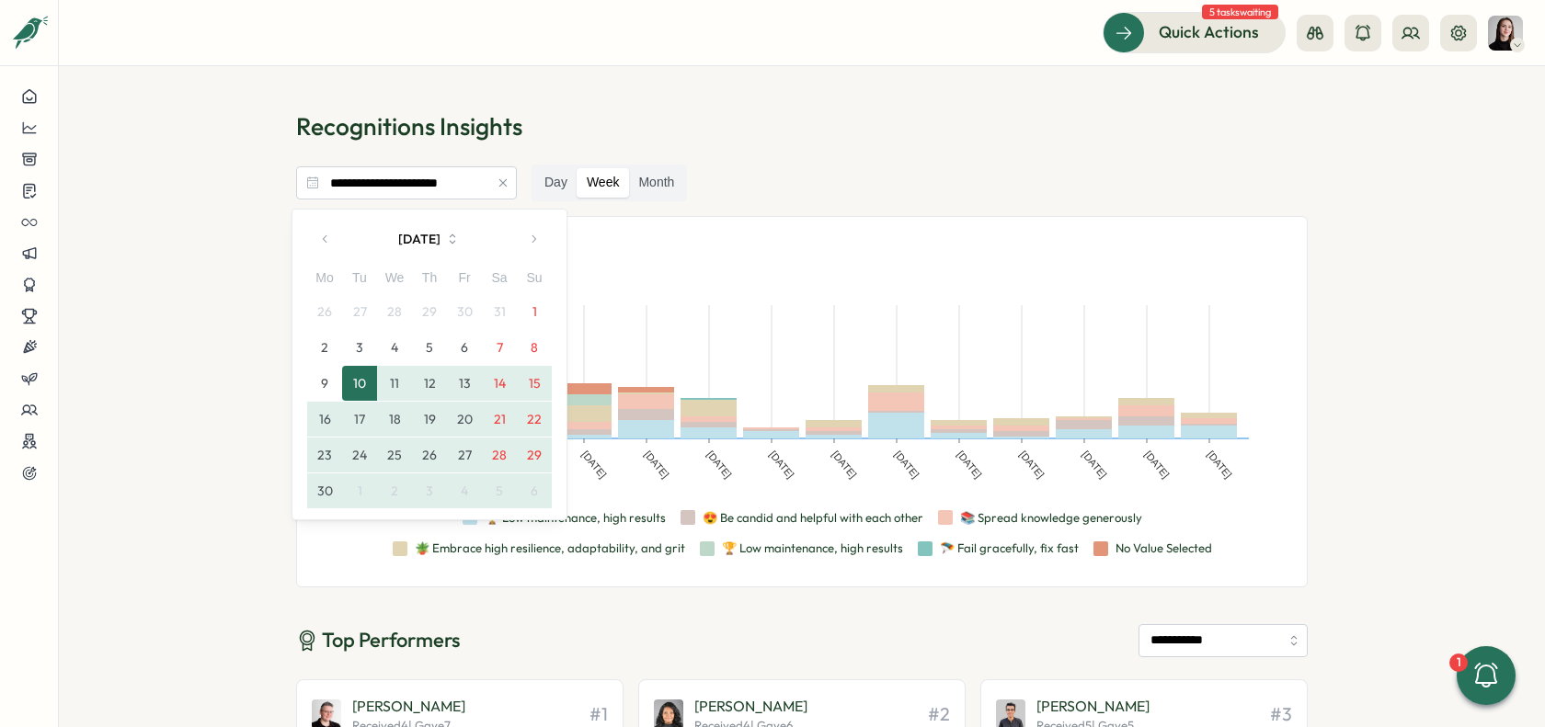
click at [544, 118] on p "Recognitions Insights" at bounding box center [802, 126] width 1012 height 32
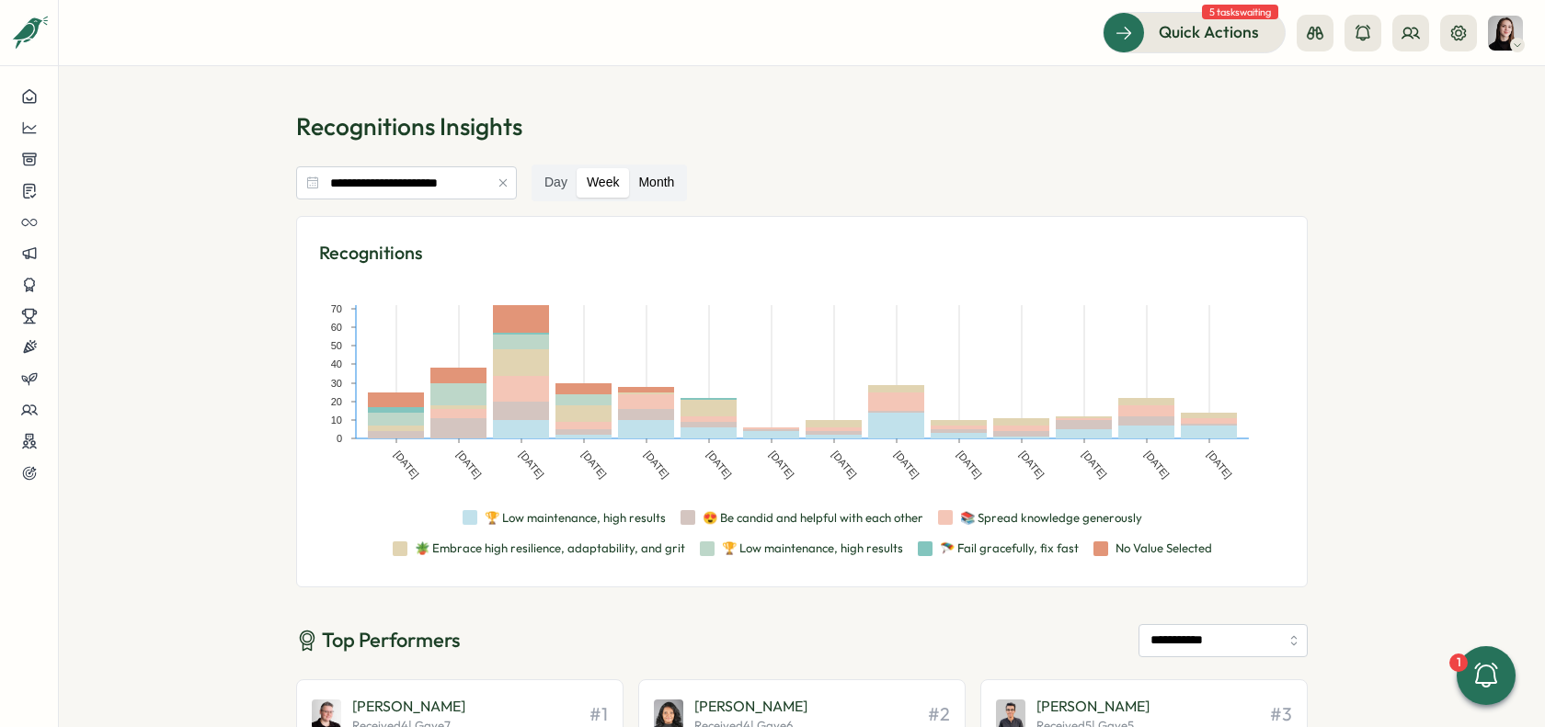
click at [674, 191] on label "Month" at bounding box center [656, 182] width 54 height 29
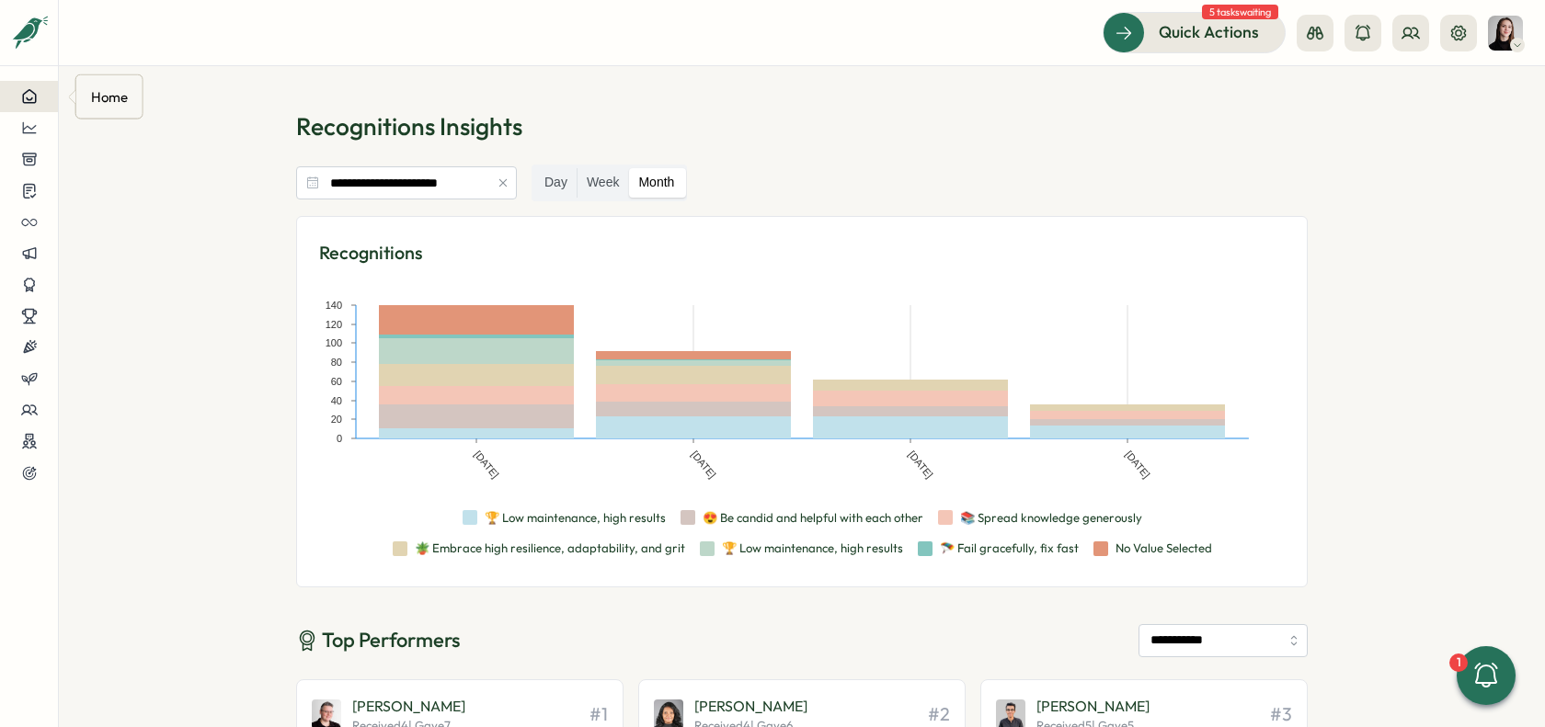
click at [40, 97] on div at bounding box center [29, 96] width 29 height 17
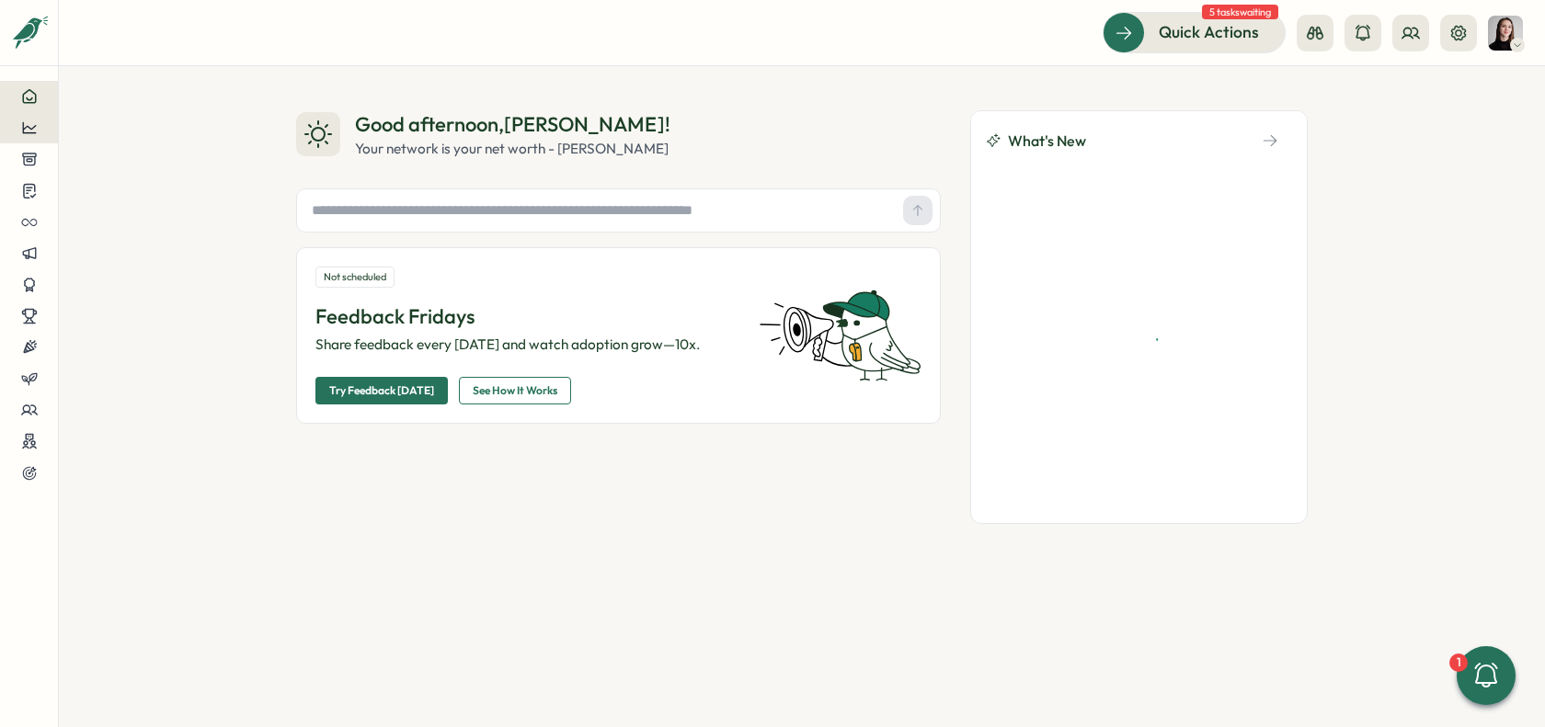
click at [33, 135] on icon at bounding box center [29, 128] width 17 height 17
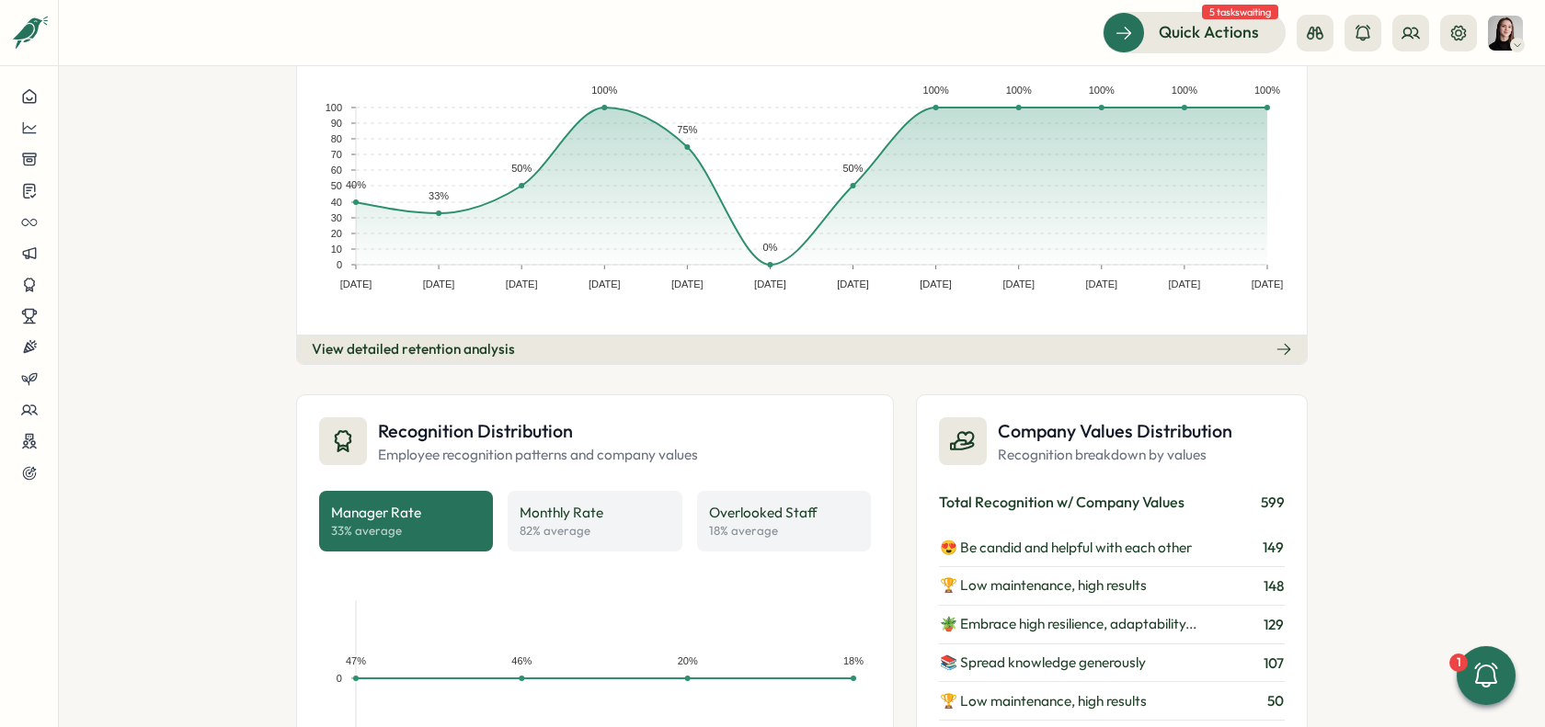
scroll to position [955, 0]
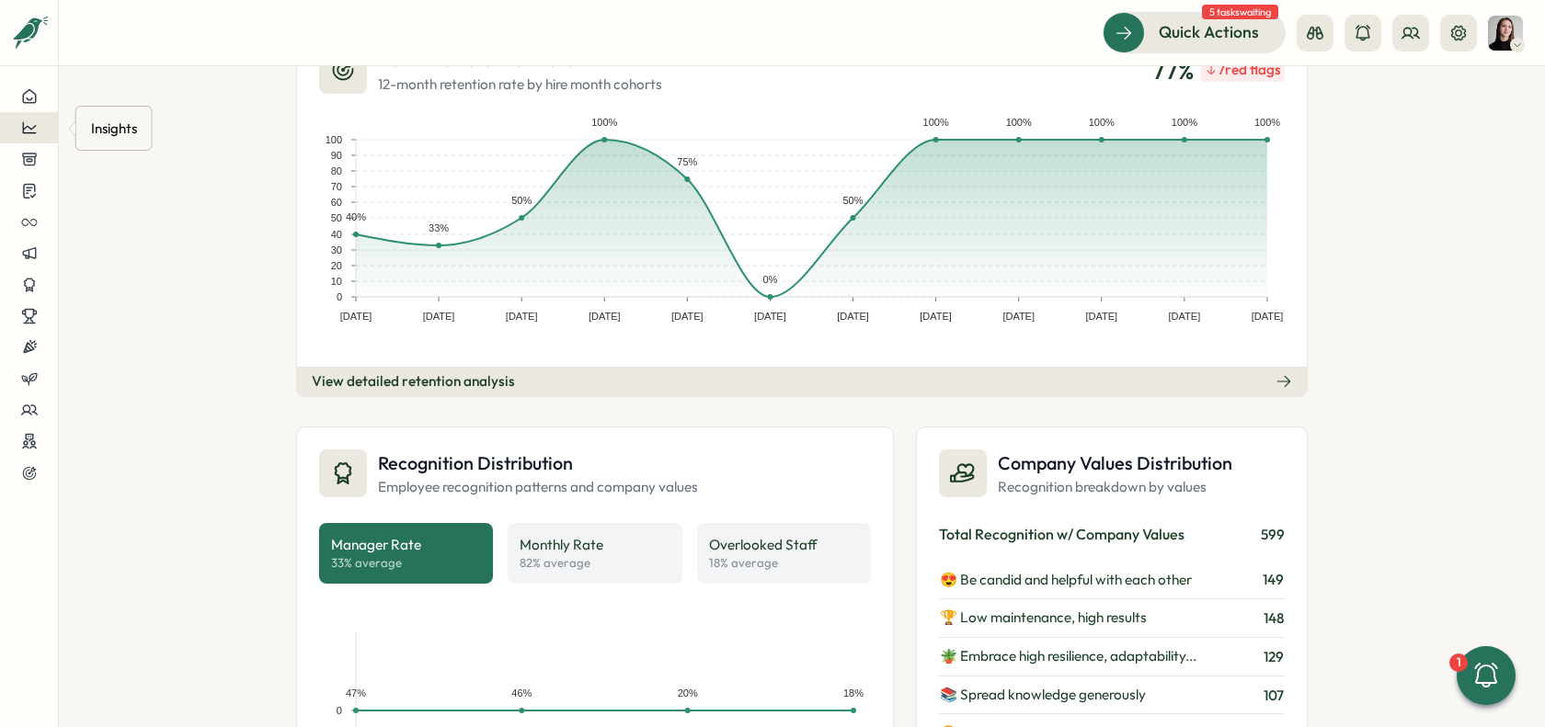
click at [17, 134] on div at bounding box center [29, 128] width 29 height 17
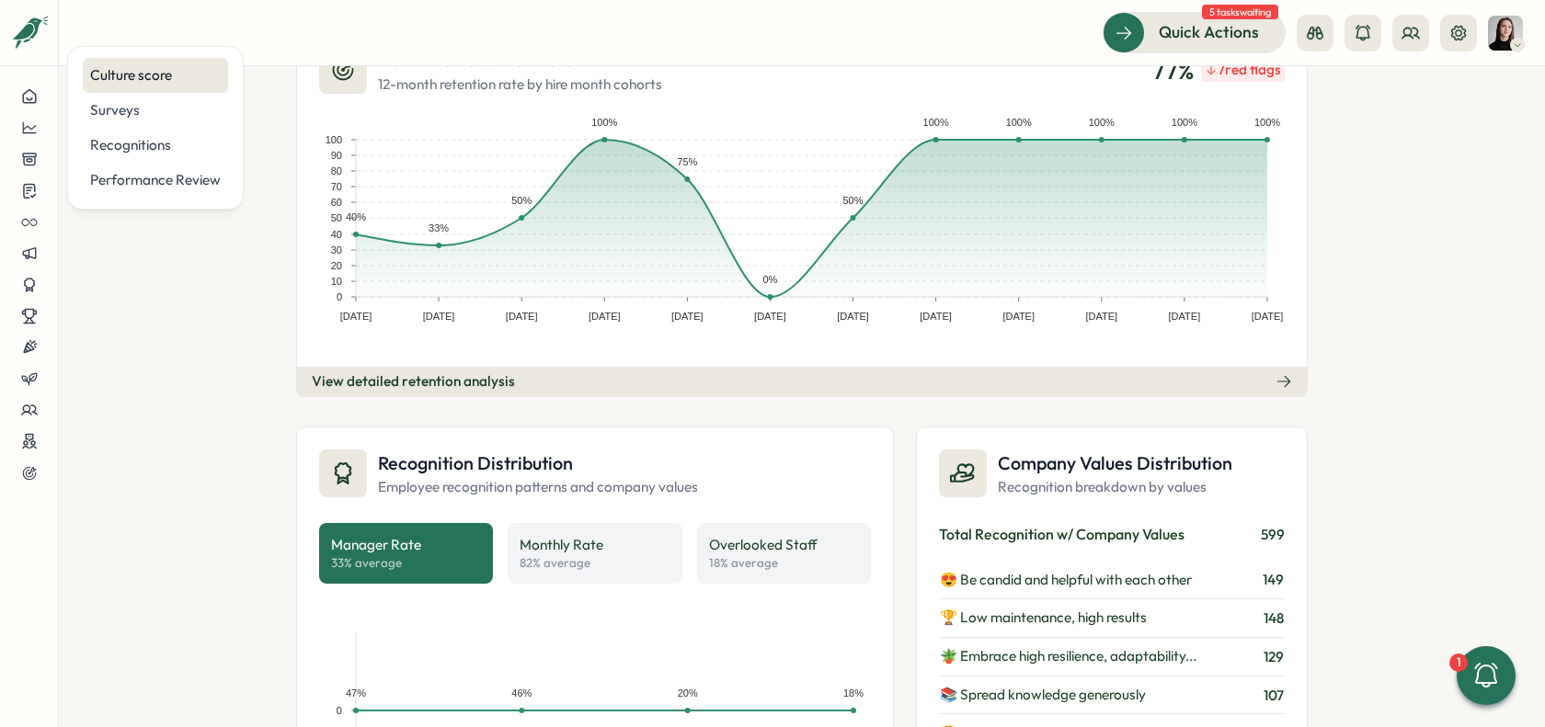
click at [122, 85] on div "Culture score" at bounding box center [155, 75] width 131 height 20
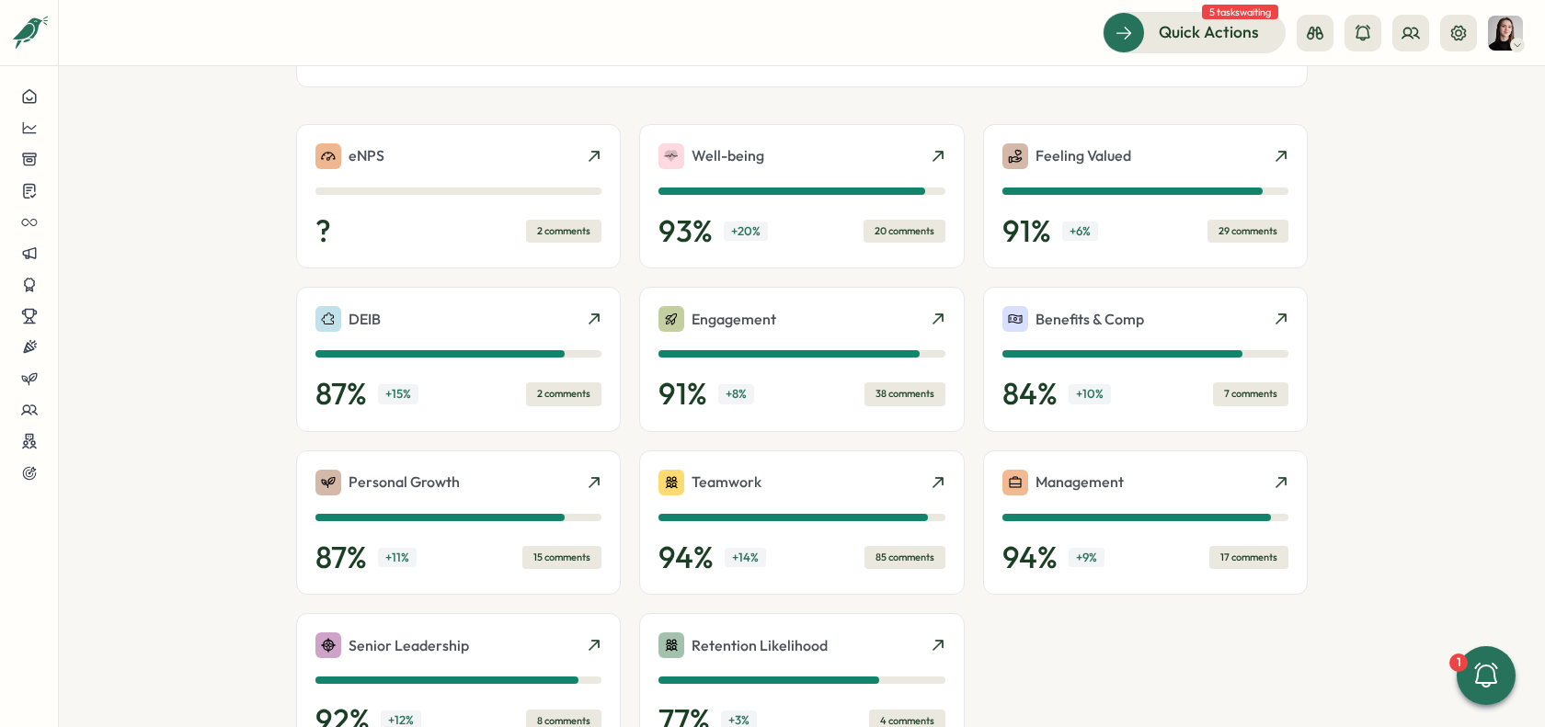
scroll to position [448, 0]
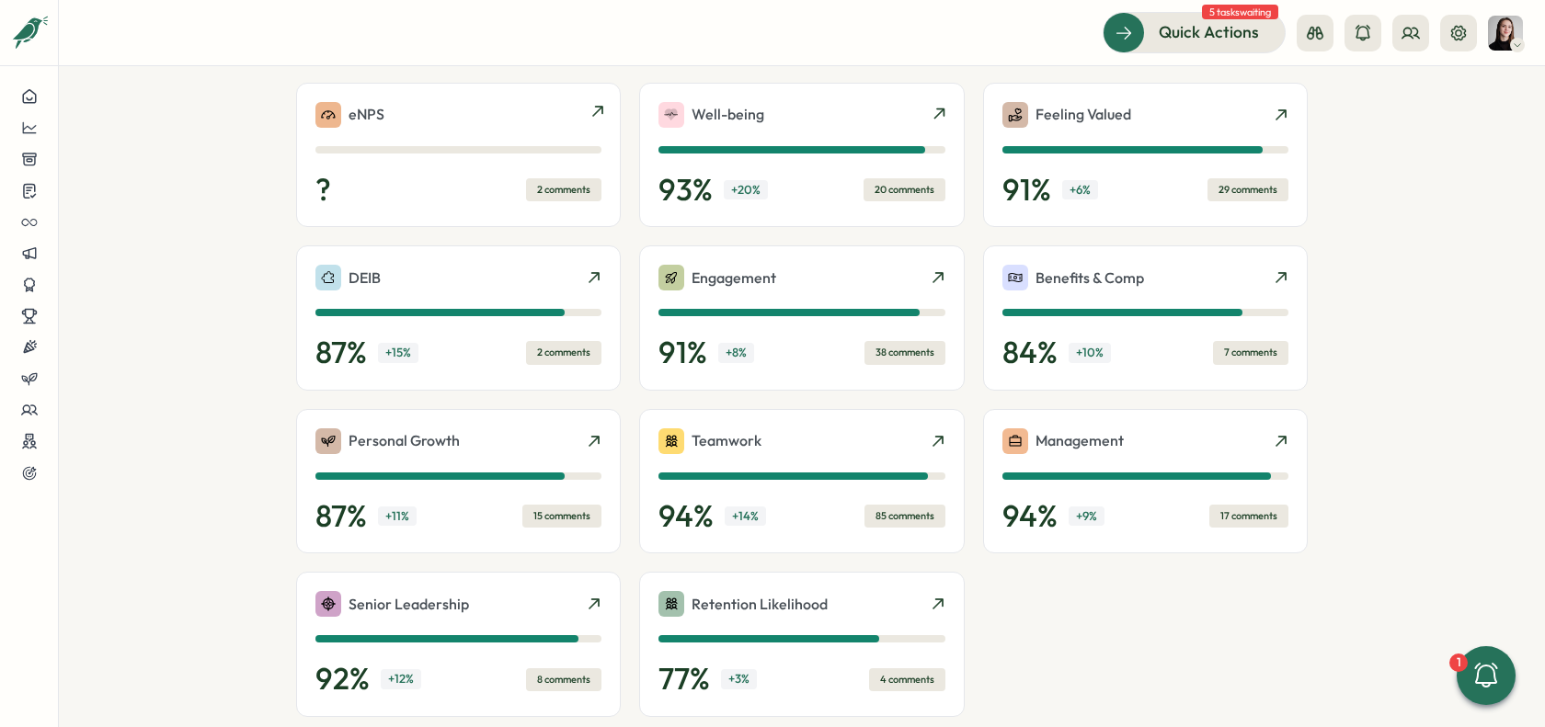
click at [504, 103] on div "eNPS" at bounding box center [458, 115] width 286 height 26
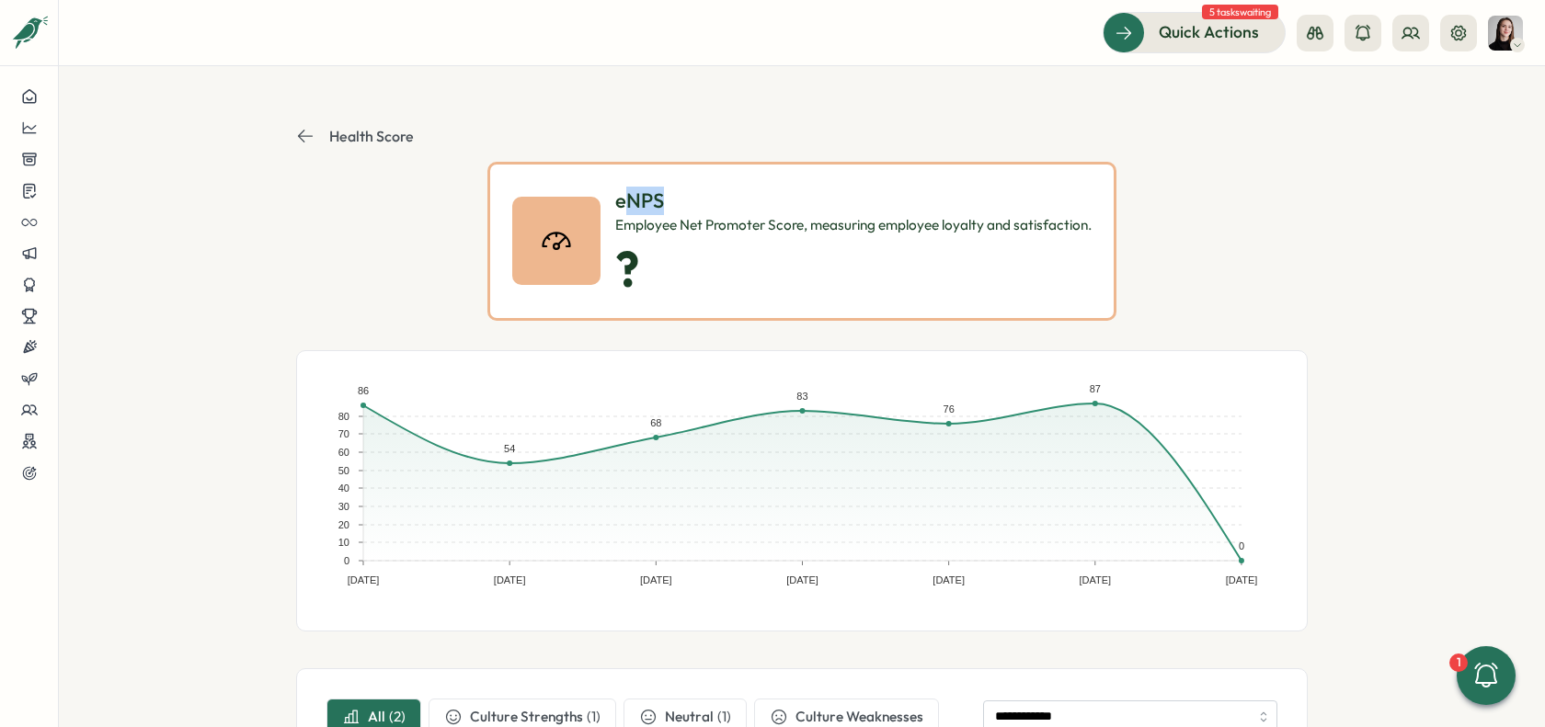
drag, startPoint x: 624, startPoint y: 198, endPoint x: 704, endPoint y: 203, distance: 81.1
click at [707, 203] on p "eNPS" at bounding box center [853, 201] width 476 height 29
click at [1201, 252] on div "eNPS Employee Net Promoter Score, measuring employee loyalty and satisfaction. ?" at bounding box center [802, 241] width 1012 height 159
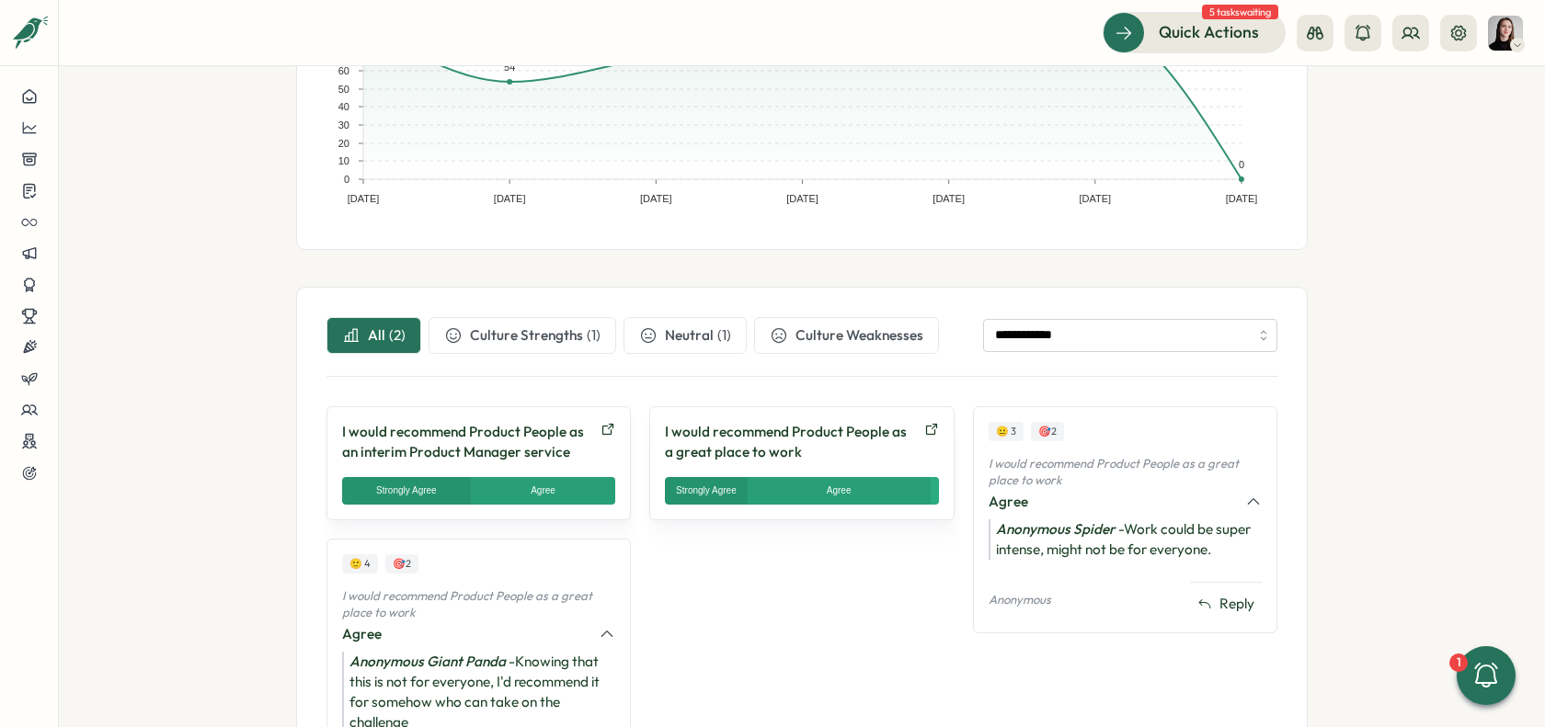
scroll to position [388, 0]
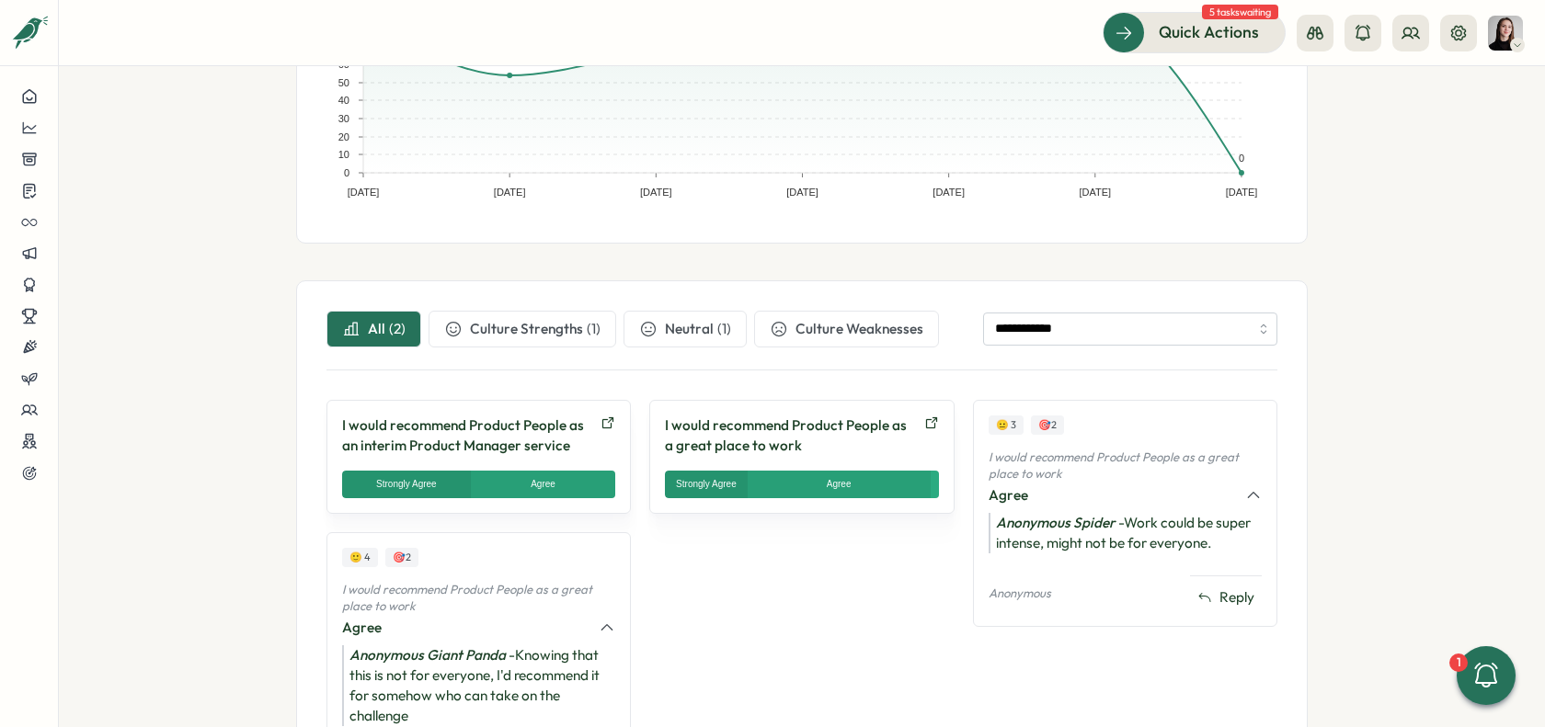
click at [876, 462] on div "I would recommend Product People as a great place to work Strongly Agree Agree …" at bounding box center [801, 457] width 304 height 114
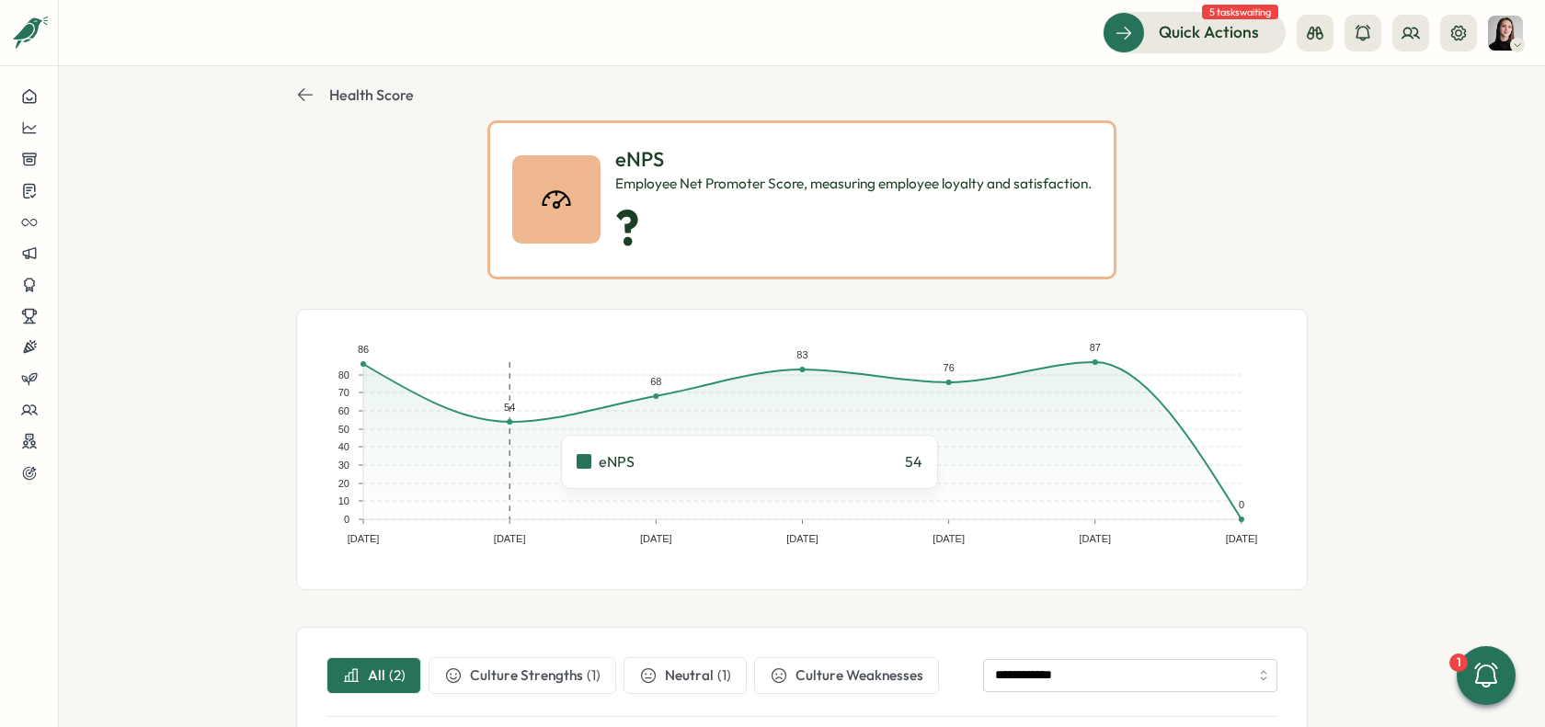
scroll to position [40, 0]
click at [296, 93] on icon at bounding box center [305, 95] width 18 height 18
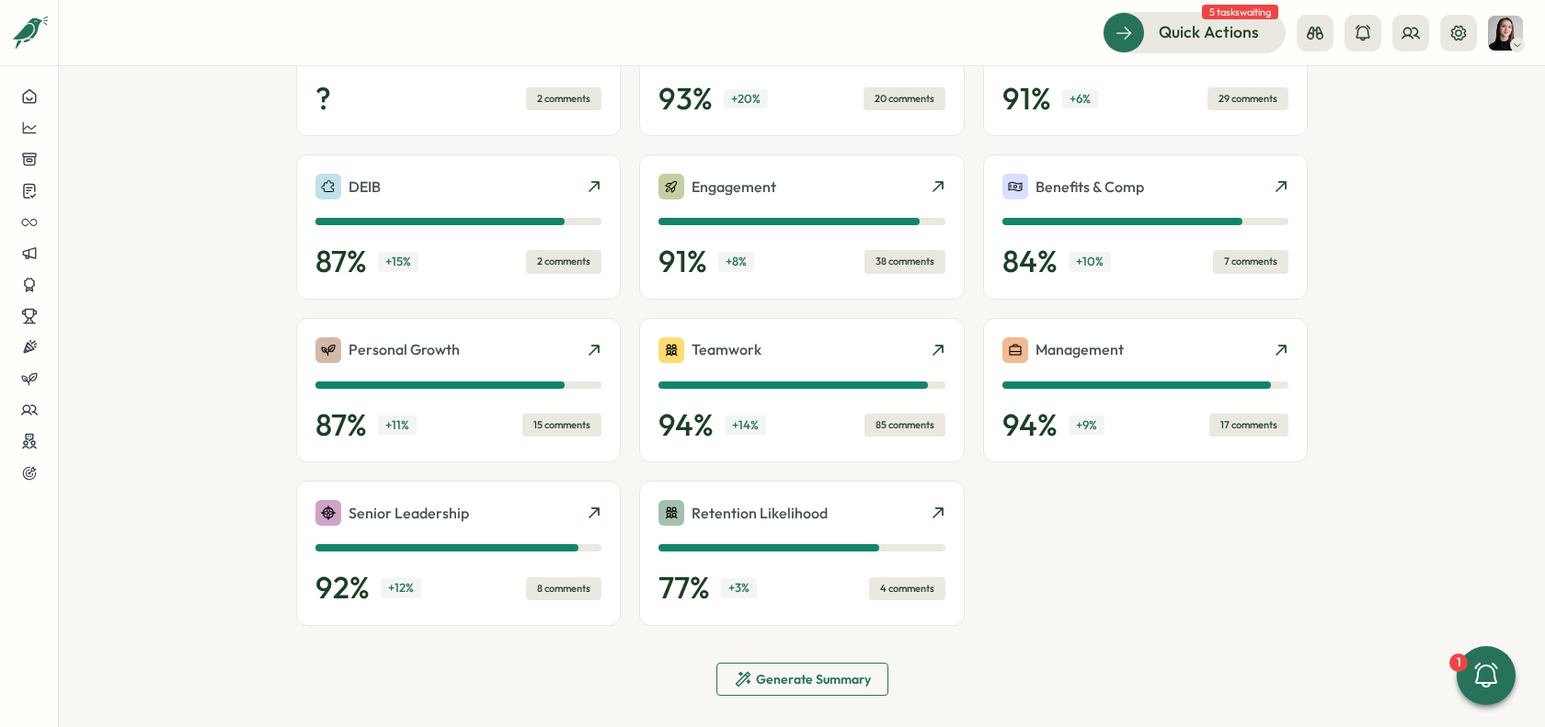
scroll to position [547, 0]
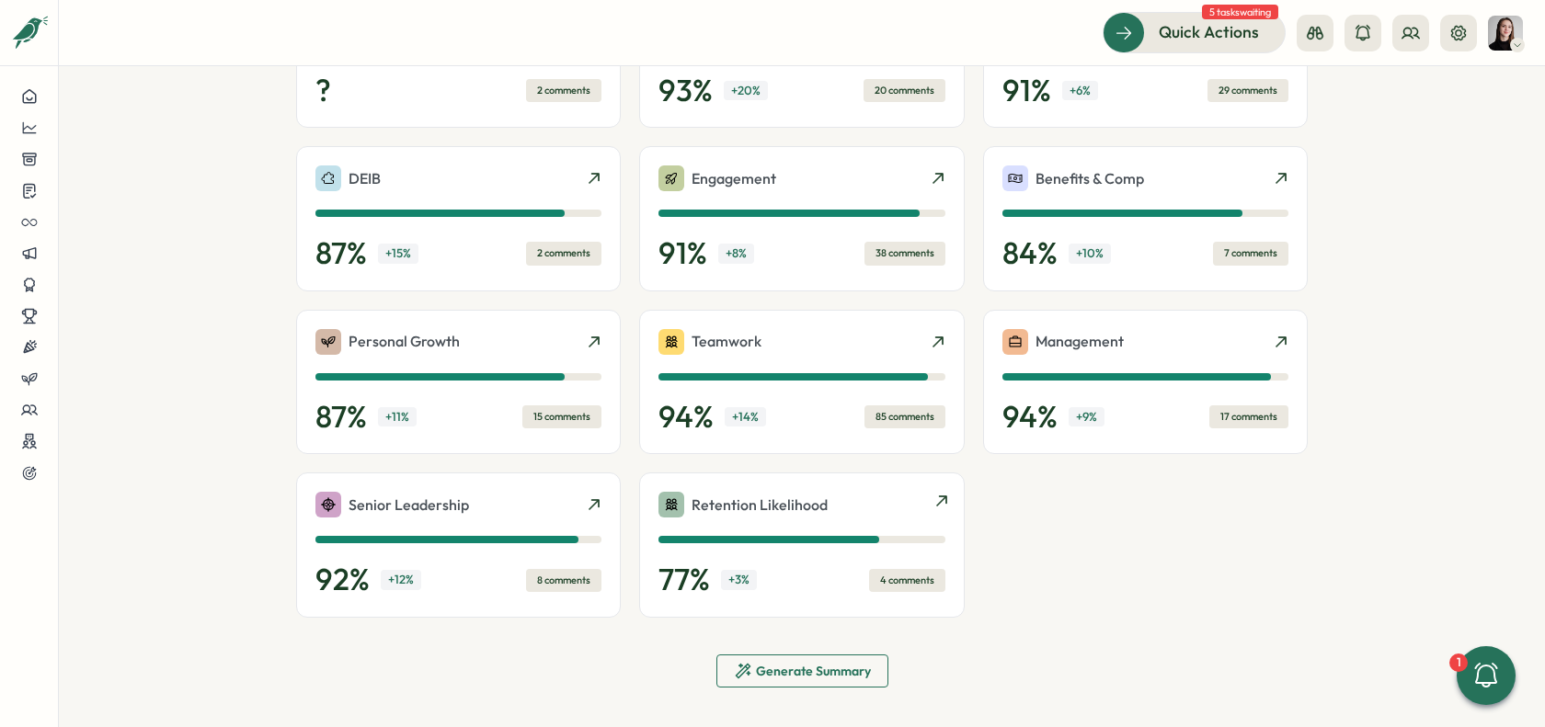
click at [838, 590] on div "77 % + 3 % 4 comments" at bounding box center [802, 580] width 286 height 37
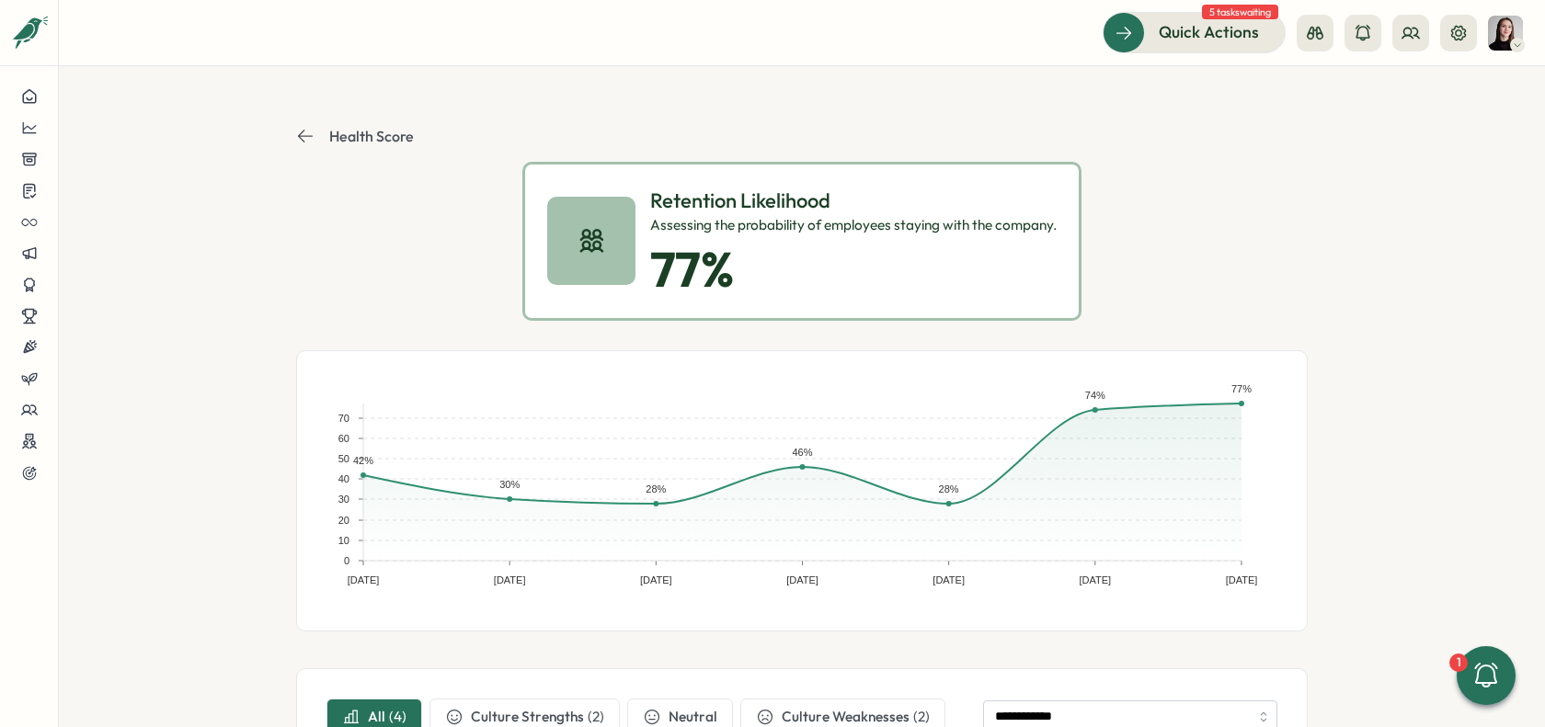
click at [304, 142] on icon at bounding box center [305, 136] width 18 height 18
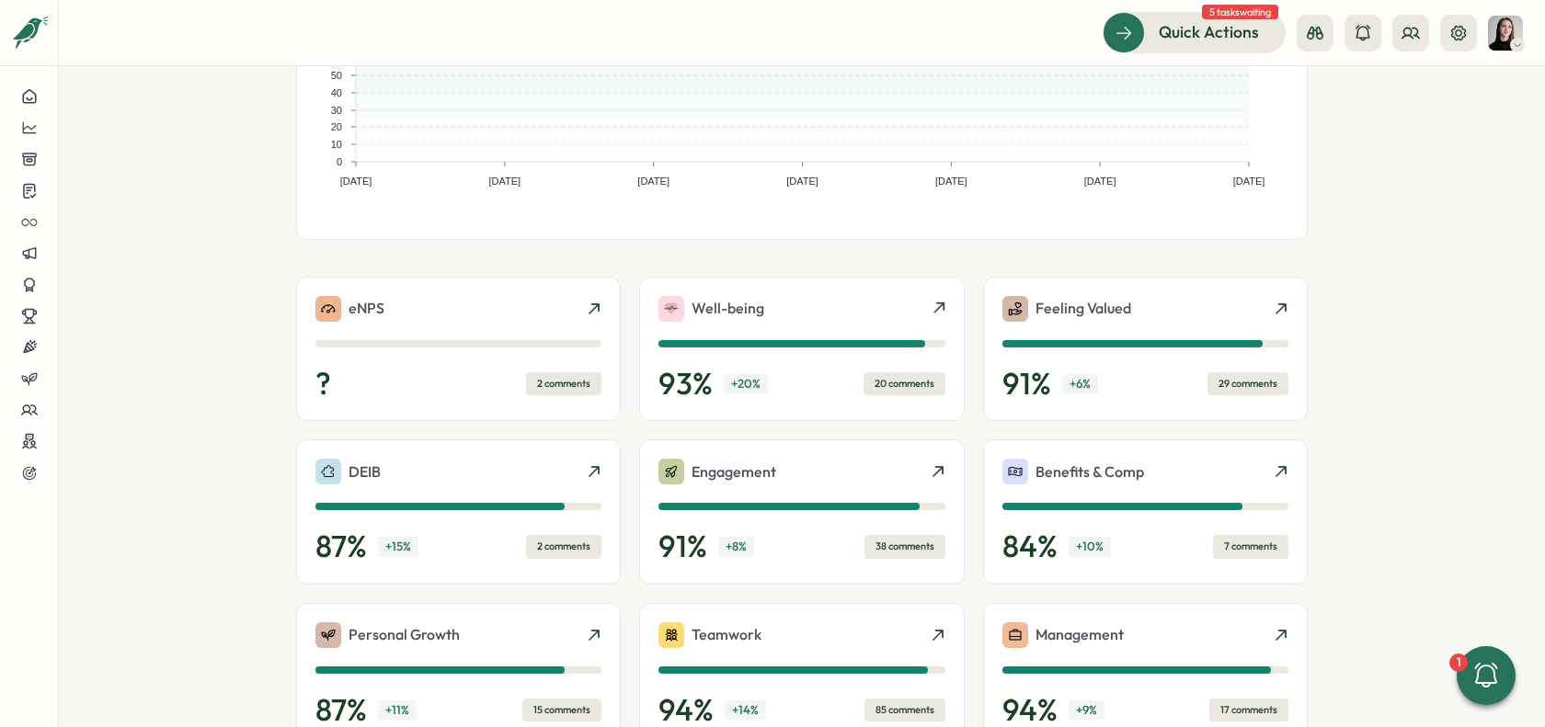
scroll to position [547, 0]
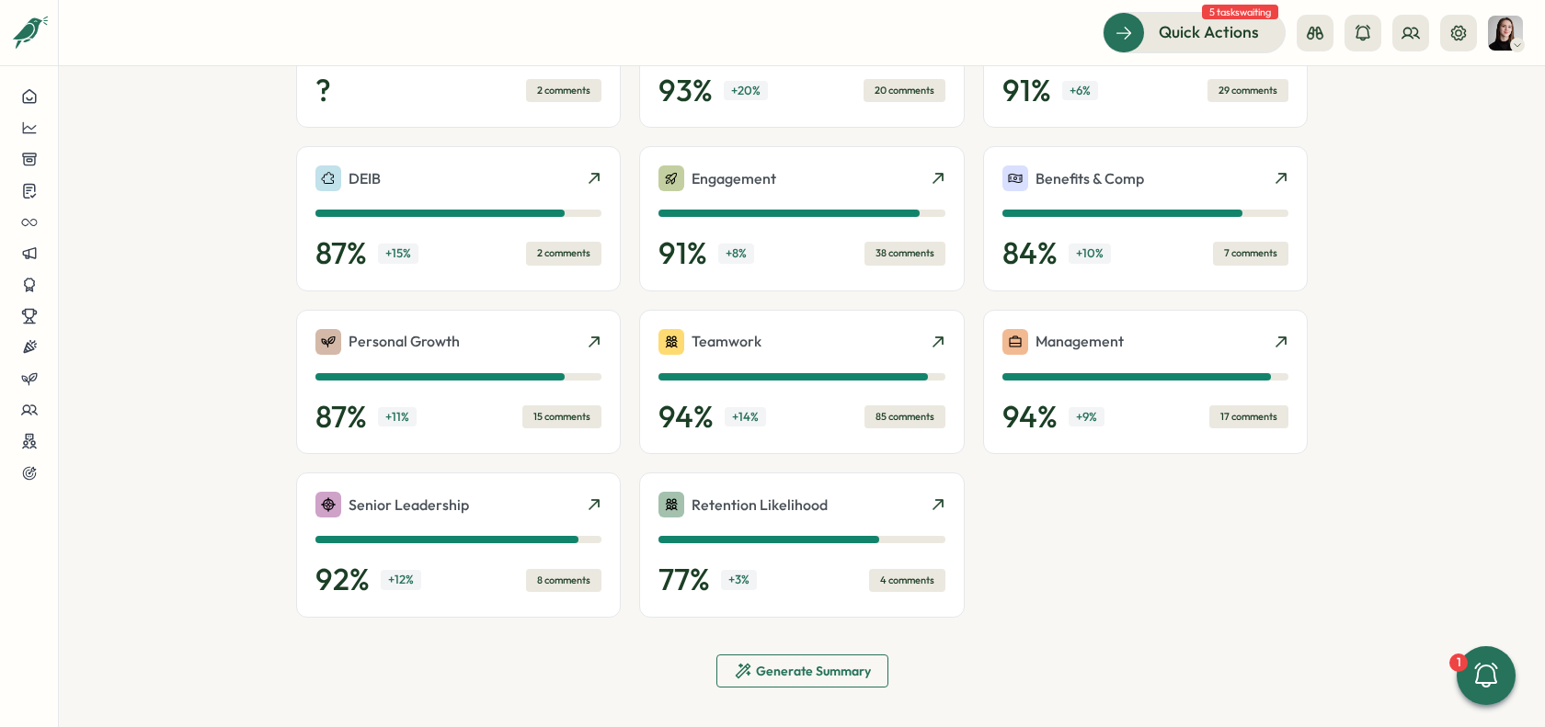
click at [782, 674] on div "Generate Summary" at bounding box center [802, 671] width 137 height 18
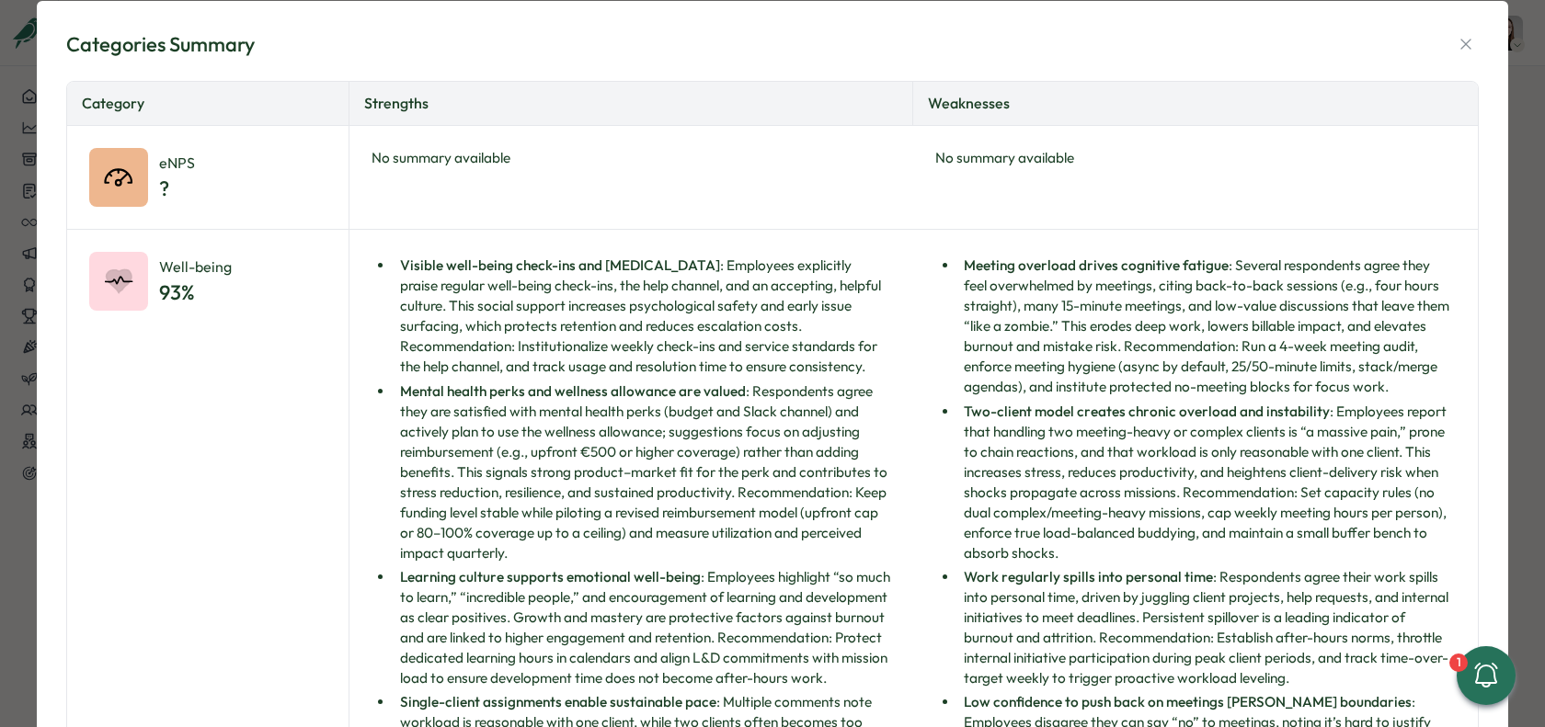
scroll to position [0, 0]
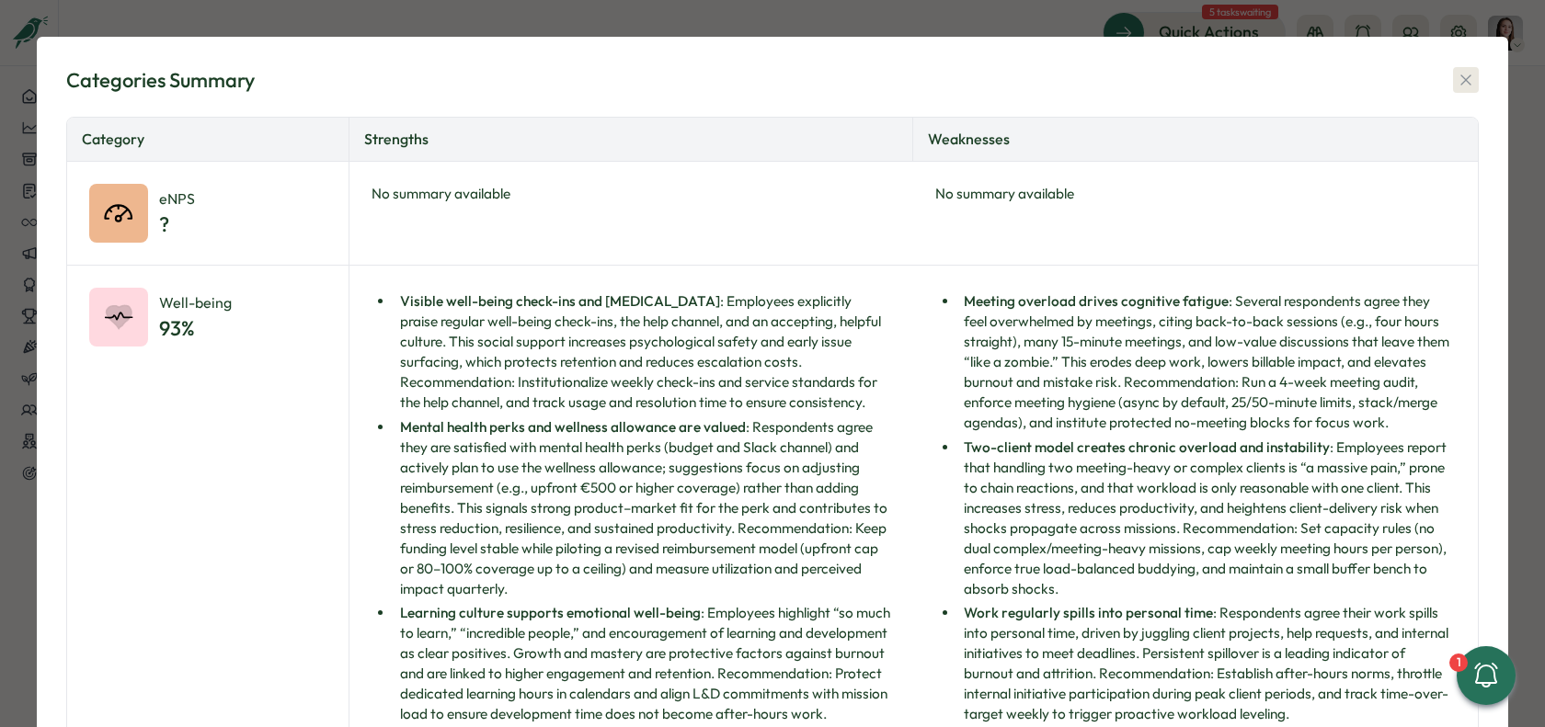
click at [1457, 79] on icon "button" at bounding box center [1466, 80] width 18 height 18
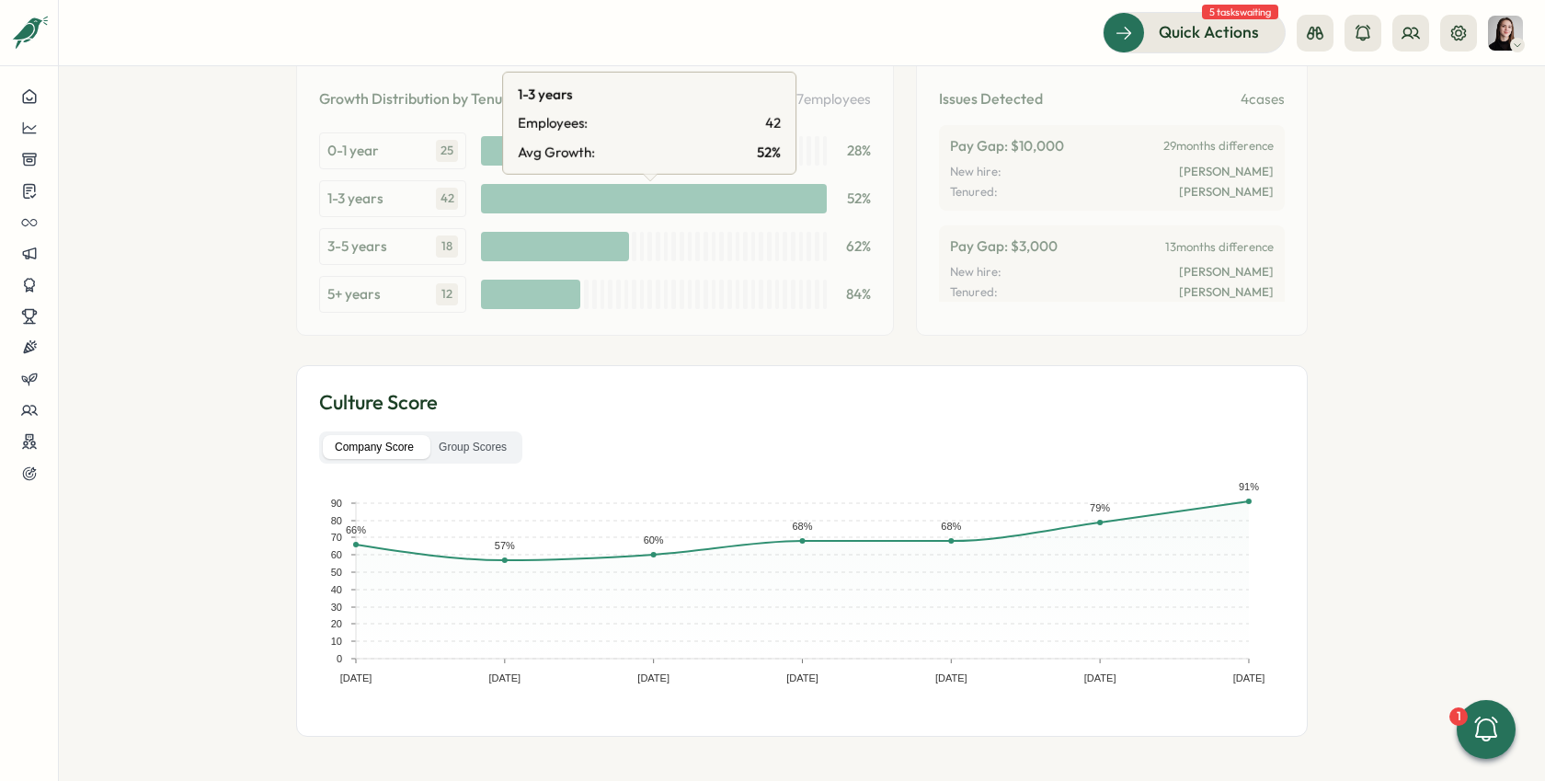
scroll to position [2987, 0]
